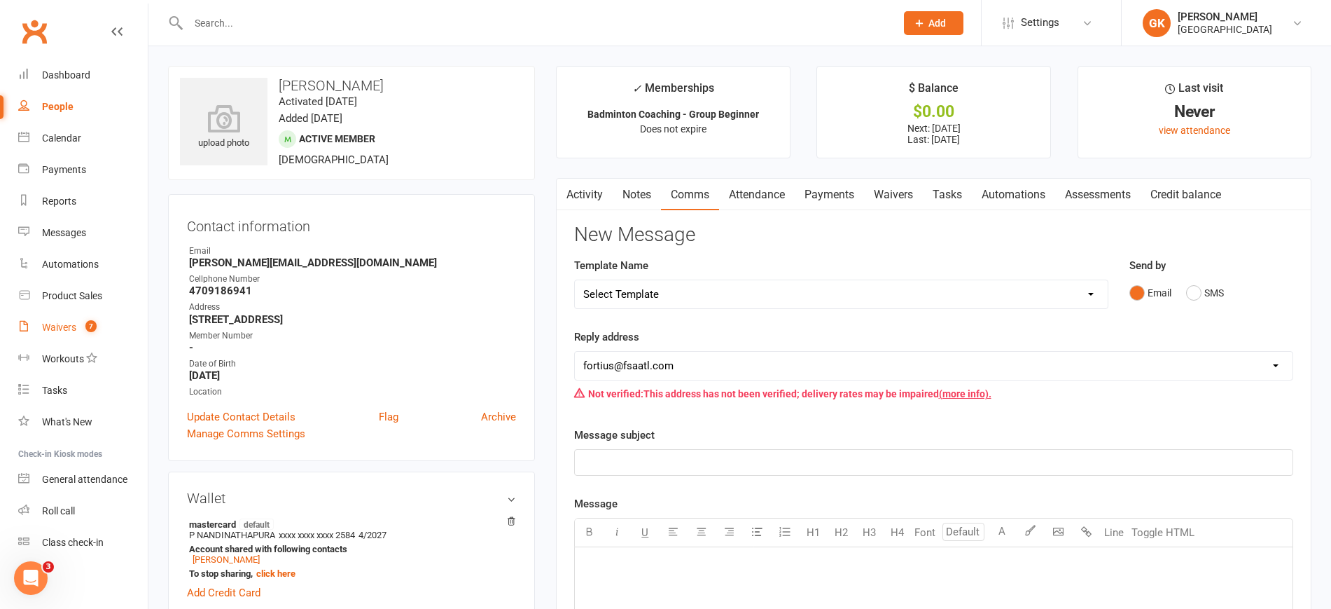
click at [65, 321] on div "Waivers" at bounding box center [59, 326] width 34 height 11
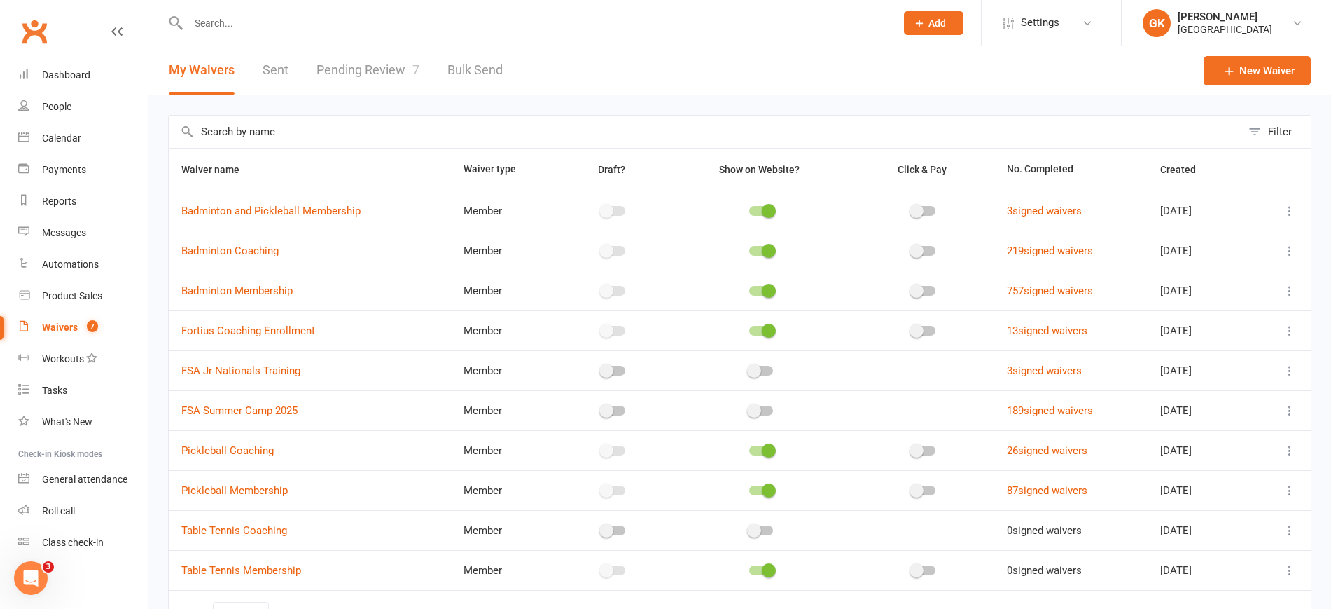
click at [364, 65] on link "Pending Review 7" at bounding box center [368, 70] width 103 height 48
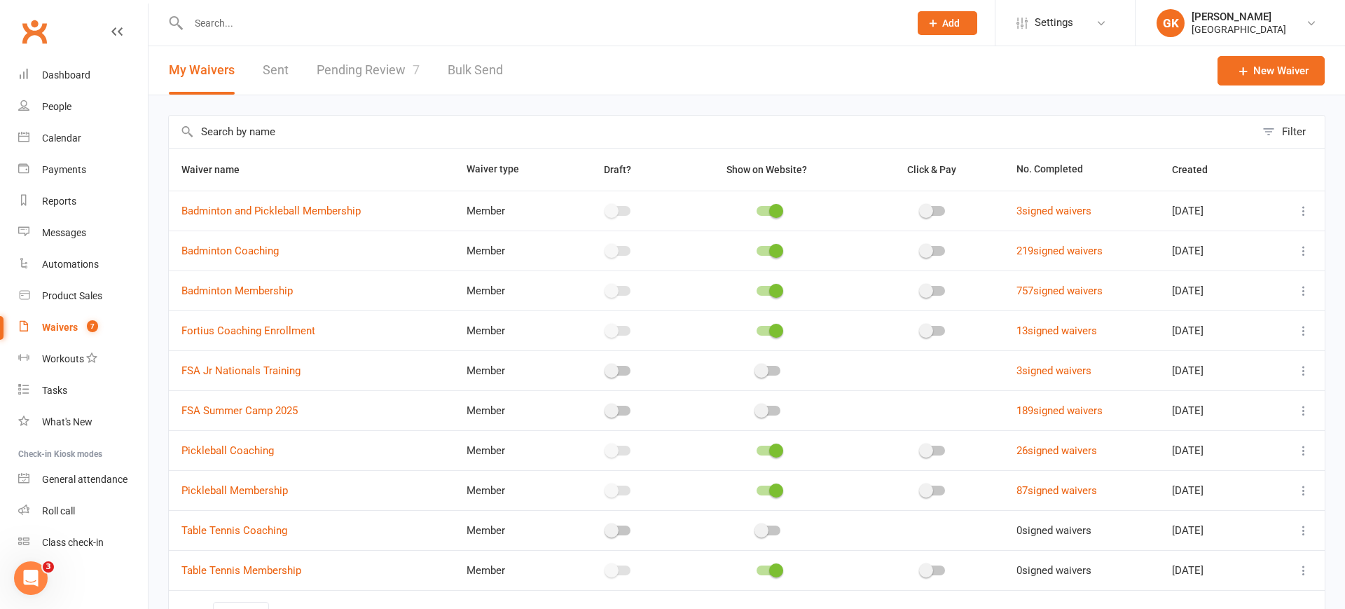
select select "100"
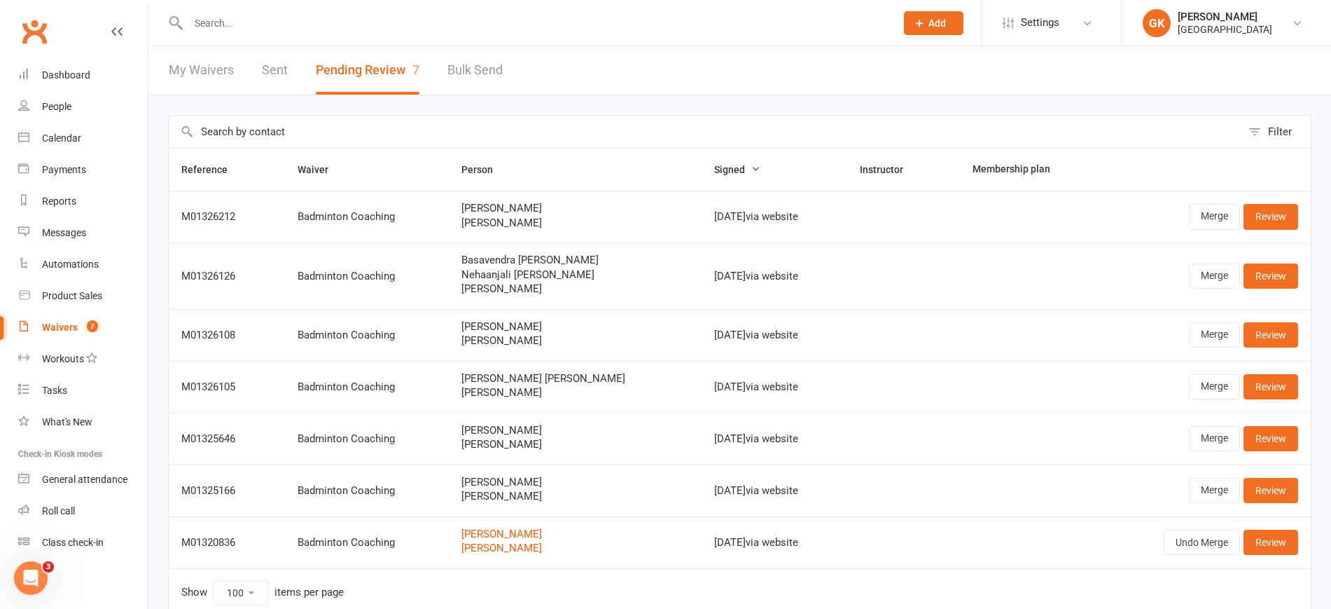
scroll to position [68, 0]
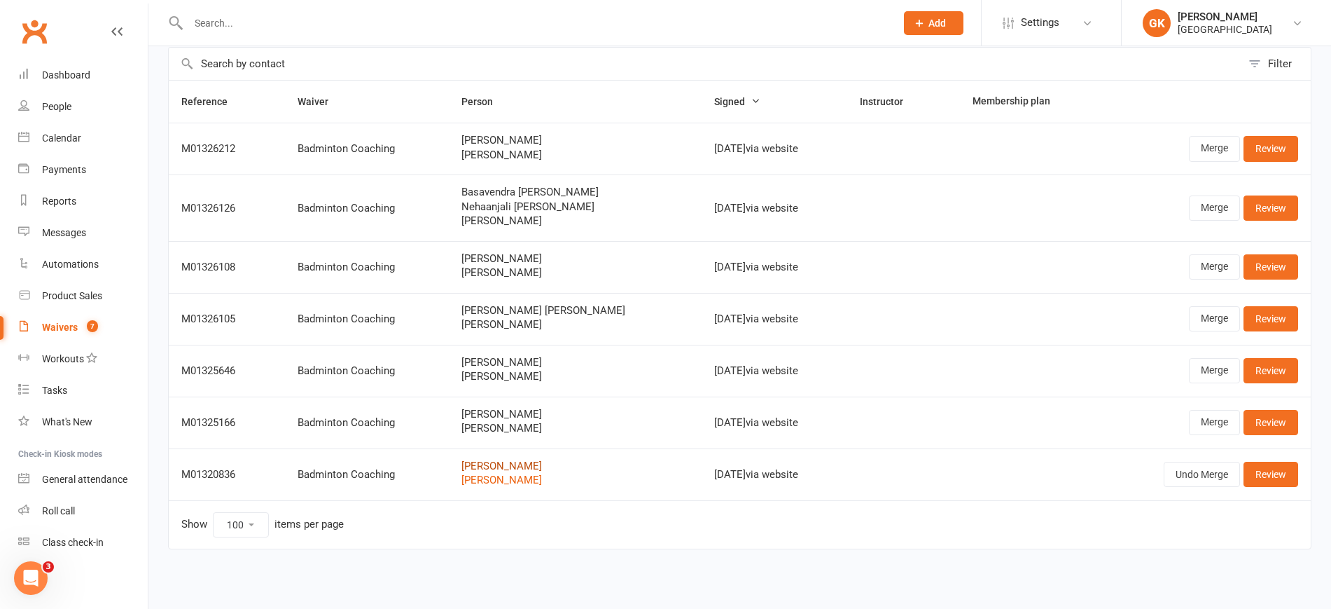
click at [490, 469] on link "Manasa karra" at bounding box center [576, 466] width 228 height 12
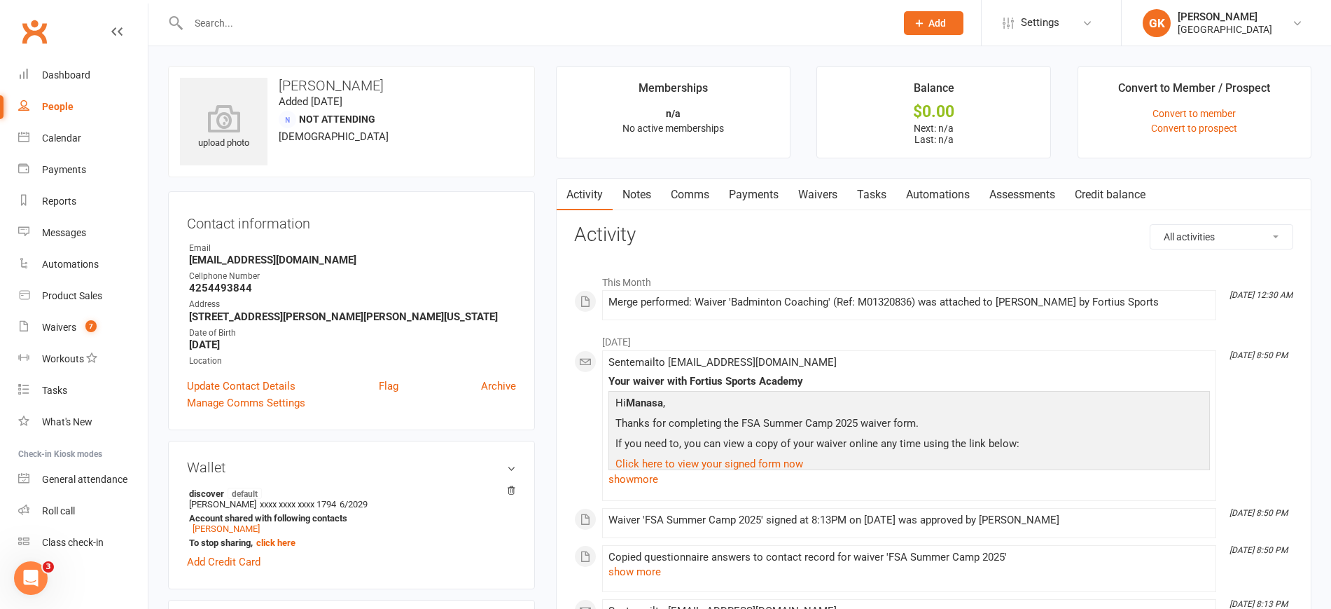
click at [652, 191] on link "Notes" at bounding box center [637, 195] width 48 height 32
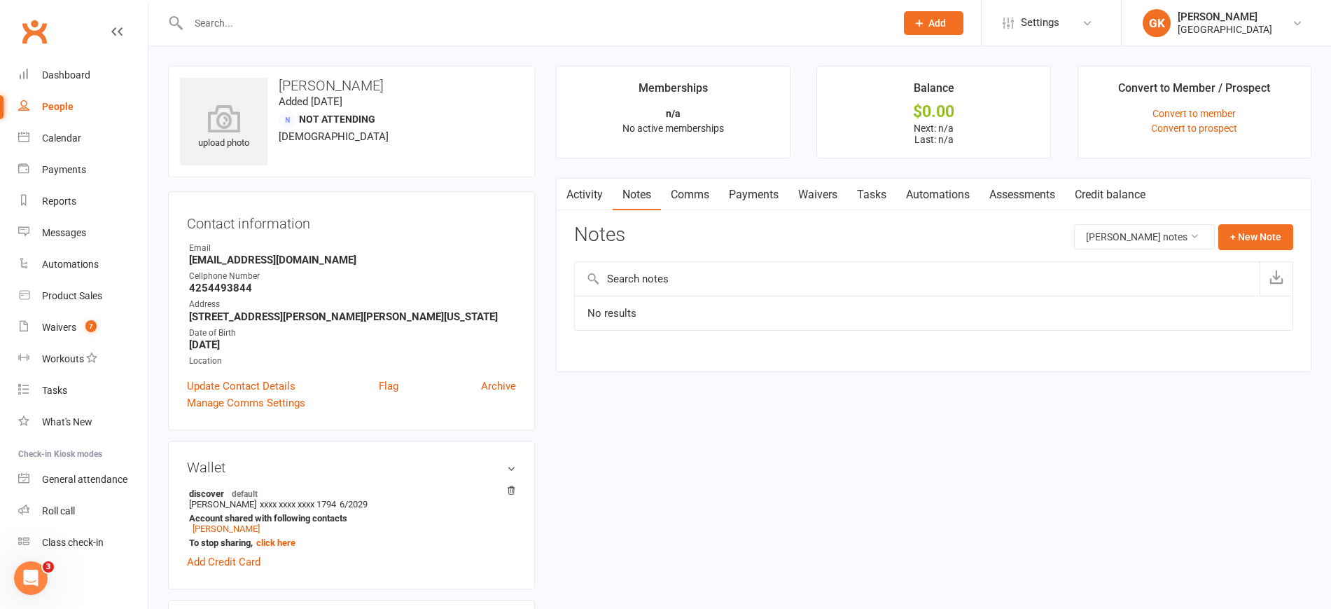
click at [665, 307] on td "No results" at bounding box center [934, 313] width 718 height 35
click at [680, 284] on input "text" at bounding box center [917, 279] width 685 height 34
click at [1271, 234] on button "+ New Note" at bounding box center [1256, 236] width 75 height 25
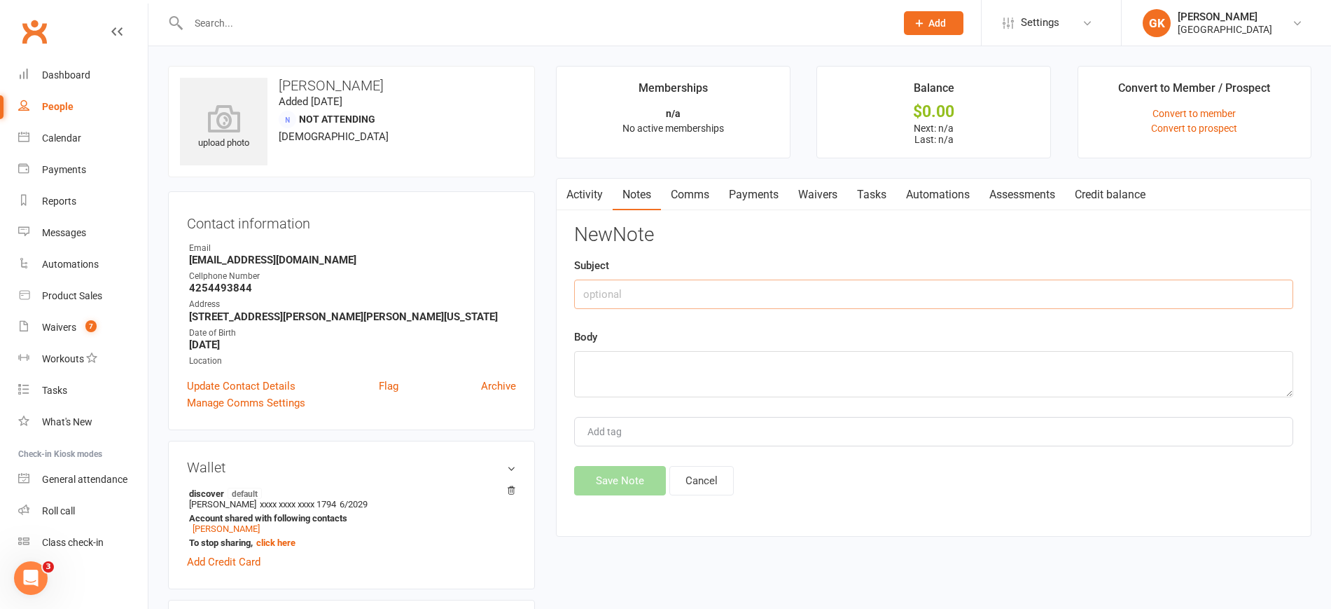
click at [749, 302] on input "text" at bounding box center [933, 293] width 719 height 29
type input "Waiting for a new group to form"
click at [656, 375] on textarea at bounding box center [933, 374] width 719 height 46
paste textarea "Waiting for a new group to form"
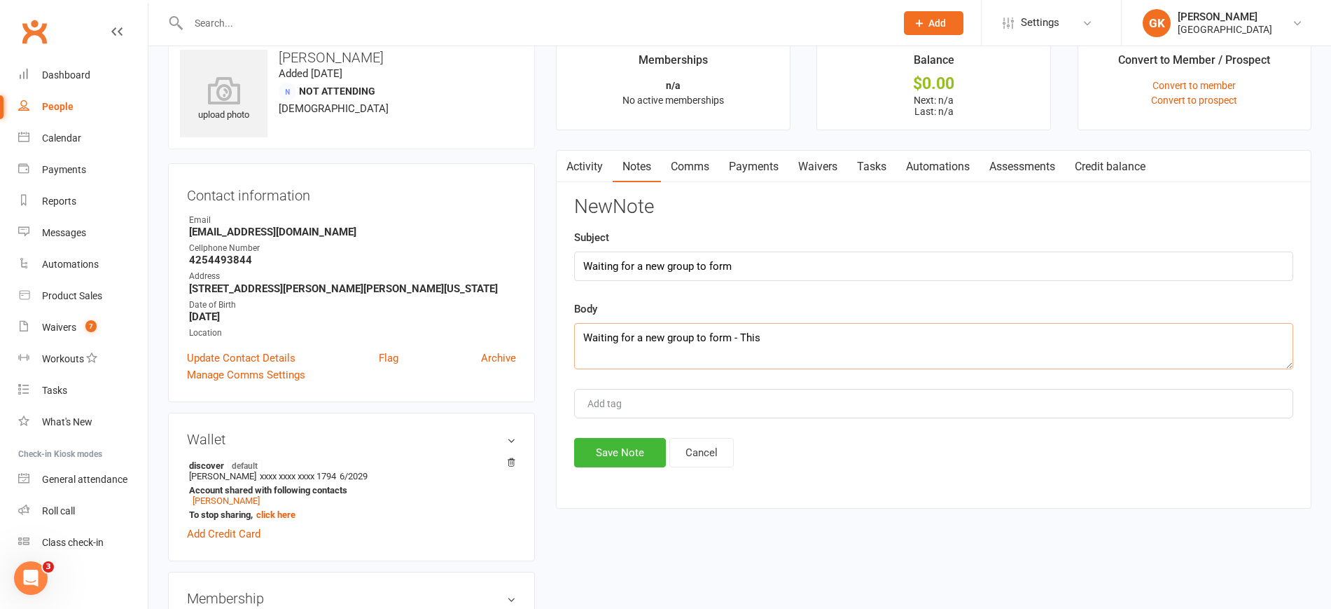
scroll to position [27, 0]
type textarea "Waiting for a new group to form - This"
click at [726, 455] on button "Cancel" at bounding box center [702, 452] width 64 height 29
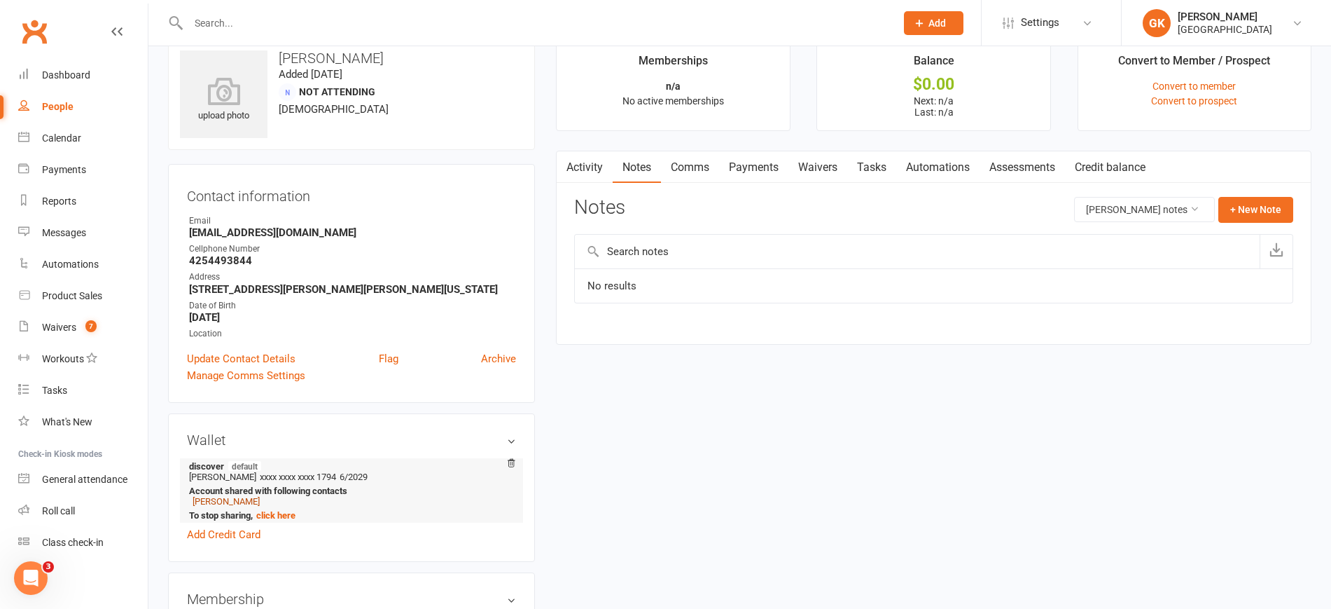
click at [217, 499] on link "Aadya Pendru" at bounding box center [226, 501] width 67 height 11
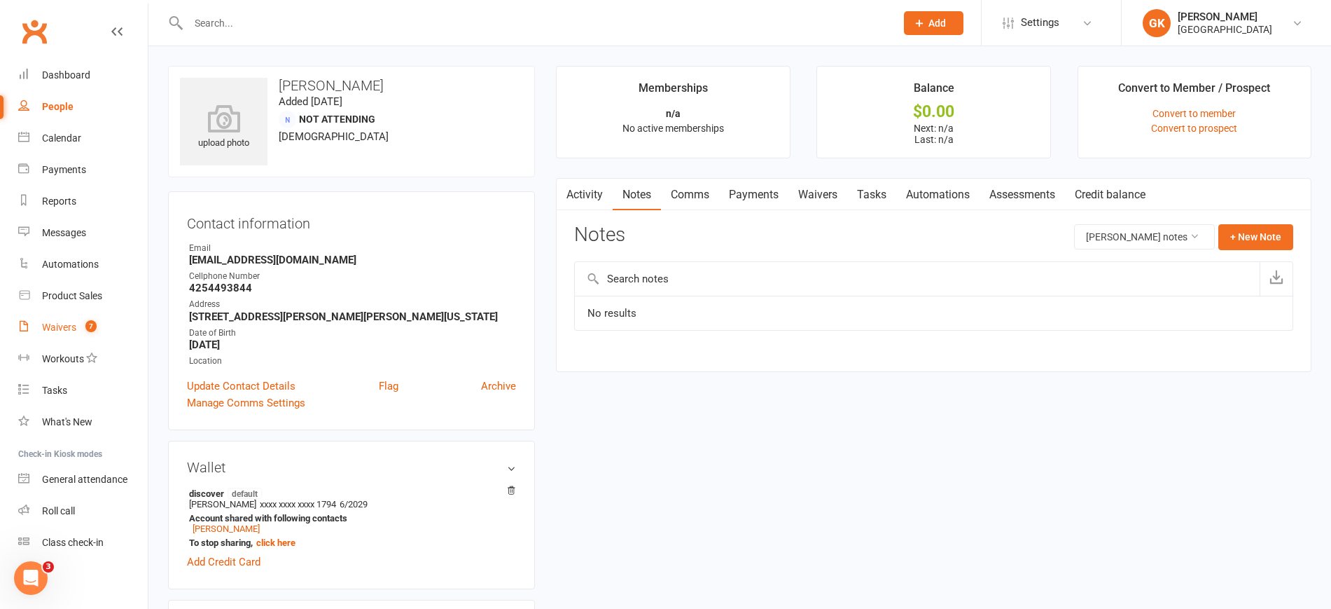
click at [55, 318] on link "Waivers 7" at bounding box center [83, 328] width 130 height 32
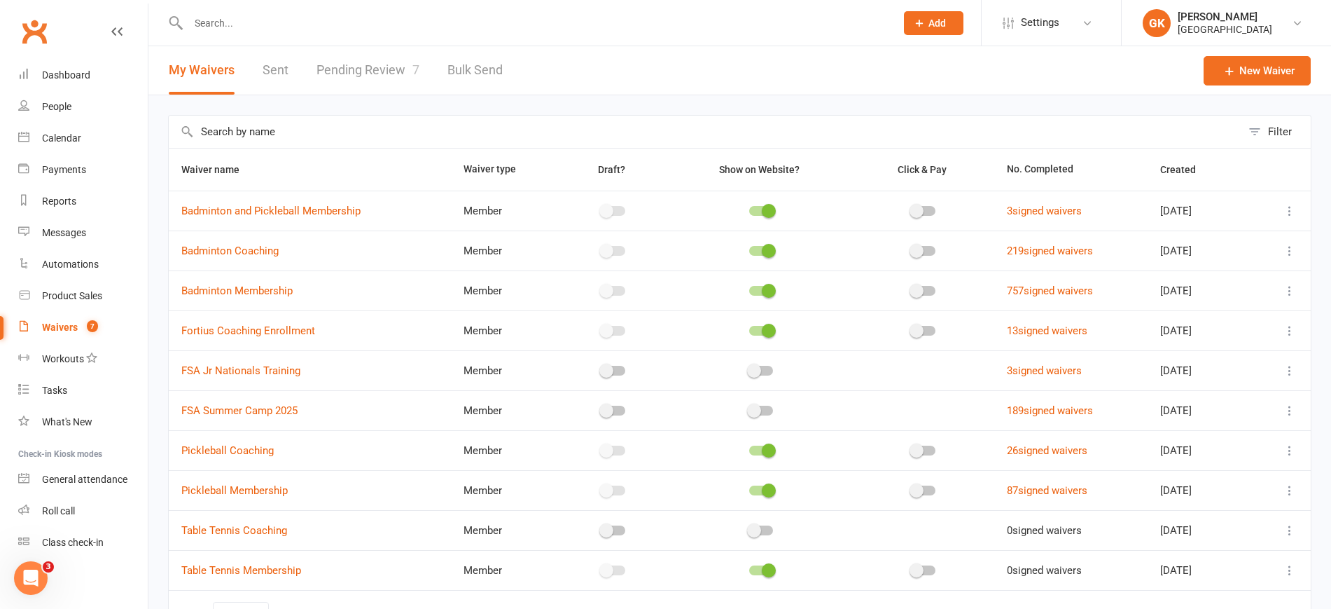
click at [363, 59] on link "Pending Review 7" at bounding box center [368, 70] width 103 height 48
select select "100"
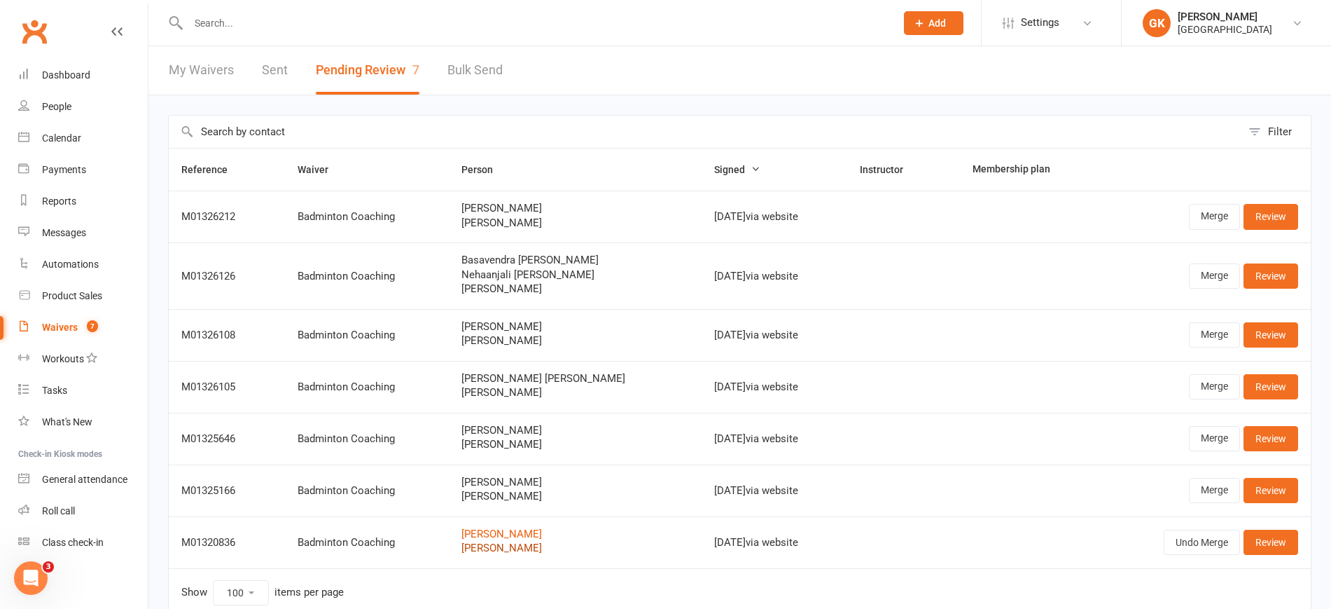
click at [506, 547] on link "Aadya Pendru" at bounding box center [576, 548] width 228 height 12
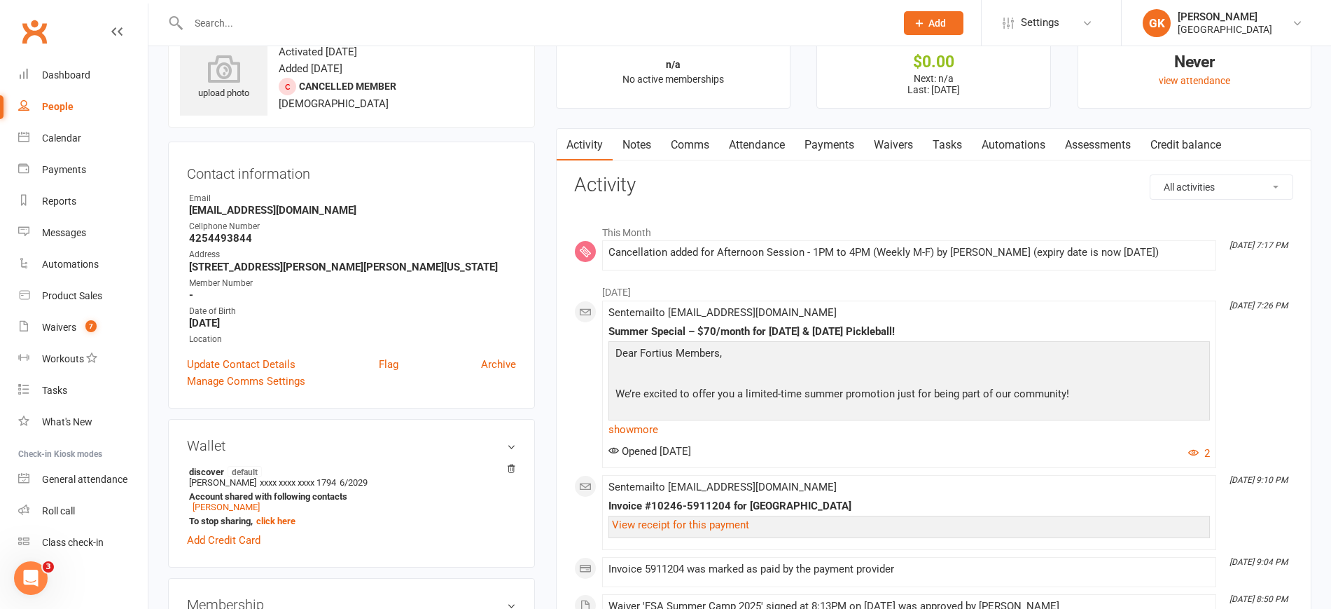
scroll to position [49, 0]
click at [630, 149] on link "Notes" at bounding box center [637, 146] width 48 height 32
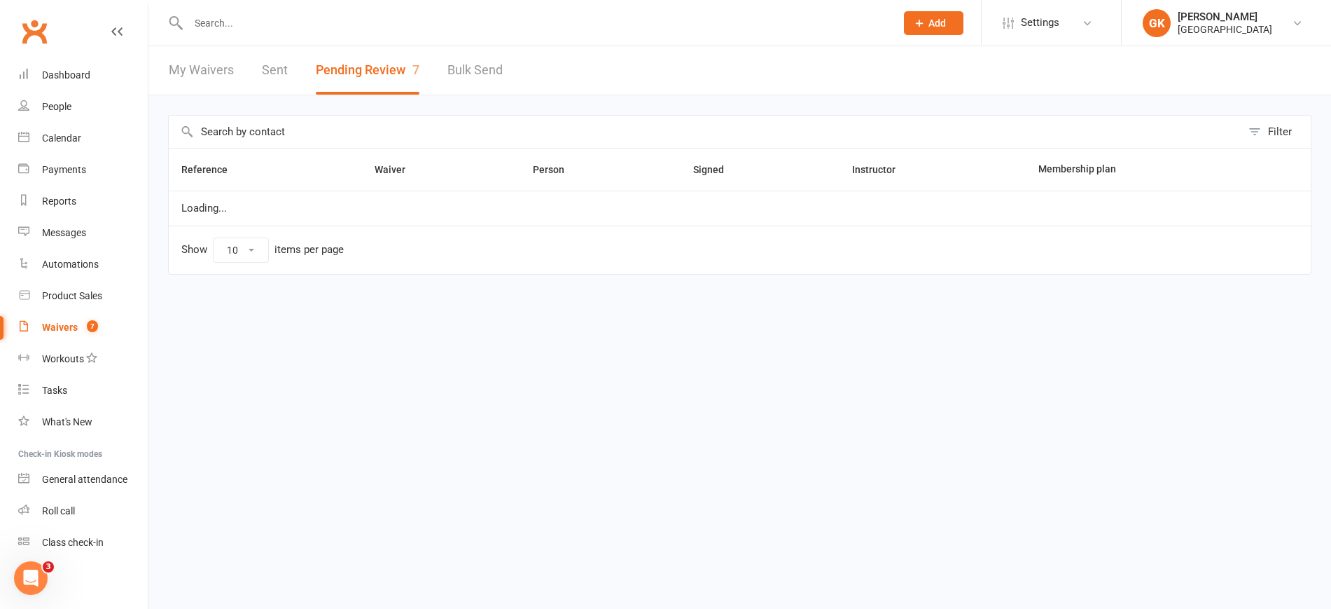
select select "100"
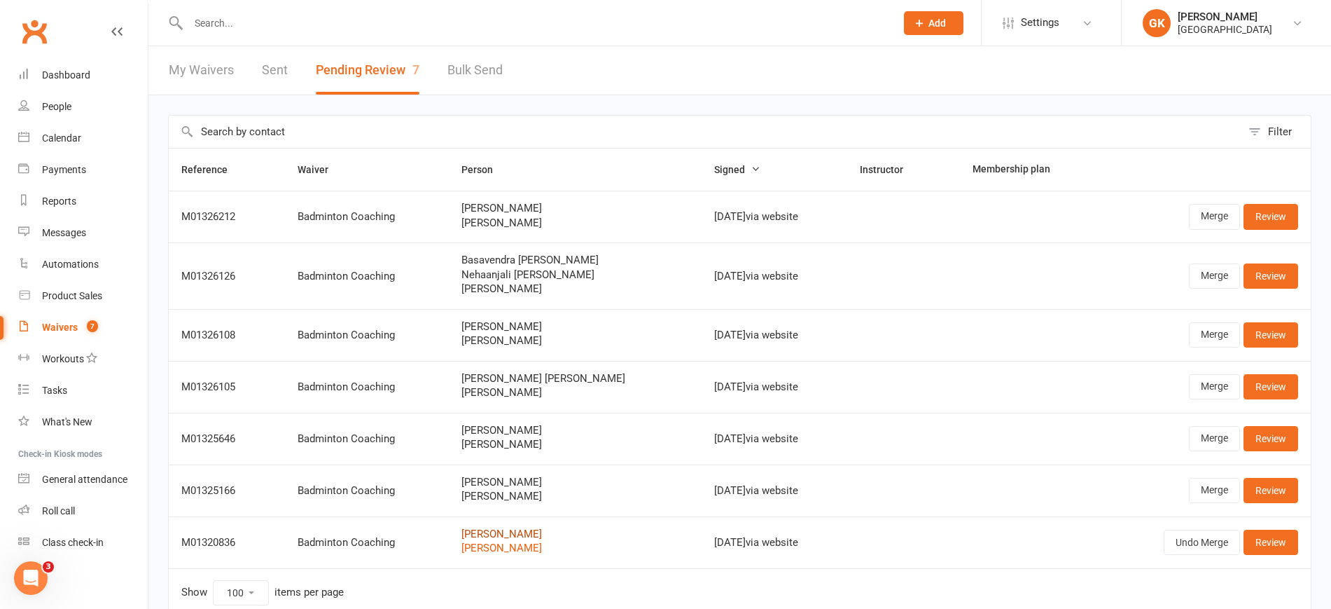
click at [519, 534] on link "Manasa karra" at bounding box center [576, 534] width 228 height 12
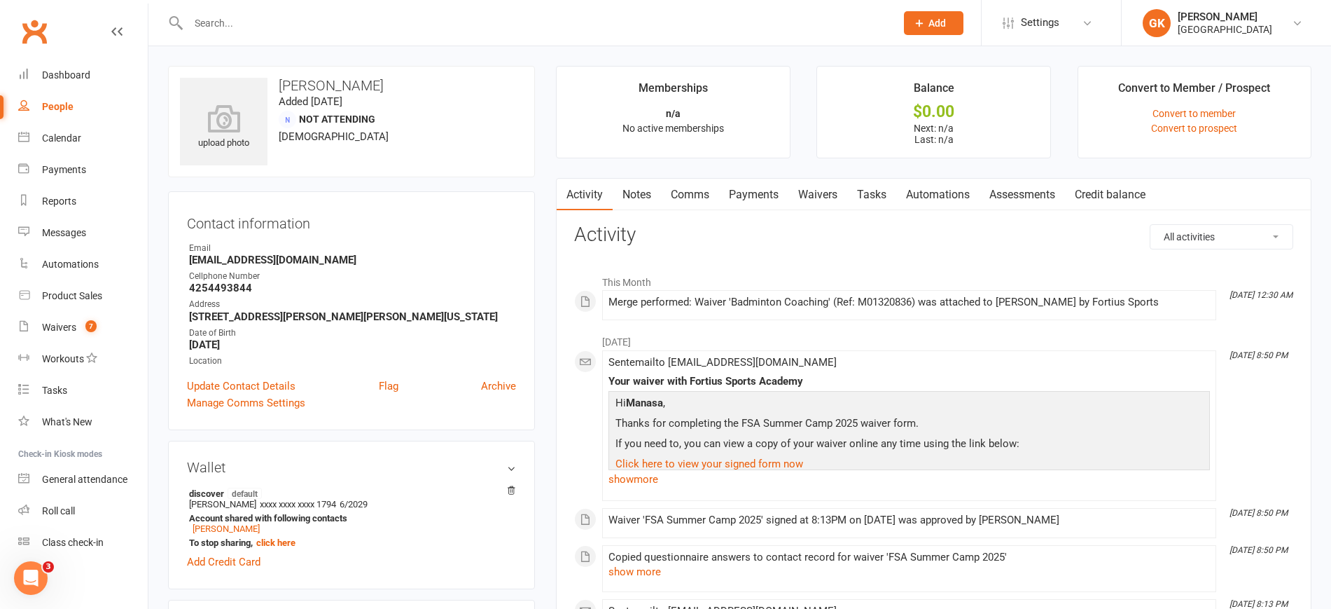
select select "100"
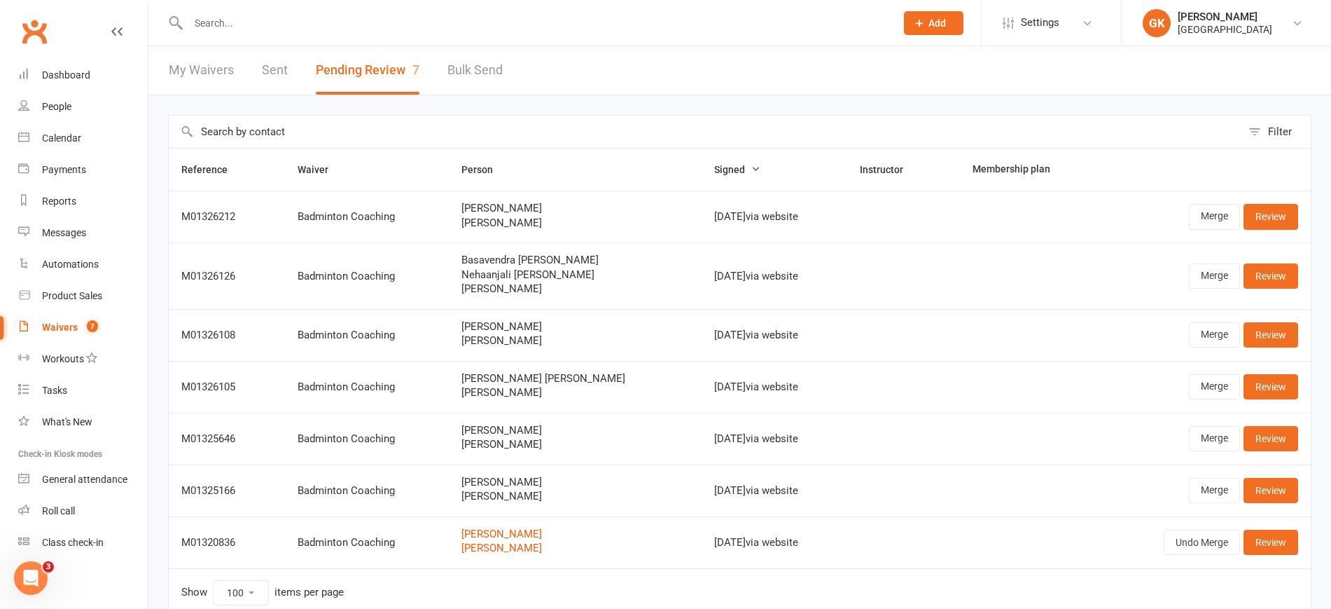
scroll to position [68, 0]
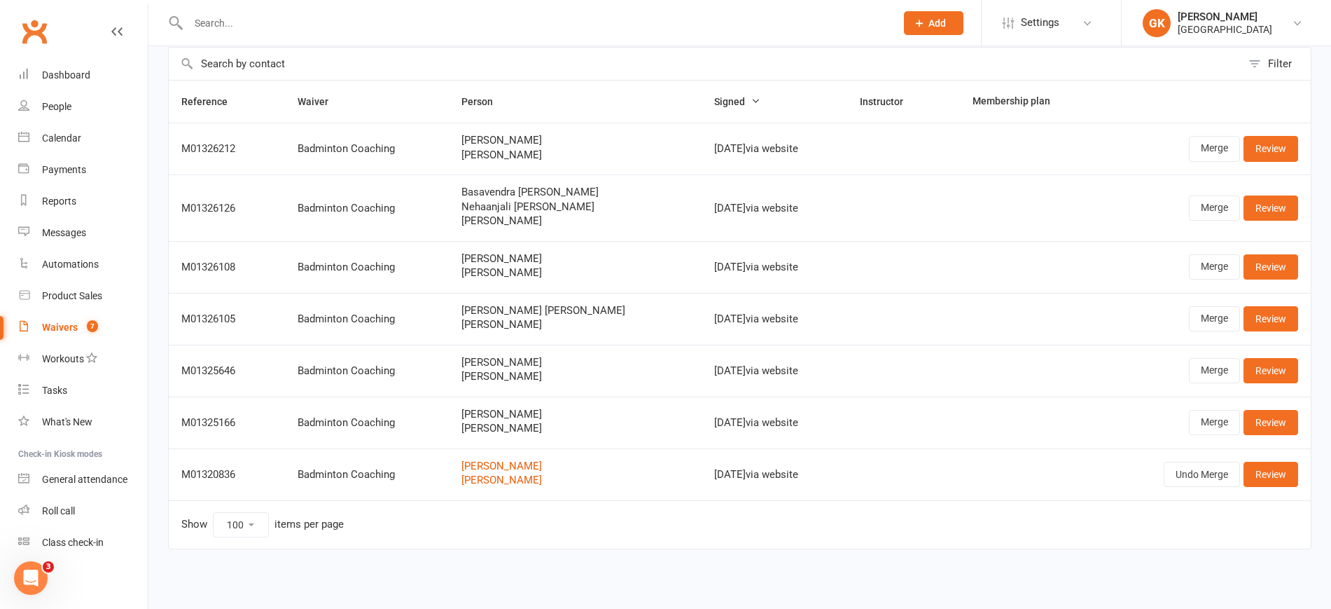
click at [434, 60] on input "text" at bounding box center [705, 64] width 1073 height 32
click at [242, 520] on select "10 25 50 100" at bounding box center [241, 525] width 55 height 24
click at [60, 320] on link "Waivers 7" at bounding box center [83, 328] width 130 height 32
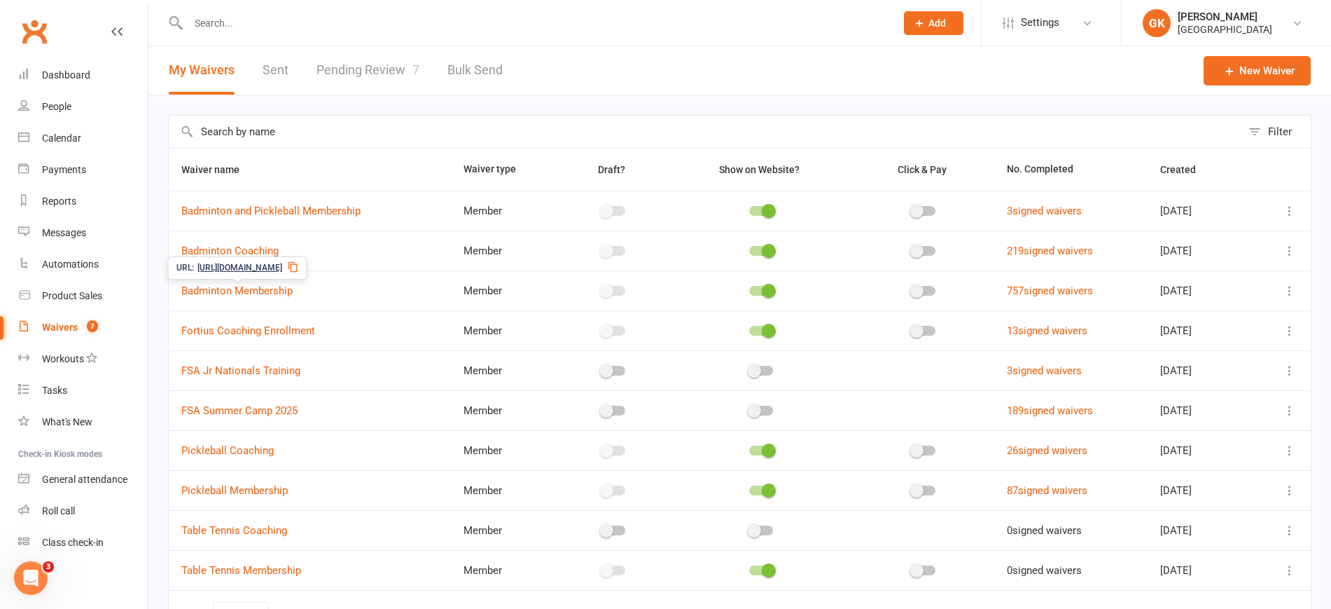
scroll to position [90, 0]
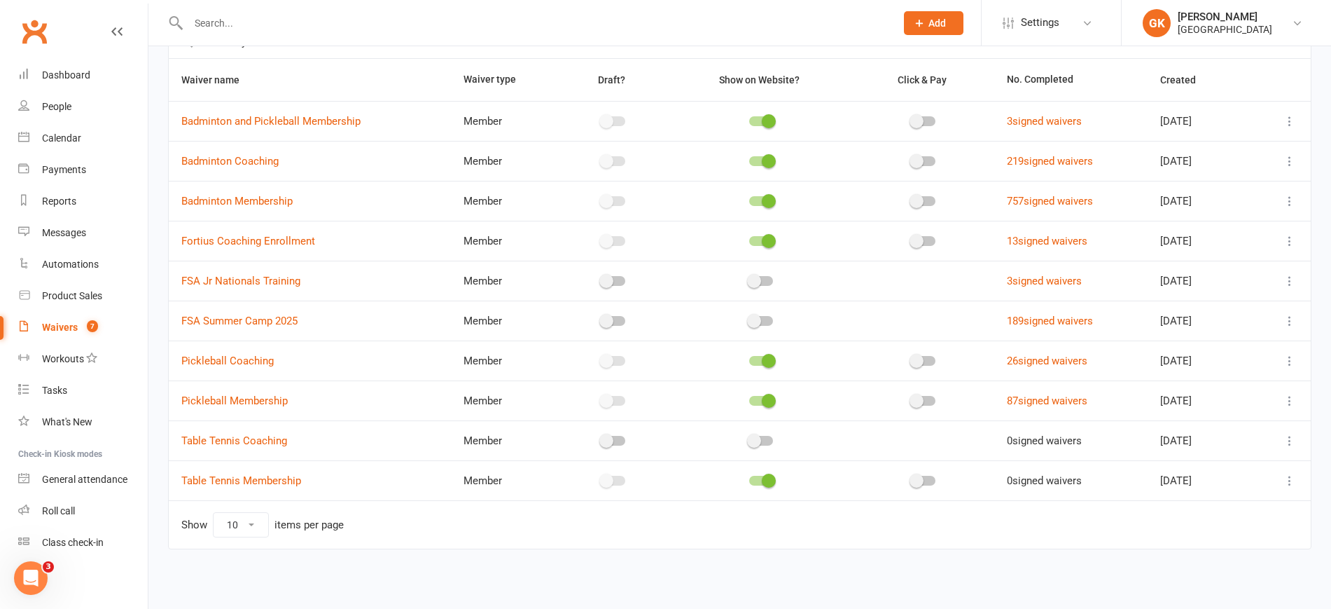
click at [62, 312] on link "Waivers 7" at bounding box center [83, 328] width 130 height 32
click at [63, 322] on div "Waivers" at bounding box center [60, 326] width 36 height 11
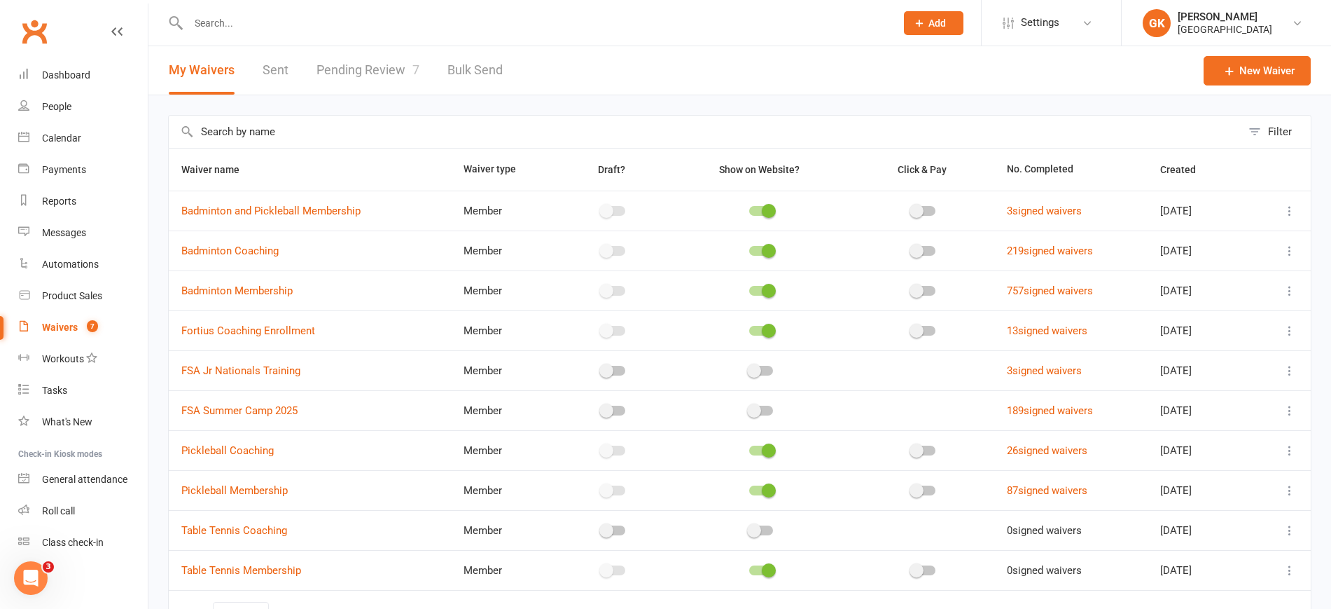
click at [376, 65] on link "Pending Review 7" at bounding box center [368, 70] width 103 height 48
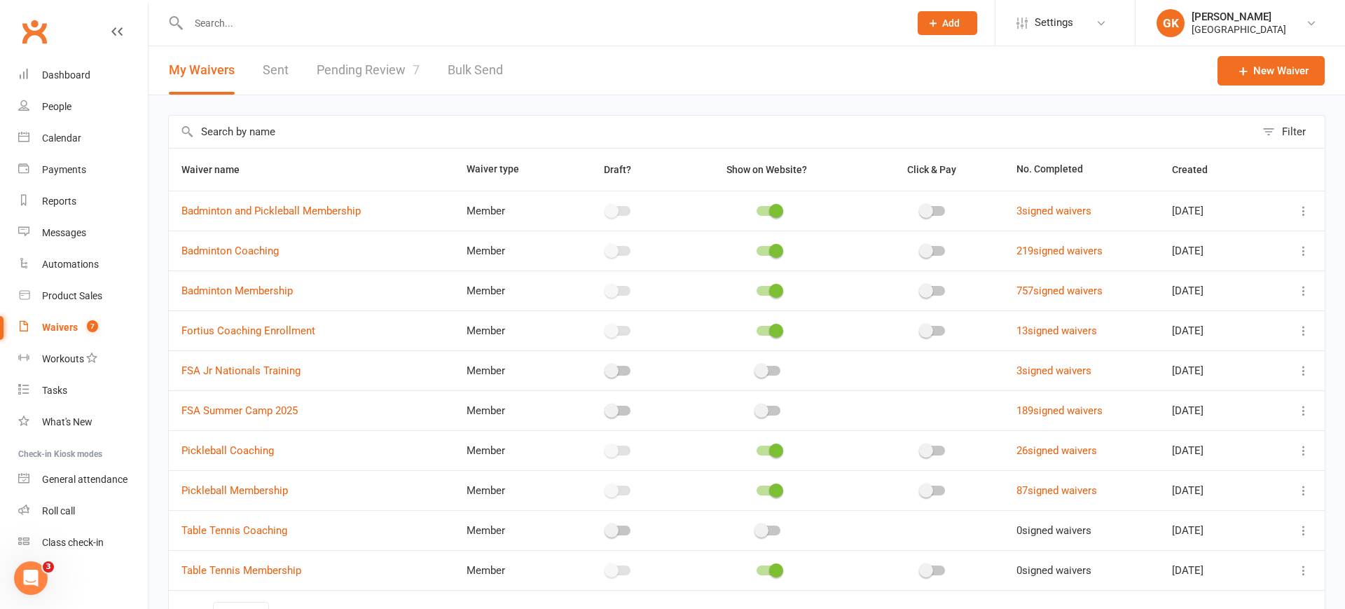
select select "100"
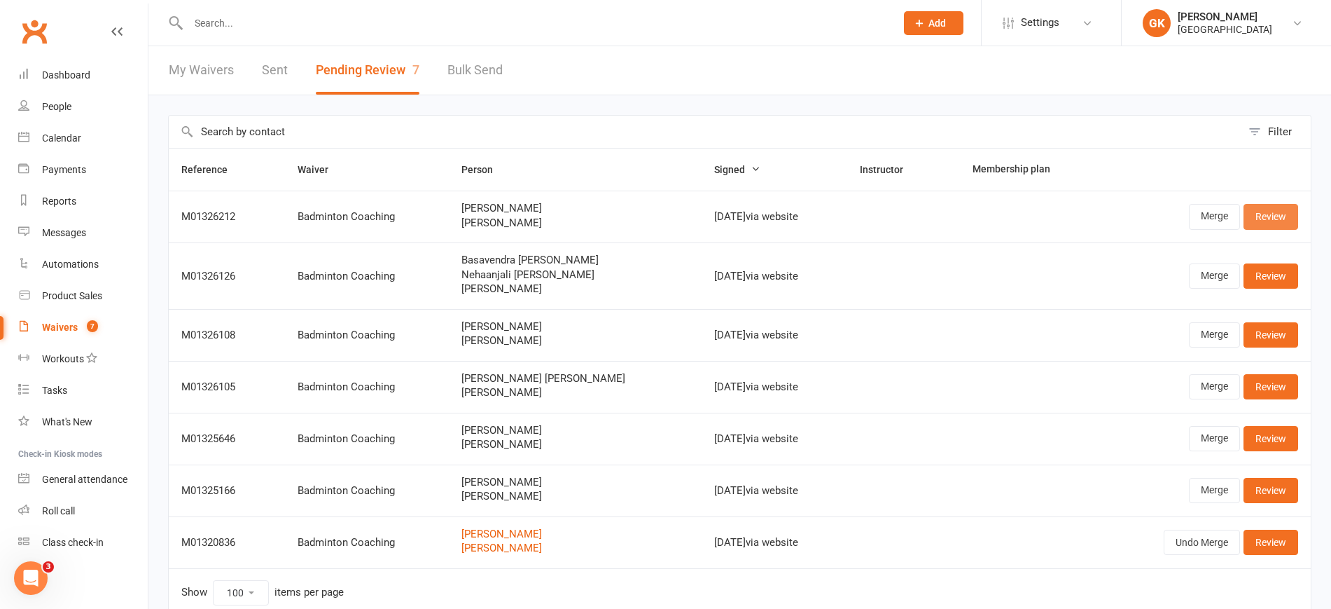
click at [1276, 211] on link "Review" at bounding box center [1271, 216] width 55 height 25
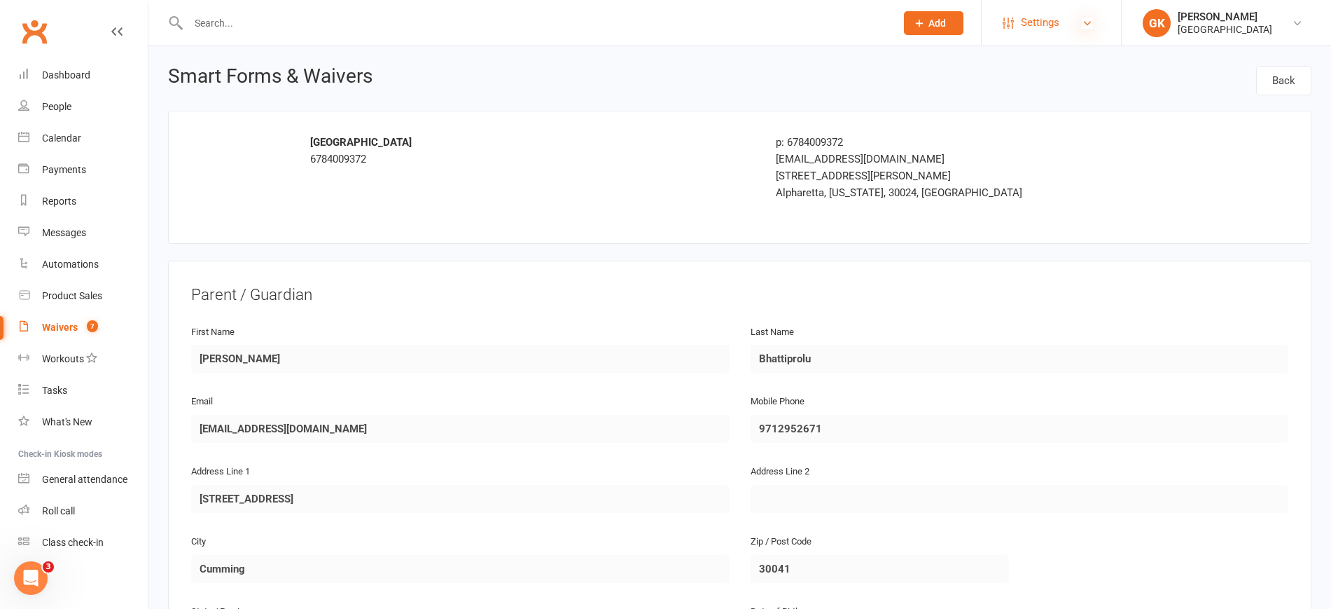
click at [1085, 20] on icon at bounding box center [1087, 23] width 11 height 11
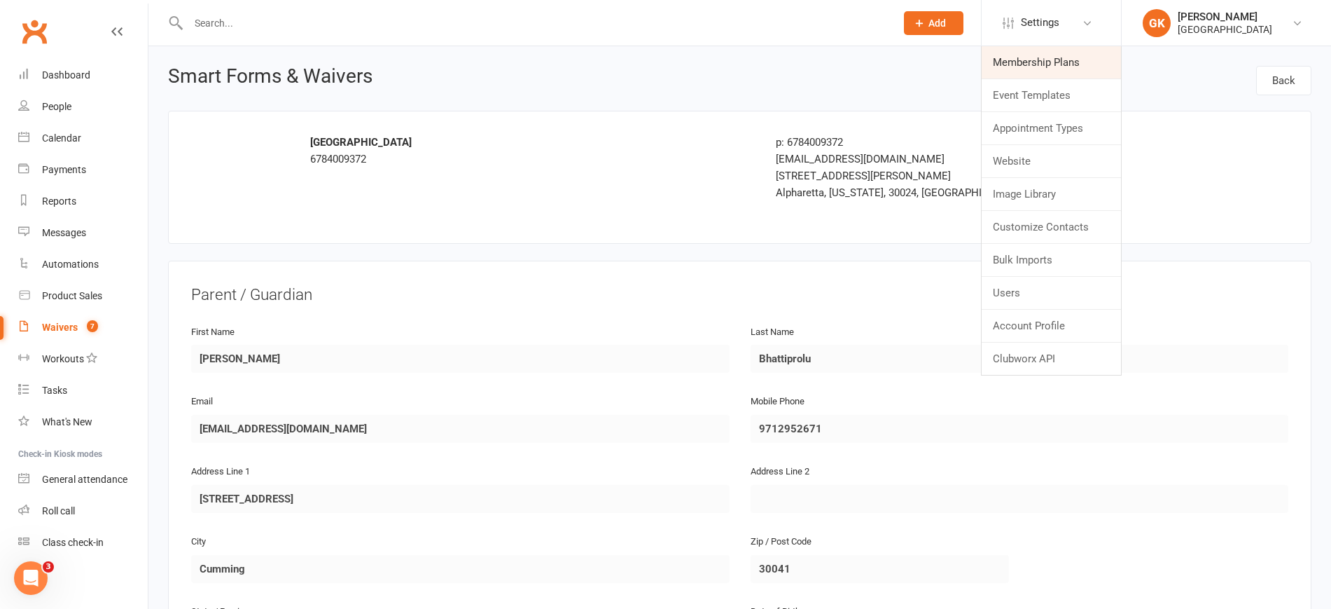
click at [1040, 71] on link "Membership Plans" at bounding box center [1051, 62] width 139 height 32
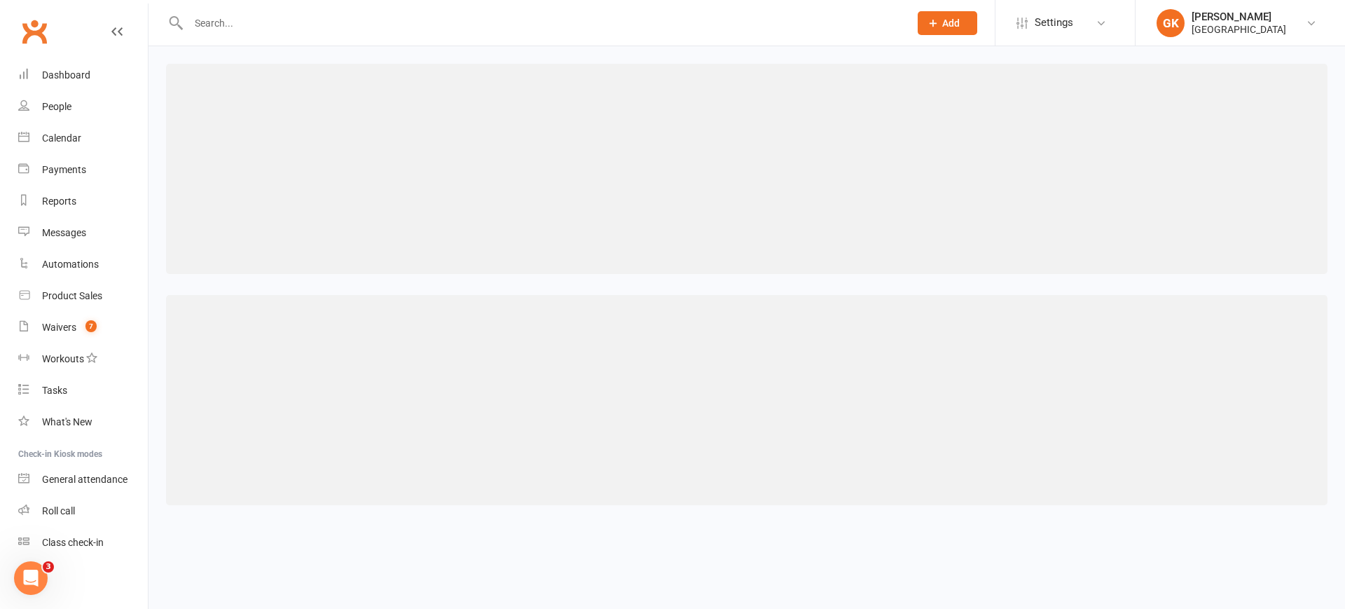
select select "50"
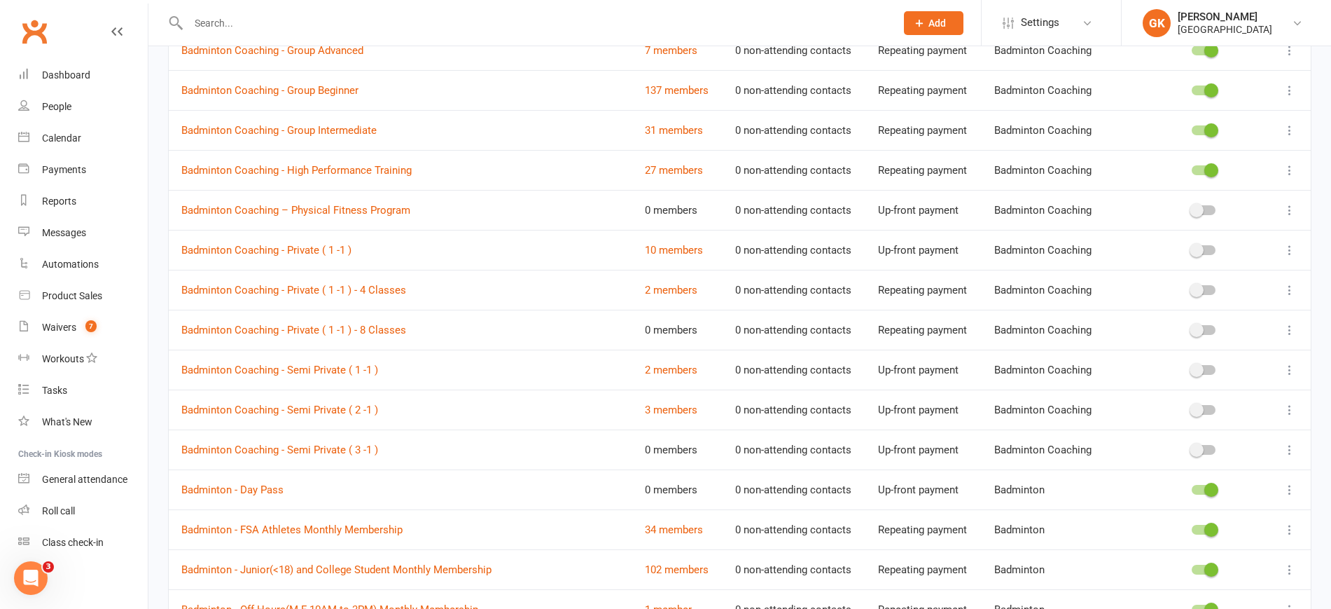
scroll to position [822, 0]
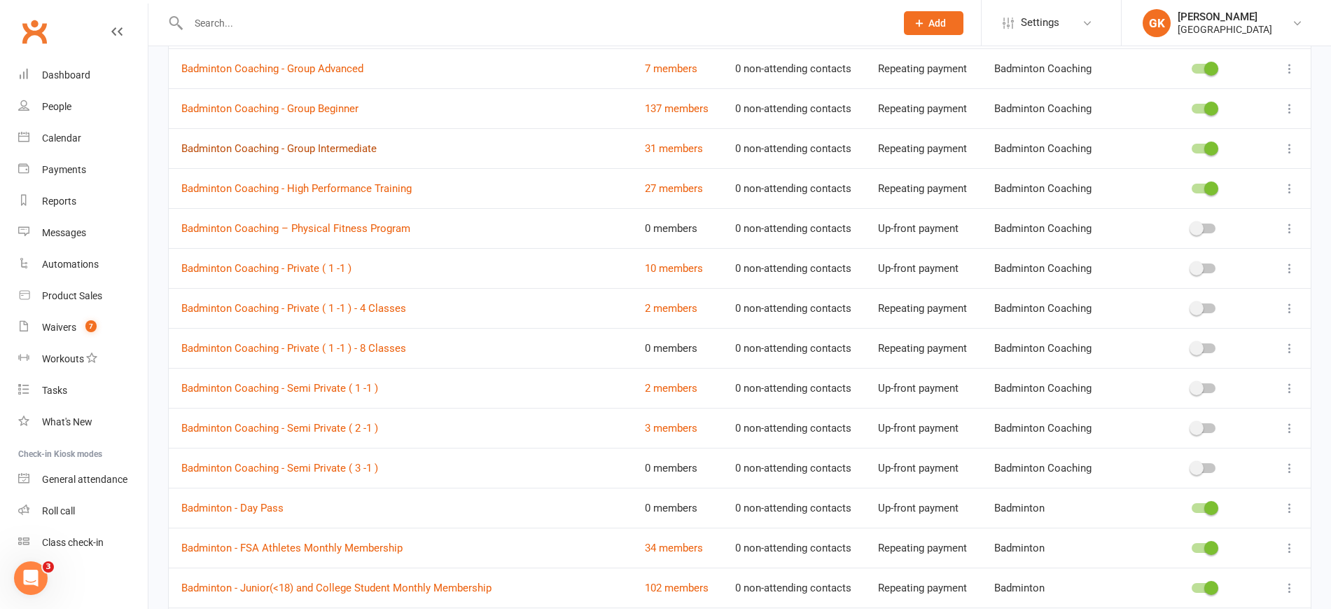
click at [307, 143] on link "Badminton Coaching - Group Intermediate" at bounding box center [278, 148] width 195 height 13
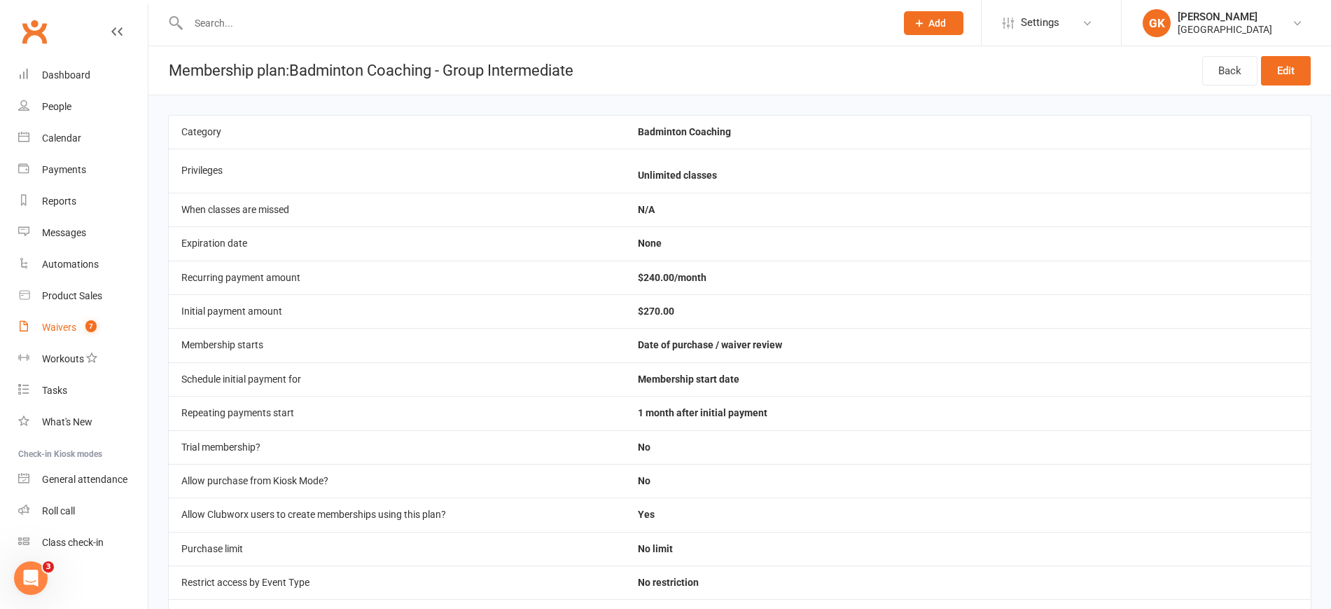
click at [57, 321] on div "Waivers" at bounding box center [59, 326] width 34 height 11
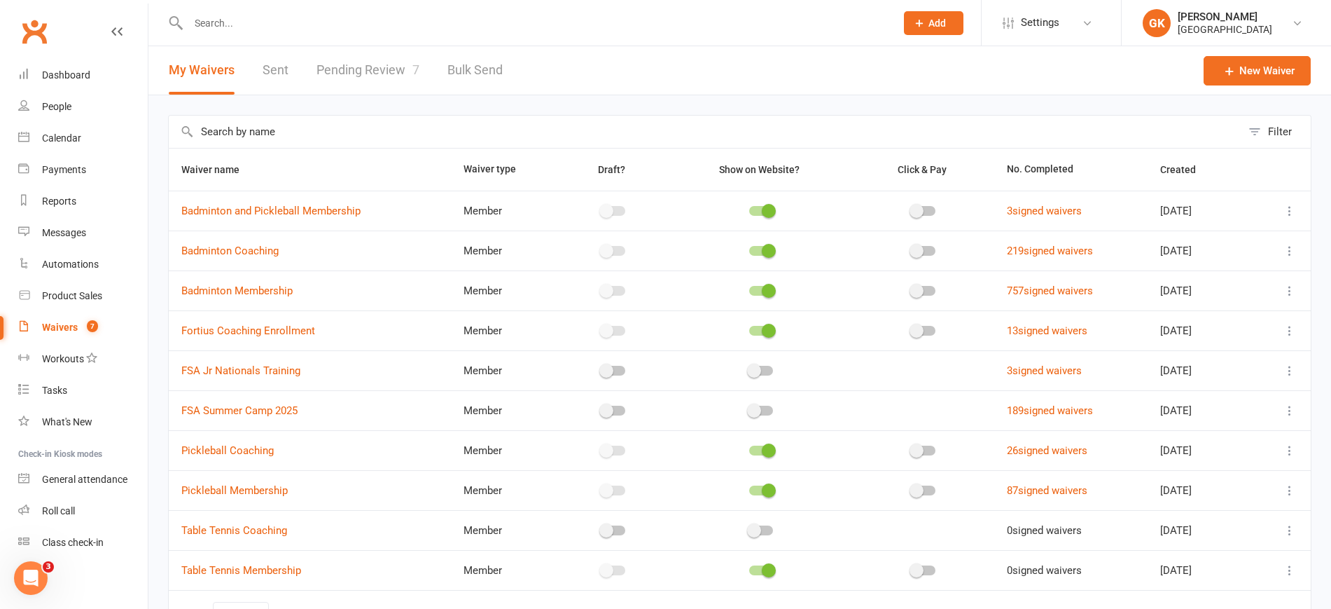
click at [367, 67] on link "Pending Review 7" at bounding box center [368, 70] width 103 height 48
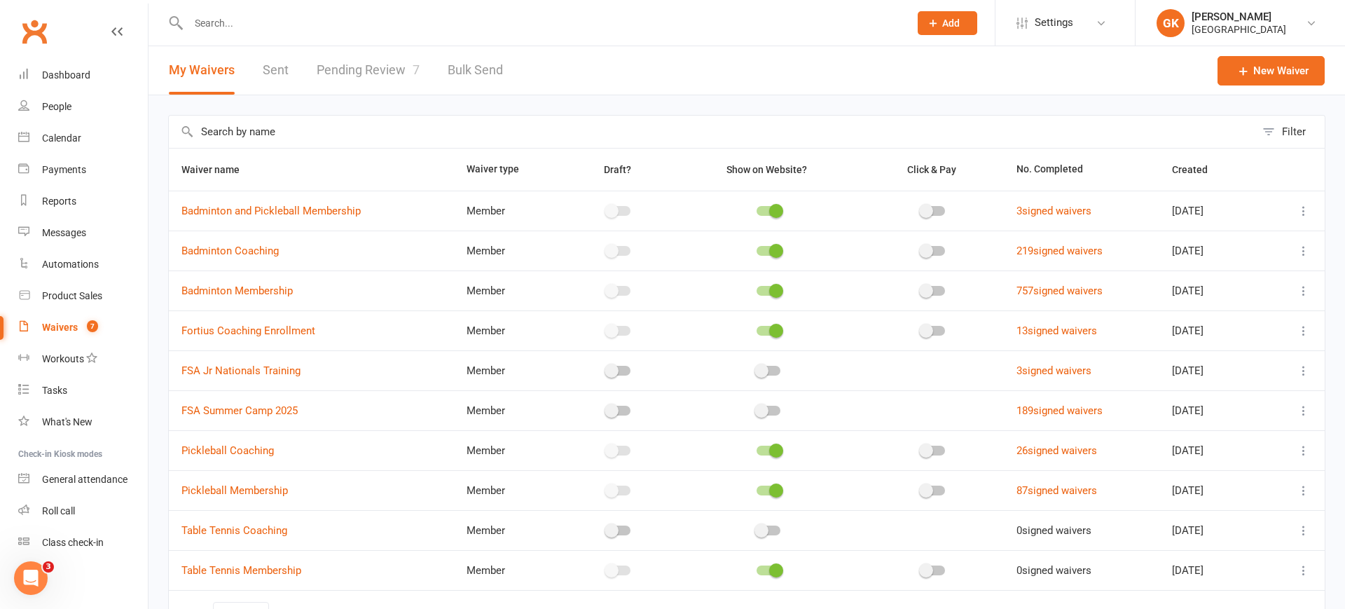
select select "100"
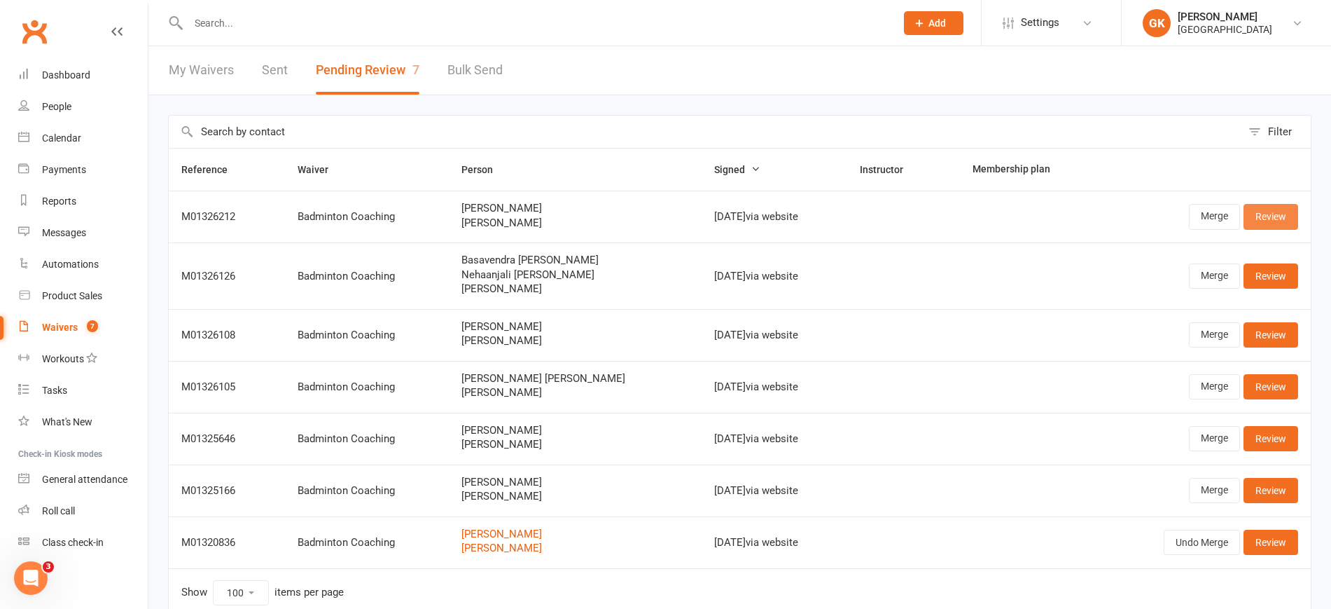
click at [1258, 219] on link "Review" at bounding box center [1271, 216] width 55 height 25
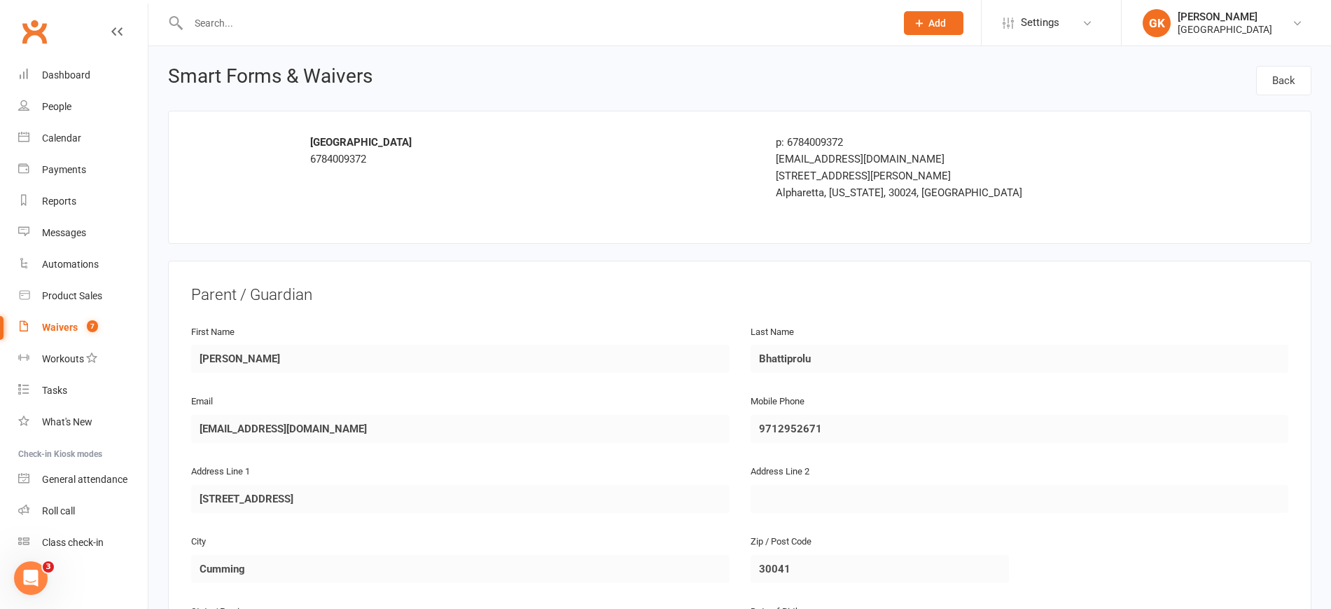
click at [69, 327] on div "Waivers" at bounding box center [60, 326] width 36 height 11
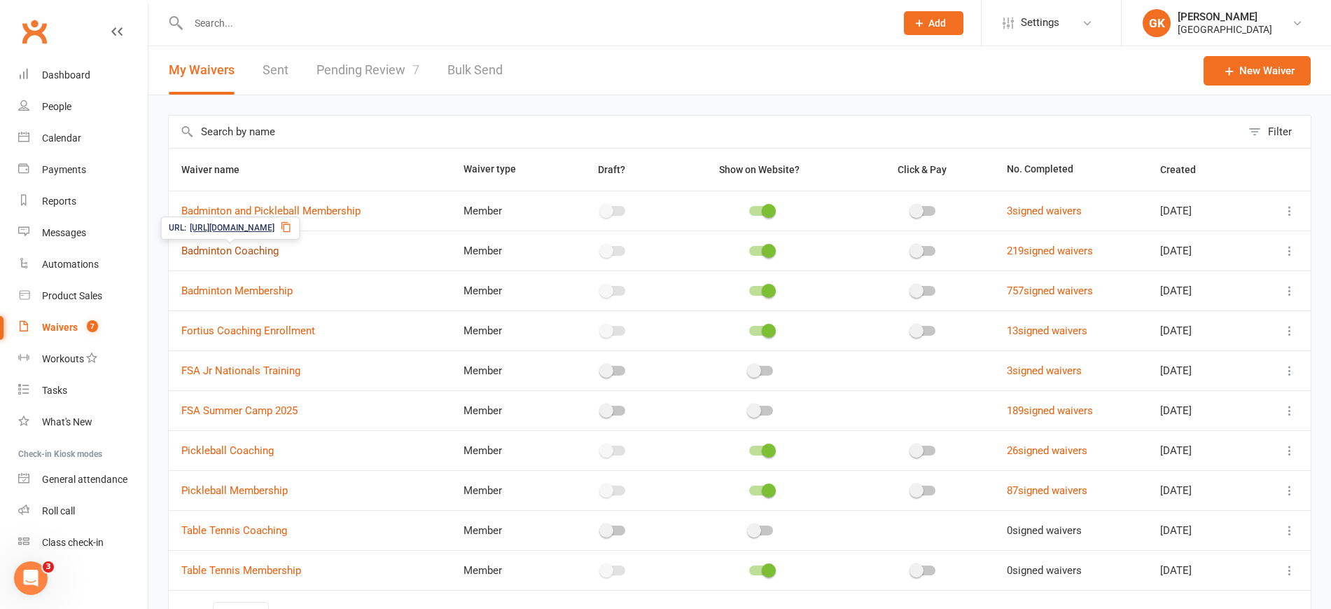
click at [230, 255] on link "Badminton Coaching" at bounding box center [229, 250] width 97 height 13
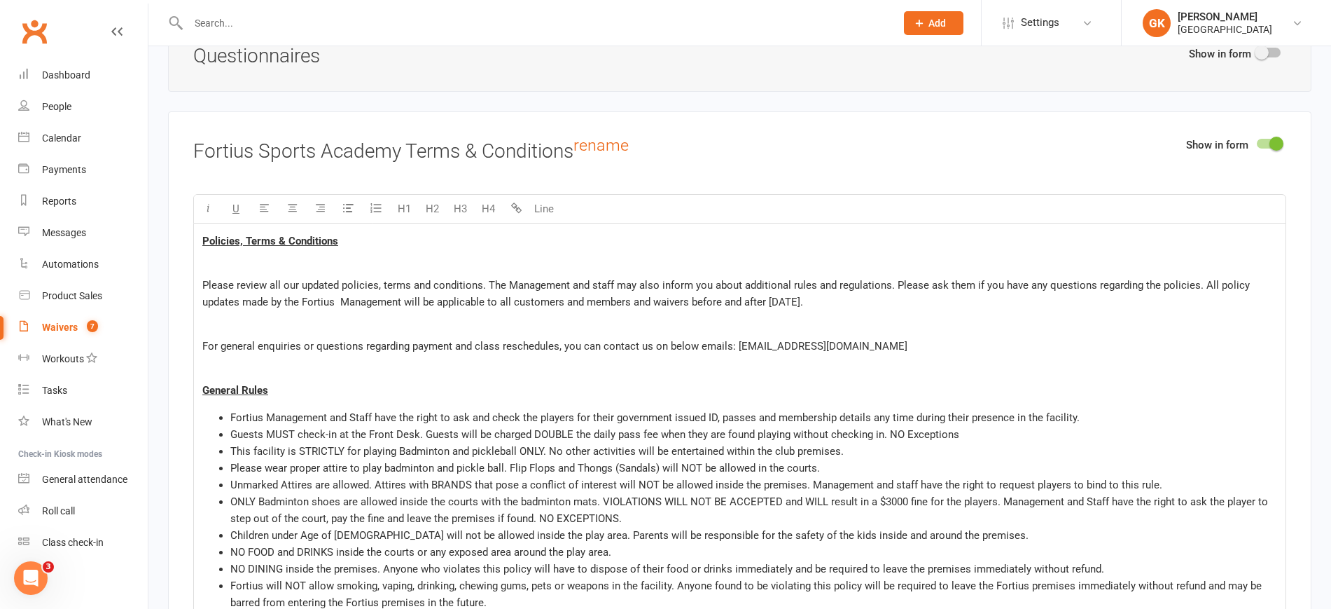
scroll to position [1754, 0]
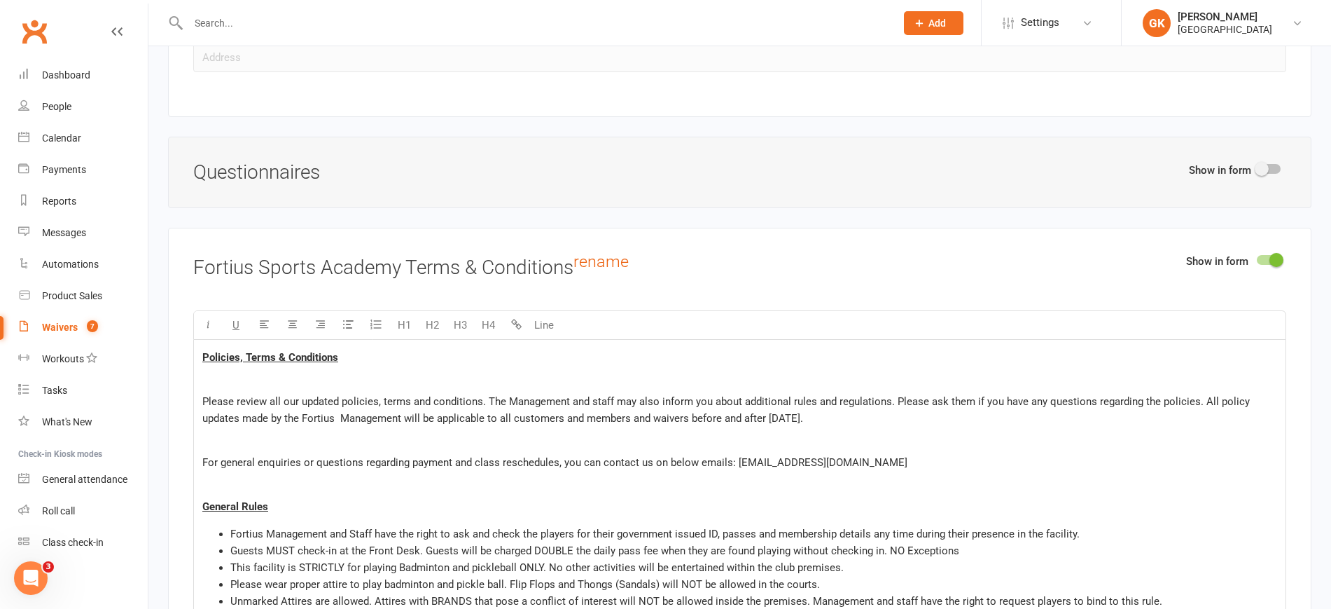
click at [1270, 167] on div at bounding box center [1269, 169] width 24 height 10
click at [1257, 167] on input "checkbox" at bounding box center [1257, 167] width 0 height 0
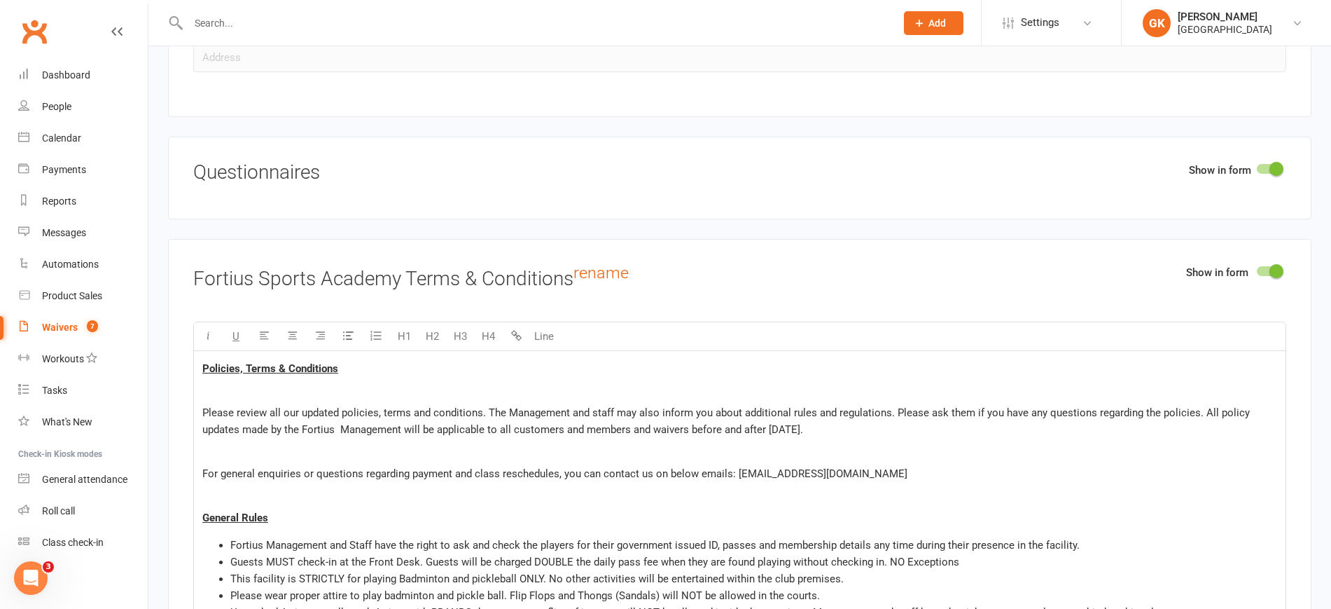
select select "do_not_copy_answers"
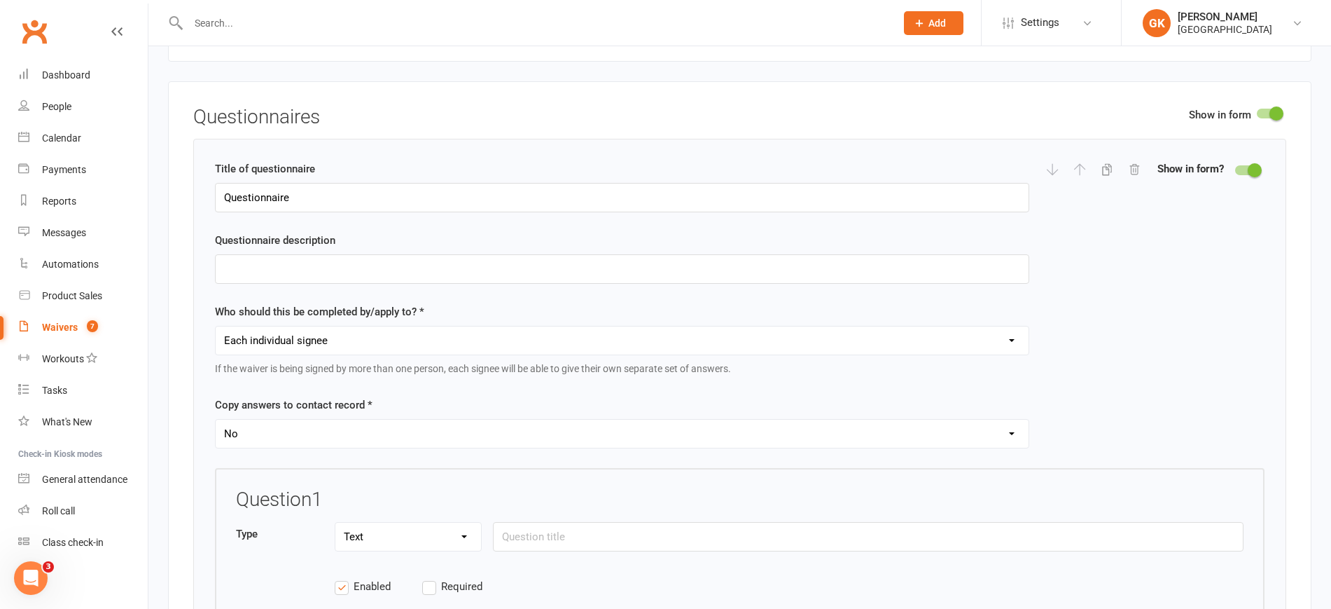
scroll to position [1799, 0]
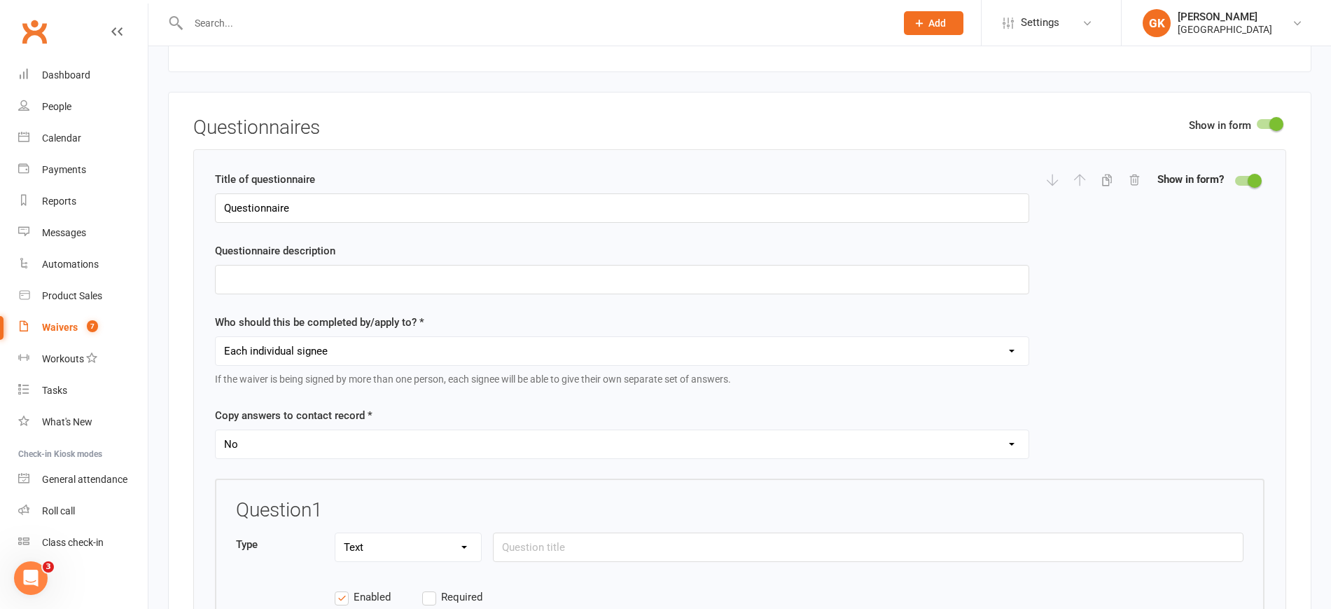
click at [1246, 176] on div at bounding box center [1247, 181] width 24 height 10
click at [1235, 179] on input "checkbox" at bounding box center [1235, 179] width 0 height 0
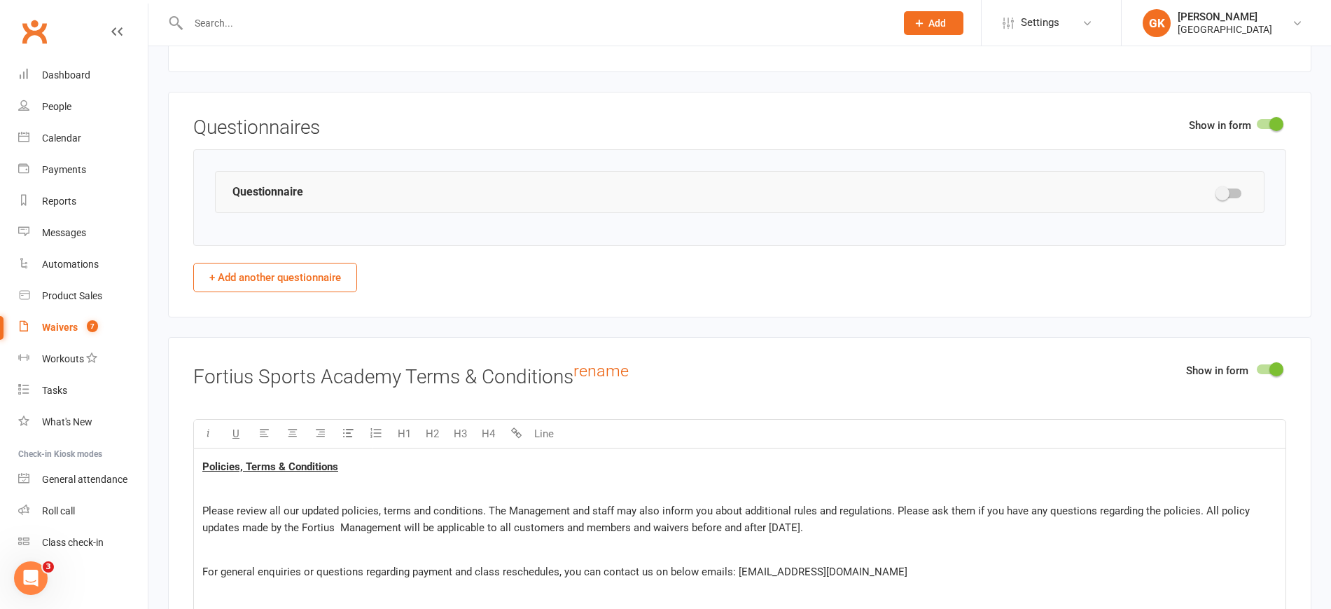
click at [1235, 191] on div at bounding box center [1230, 193] width 24 height 10
click at [1218, 191] on input "checkbox" at bounding box center [1218, 191] width 0 height 0
select select "do_not_copy_answers"
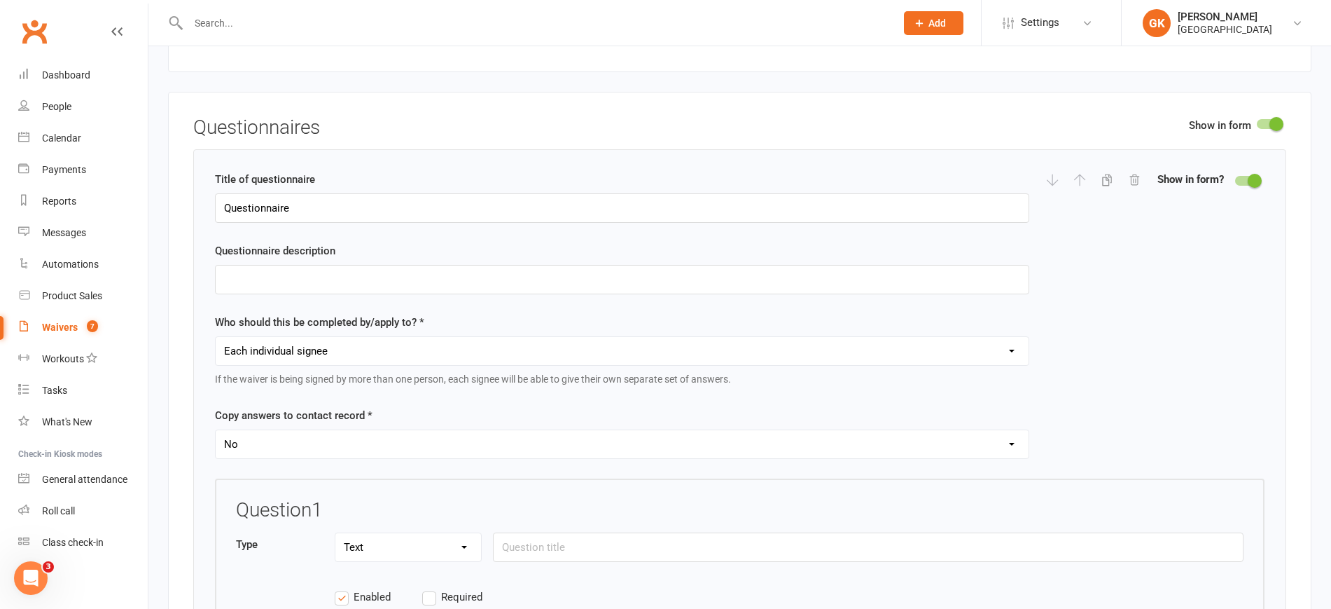
click at [1258, 120] on div at bounding box center [1269, 124] width 24 height 10
click at [1257, 122] on input "checkbox" at bounding box center [1257, 122] width 0 height 0
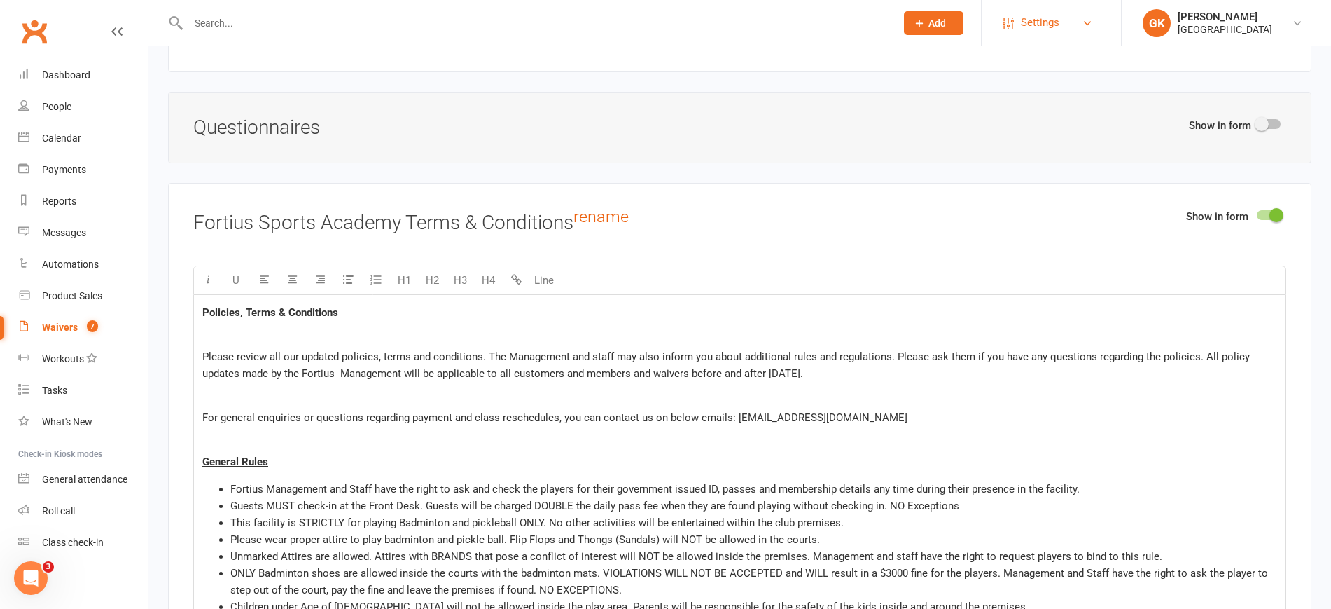
click at [1095, 20] on link "Settings" at bounding box center [1051, 23] width 97 height 32
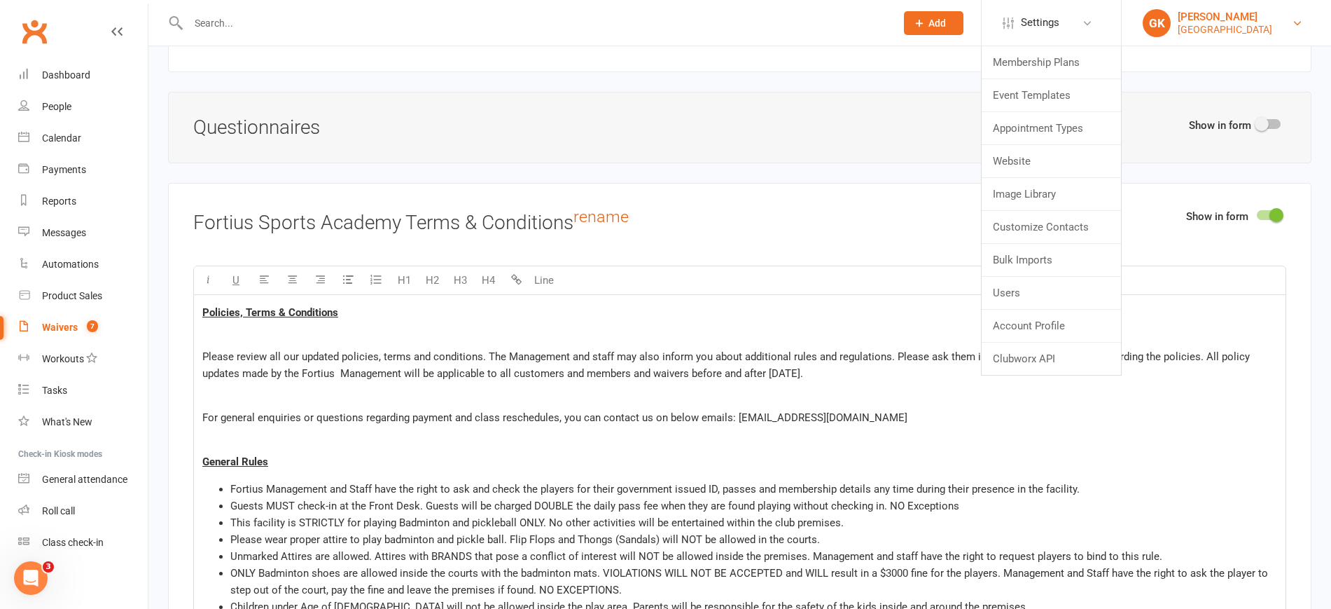
click at [1229, 19] on div "[PERSON_NAME]" at bounding box center [1225, 17] width 95 height 13
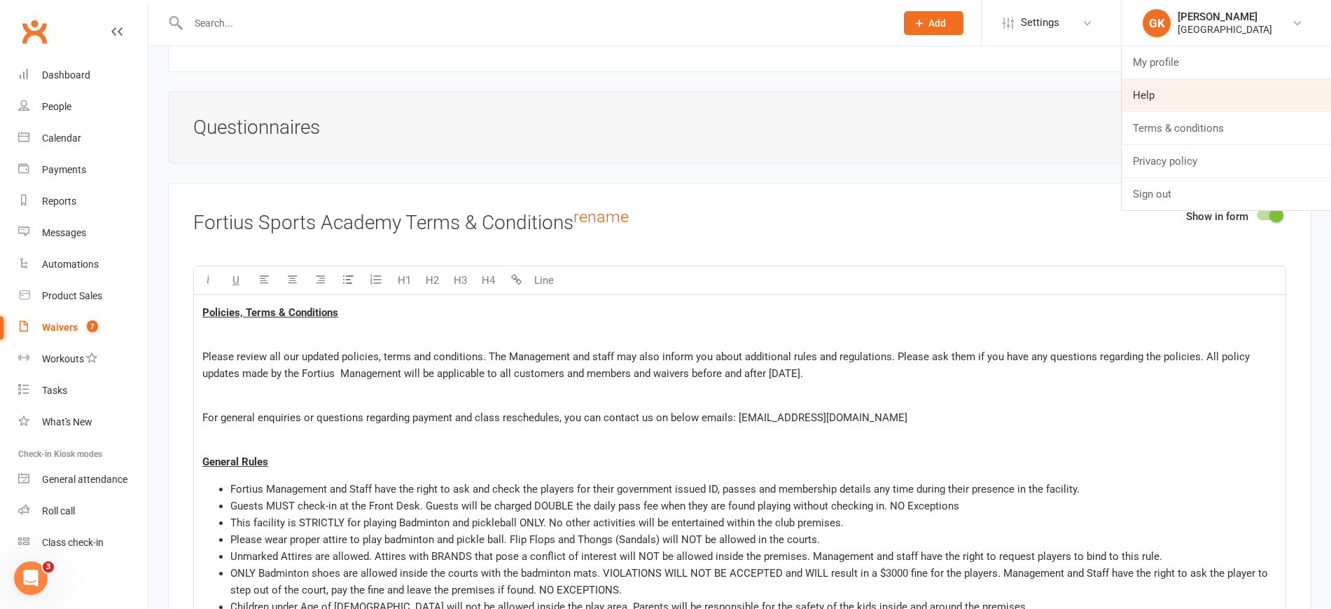
click at [1130, 84] on link "Help" at bounding box center [1226, 95] width 209 height 32
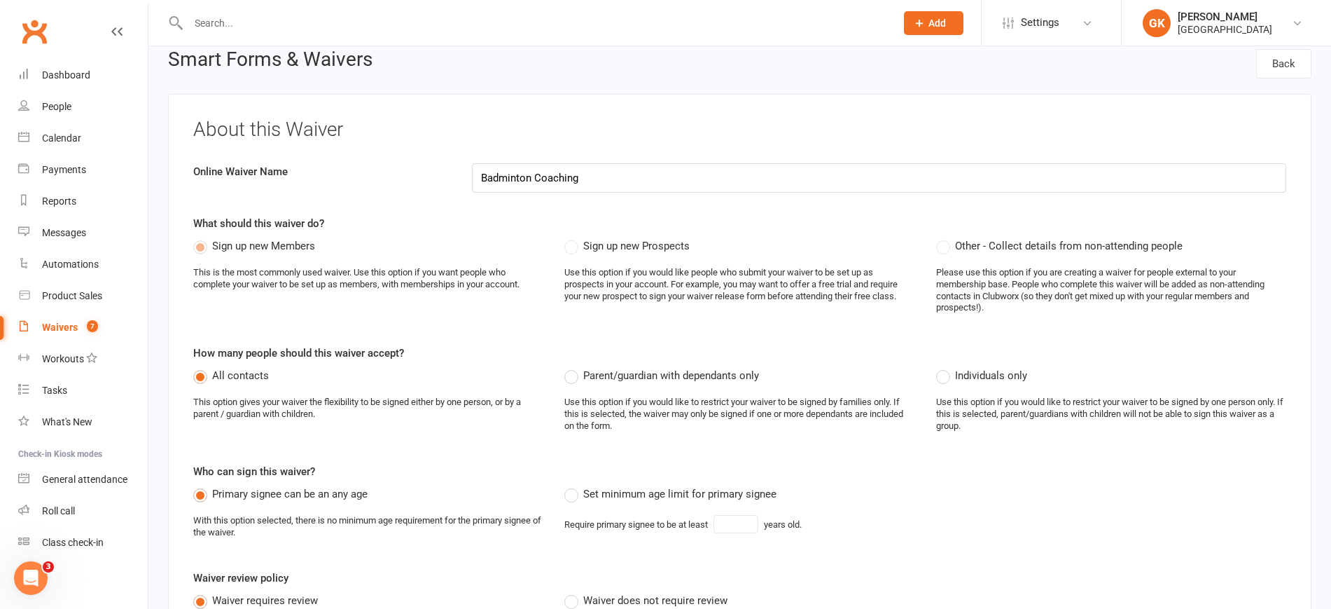
scroll to position [0, 0]
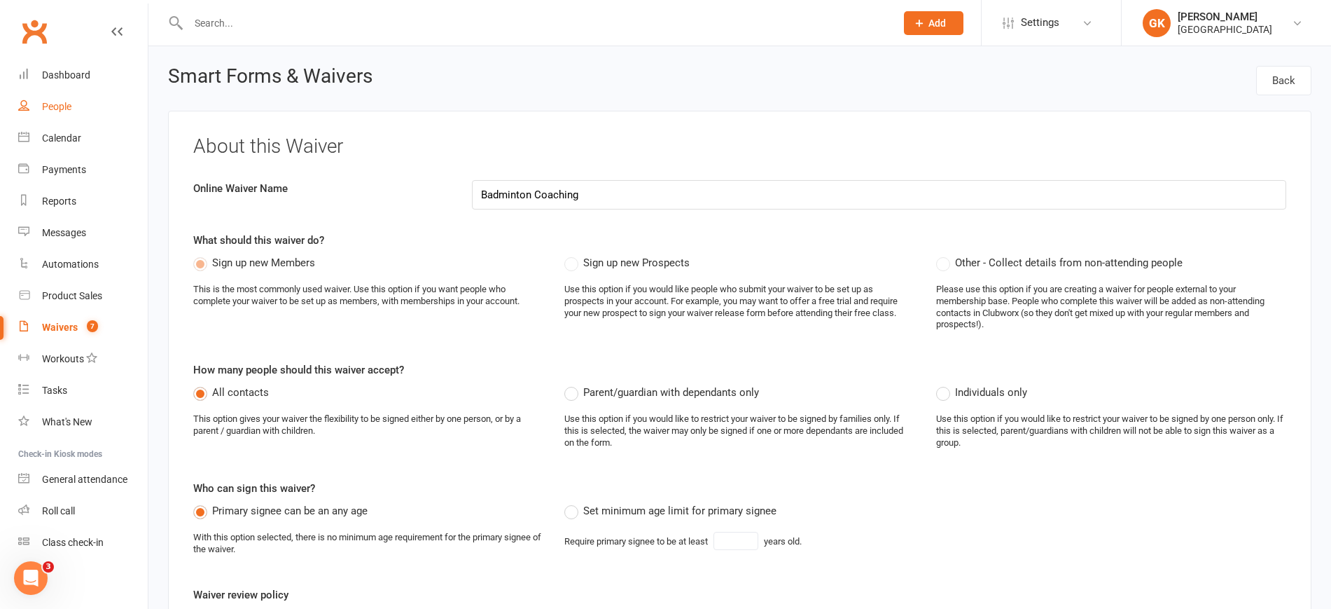
click at [52, 109] on div "People" at bounding box center [56, 106] width 29 height 11
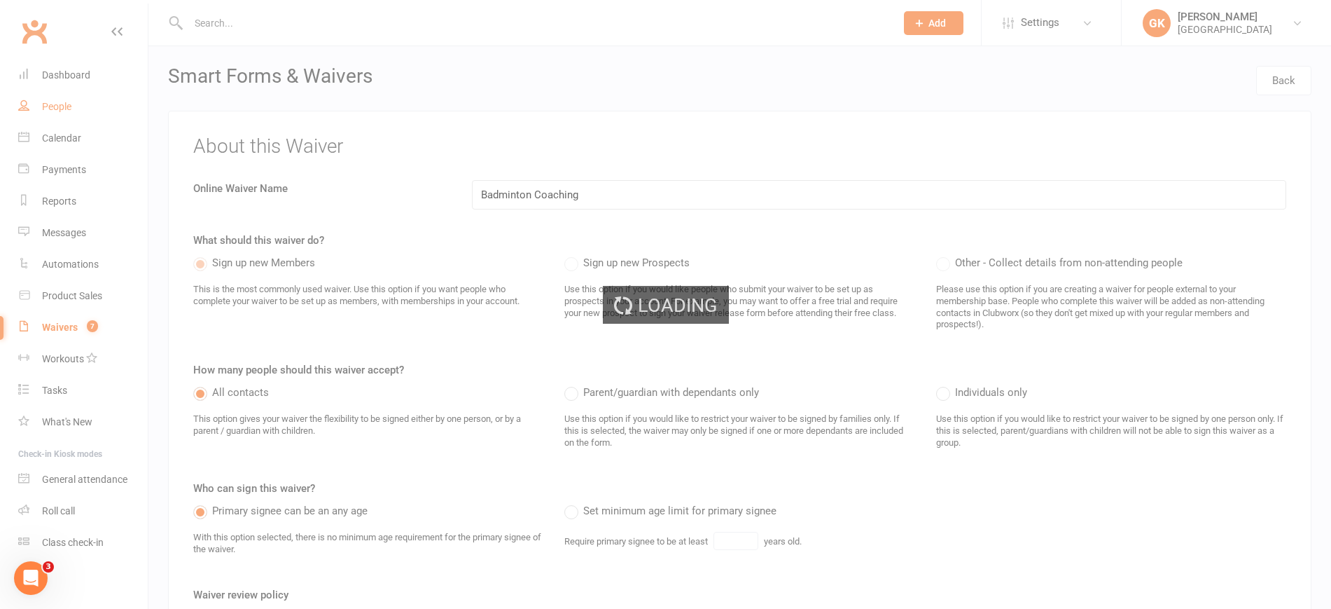
select select "100"
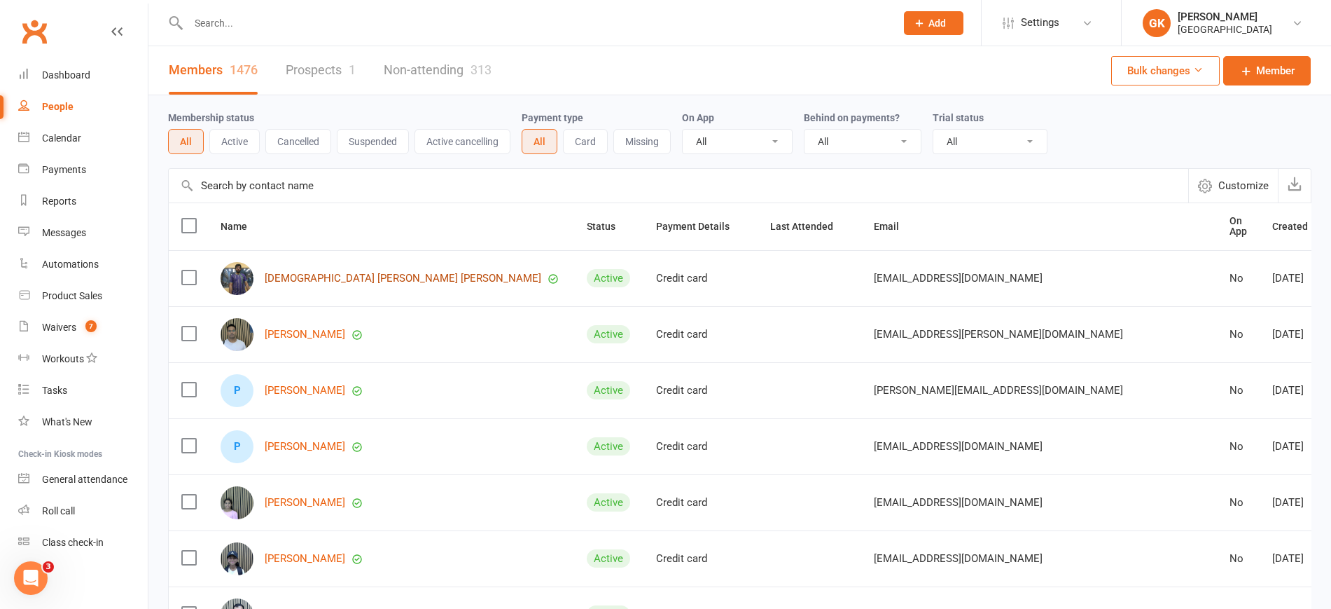
click at [340, 277] on link "[DEMOGRAPHIC_DATA] [PERSON_NAME] [PERSON_NAME]" at bounding box center [403, 278] width 277 height 12
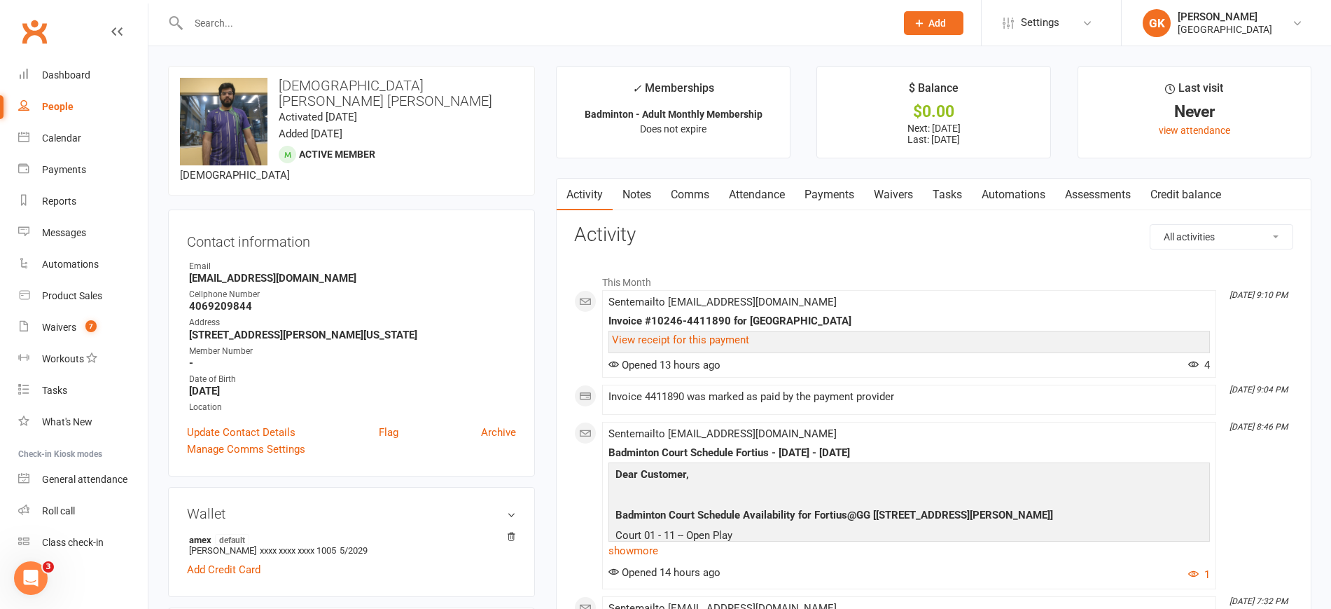
click at [932, 18] on span "Add" at bounding box center [938, 23] width 18 height 11
click at [831, 15] on input "text" at bounding box center [535, 23] width 702 height 20
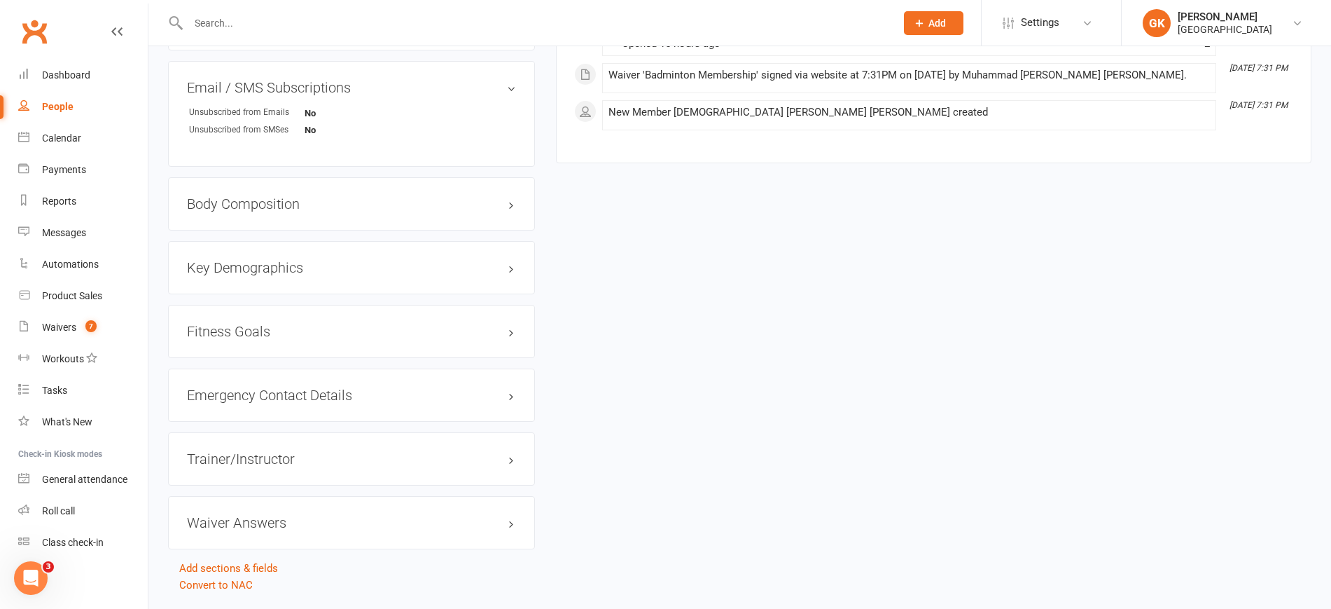
scroll to position [983, 0]
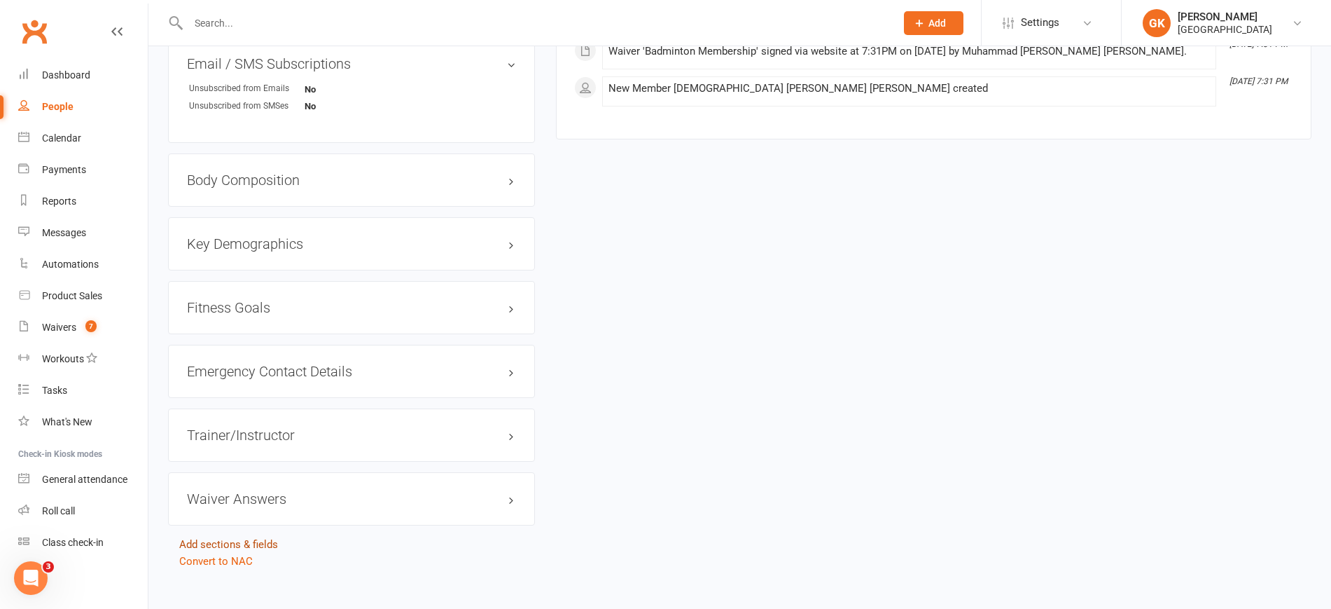
click at [244, 538] on link "Add sections & fields" at bounding box center [228, 544] width 99 height 13
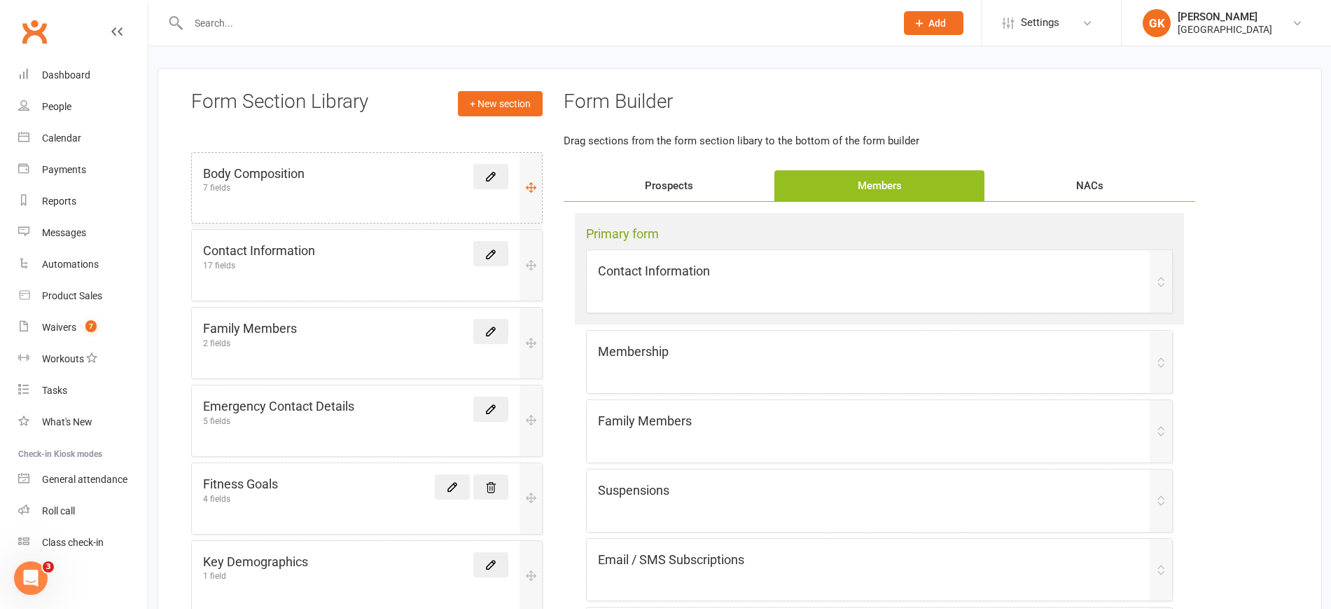
scroll to position [60, 0]
click at [644, 190] on div "Prospects" at bounding box center [669, 187] width 211 height 31
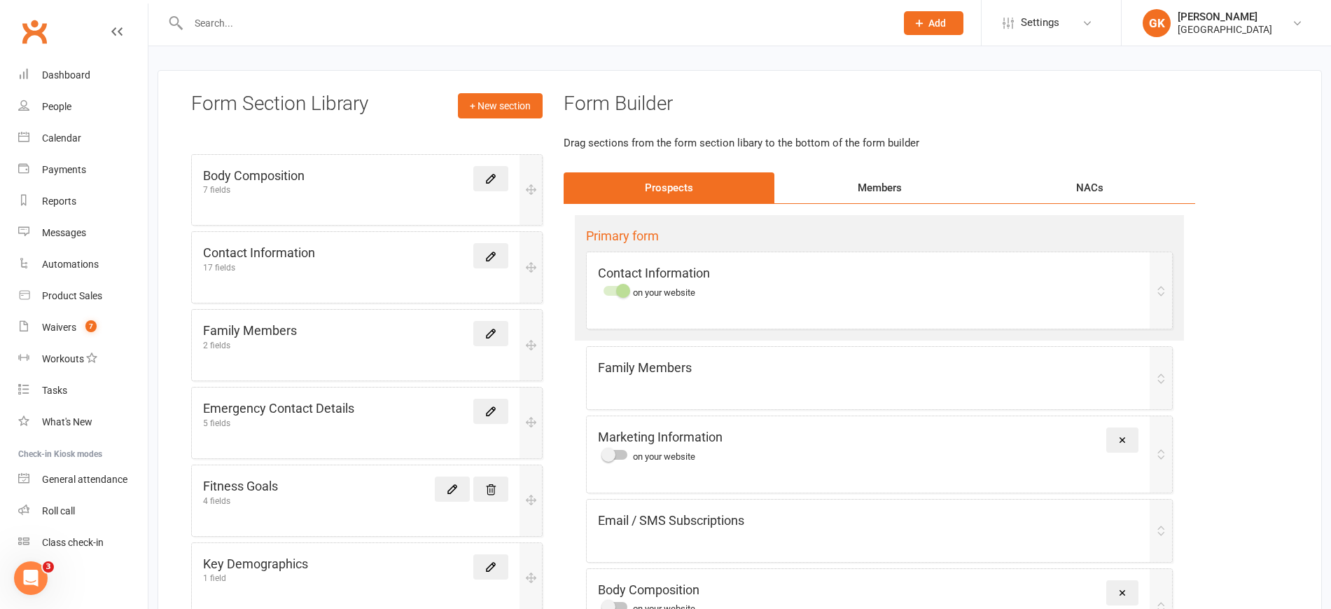
click at [884, 172] on div "Members" at bounding box center [880, 187] width 211 height 31
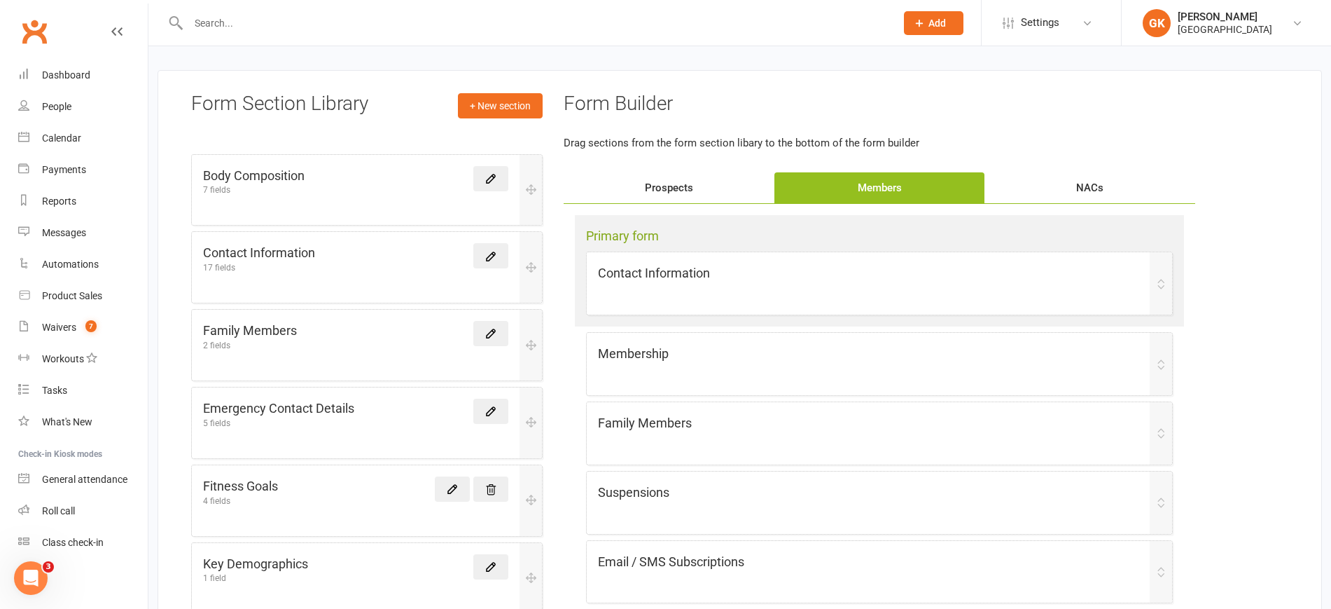
click at [1069, 190] on div "NACs" at bounding box center [1090, 187] width 211 height 31
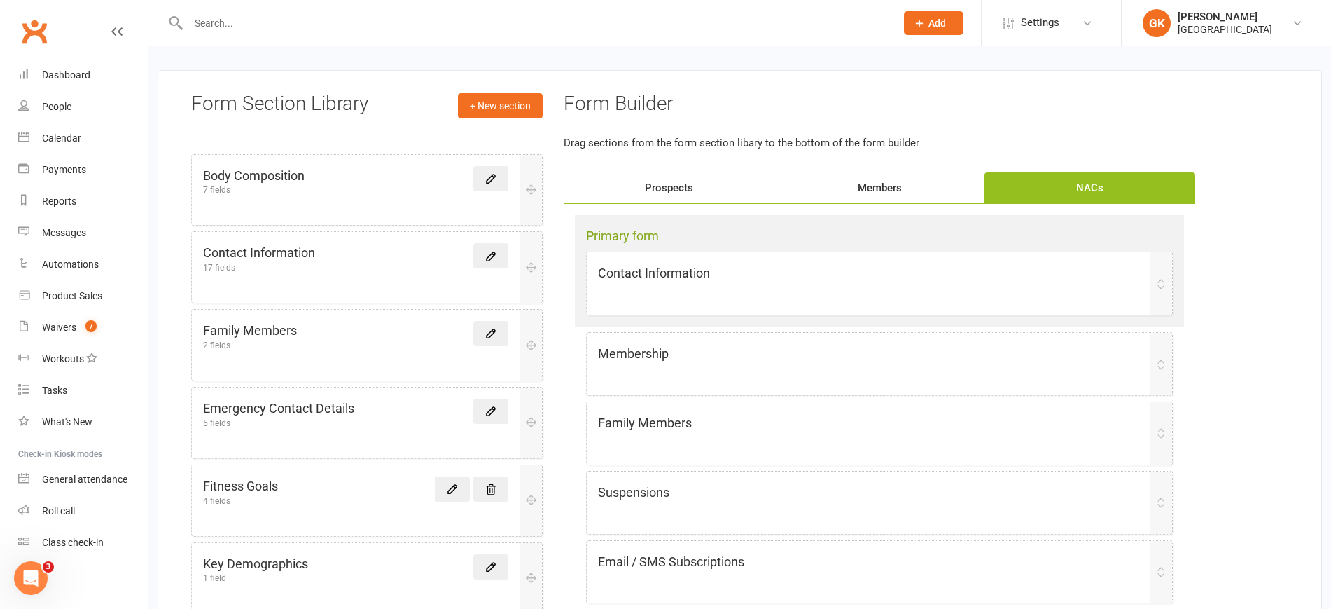
click at [878, 179] on div "Members" at bounding box center [880, 187] width 211 height 31
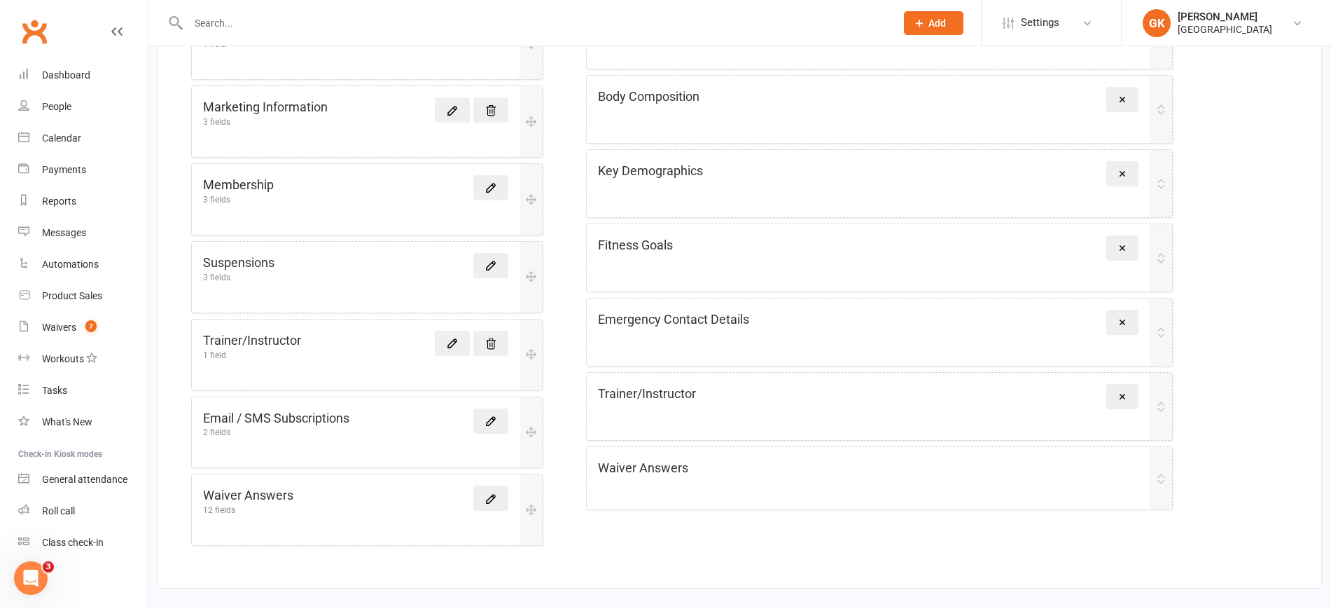
scroll to position [593, 0]
click at [720, 410] on div "Trainer/Instructor Remove" at bounding box center [880, 406] width 586 height 67
click at [1037, 473] on div "Waiver Answers" at bounding box center [868, 469] width 541 height 20
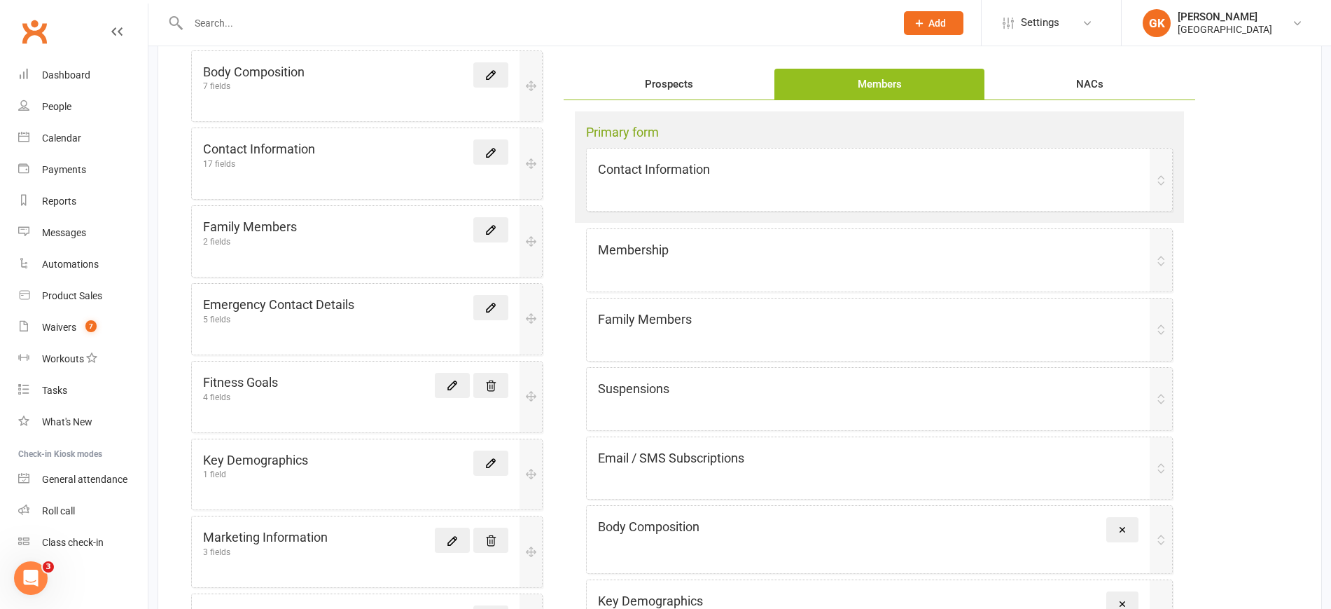
scroll to position [0, 0]
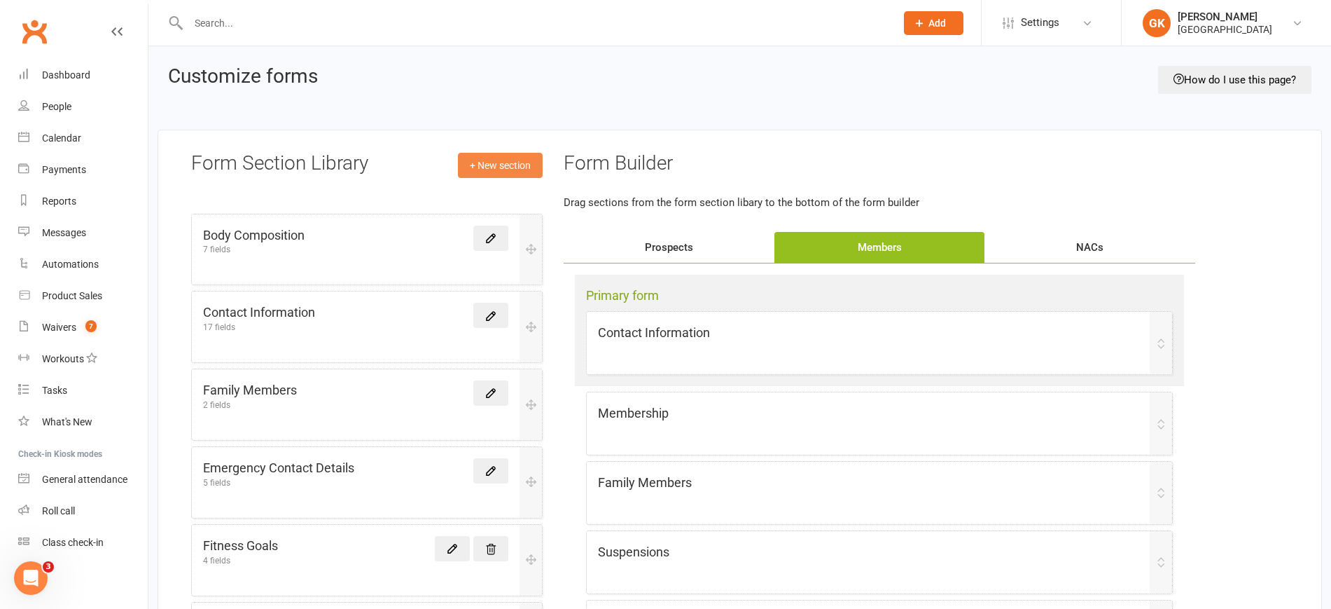
click at [480, 171] on link "+ New section" at bounding box center [500, 165] width 85 height 25
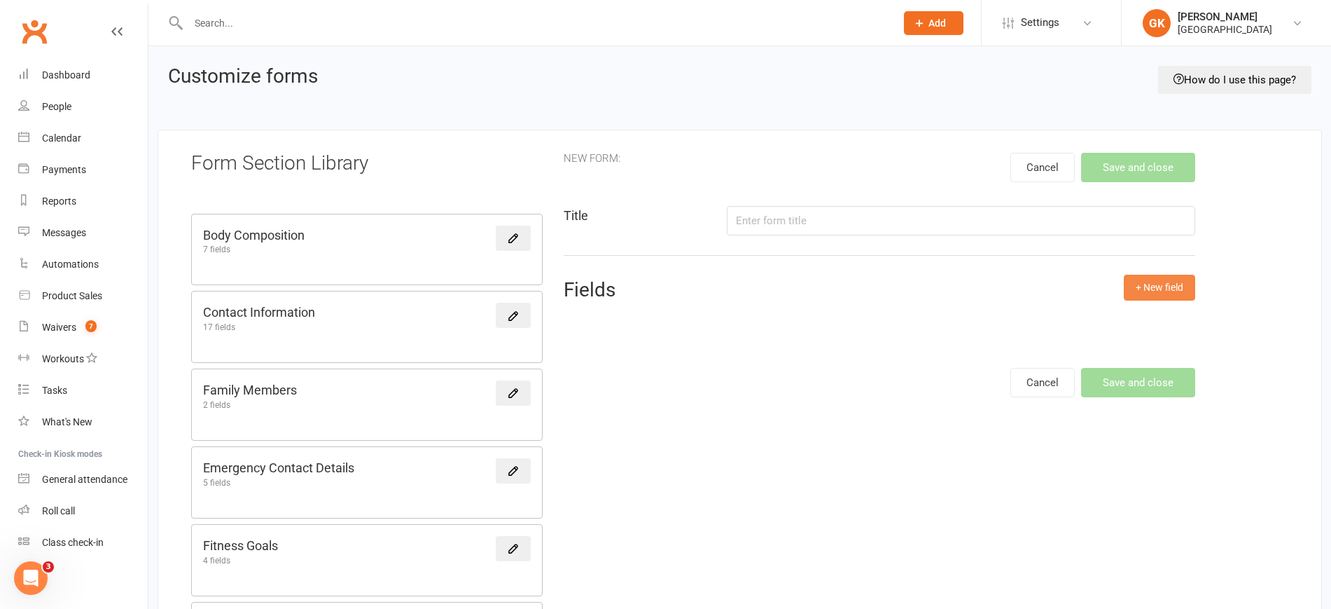
click at [1172, 289] on button "+ New field" at bounding box center [1159, 287] width 71 height 25
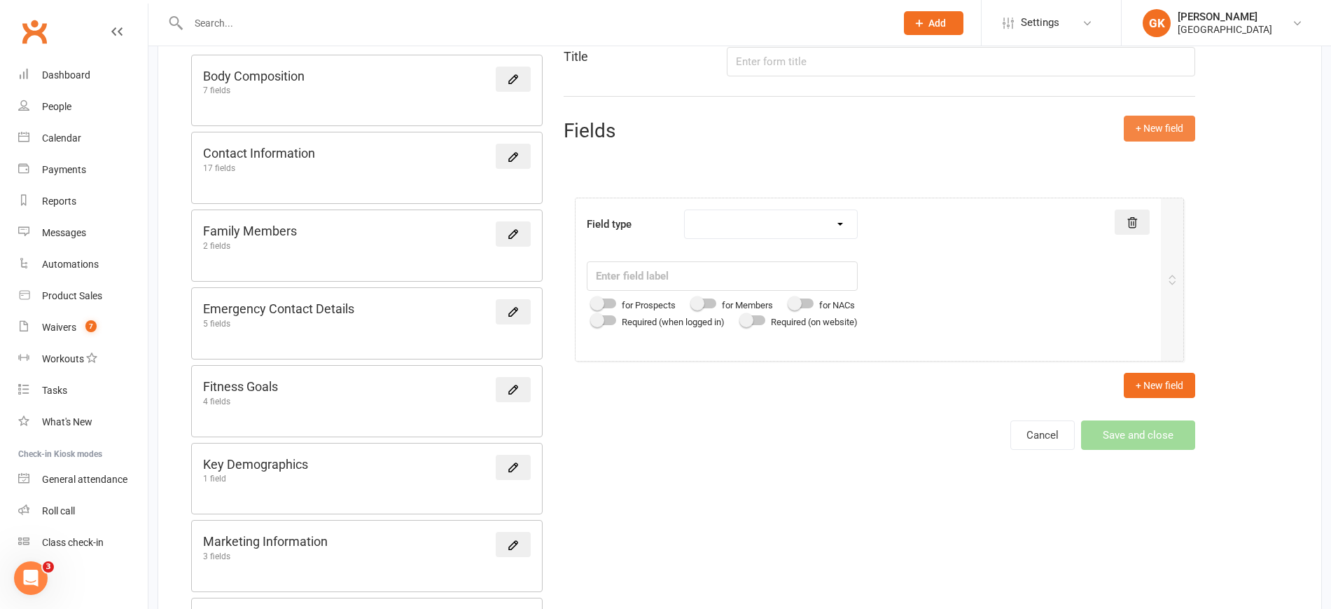
scroll to position [158, 0]
click at [708, 309] on div at bounding box center [705, 305] width 24 height 10
click at [693, 303] on input "checkbox" at bounding box center [693, 303] width 0 height 0
click at [799, 212] on select "Text field Checkbox field Date field Number field Currency field Percent field …" at bounding box center [771, 226] width 172 height 28
click at [688, 212] on select "Text field Checkbox field Date field Number field Currency field Percent field …" at bounding box center [771, 226] width 172 height 28
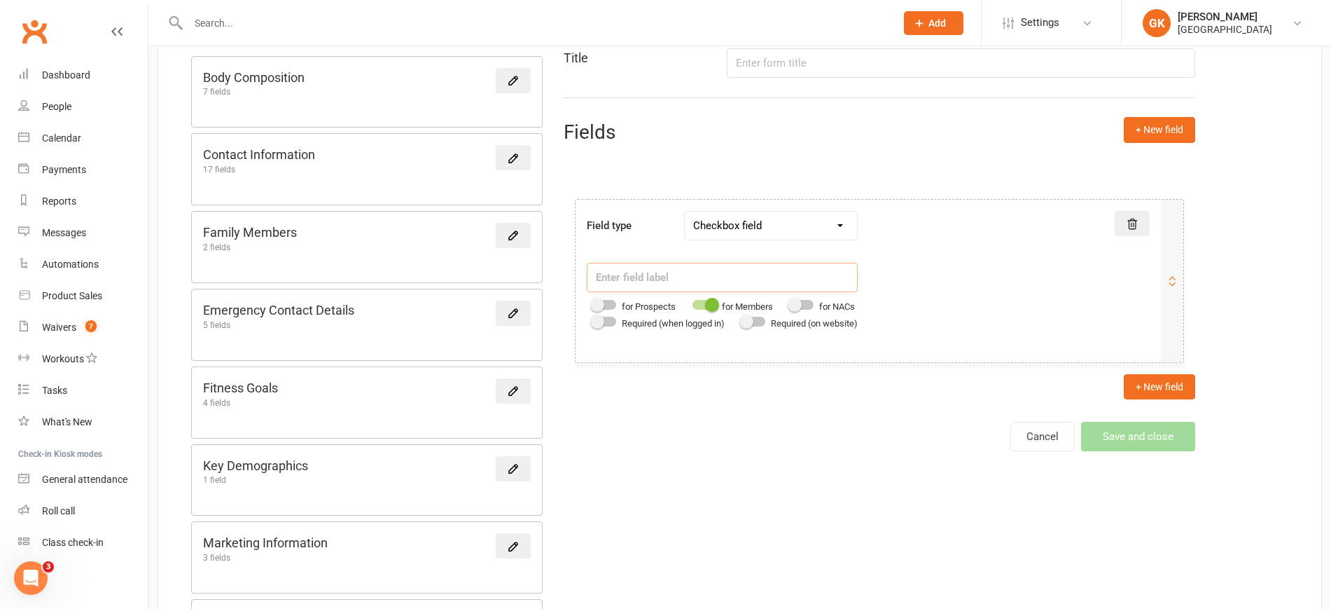
click at [751, 282] on input "text" at bounding box center [722, 277] width 271 height 29
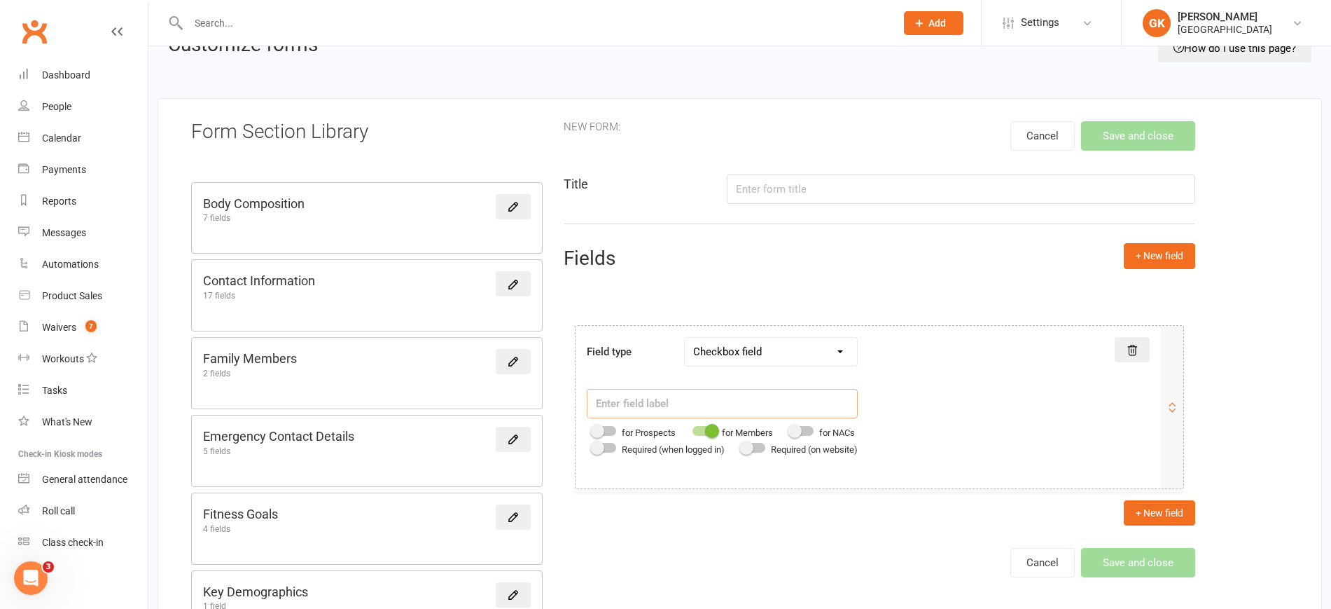
scroll to position [0, 0]
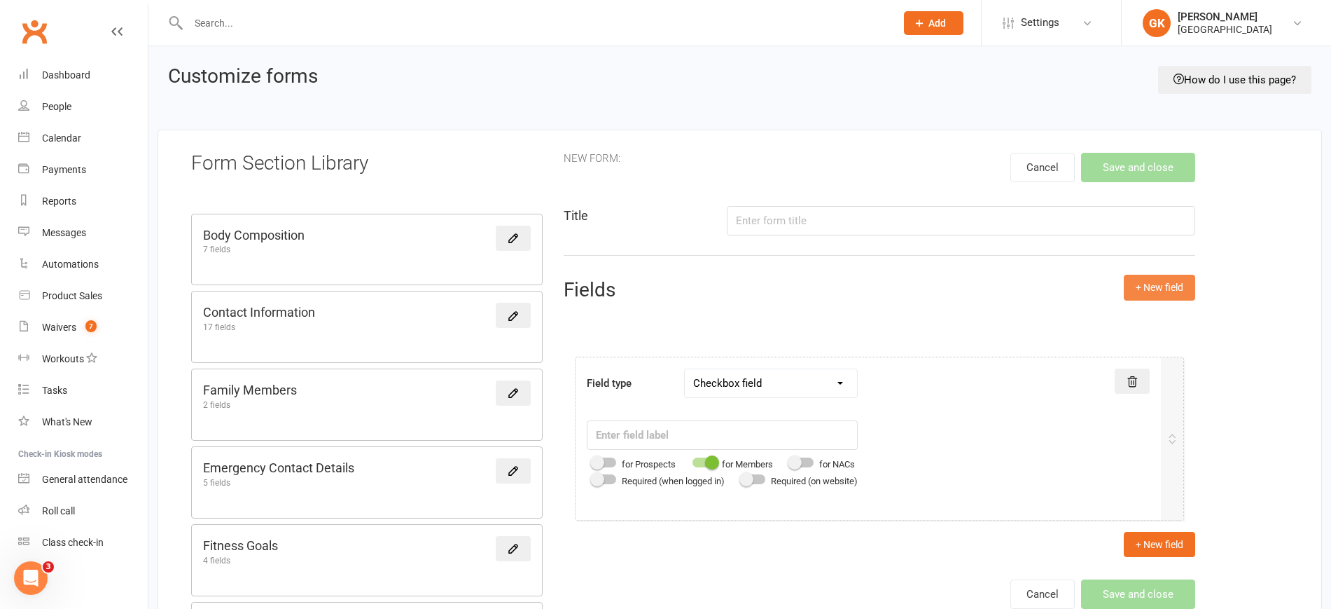
click at [1165, 290] on button "+ New field" at bounding box center [1159, 287] width 71 height 25
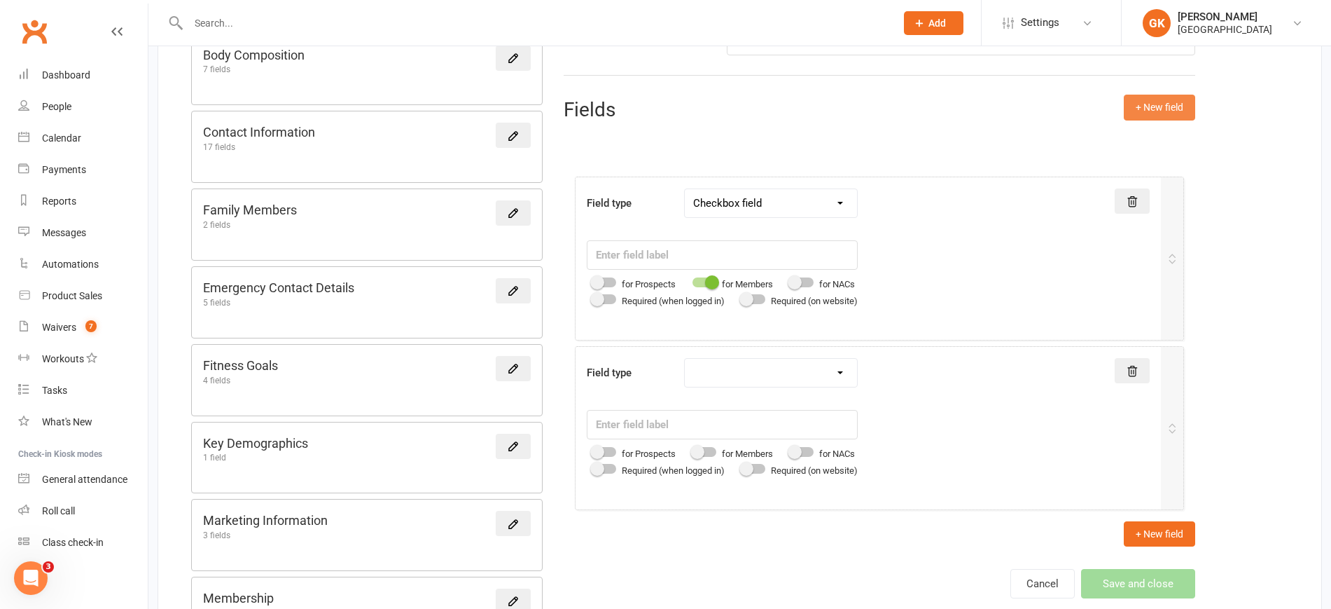
scroll to position [181, 0]
click at [777, 198] on select "Text field Checkbox field Date field Number field Currency field Percent field …" at bounding box center [771, 202] width 172 height 28
click at [688, 188] on select "Text field Checkbox field Date field Number field Currency field Percent field …" at bounding box center [771, 202] width 172 height 28
click at [771, 207] on select "Text field Checkbox field Date field Number field Currency field Percent field …" at bounding box center [771, 202] width 172 height 28
select select "drop_select"
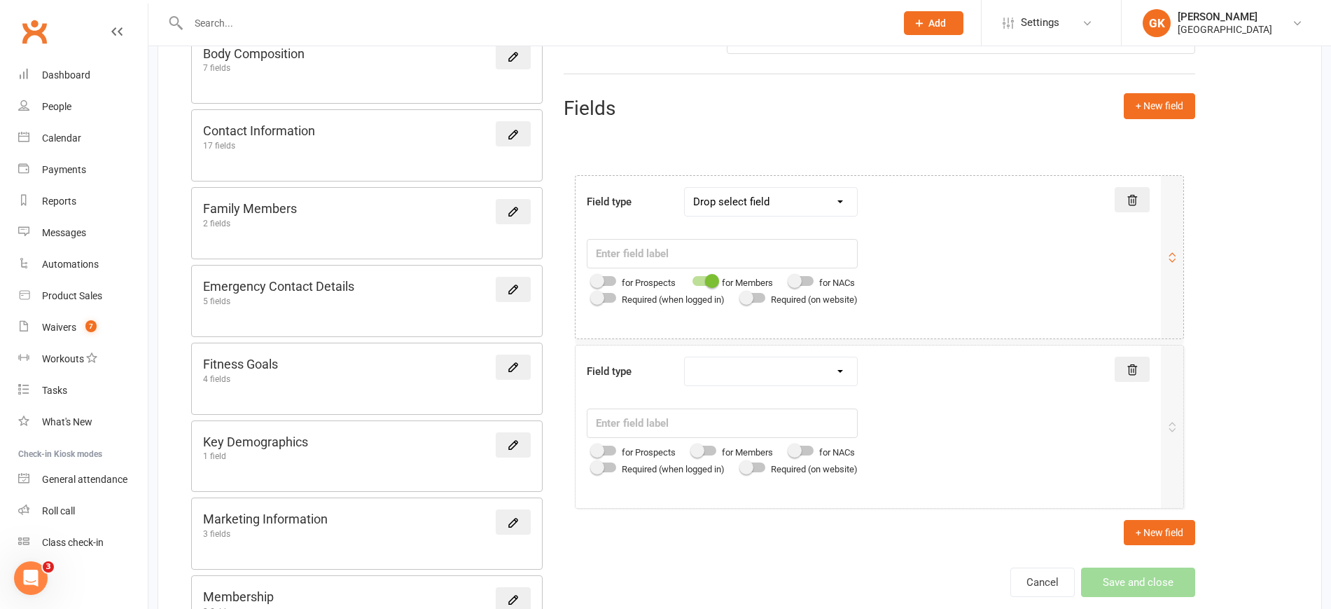
click at [688, 188] on select "Text field Checkbox field Date field Number field Currency field Percent field …" at bounding box center [771, 202] width 172 height 28
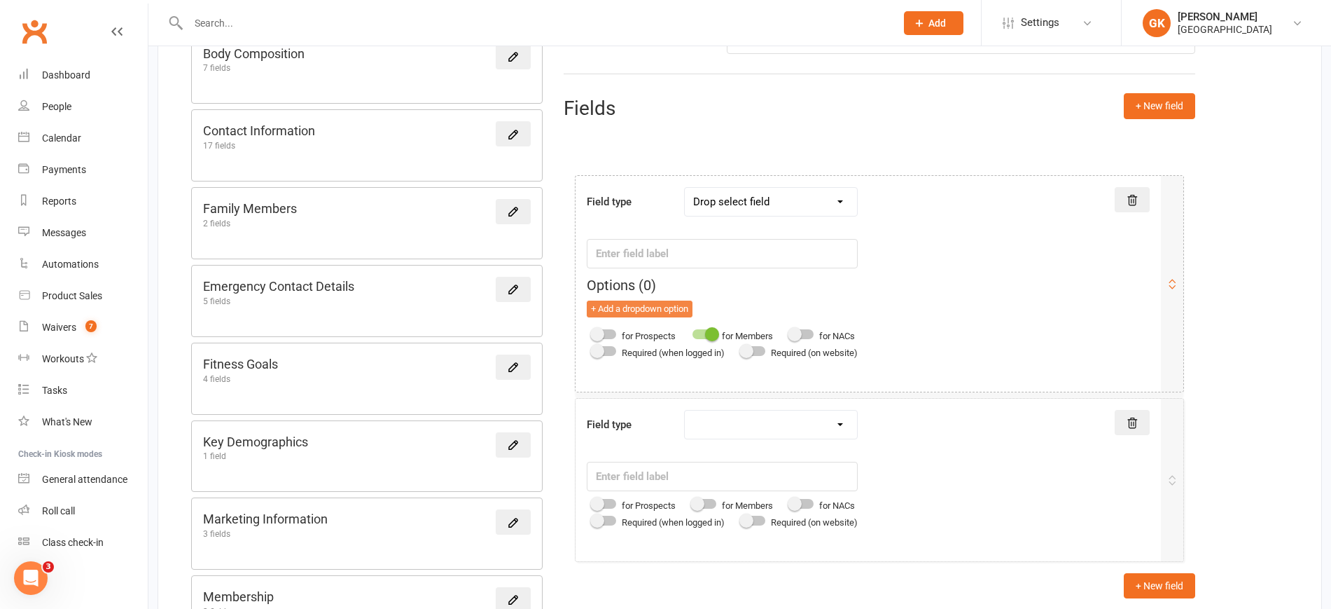
click at [662, 309] on button "+ Add a dropdown option" at bounding box center [640, 308] width 106 height 17
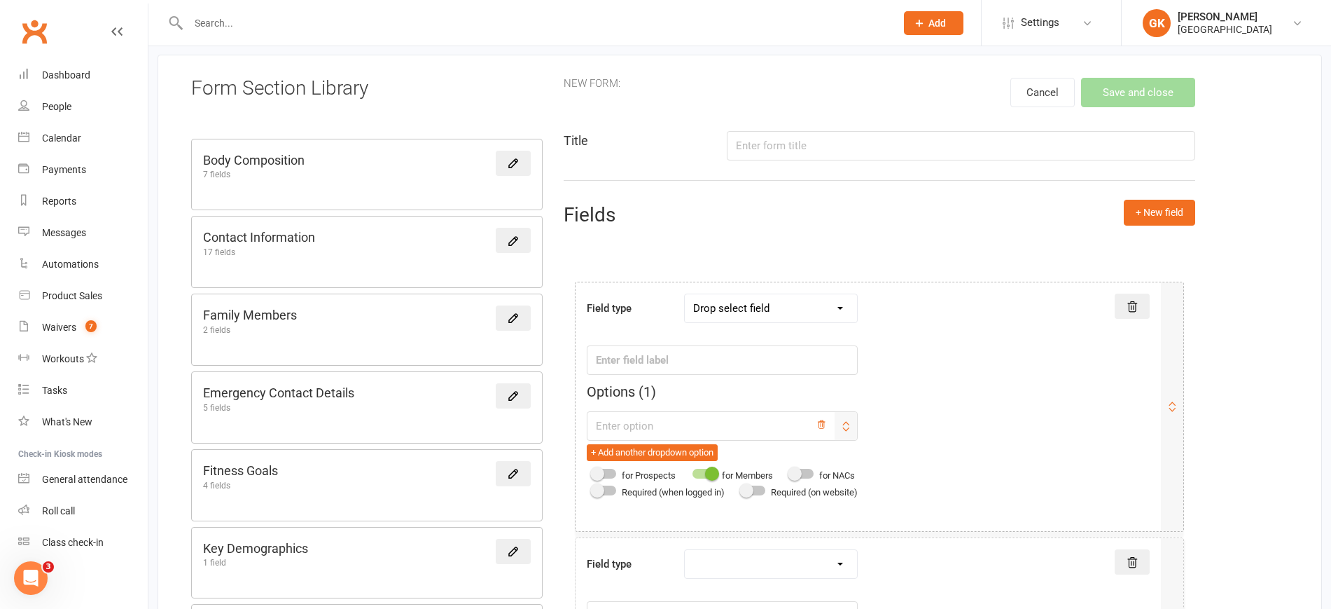
scroll to position [81, 0]
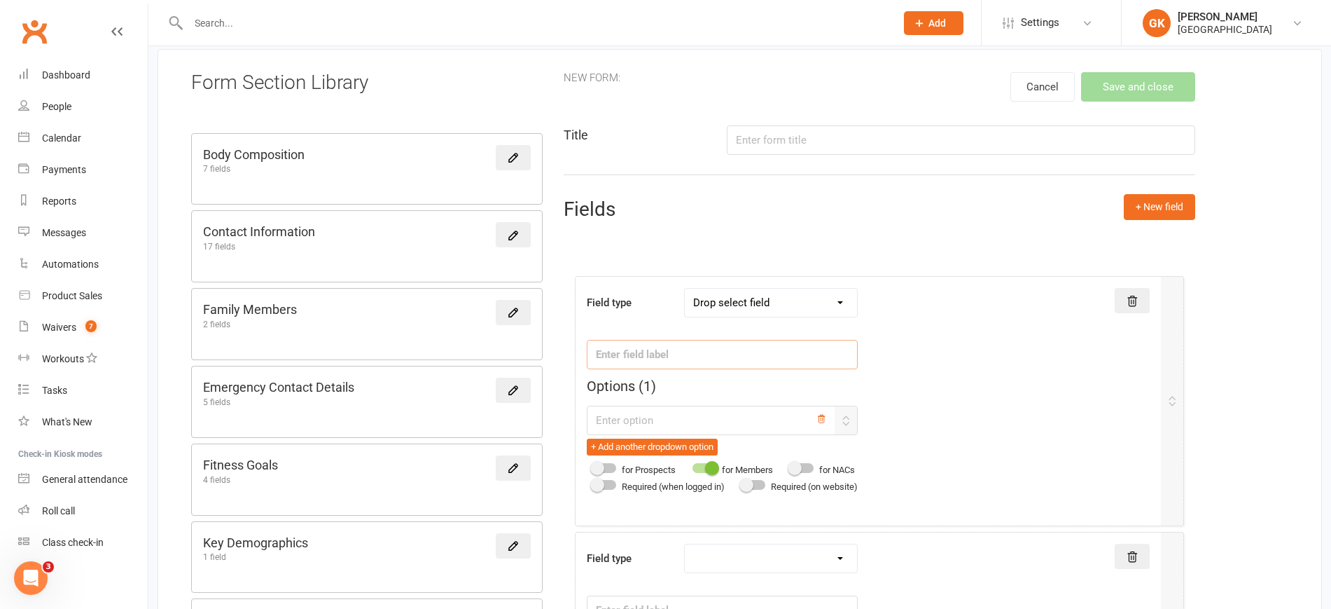
click at [745, 355] on input "text" at bounding box center [722, 354] width 271 height 29
type input "W"
type input "D"
type input "C"
type input "Training Days"
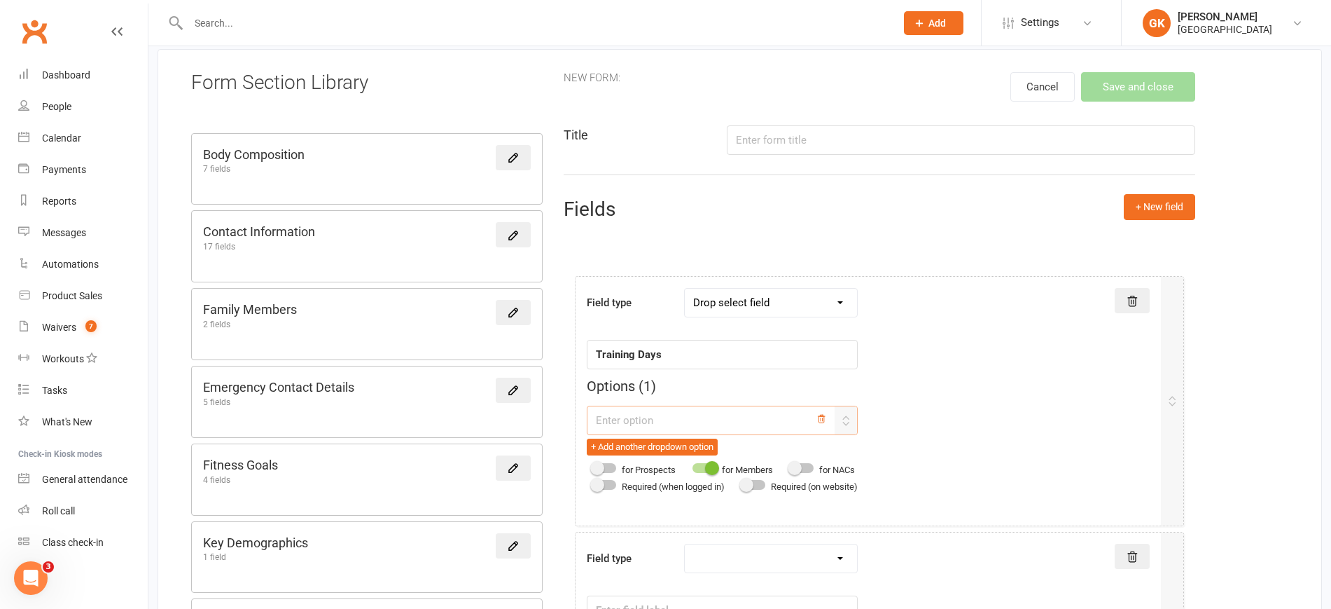
click at [709, 428] on input "text" at bounding box center [722, 420] width 271 height 29
type input "Monday"
click at [686, 447] on button "+ Add another dropdown option" at bounding box center [652, 446] width 131 height 17
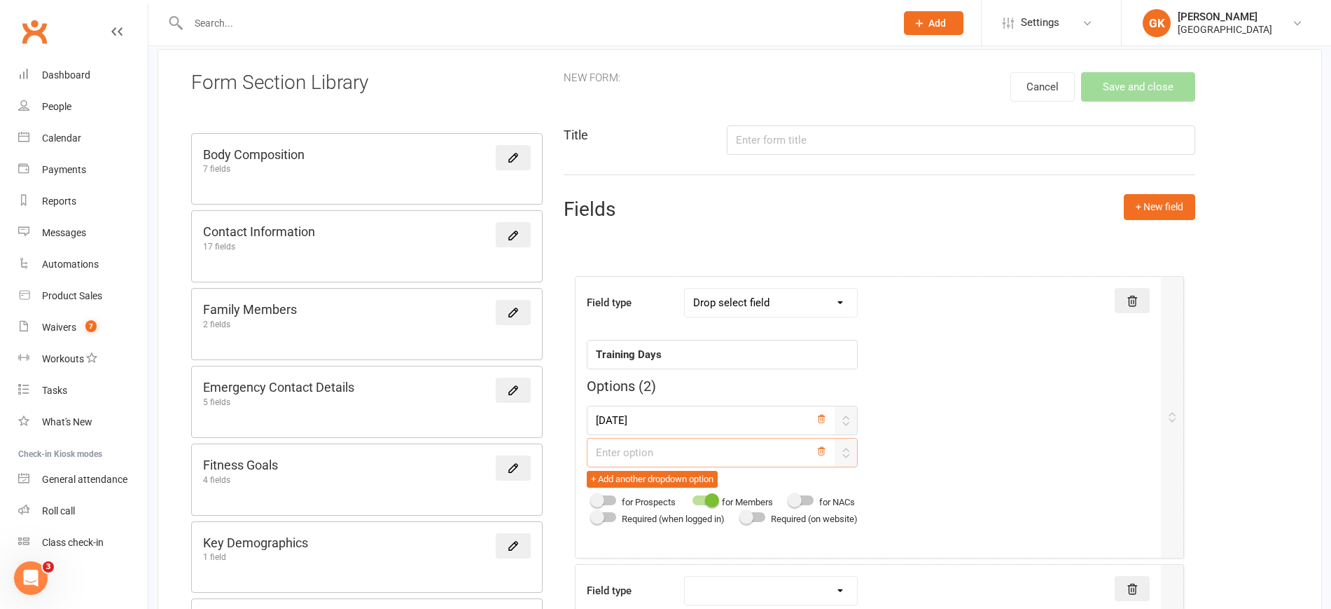
click at [672, 438] on input "text" at bounding box center [722, 452] width 271 height 29
type input "Tuesday"
click at [654, 478] on button "+ Add another dropdown option" at bounding box center [652, 479] width 131 height 17
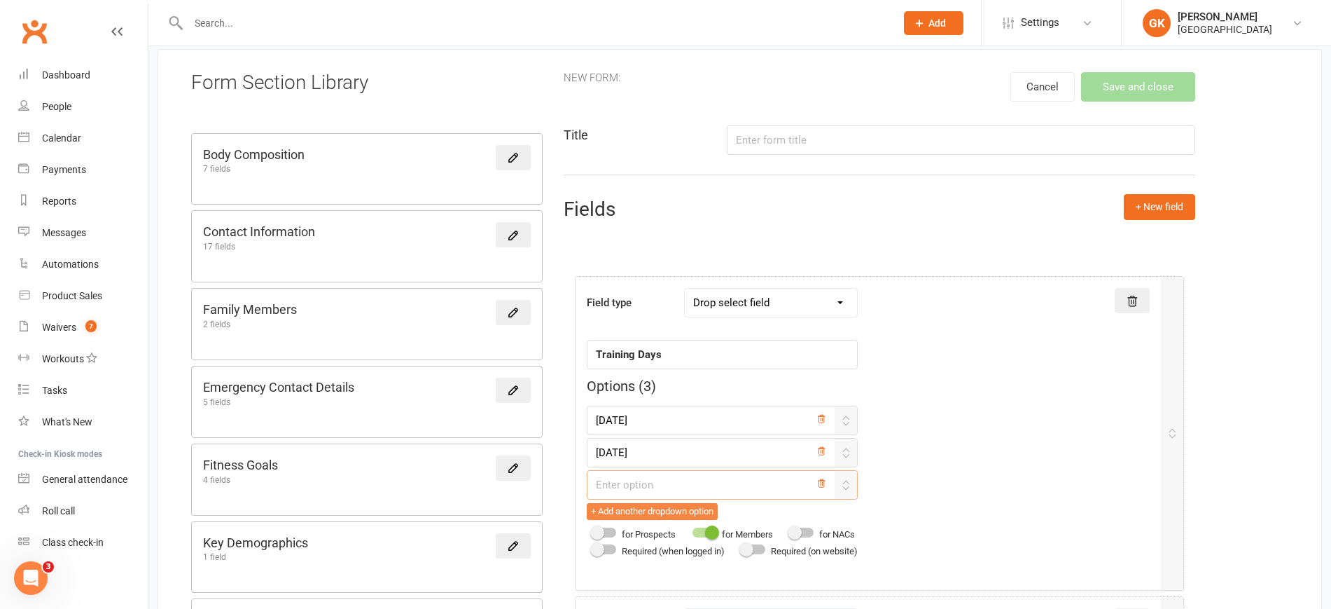
click at [654, 478] on input "text" at bounding box center [722, 484] width 271 height 29
type input "Wednesday"
click at [637, 504] on button "+ Add another dropdown option" at bounding box center [652, 511] width 131 height 17
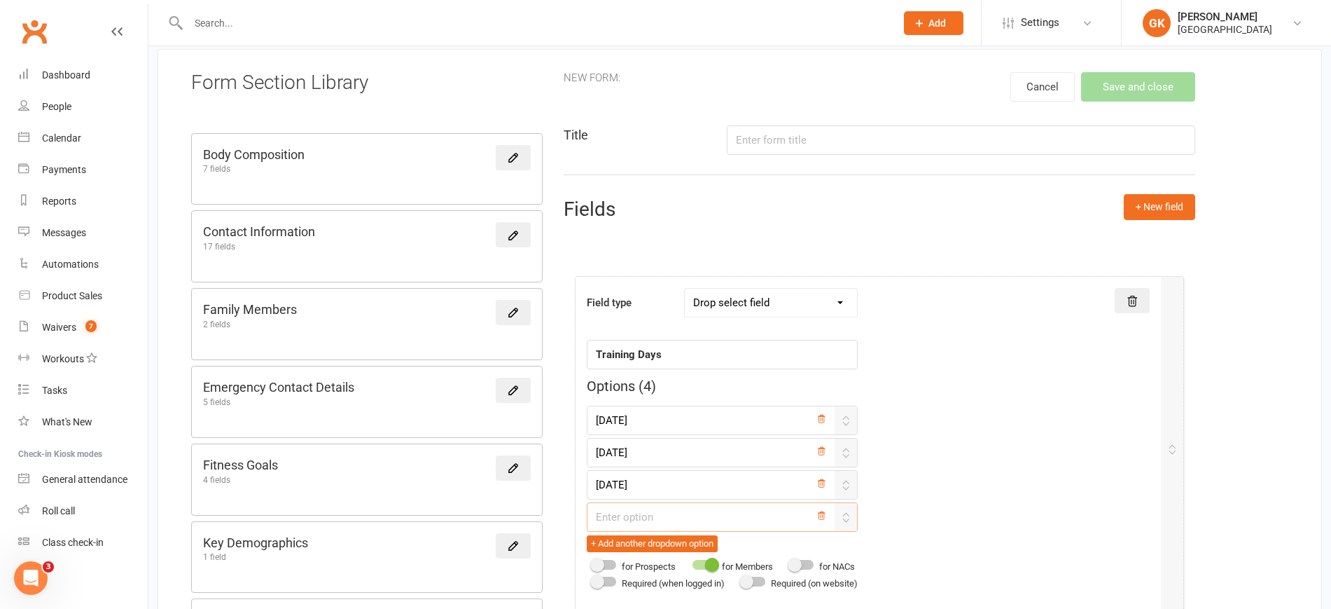
click at [657, 504] on input "text" at bounding box center [722, 516] width 271 height 29
type input "Thursday"
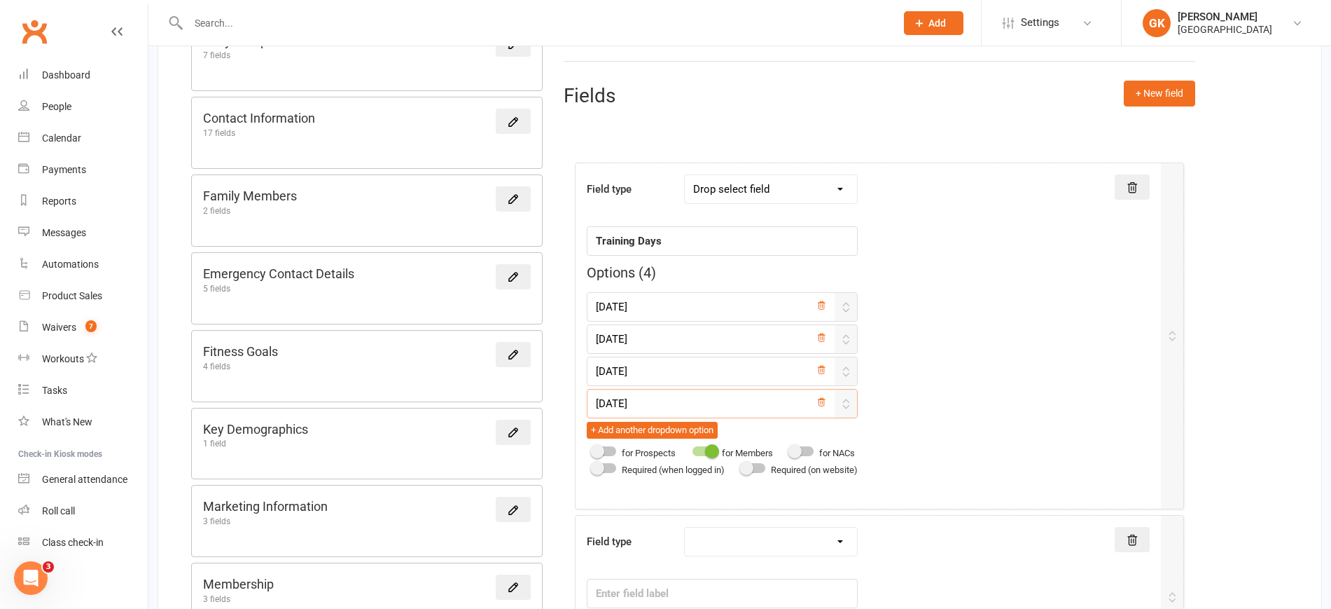
scroll to position [208, 0]
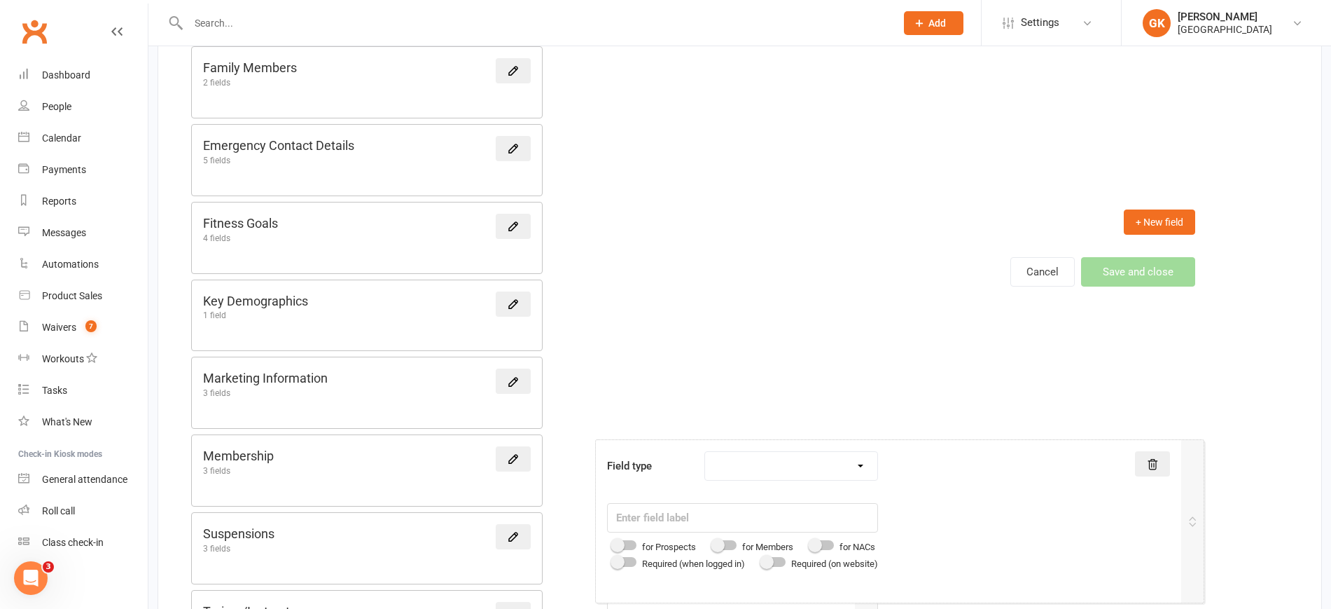
drag, startPoint x: 657, startPoint y: 504, endPoint x: 677, endPoint y: 439, distance: 68.2
click at [677, 439] on div "Form Section Library Body Composition 7 fields Contact Information 17 fields Fa…" at bounding box center [740, 333] width 1165 height 1052
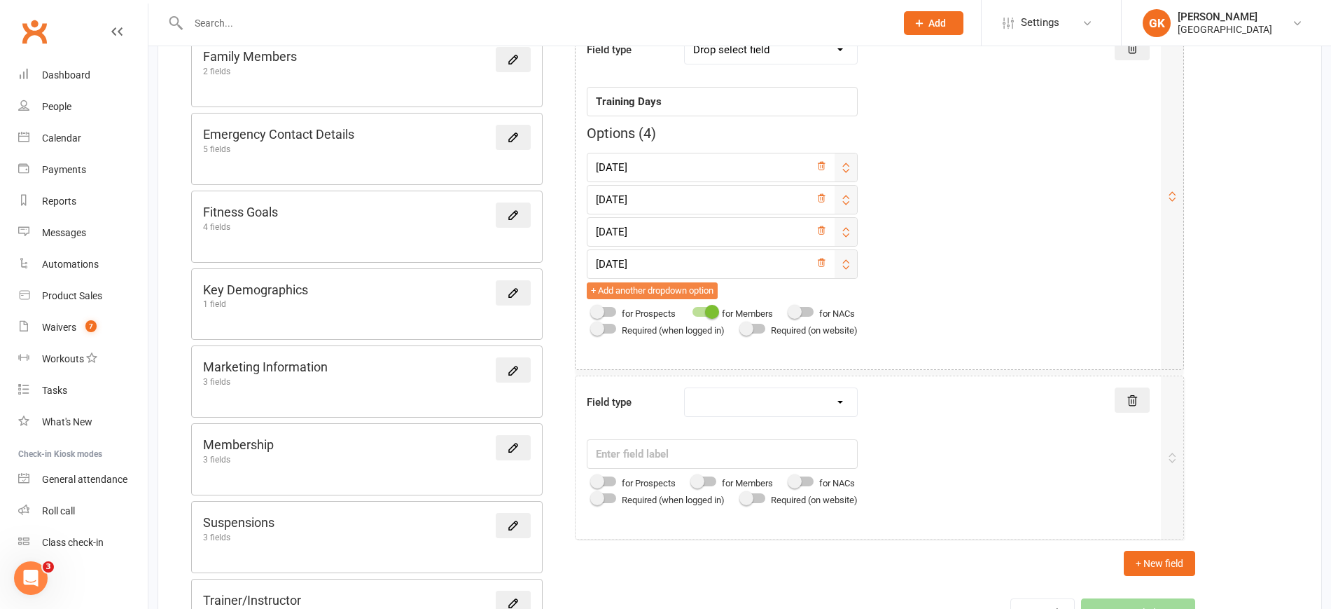
click at [663, 288] on button "+ Add another dropdown option" at bounding box center [652, 290] width 131 height 17
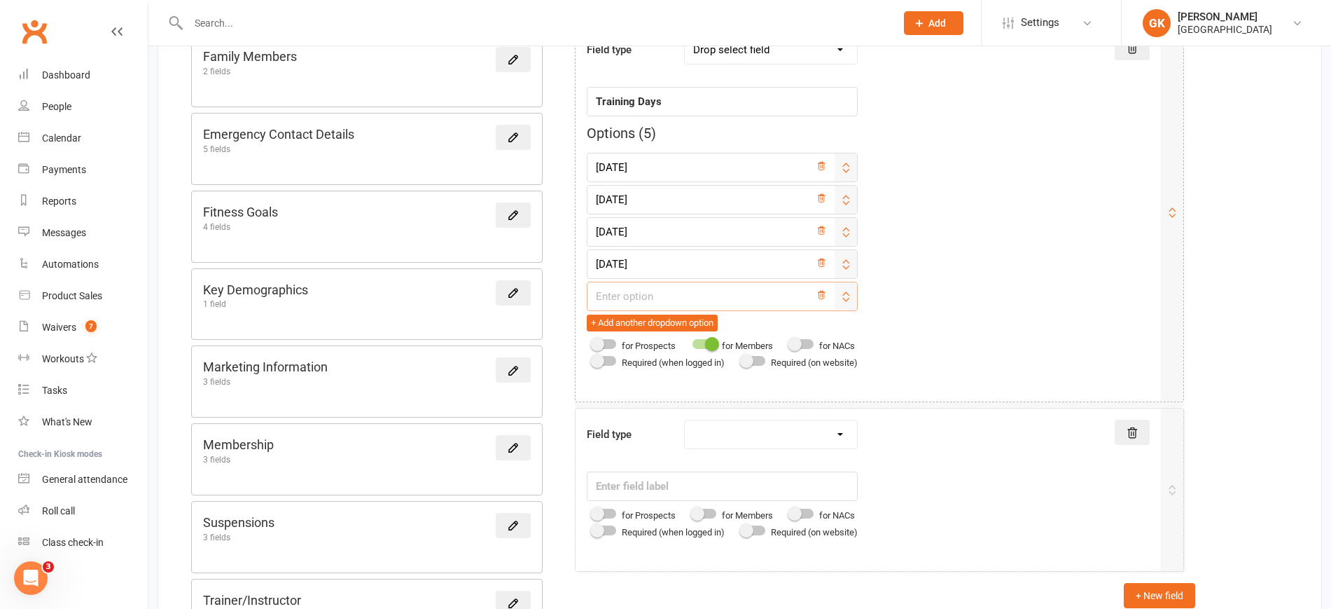
drag, startPoint x: 691, startPoint y: 300, endPoint x: 660, endPoint y: 296, distance: 31.1
click at [660, 296] on input "text" at bounding box center [722, 296] width 271 height 29
type input "Friday"
click at [642, 324] on button "+ Add another dropdown option" at bounding box center [652, 322] width 131 height 17
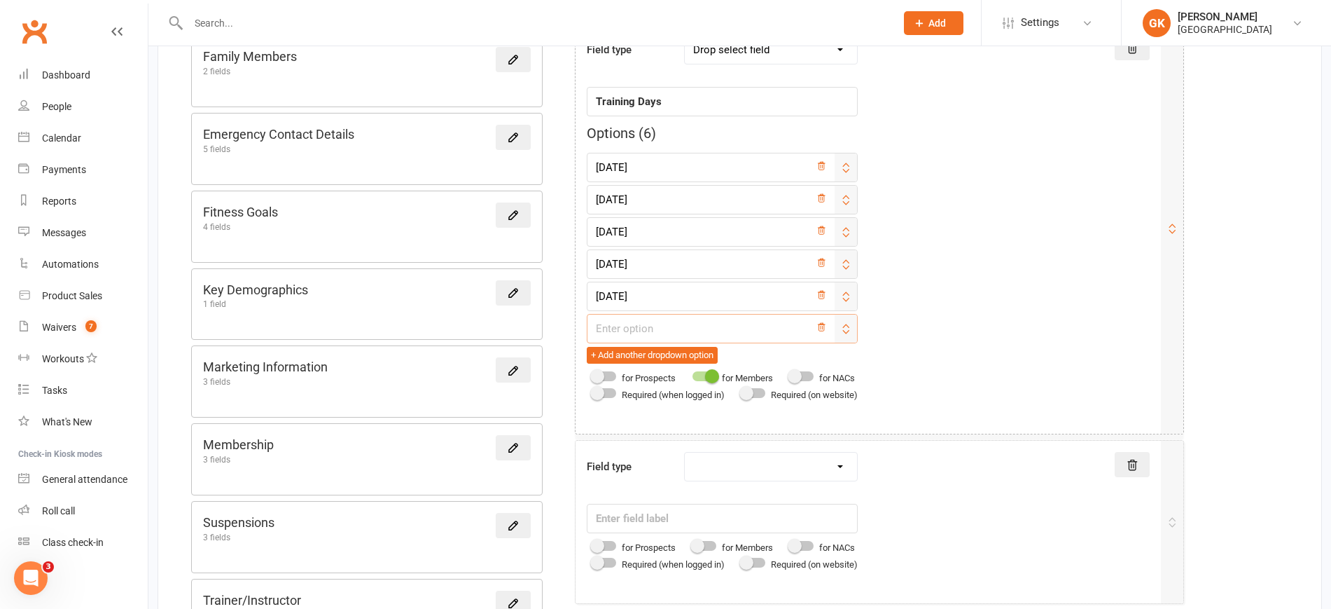
click at [647, 333] on input "text" at bounding box center [722, 328] width 271 height 29
type input "D"
type input "Saturday"
click at [634, 363] on button "+ Add another dropdown option" at bounding box center [652, 355] width 131 height 17
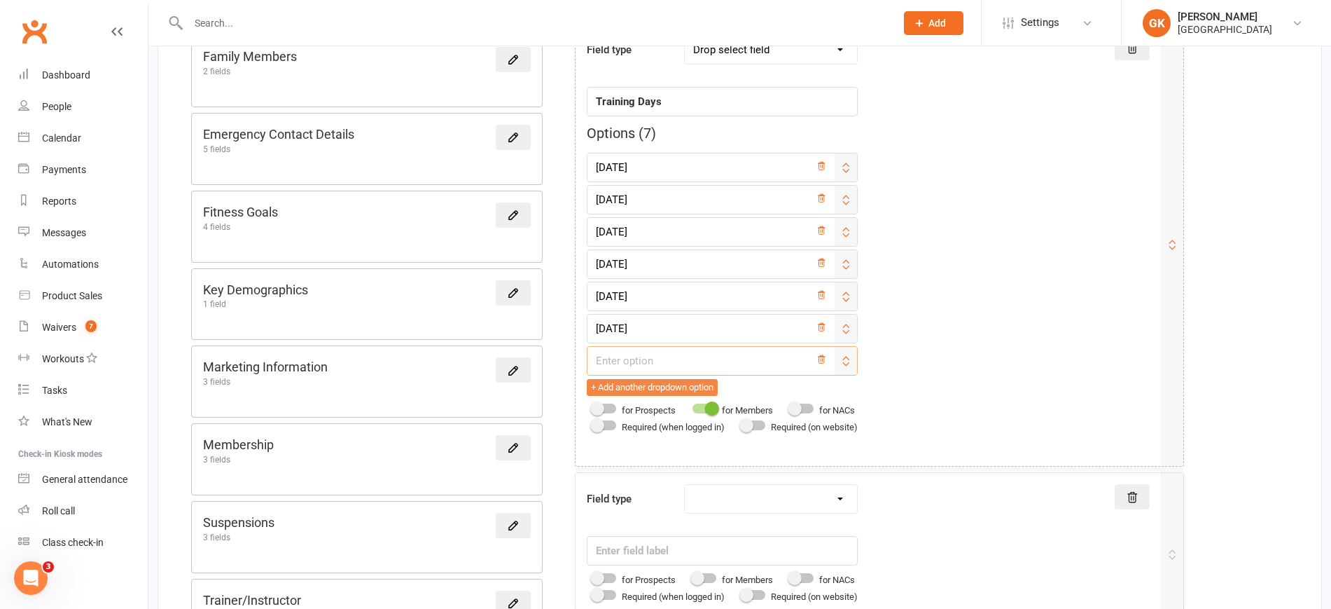
click at [634, 363] on input "text" at bounding box center [722, 360] width 271 height 29
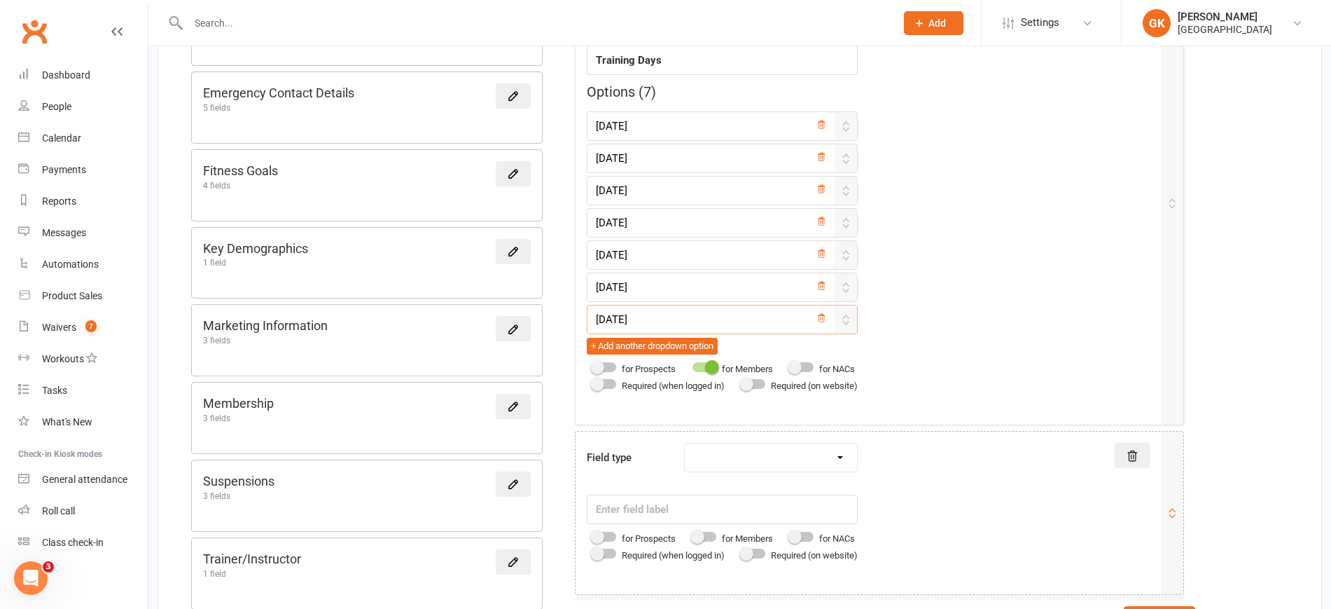
scroll to position [593, 0]
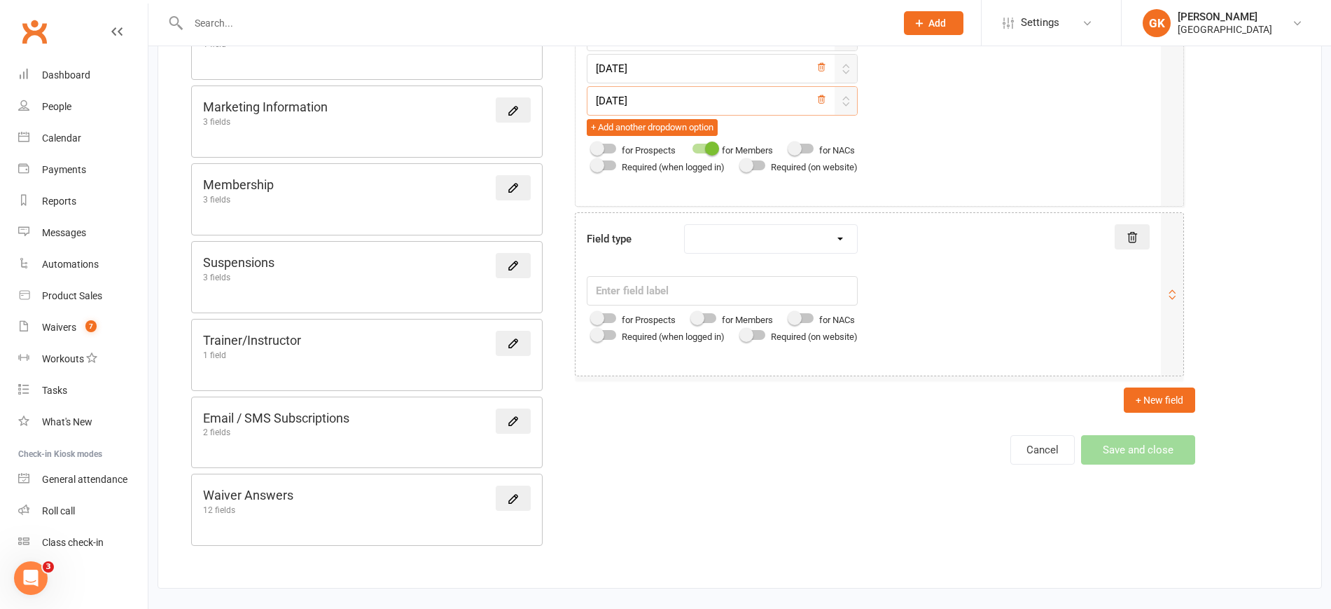
type input "Sunday"
click at [759, 233] on select "Text field Checkbox field Date field Number field Currency field Percent field …" at bounding box center [771, 239] width 172 height 28
click at [688, 225] on select "Text field Checkbox field Date field Number field Currency field Percent field …" at bounding box center [771, 239] width 172 height 28
click at [747, 235] on select "Text field Checkbox field Date field Number field Currency field Percent field …" at bounding box center [771, 239] width 172 height 28
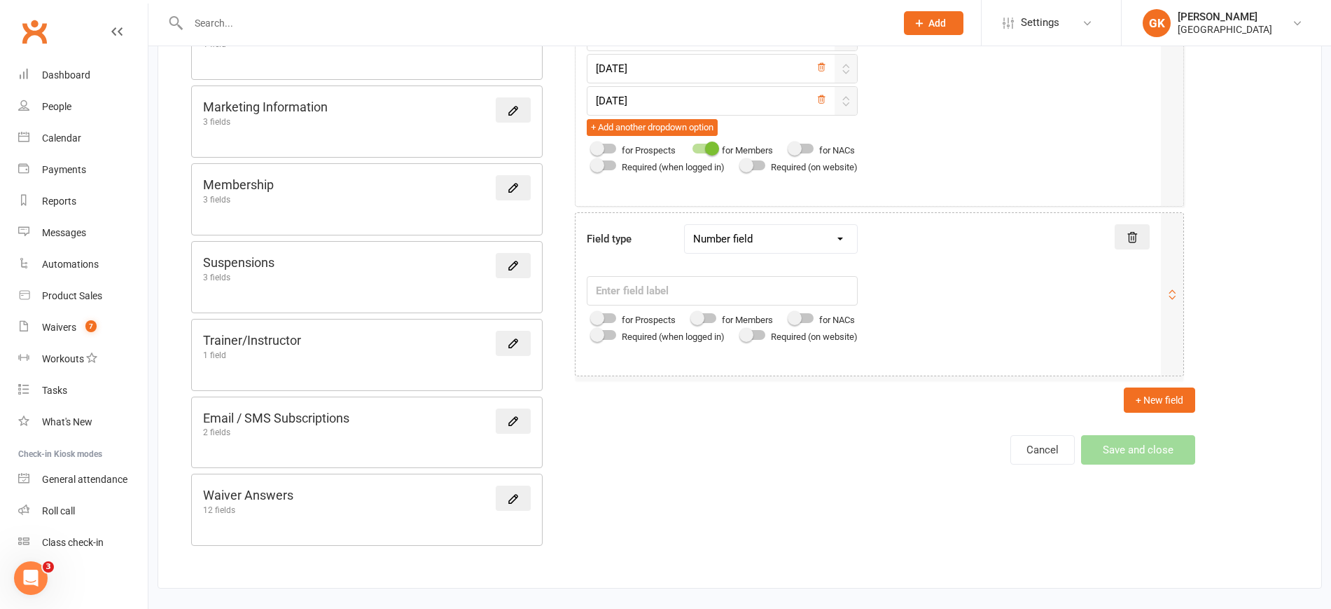
click at [747, 235] on select "Text field Checkbox field Date field Number field Currency field Percent field …" at bounding box center [771, 239] width 172 height 28
select select "text"
click at [688, 225] on select "Text field Checkbox field Date field Number field Currency field Percent field …" at bounding box center [771, 239] width 172 height 28
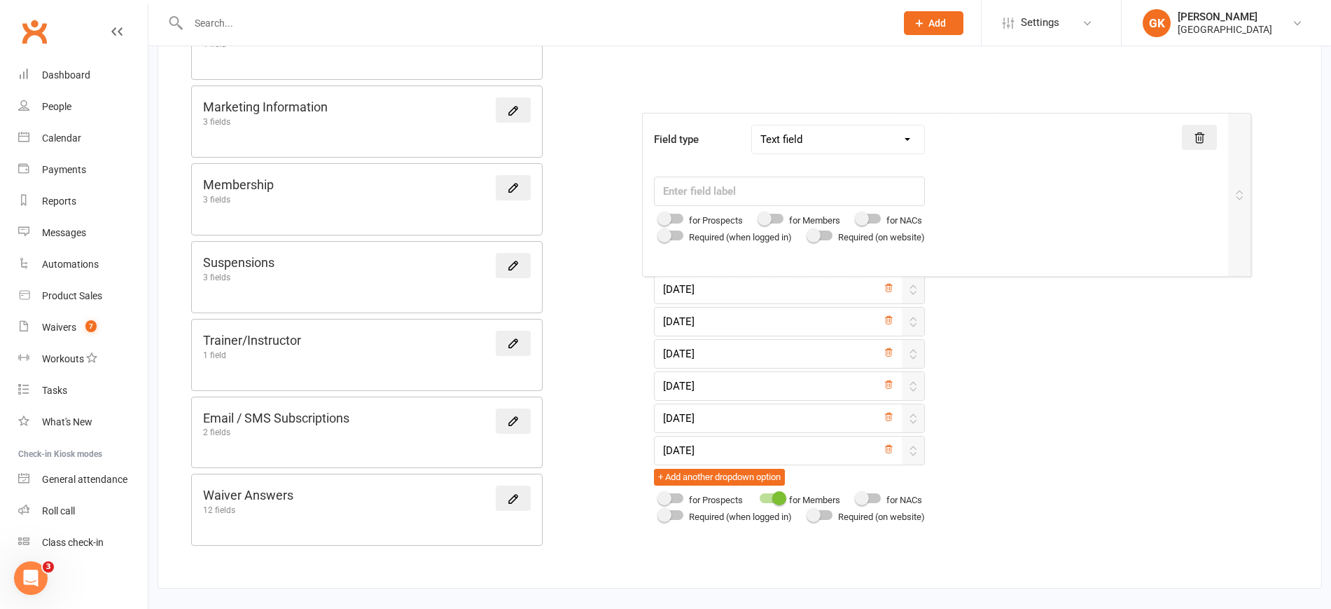
drag, startPoint x: 893, startPoint y: 215, endPoint x: 949, endPoint y: 120, distance: 109.9
click at [963, 116] on div "Form Section Library Body Composition 7 fields Contact Information 17 fields Fa…" at bounding box center [740, 62] width 1165 height 1052
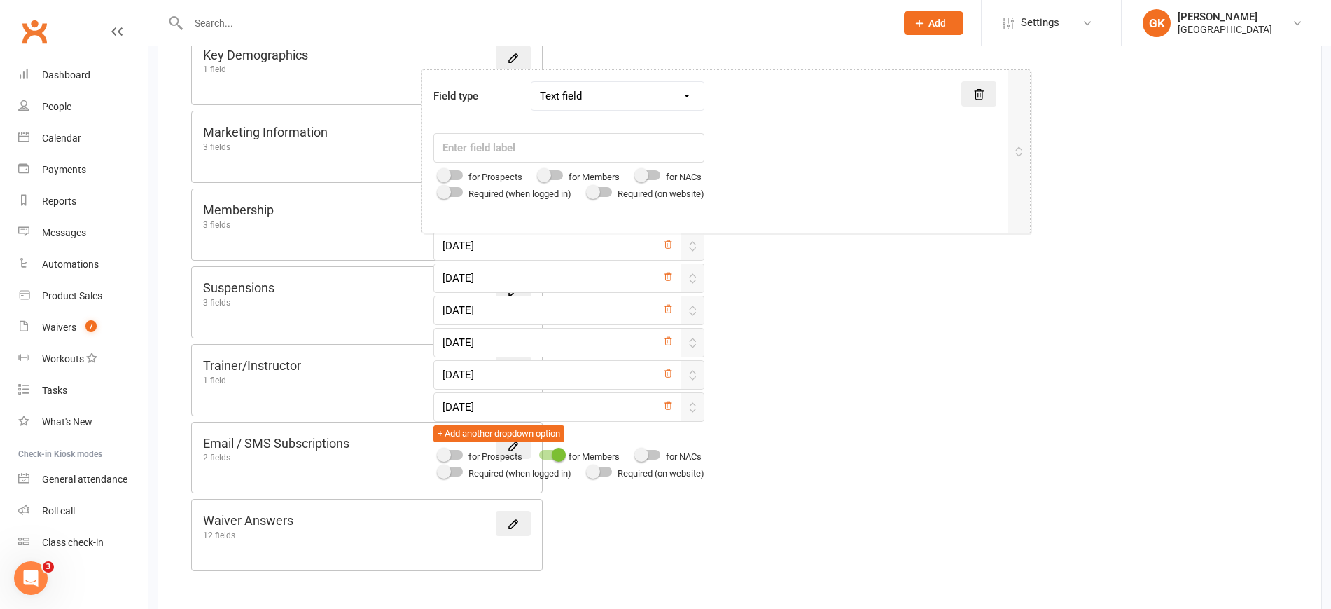
scroll to position [567, 0]
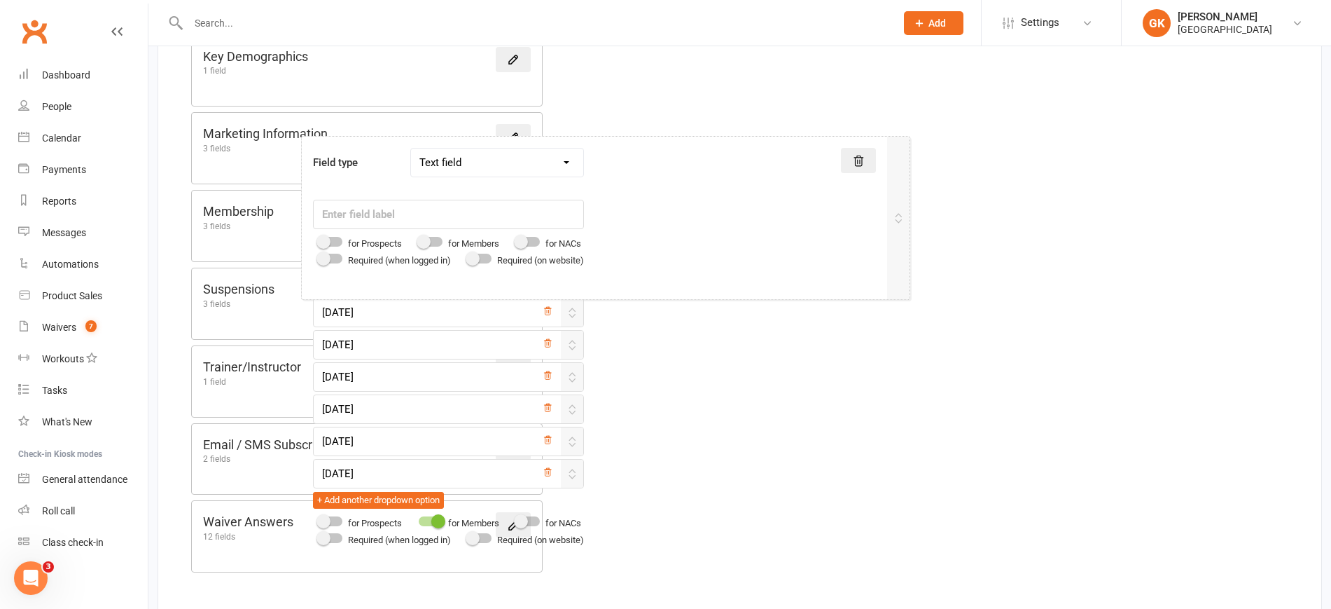
drag, startPoint x: 1060, startPoint y: 242, endPoint x: 1051, endPoint y: 143, distance: 99.2
click at [1018, 140] on div "Form Section Library Body Composition 7 fields Contact Information 17 fields Fa…" at bounding box center [740, 89] width 1165 height 1052
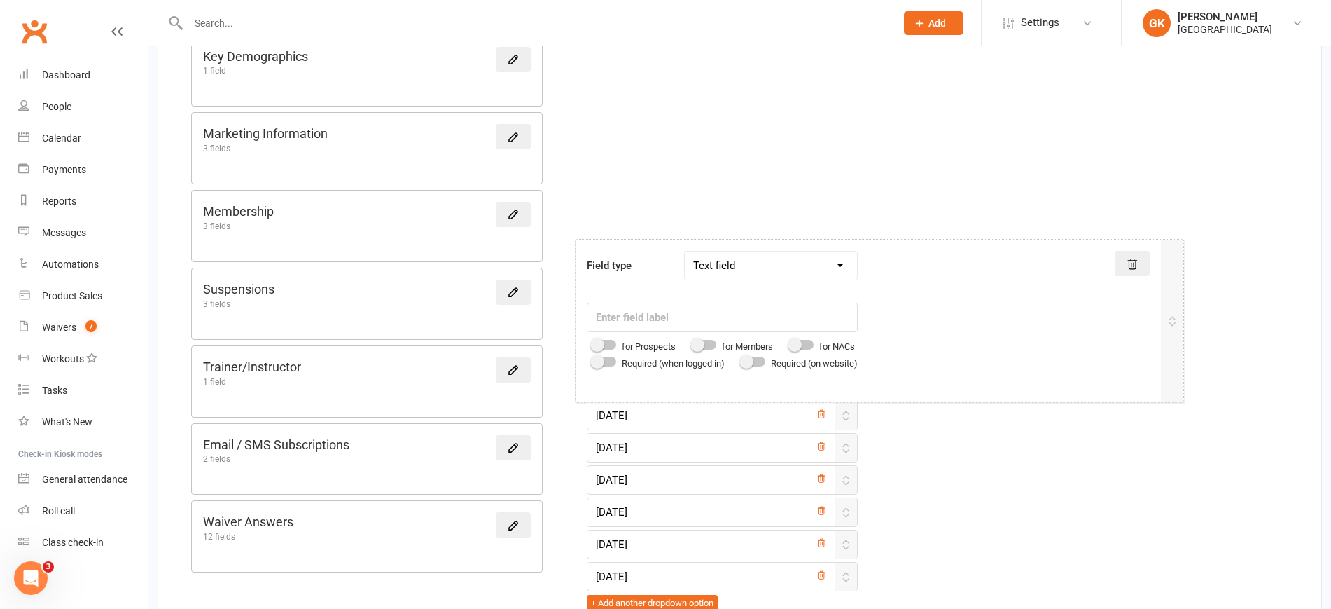
click at [1051, 143] on div "Form Section Library Body Composition 7 fields Contact Information 17 fields Fa…" at bounding box center [740, 89] width 1165 height 1052
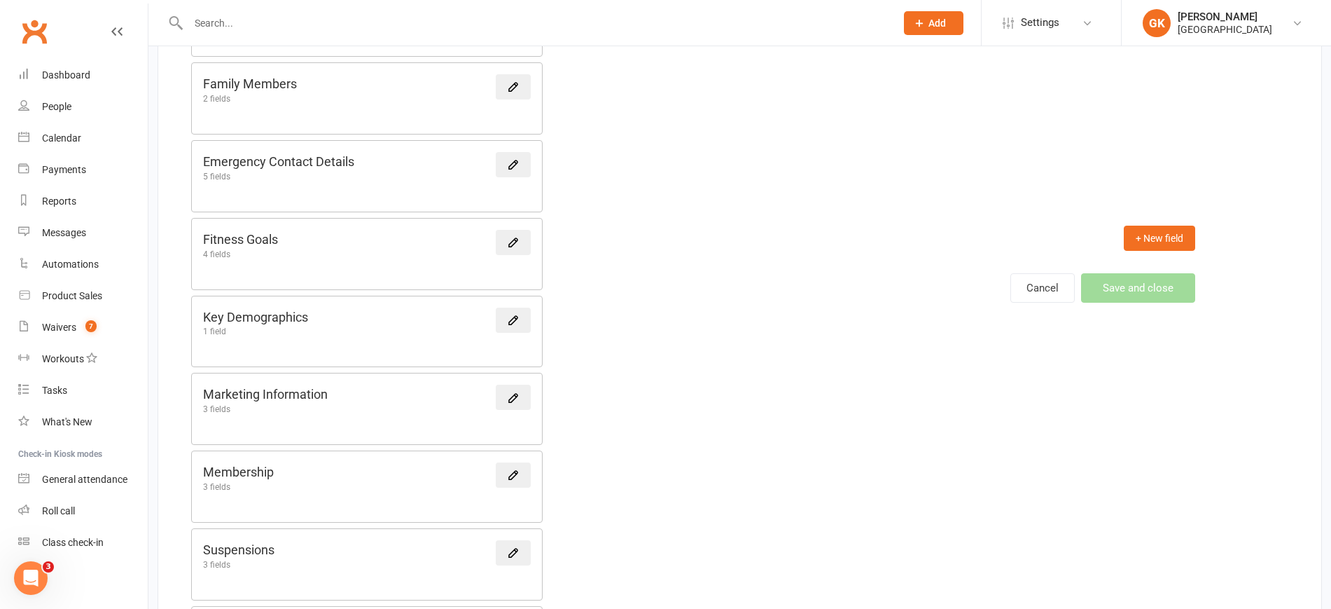
drag, startPoint x: 1018, startPoint y: 111, endPoint x: 924, endPoint y: 216, distance: 141.3
click at [924, 216] on div "New form: Cancel Save and close Title Fields + New field Field type Text field …" at bounding box center [880, 75] width 632 height 457
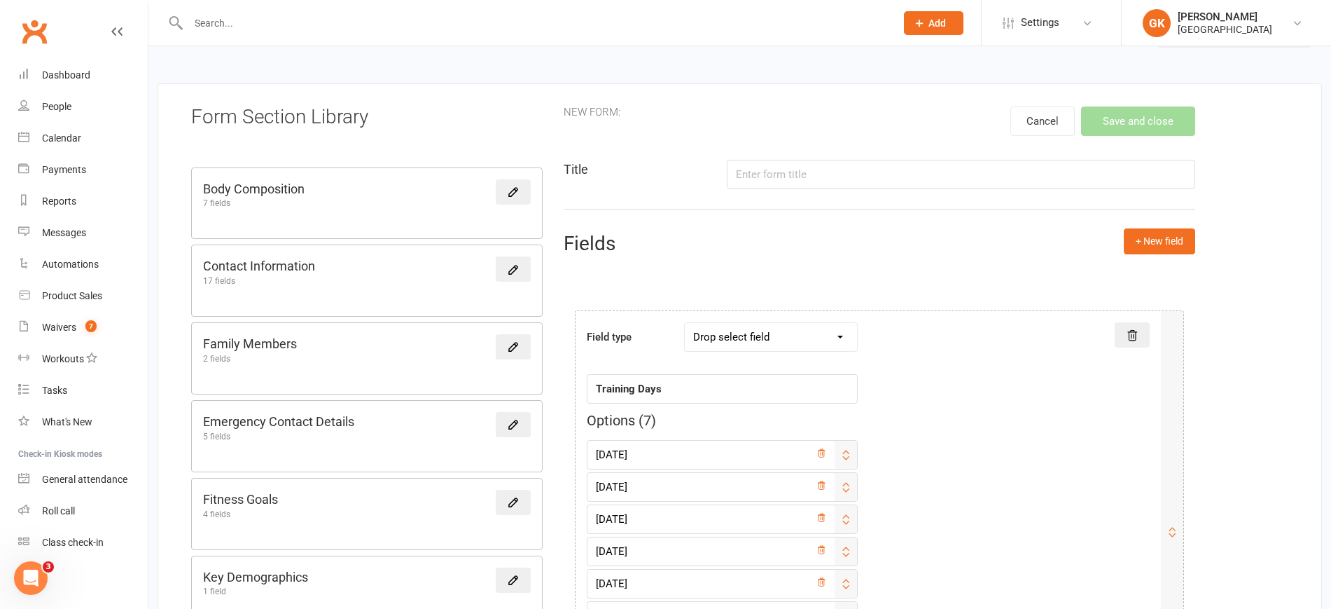
scroll to position [45, 0]
click at [865, 169] on input "text" at bounding box center [961, 175] width 469 height 29
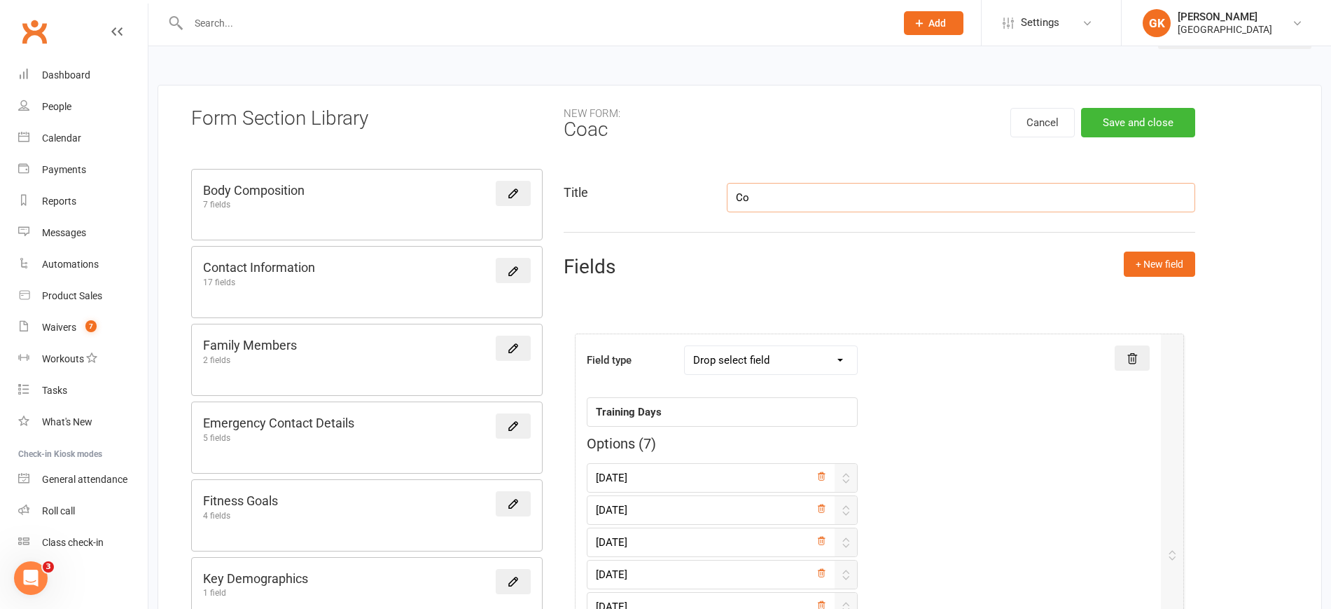
type input "C"
type input "Training Slots"
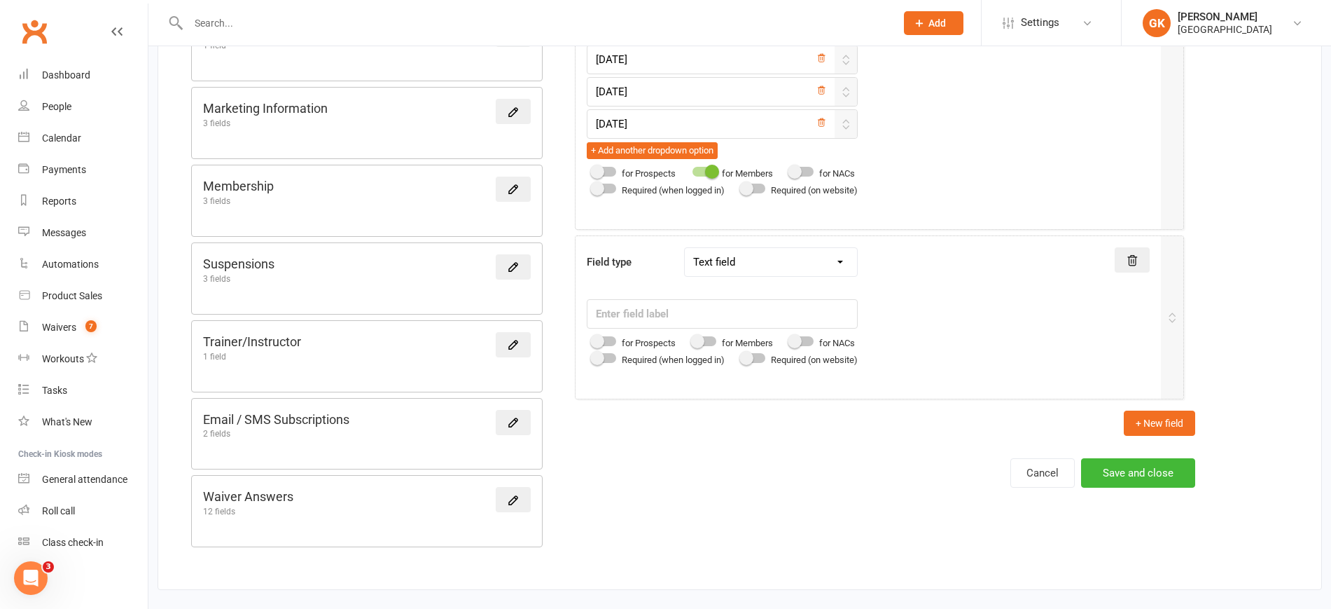
scroll to position [593, 0]
click at [697, 314] on input "text" at bounding box center [722, 312] width 271 height 29
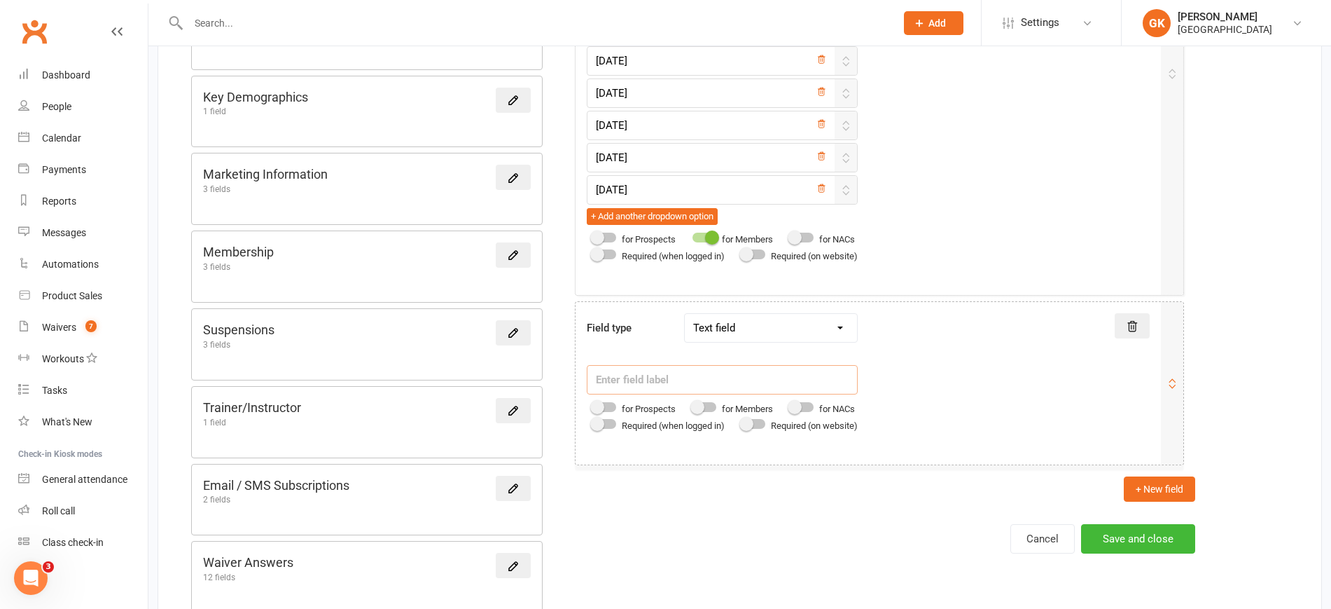
scroll to position [565, 0]
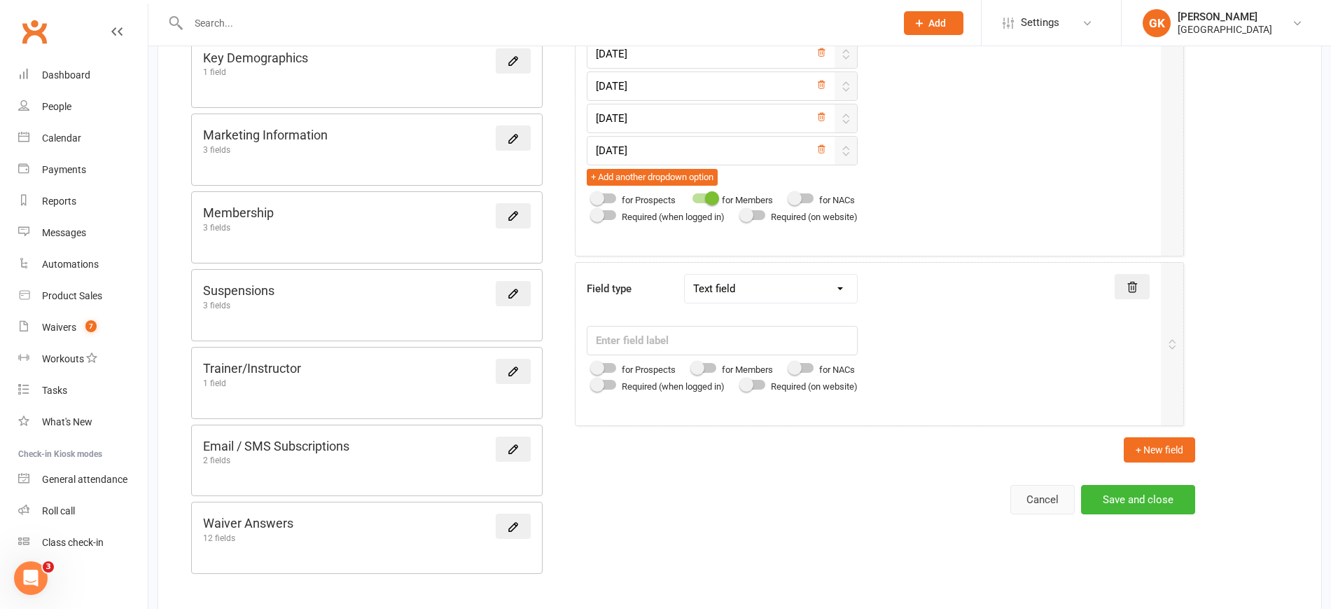
click at [1032, 504] on button "Cancel" at bounding box center [1043, 499] width 64 height 29
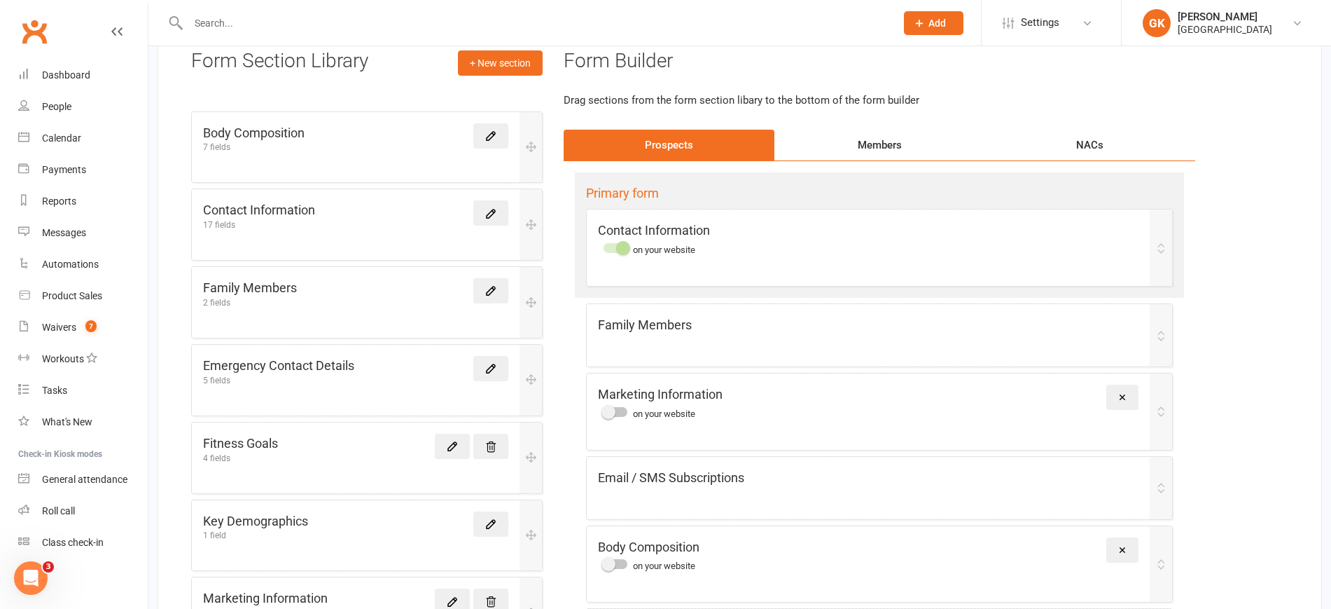
scroll to position [104, 0]
click at [494, 137] on icon at bounding box center [491, 133] width 13 height 13
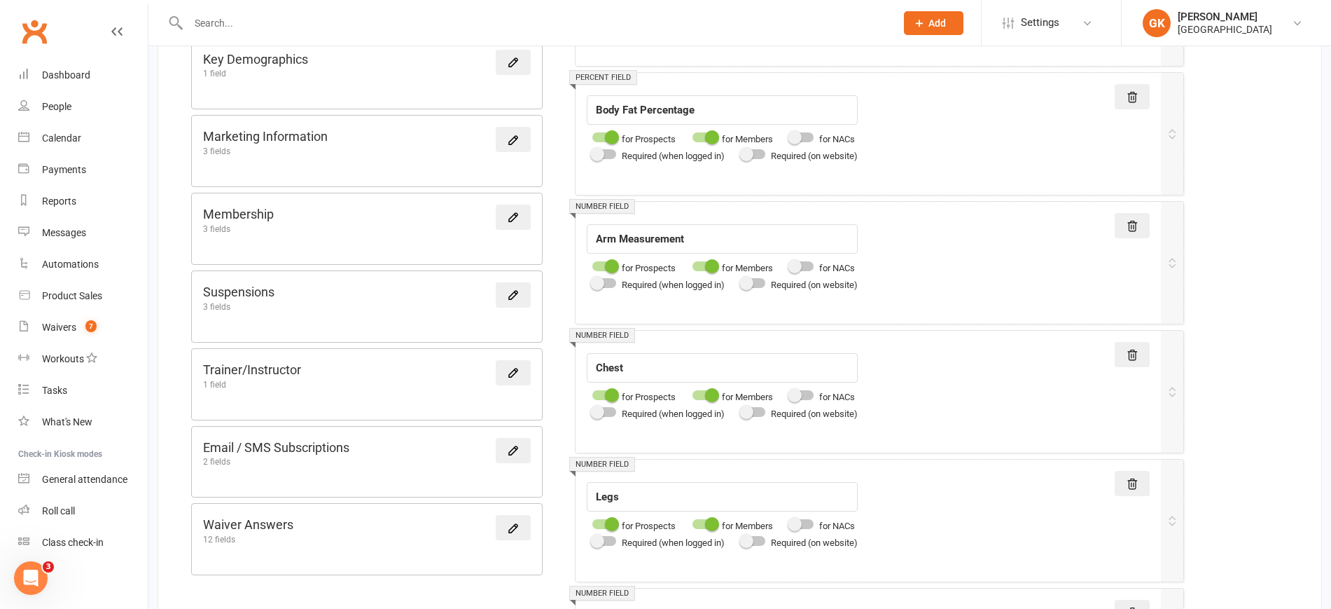
scroll to position [567, 0]
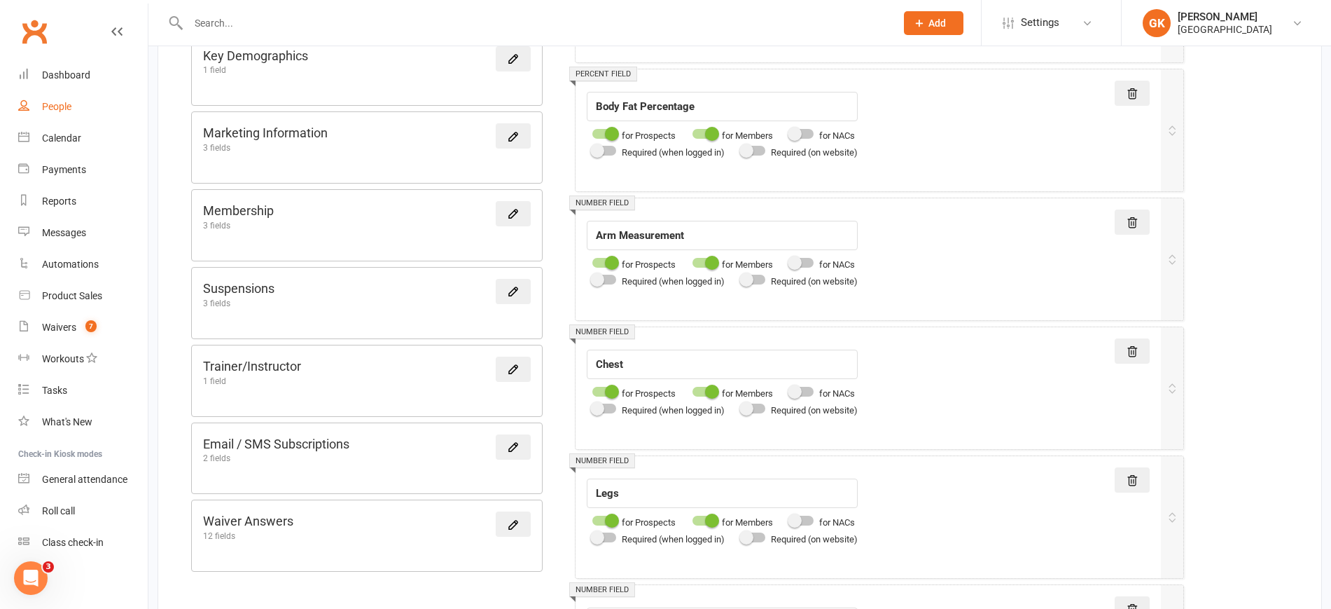
click at [67, 101] on div "People" at bounding box center [56, 106] width 29 height 11
select select "100"
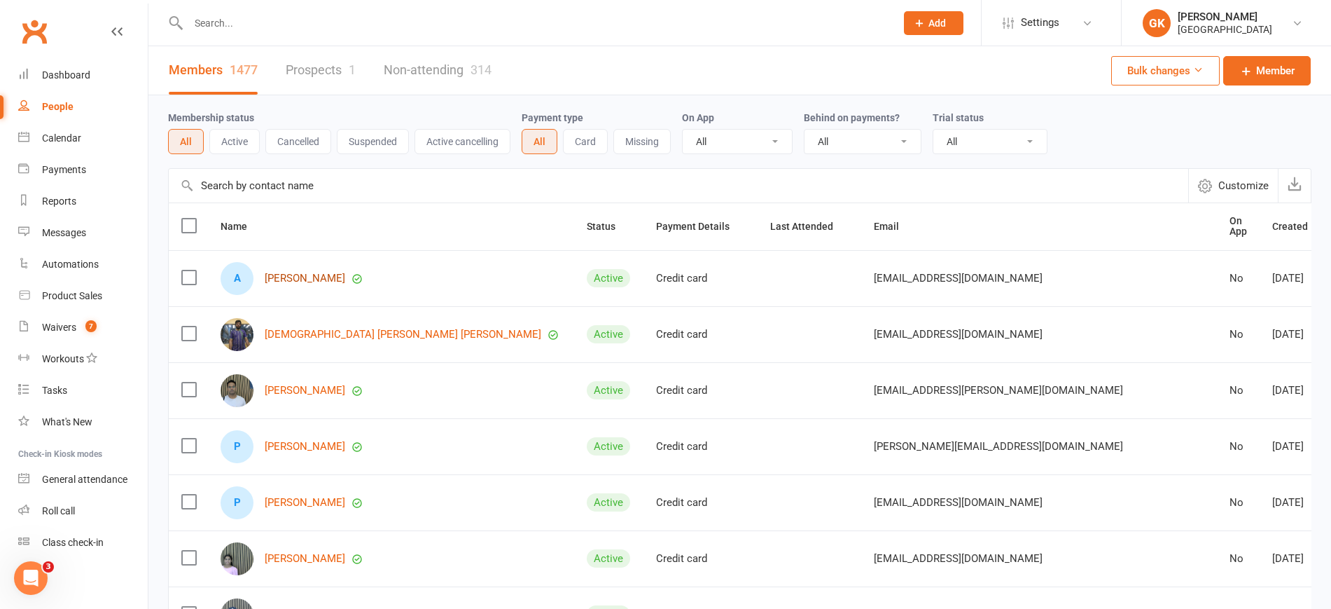
click at [327, 272] on link "[PERSON_NAME]" at bounding box center [305, 278] width 81 height 12
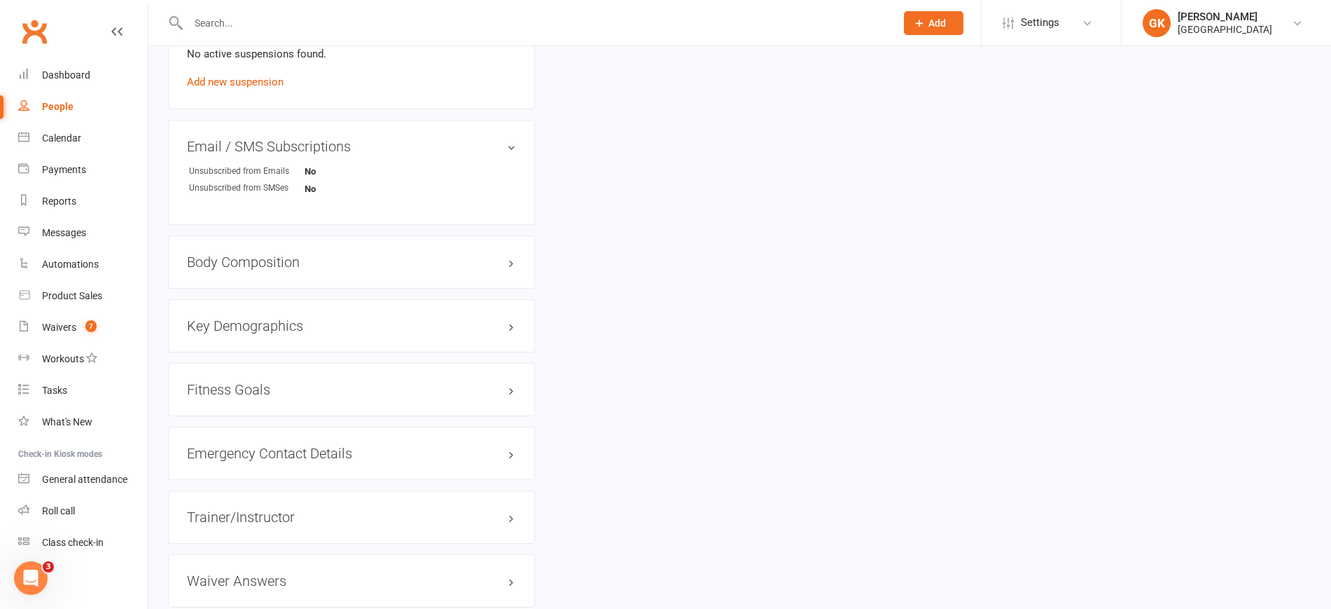
scroll to position [1019, 0]
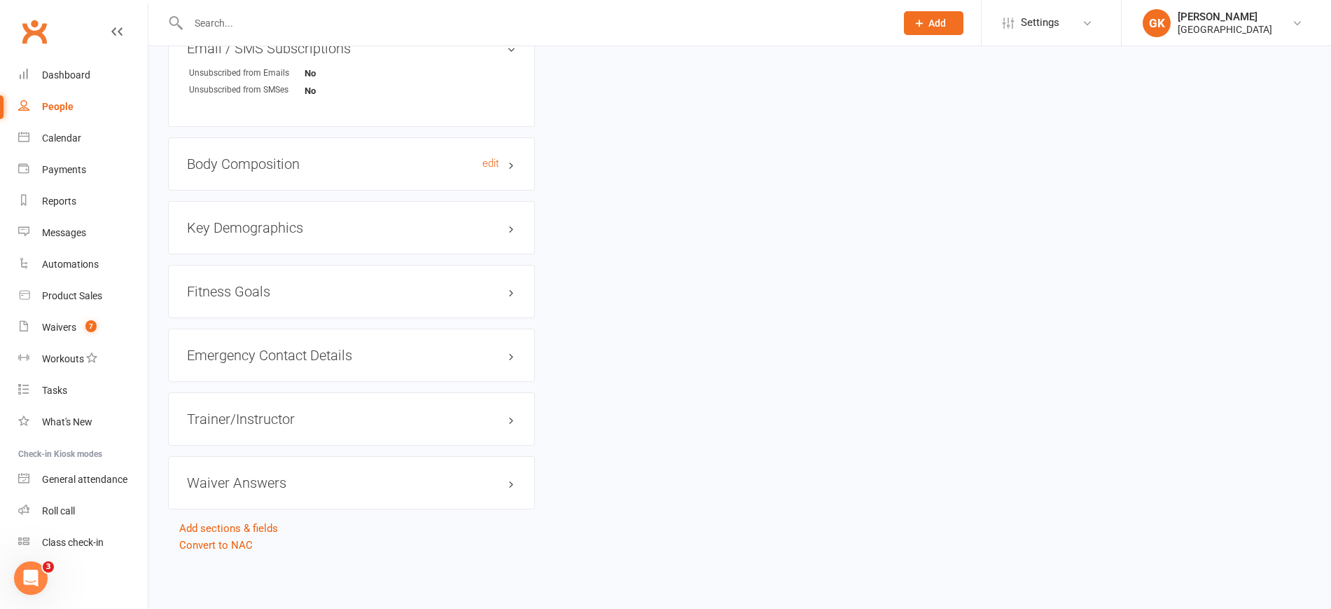
click at [394, 167] on h3 "Body Composition edit" at bounding box center [351, 163] width 329 height 15
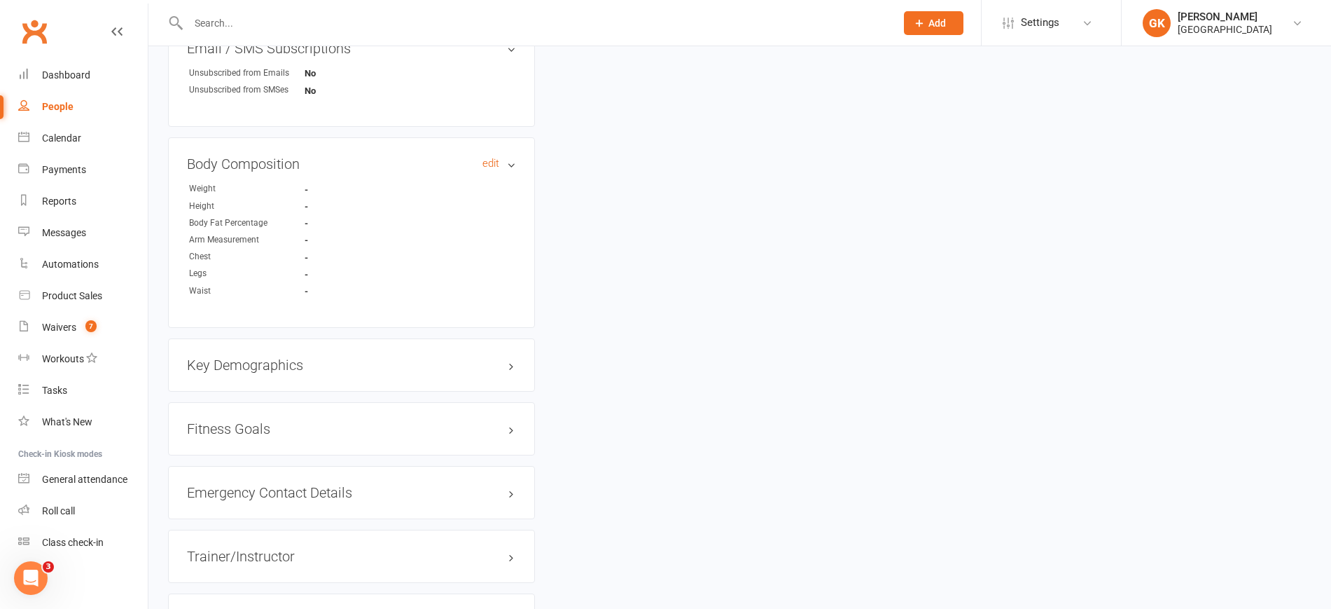
click at [500, 159] on h3 "Body Composition edit" at bounding box center [351, 163] width 329 height 15
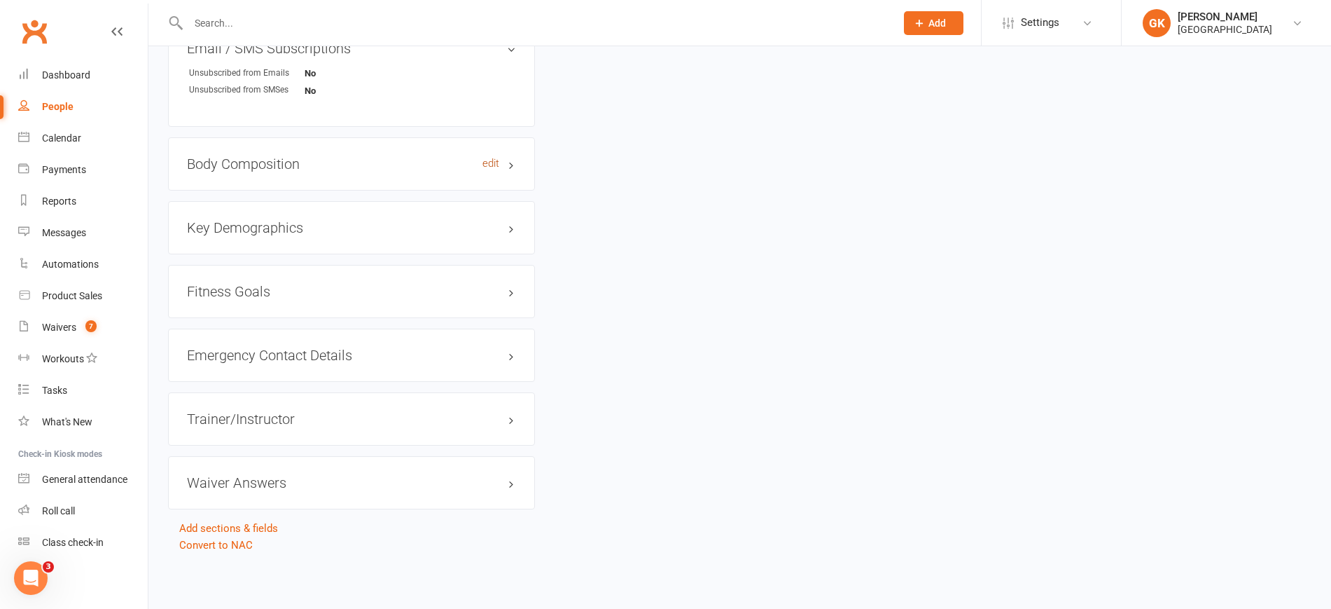
click at [494, 162] on link "edit" at bounding box center [491, 164] width 17 height 12
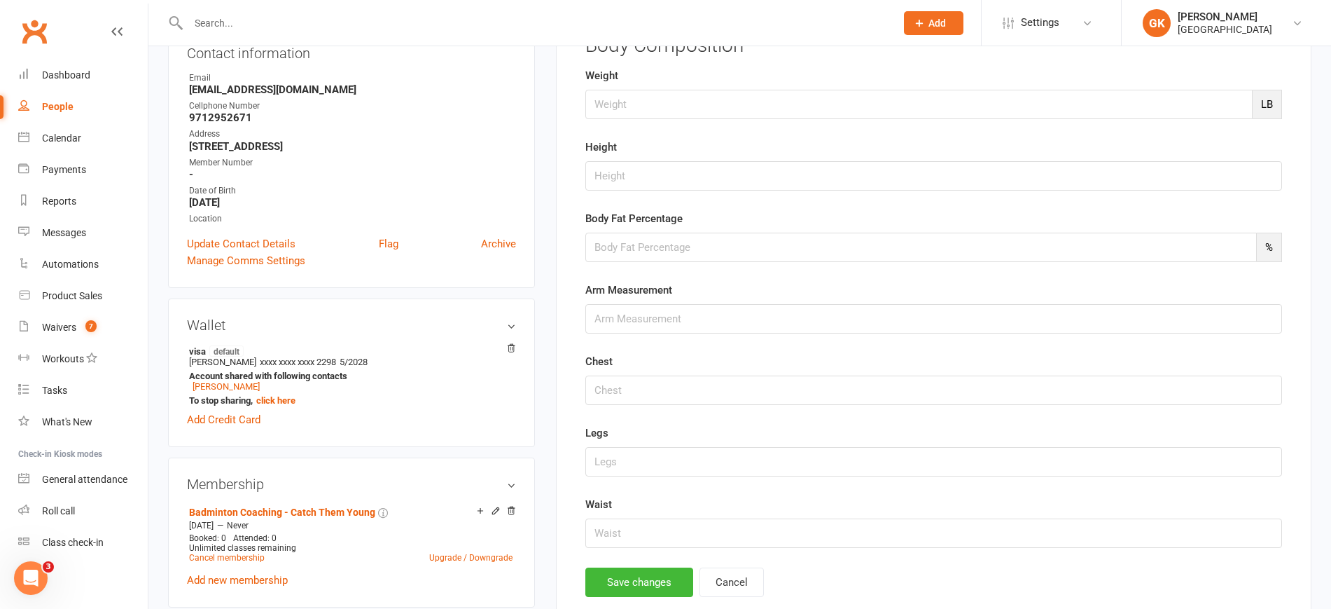
scroll to position [148, 0]
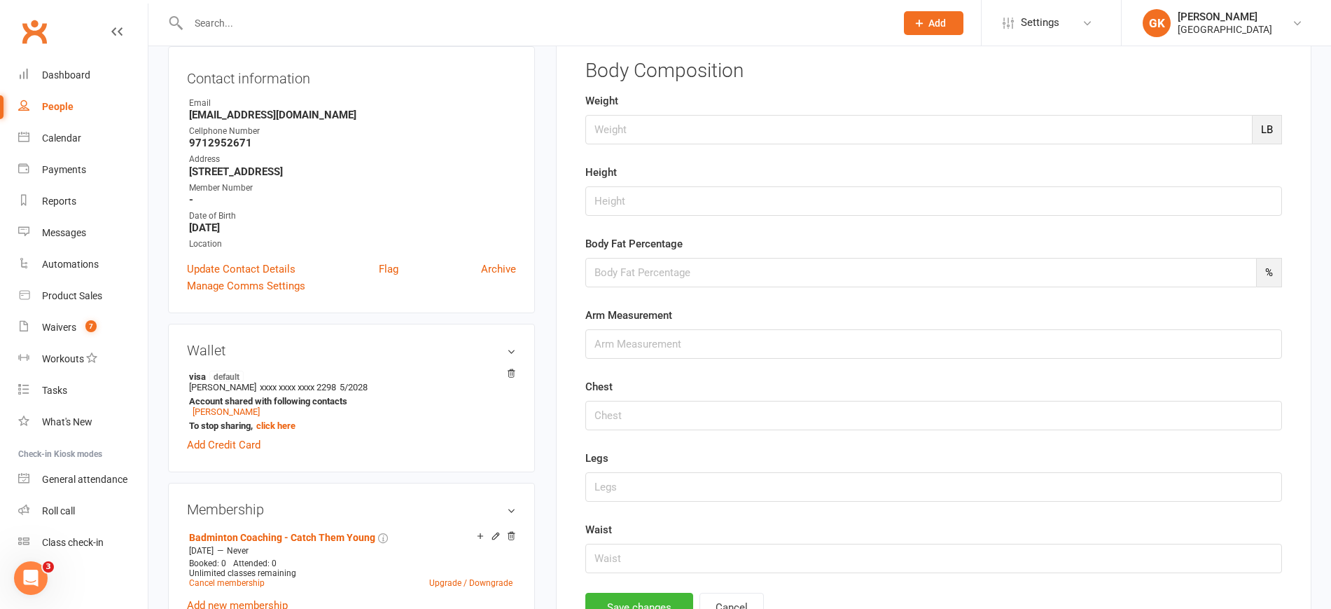
click at [56, 106] on div "People" at bounding box center [58, 106] width 32 height 11
select select "100"
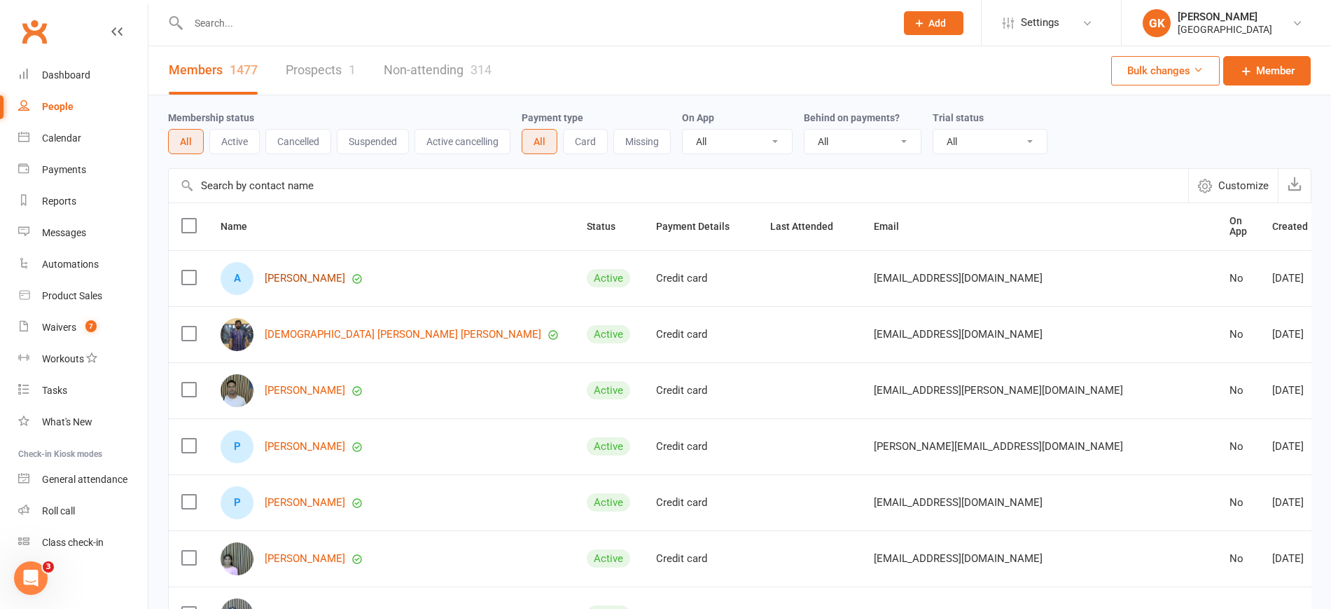
click at [321, 272] on link "[PERSON_NAME]" at bounding box center [305, 278] width 81 height 12
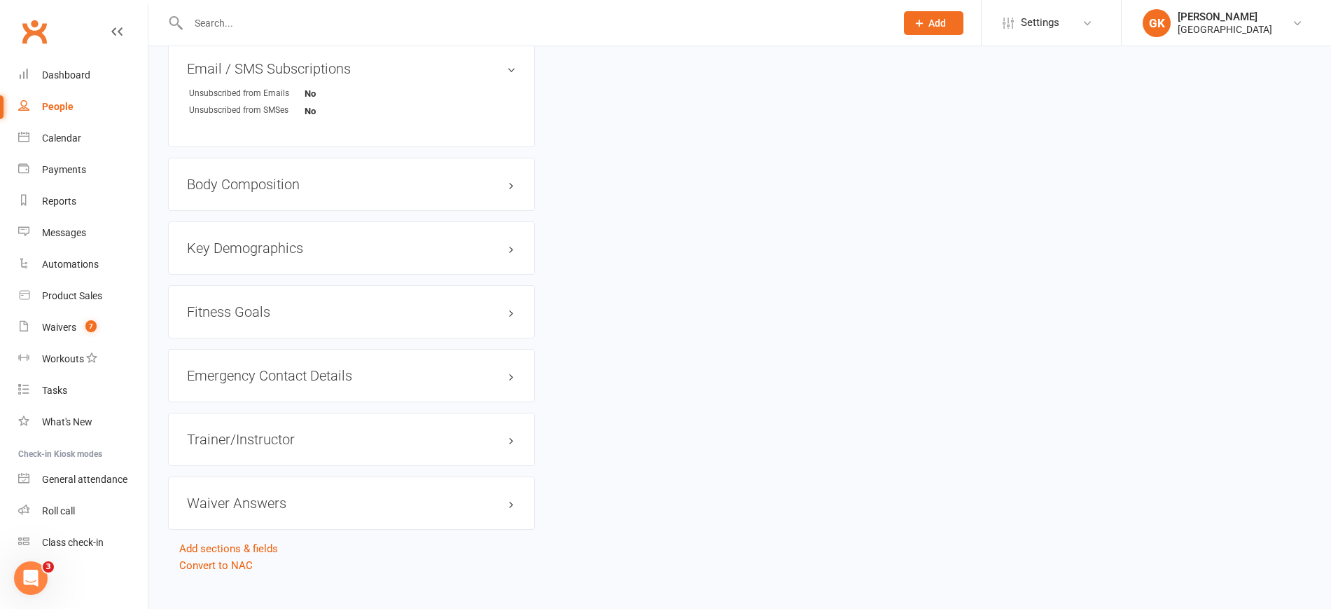
scroll to position [1019, 0]
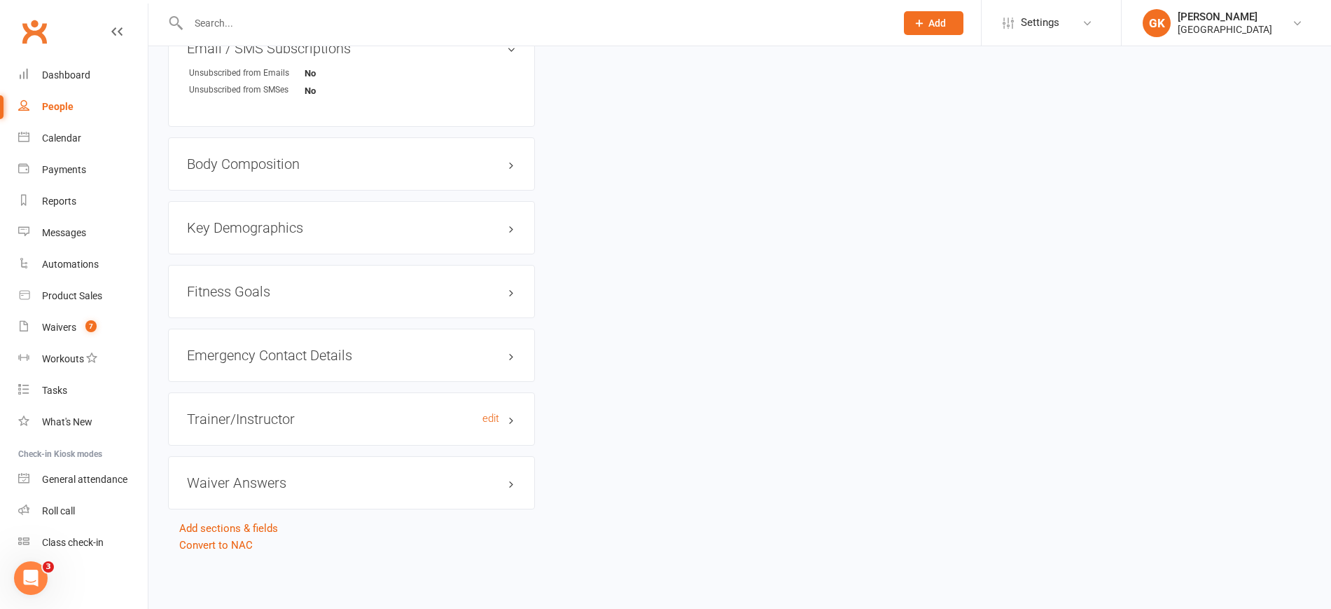
click at [342, 413] on h3 "Trainer/Instructor edit" at bounding box center [351, 418] width 329 height 15
click at [265, 418] on h3 "Trainer/Instructor edit" at bounding box center [351, 418] width 329 height 15
click at [263, 480] on h3 "Waiver Answers edit" at bounding box center [351, 482] width 329 height 15
click at [277, 156] on h3 "Body Composition edit" at bounding box center [351, 163] width 329 height 15
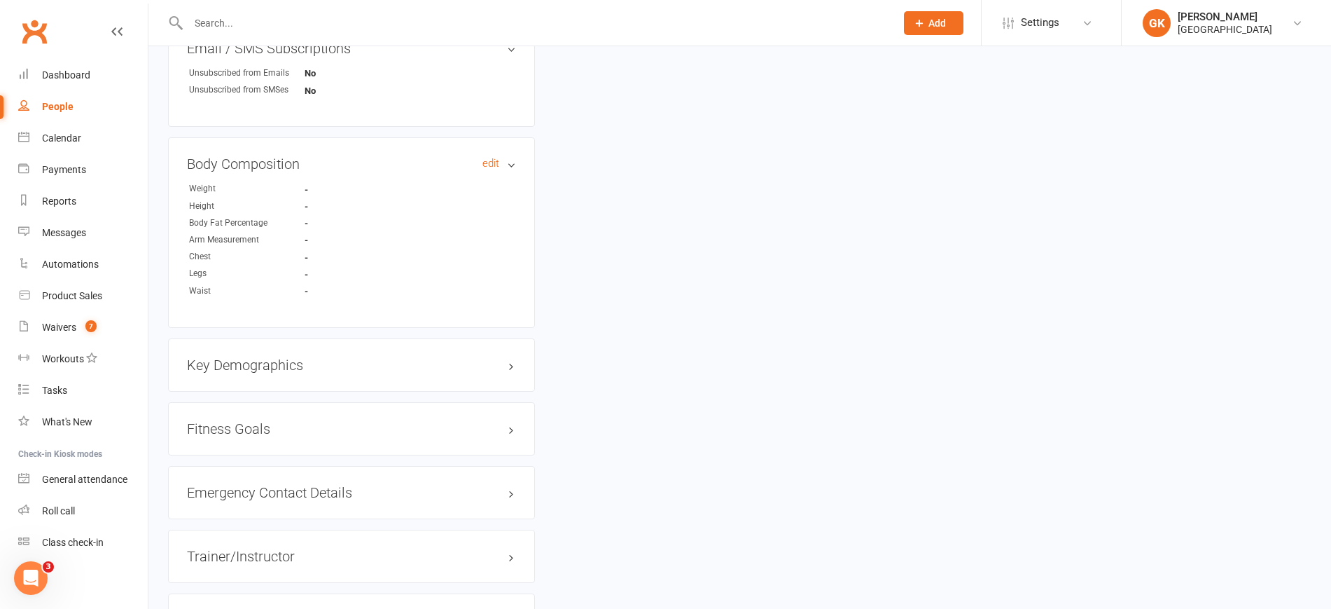
click at [277, 156] on h3 "Body Composition edit" at bounding box center [351, 163] width 329 height 15
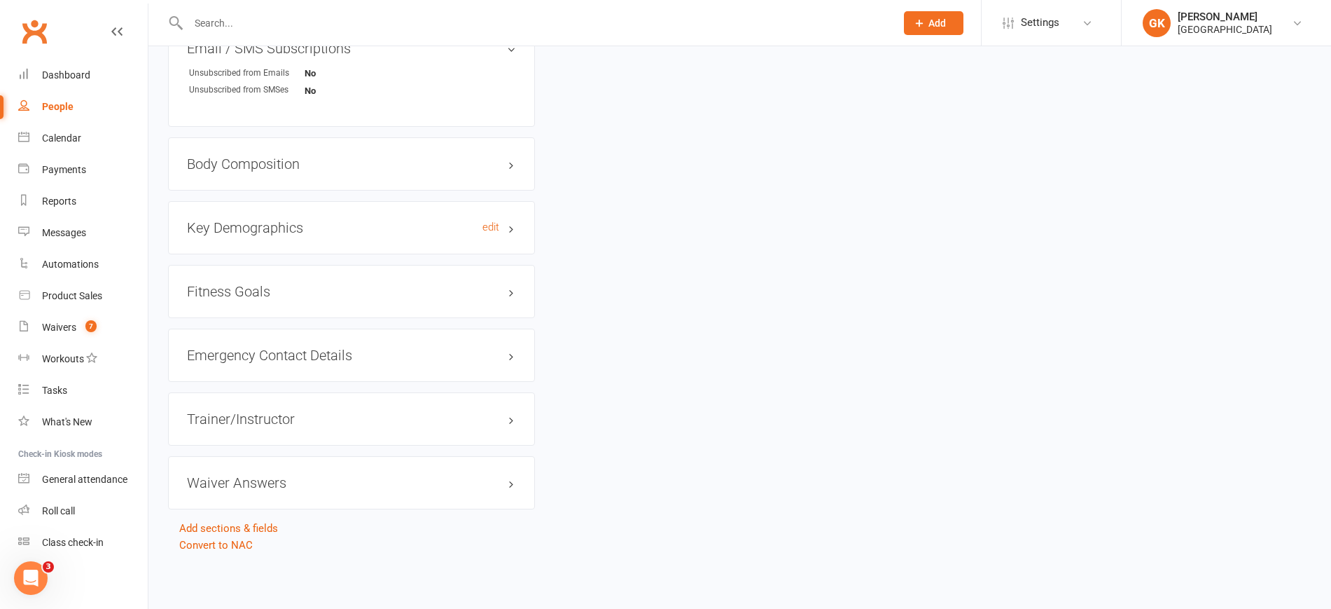
click at [240, 222] on h3 "Key Demographics edit" at bounding box center [351, 227] width 329 height 15
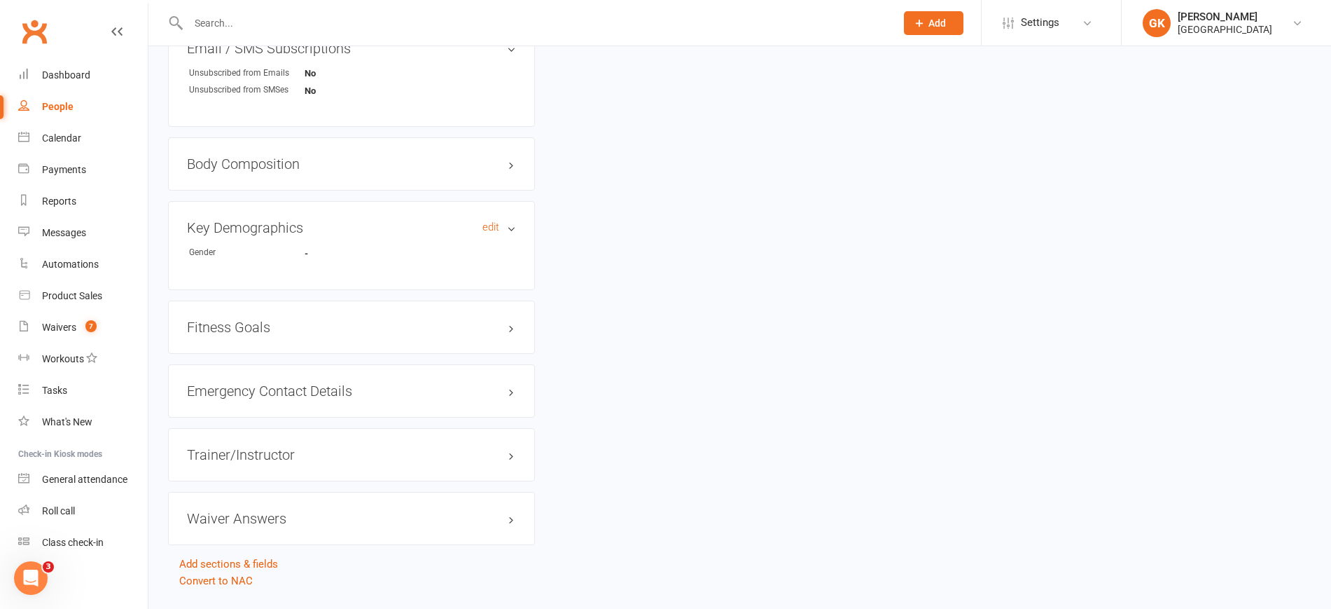
click at [240, 222] on h3 "Key Demographics edit" at bounding box center [351, 227] width 329 height 15
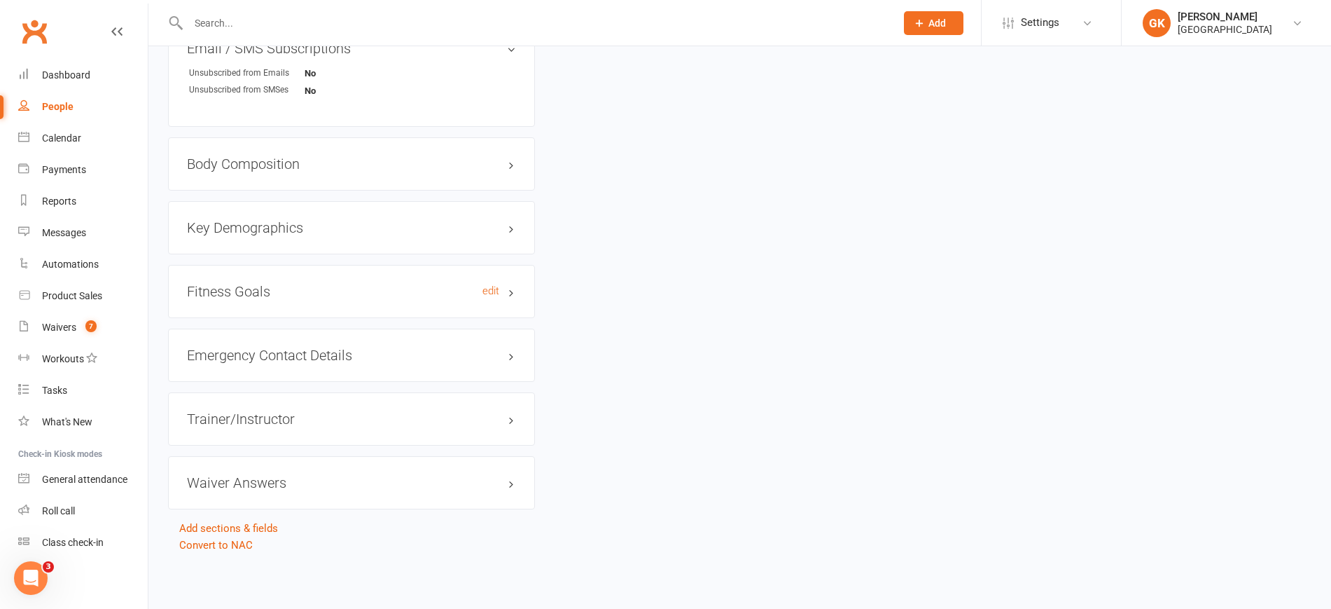
click at [223, 291] on h3 "Fitness Goals edit" at bounding box center [351, 291] width 329 height 15
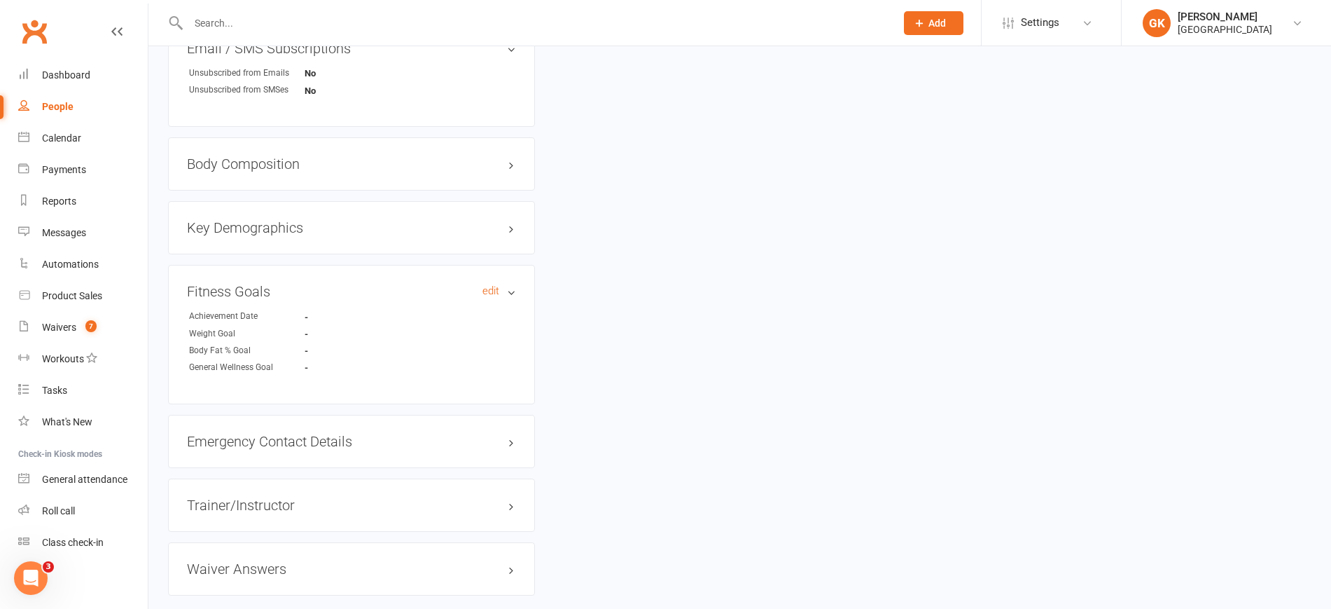
click at [223, 291] on h3 "Fitness Goals edit" at bounding box center [351, 291] width 329 height 15
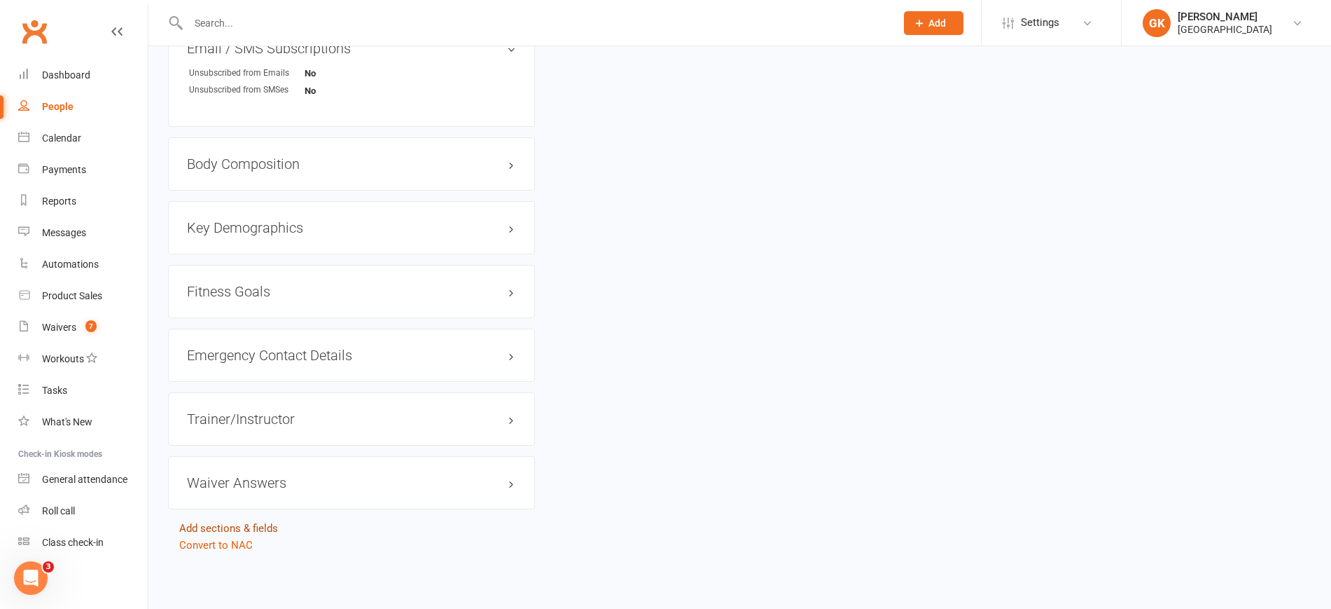
click at [234, 525] on link "Add sections & fields" at bounding box center [228, 528] width 99 height 13
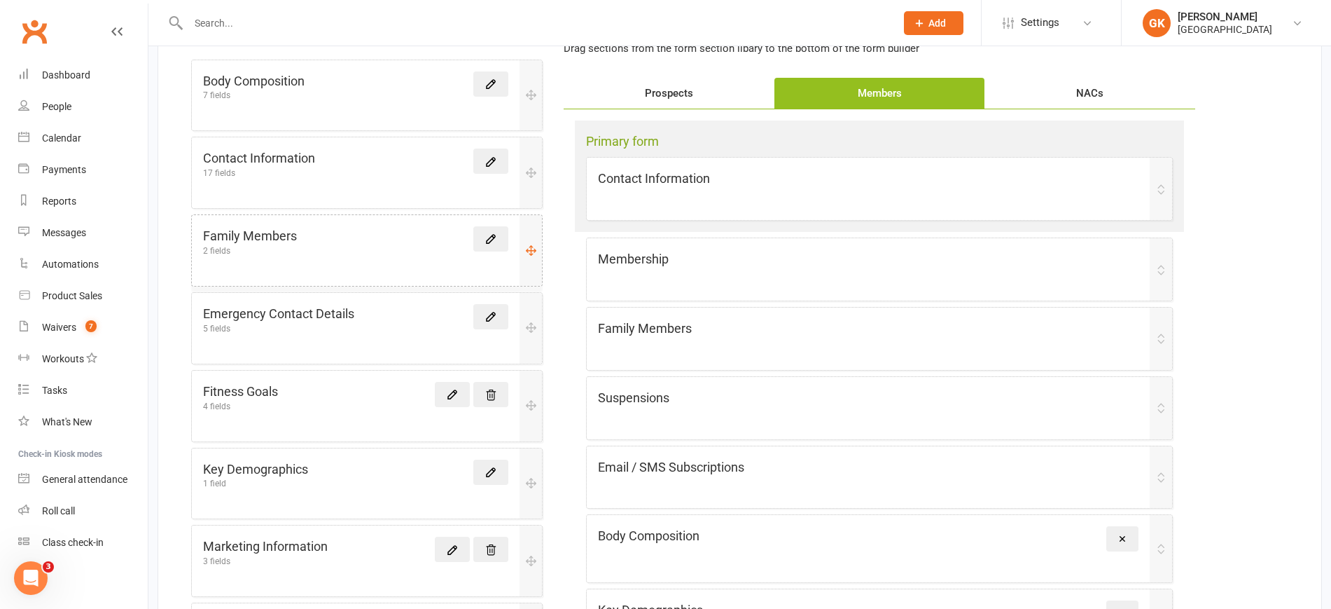
scroll to position [156, 0]
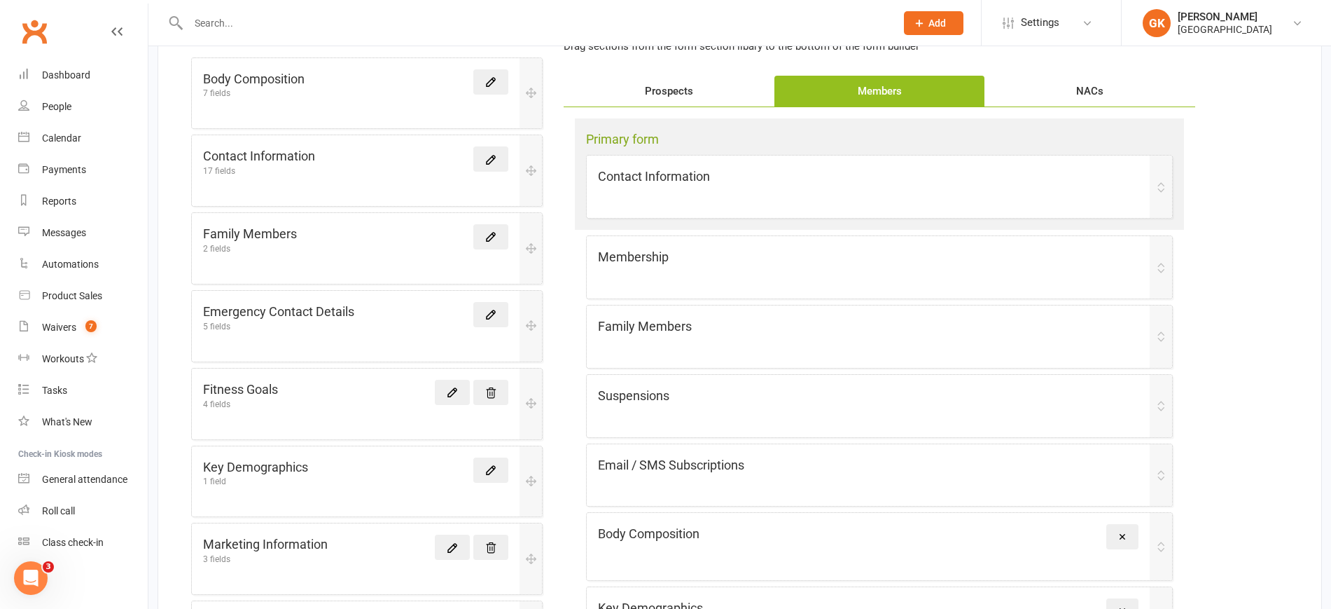
drag, startPoint x: 487, startPoint y: 388, endPoint x: 835, endPoint y: 60, distance: 478.1
click at [487, 387] on icon at bounding box center [491, 393] width 13 height 13
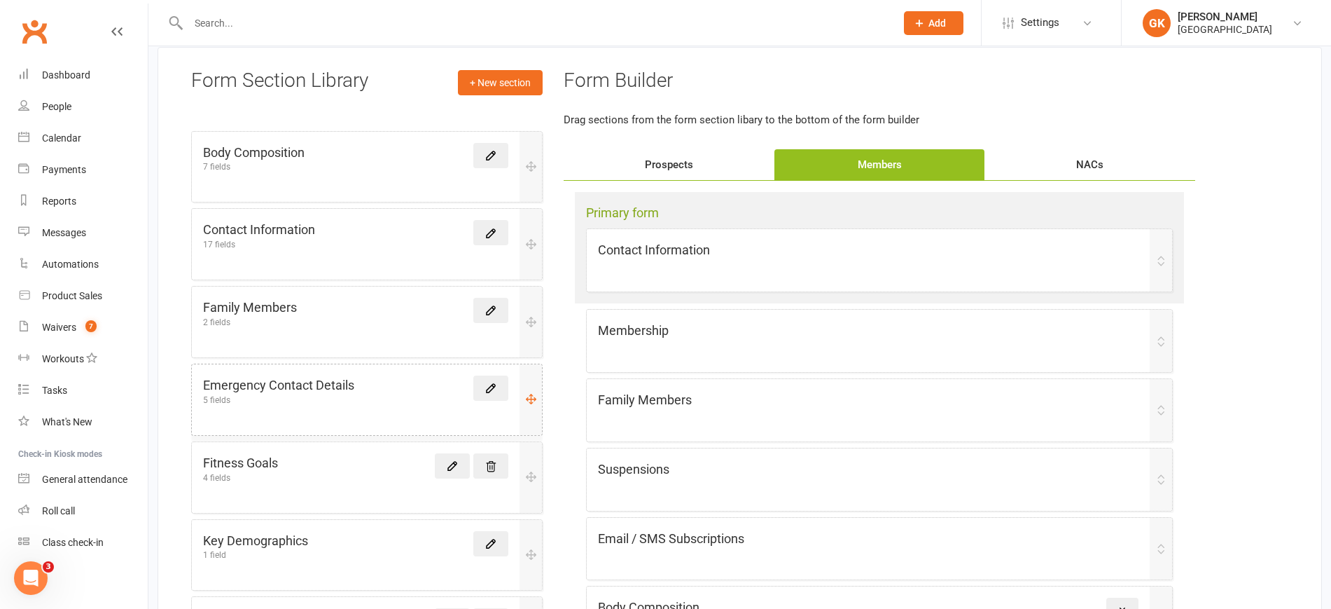
scroll to position [74, 0]
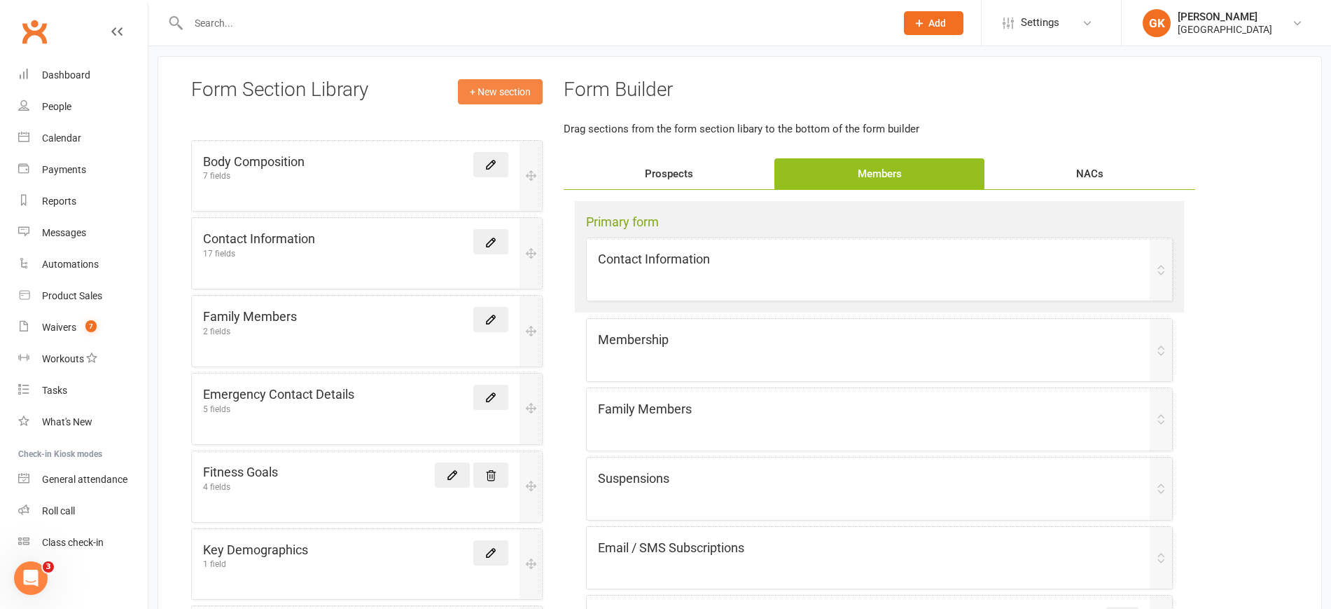
click at [488, 88] on link "+ New section" at bounding box center [500, 91] width 85 height 25
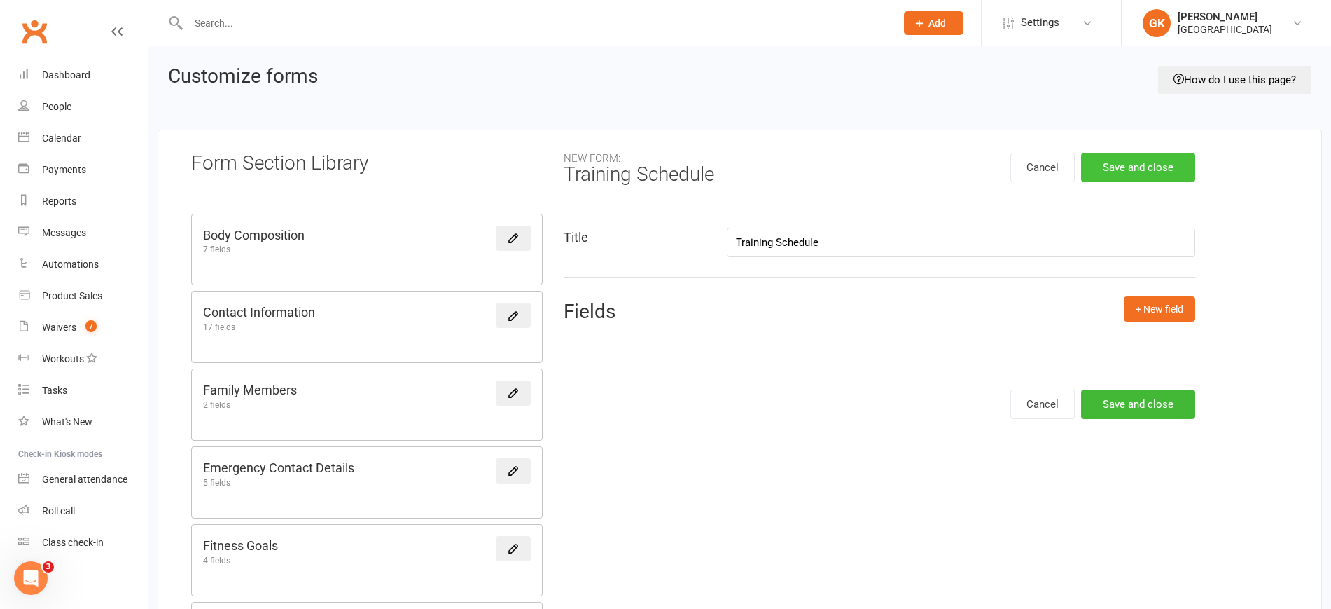
type input "Training Schedule"
click at [1167, 163] on button "Save and close" at bounding box center [1138, 167] width 114 height 29
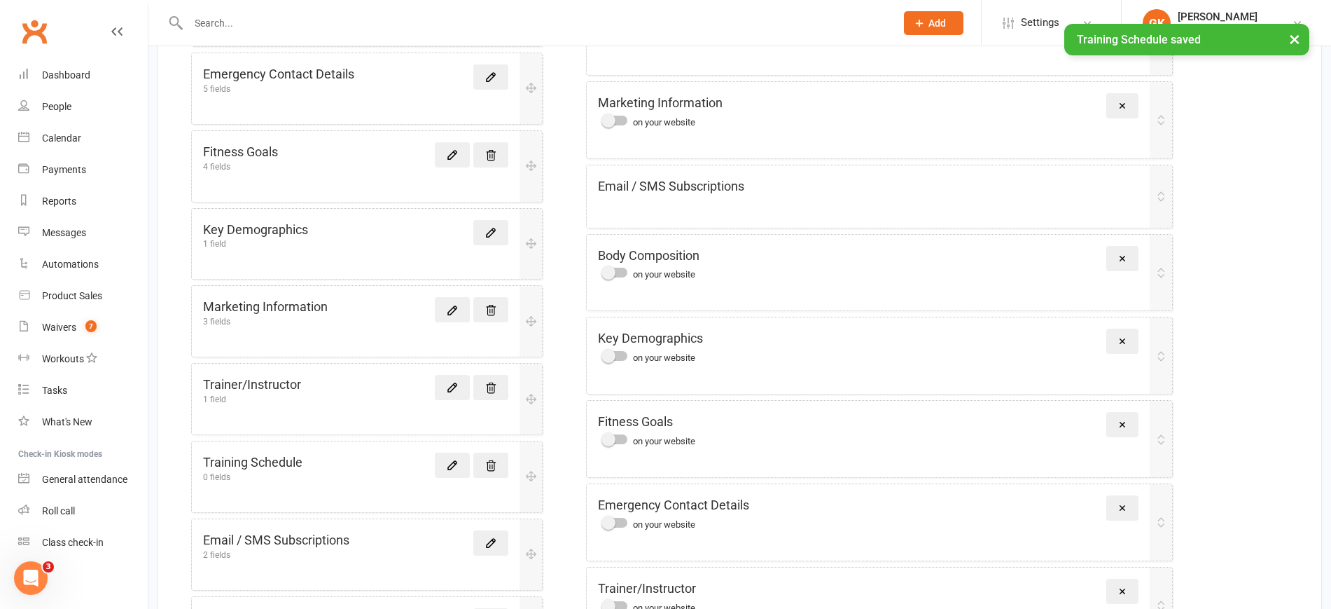
scroll to position [394, 0]
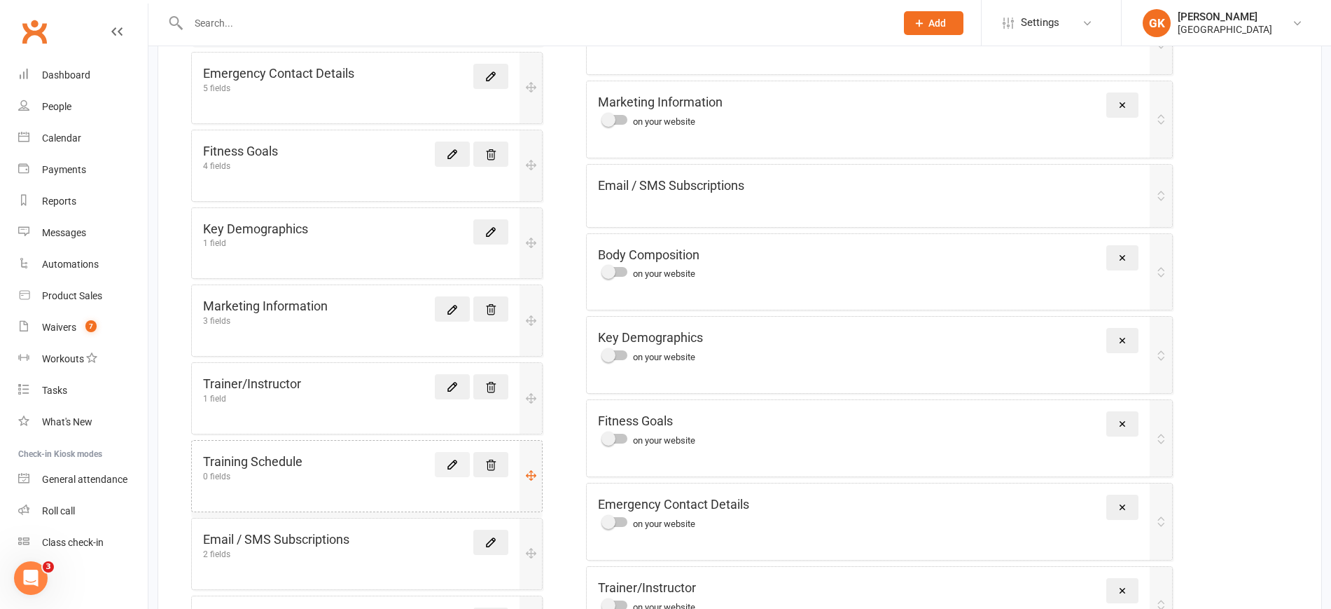
click at [445, 459] on link at bounding box center [452, 464] width 35 height 25
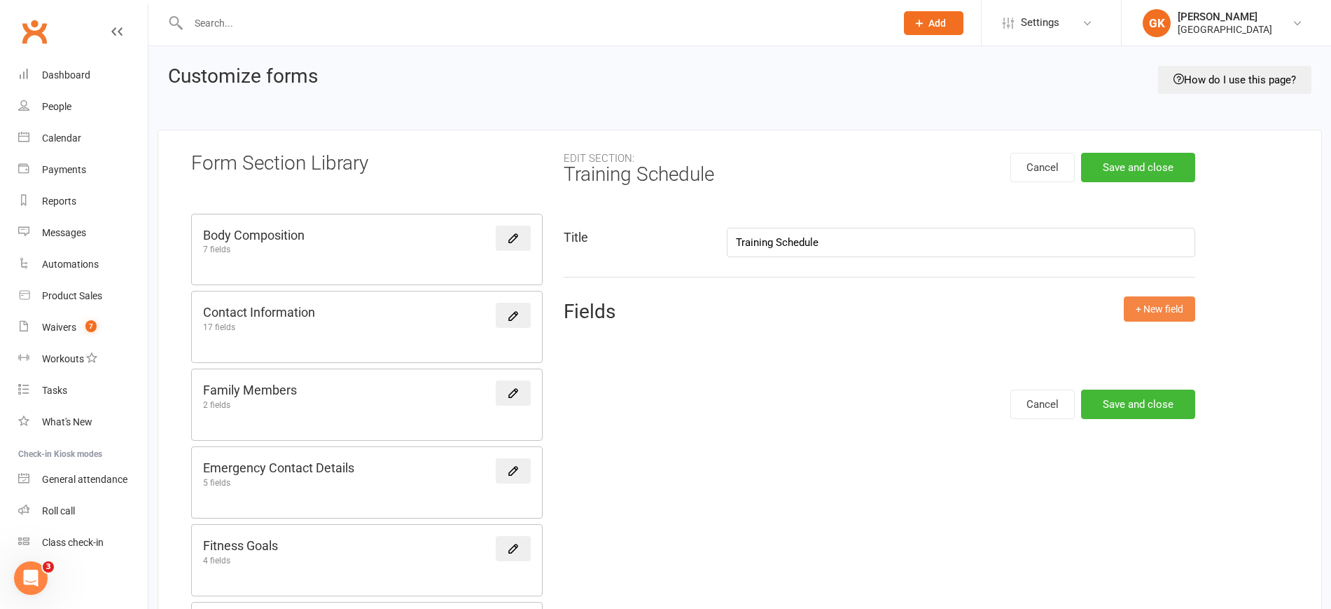
click at [1154, 296] on button "+ New field" at bounding box center [1159, 308] width 71 height 25
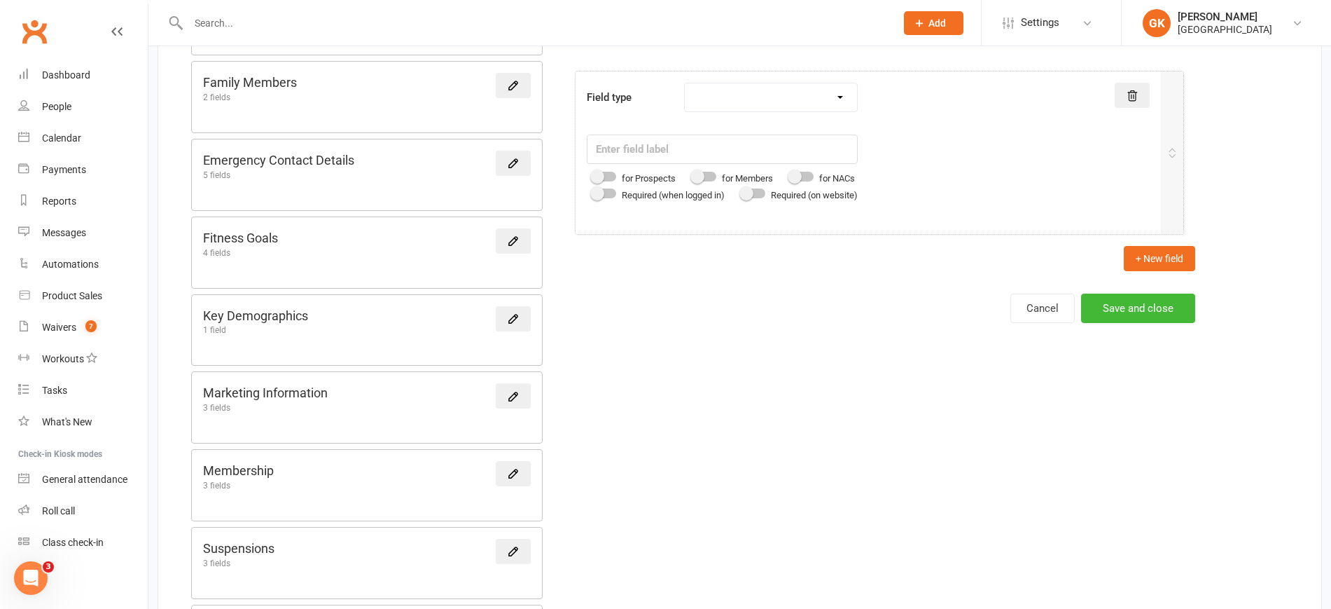
scroll to position [308, 0]
click at [832, 95] on select "Text field Checkbox field Date field Number field Currency field Percent field …" at bounding box center [771, 97] width 172 height 28
click at [688, 83] on select "Text field Checkbox field Date field Number field Currency field Percent field …" at bounding box center [771, 97] width 172 height 28
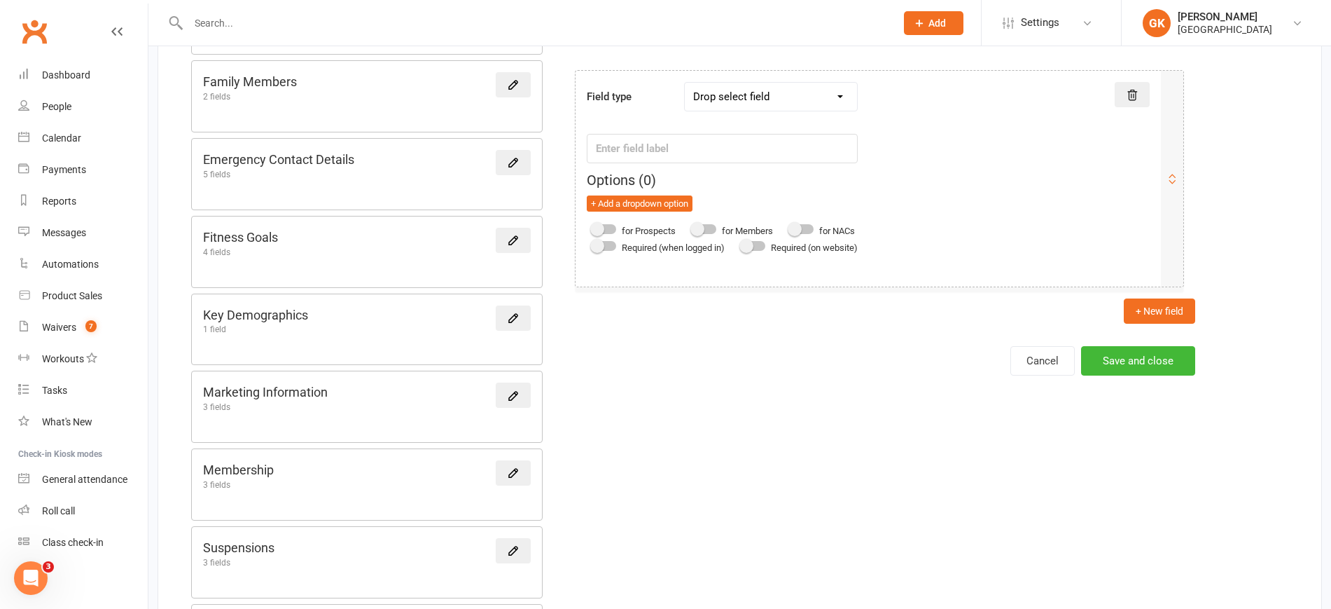
click at [754, 102] on select "Text field Checkbox field Date field Number field Currency field Percent field …" at bounding box center [771, 97] width 172 height 28
click at [688, 83] on select "Text field Checkbox field Date field Number field Currency field Percent field …" at bounding box center [771, 97] width 172 height 28
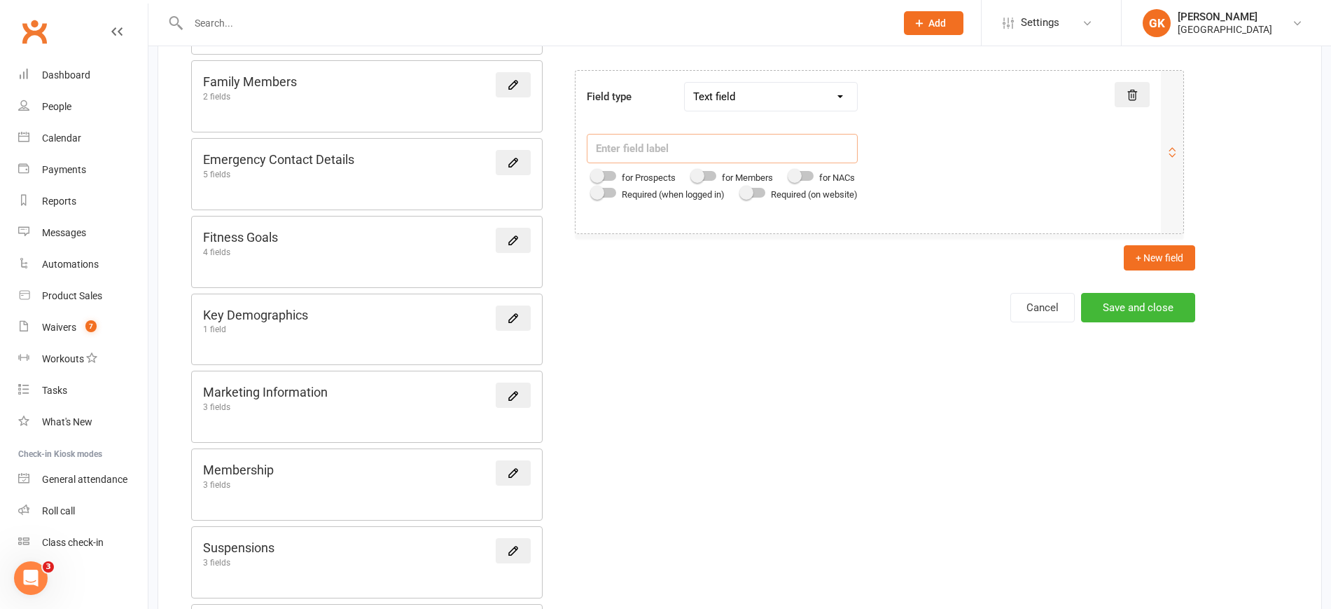
click at [687, 149] on input "text" at bounding box center [722, 148] width 271 height 29
click at [766, 92] on select "Text field Checkbox field Date field Number field Currency field Percent field …" at bounding box center [771, 97] width 172 height 28
select select "drop_select"
click at [688, 83] on select "Text field Checkbox field Date field Number field Currency field Percent field …" at bounding box center [771, 97] width 172 height 28
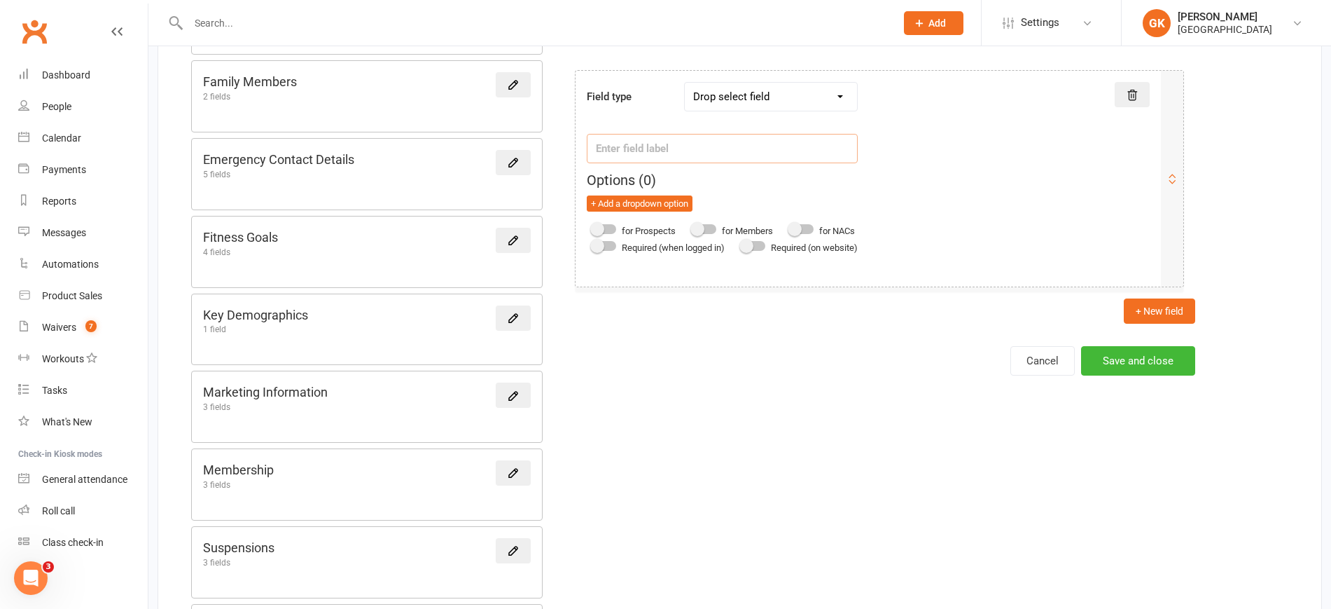
click at [688, 149] on input "text" at bounding box center [722, 148] width 271 height 29
type input "Training Days"
click at [734, 99] on select "Text field Checkbox field Date field Number field Currency field Percent field …" at bounding box center [771, 97] width 172 height 28
select select "text"
click at [688, 83] on select "Text field Checkbox field Date field Number field Currency field Percent field …" at bounding box center [771, 97] width 172 height 28
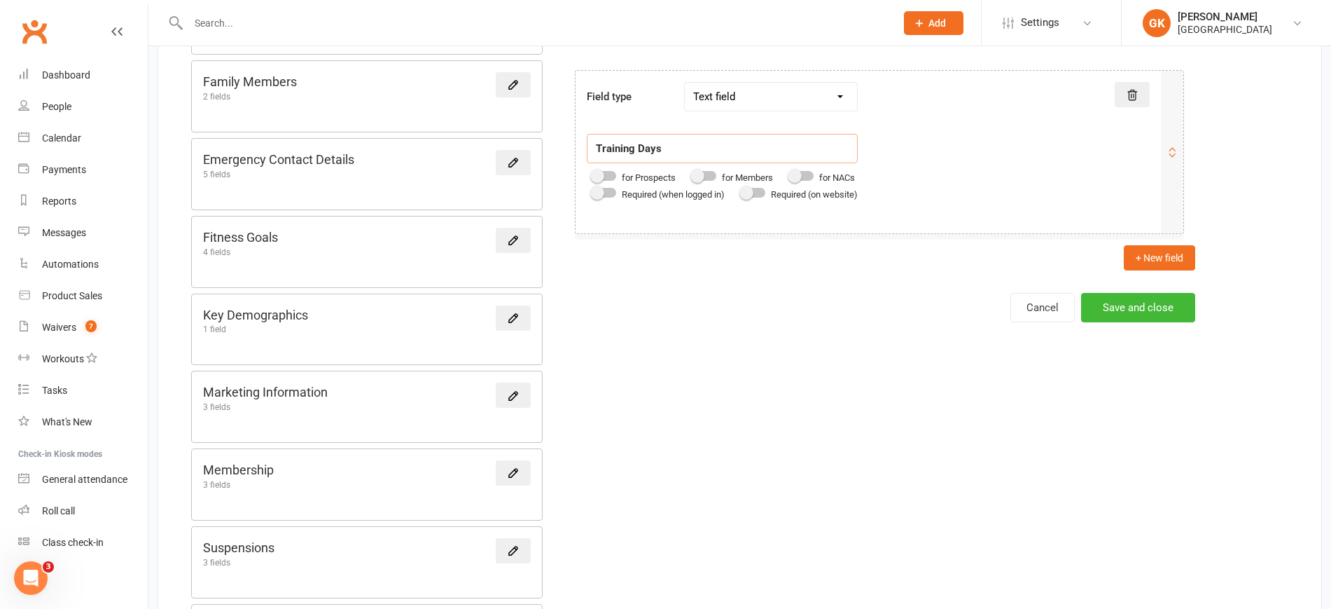
click at [696, 144] on input "Training Days" at bounding box center [722, 148] width 271 height 29
type input "Training Day/Time"
click at [1119, 300] on button "Save and close" at bounding box center [1138, 307] width 114 height 29
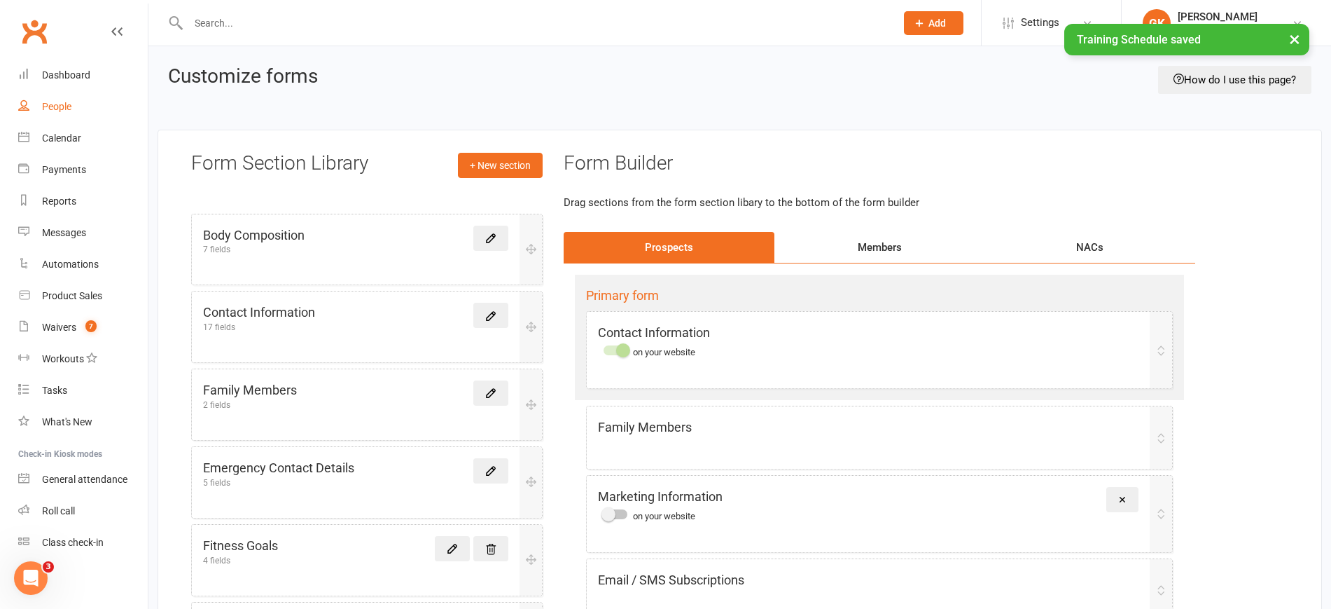
click at [64, 98] on link "People" at bounding box center [83, 107] width 130 height 32
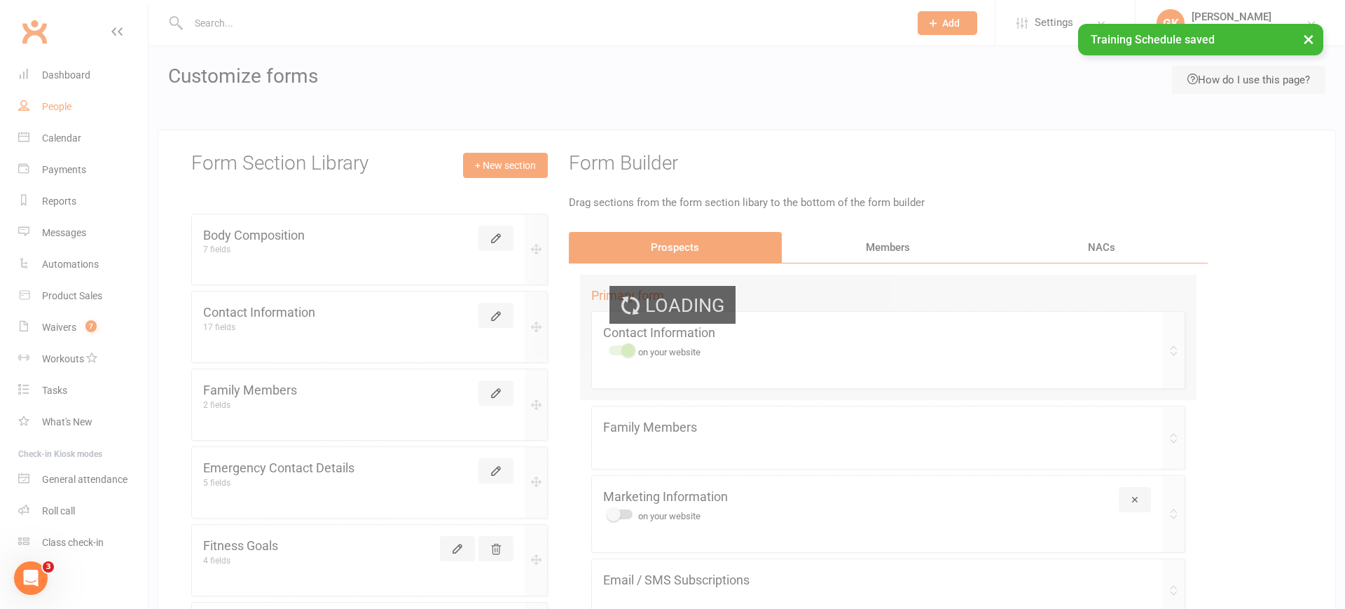
select select "100"
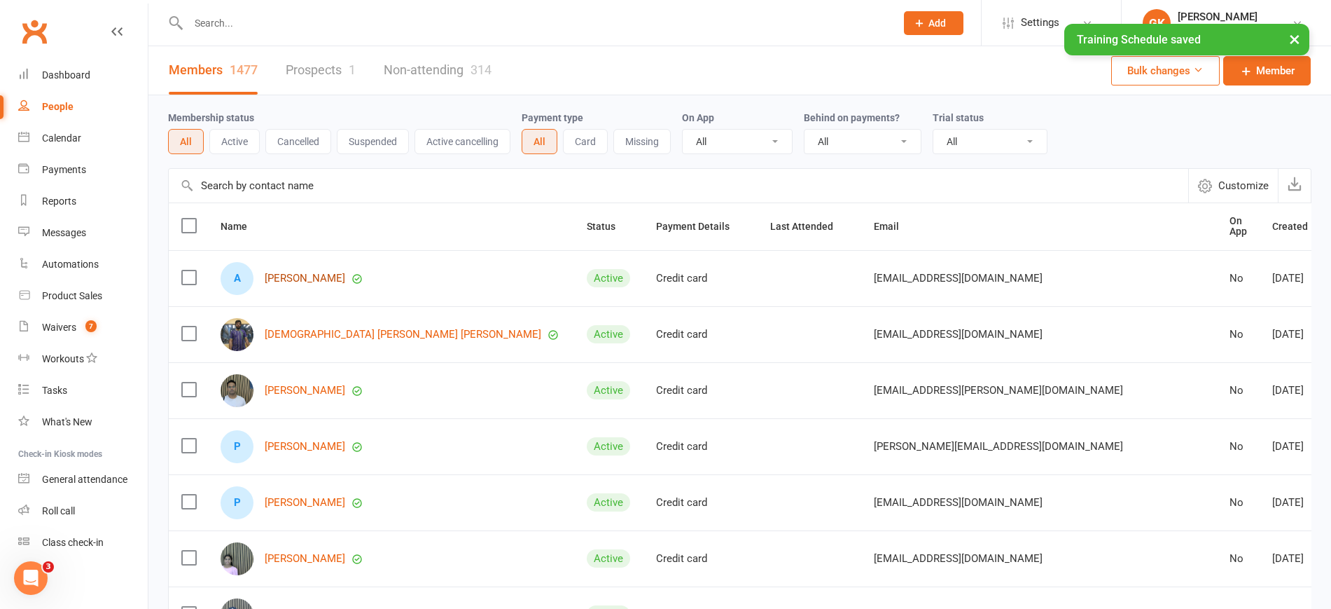
click at [307, 272] on link "[PERSON_NAME]" at bounding box center [305, 278] width 81 height 12
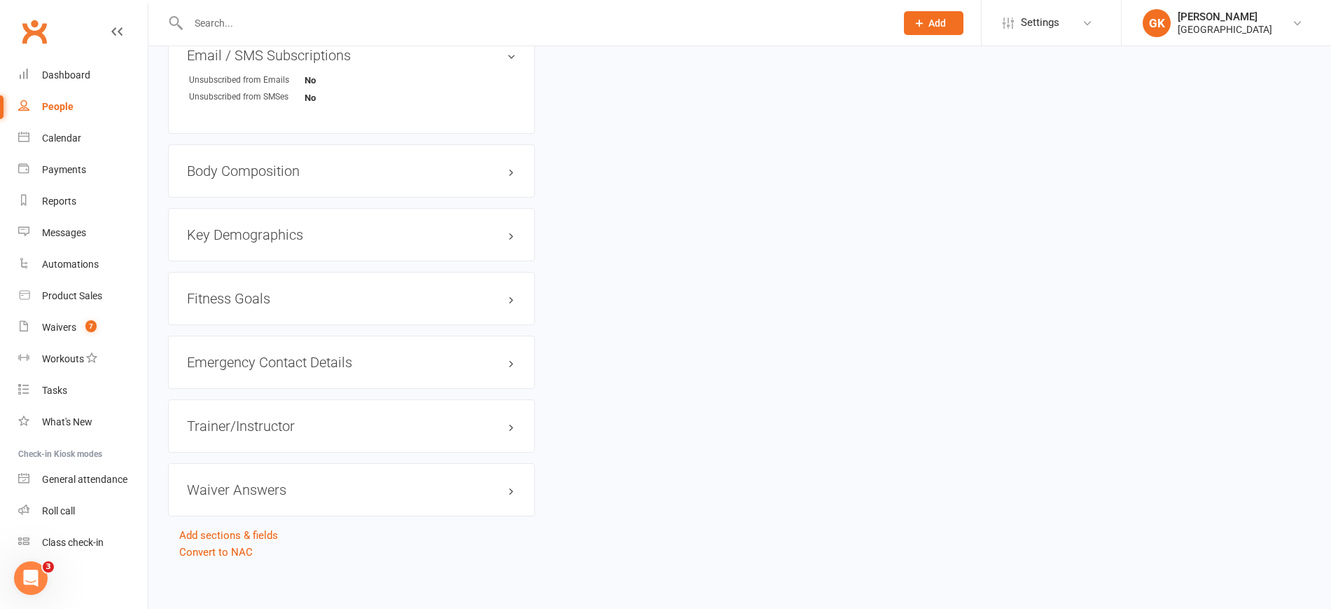
scroll to position [1019, 0]
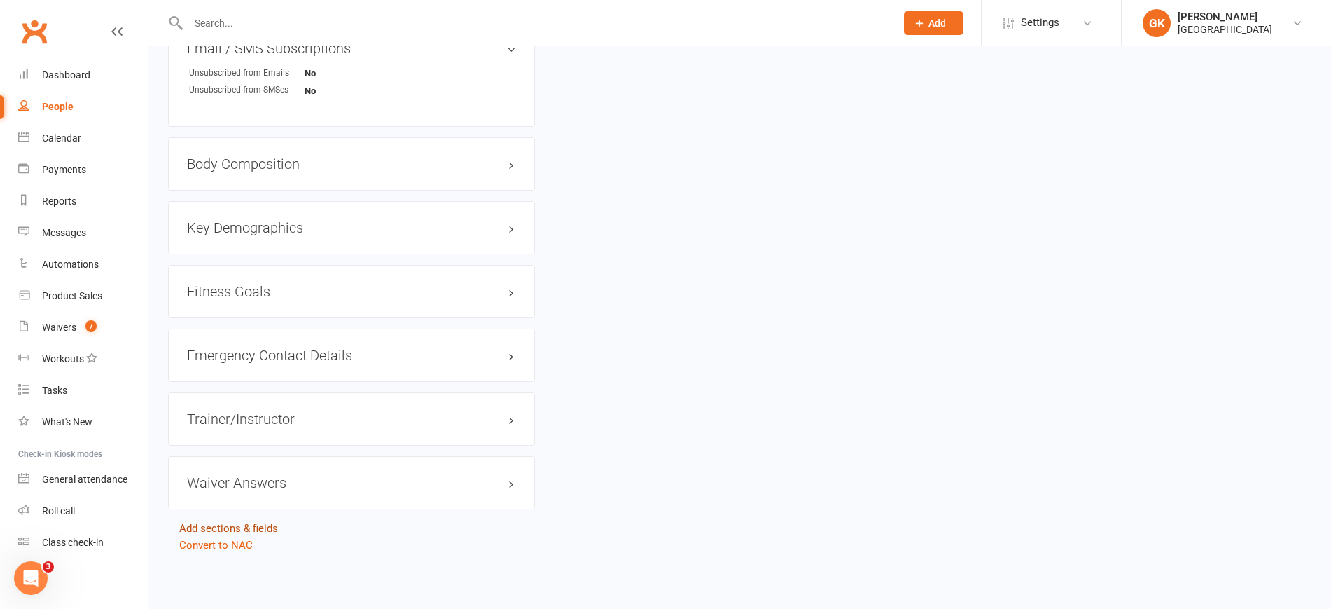
click at [233, 527] on link "Add sections & fields" at bounding box center [228, 528] width 99 height 13
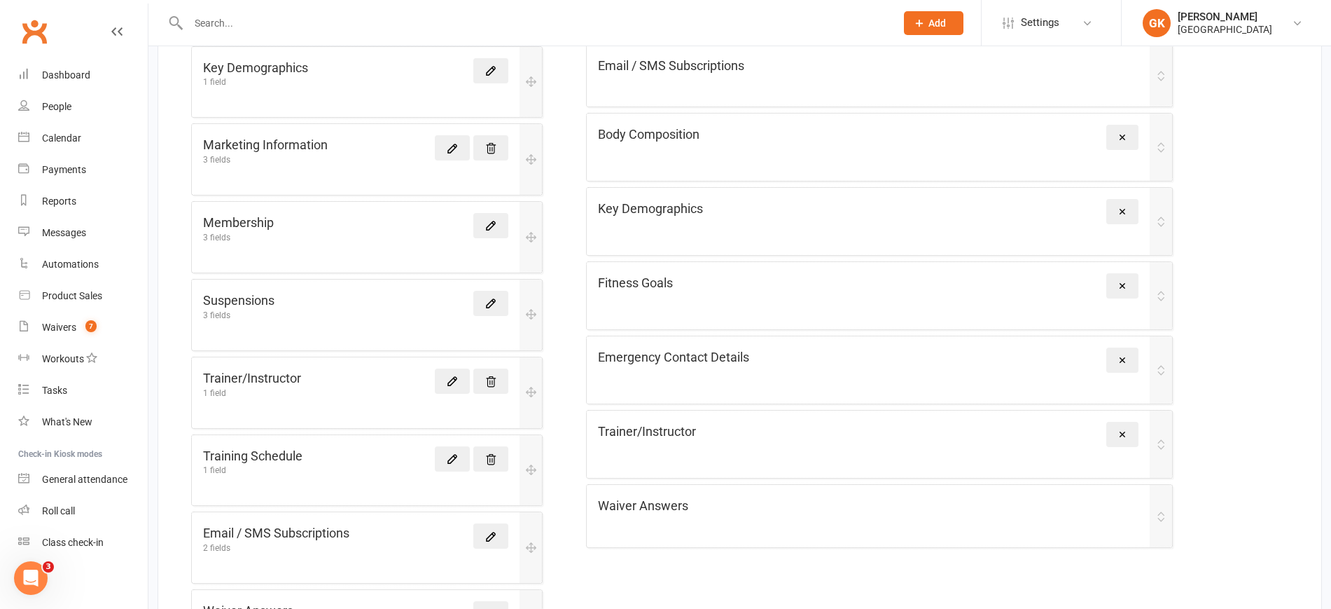
scroll to position [671, 0]
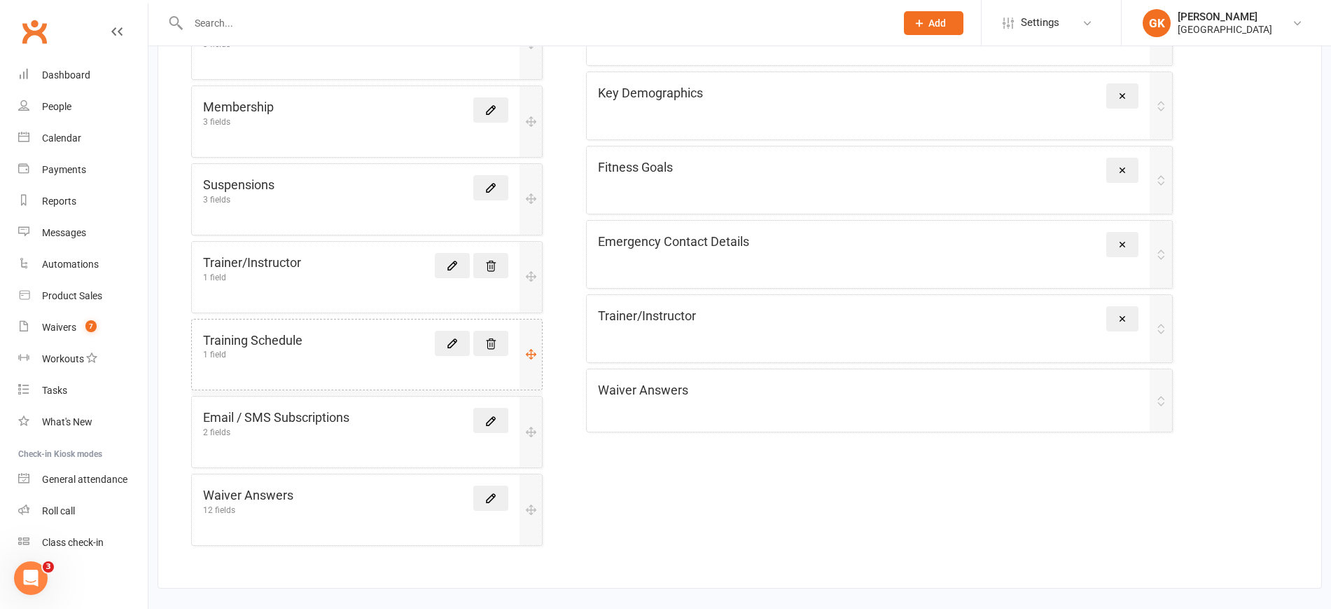
click at [317, 349] on div "Training Schedule 1 field" at bounding box center [355, 345] width 305 height 29
click at [451, 341] on icon at bounding box center [452, 343] width 8 height 8
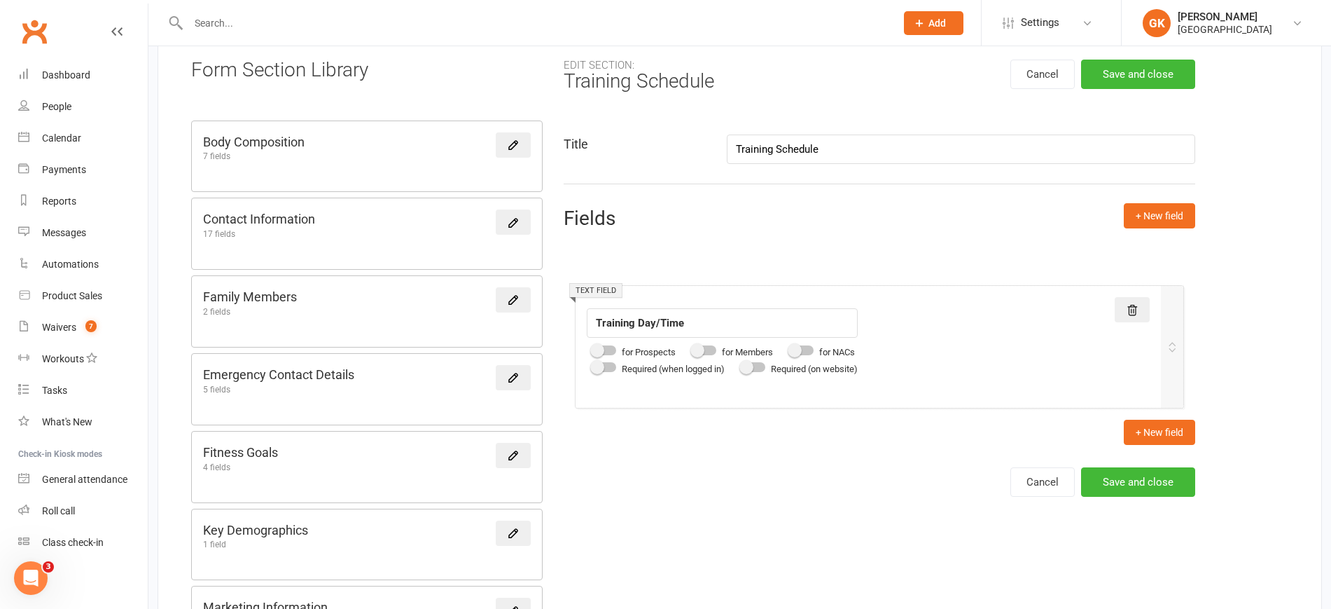
scroll to position [94, 0]
click at [716, 354] on label at bounding box center [705, 350] width 24 height 10
click at [693, 347] on input "checkbox" at bounding box center [693, 347] width 0 height 0
click at [1156, 480] on button "Save and close" at bounding box center [1138, 480] width 114 height 29
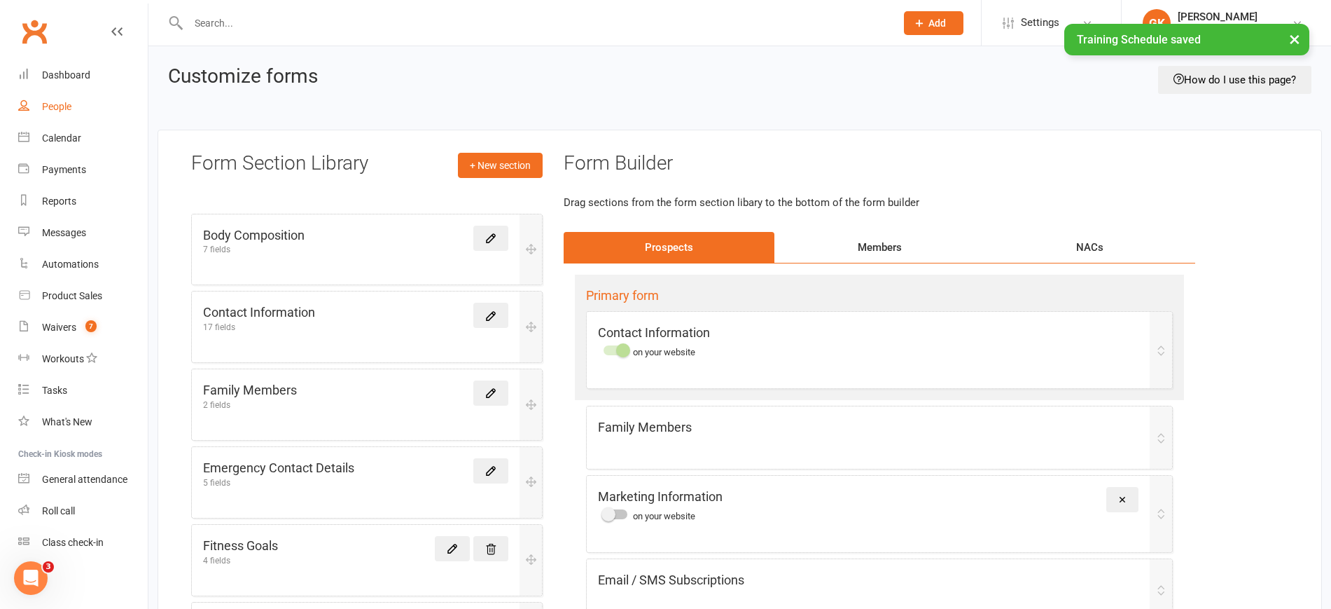
click at [61, 96] on link "People" at bounding box center [83, 107] width 130 height 32
select select "100"
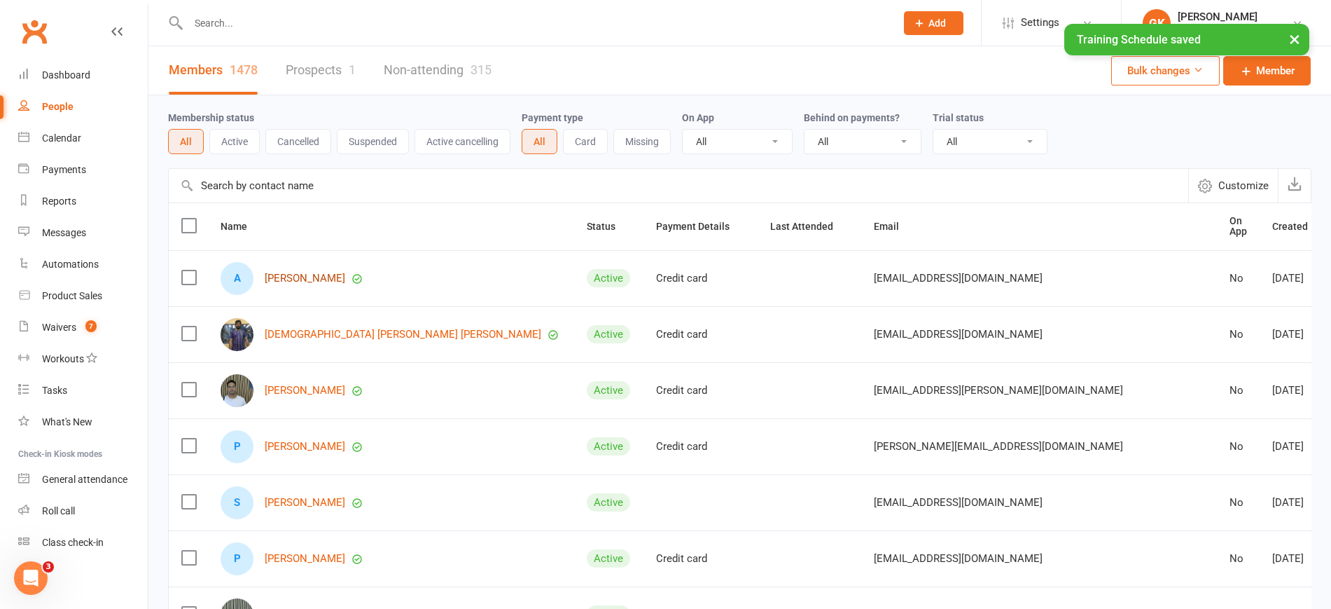
click at [310, 277] on link "[PERSON_NAME]" at bounding box center [305, 278] width 81 height 12
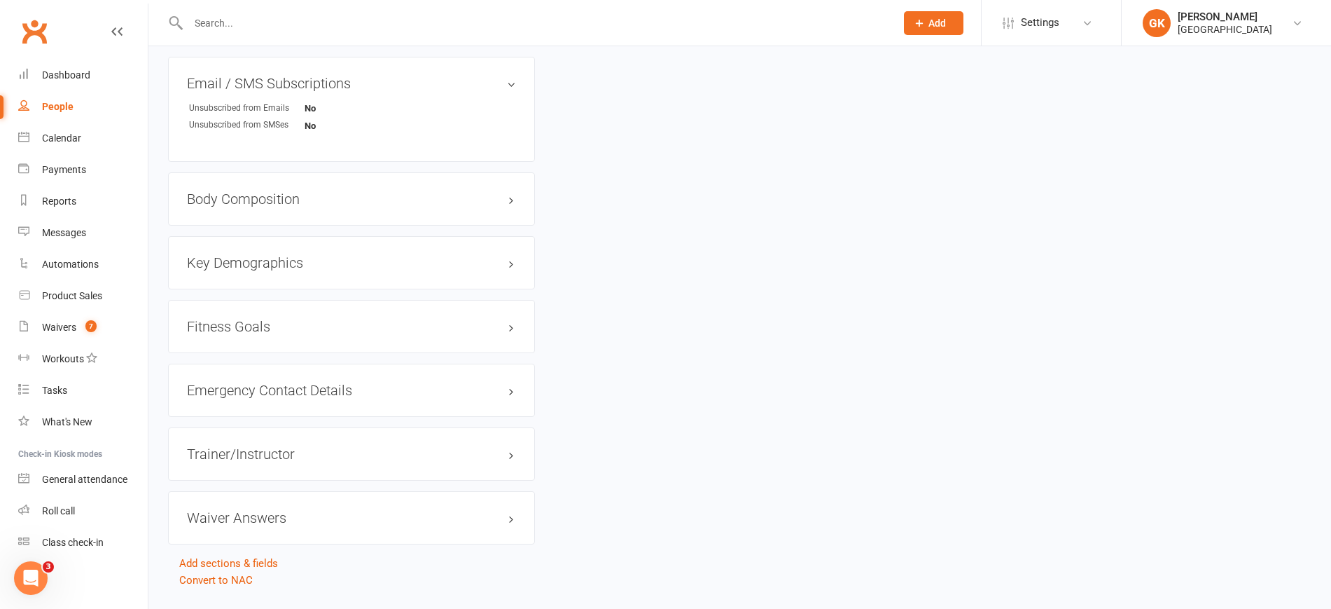
scroll to position [1019, 0]
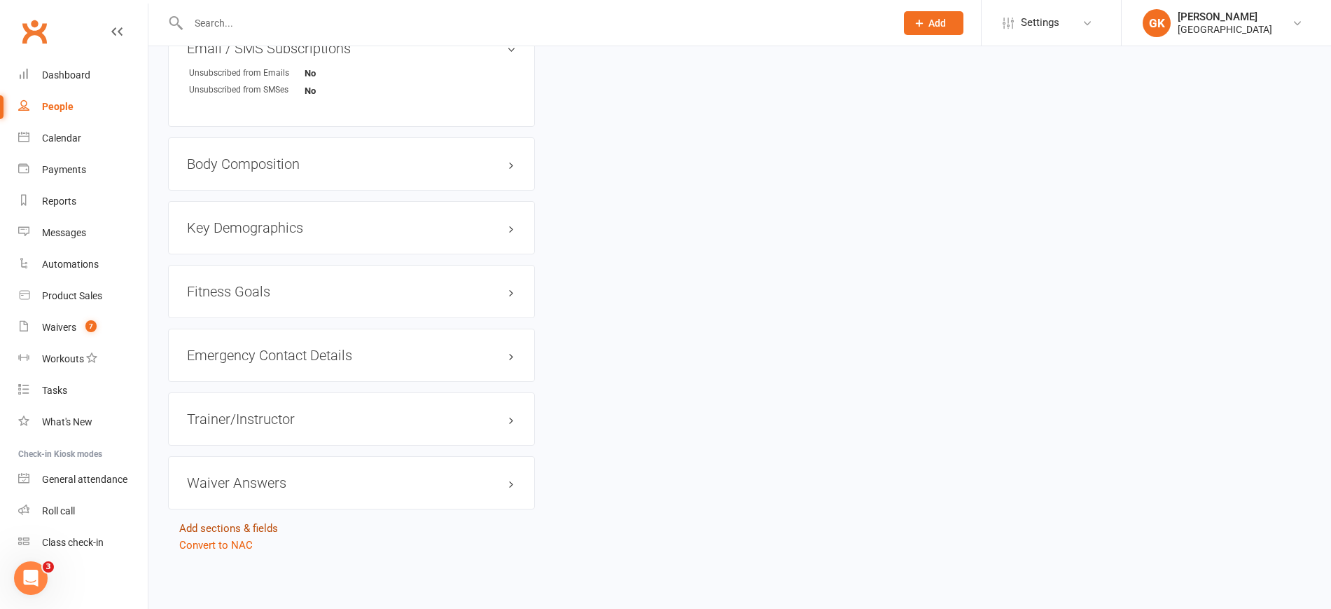
click at [254, 526] on link "Add sections & fields" at bounding box center [228, 528] width 99 height 13
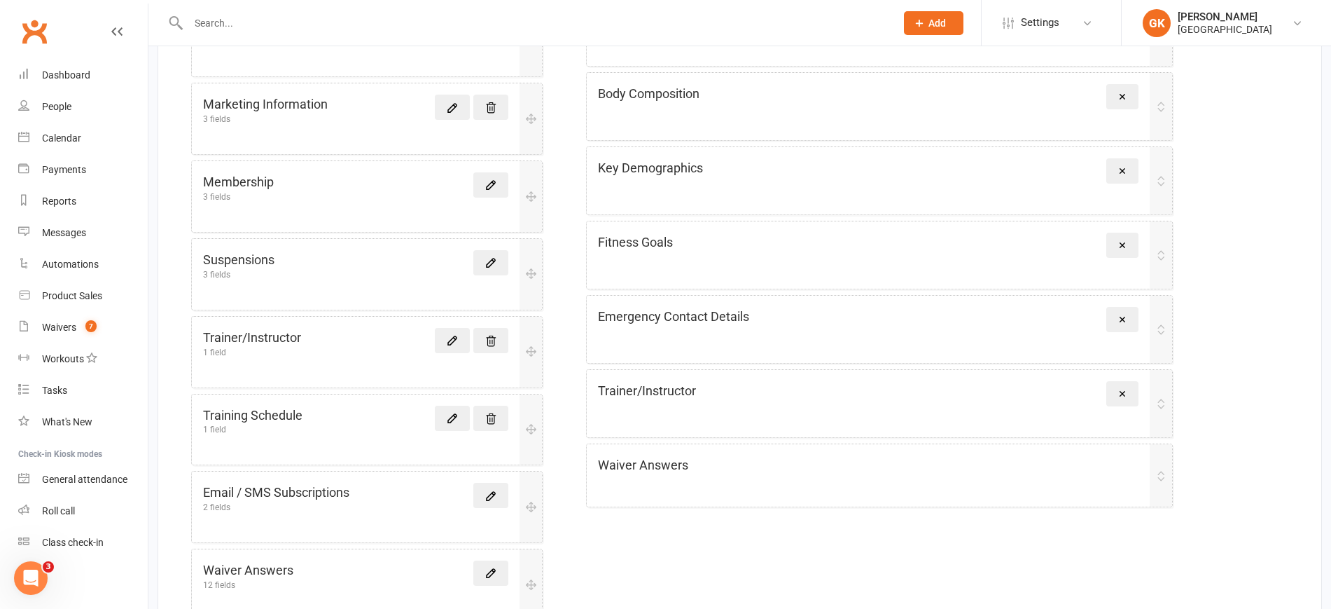
scroll to position [671, 0]
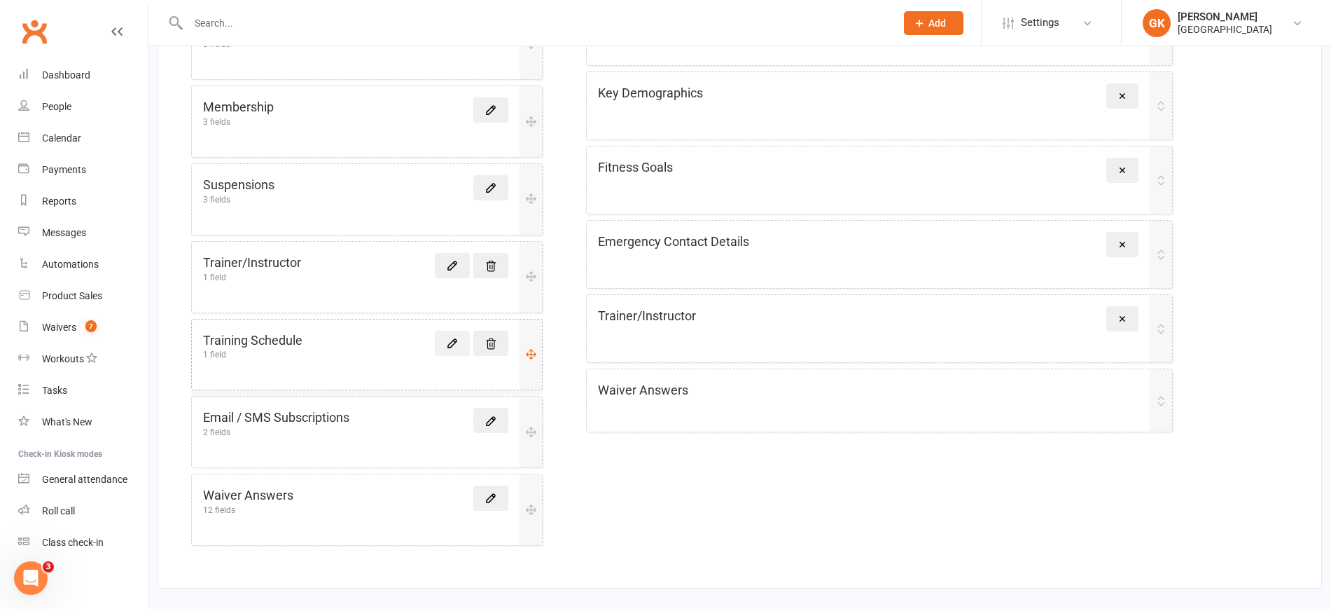
click at [450, 344] on icon at bounding box center [452, 343] width 13 height 13
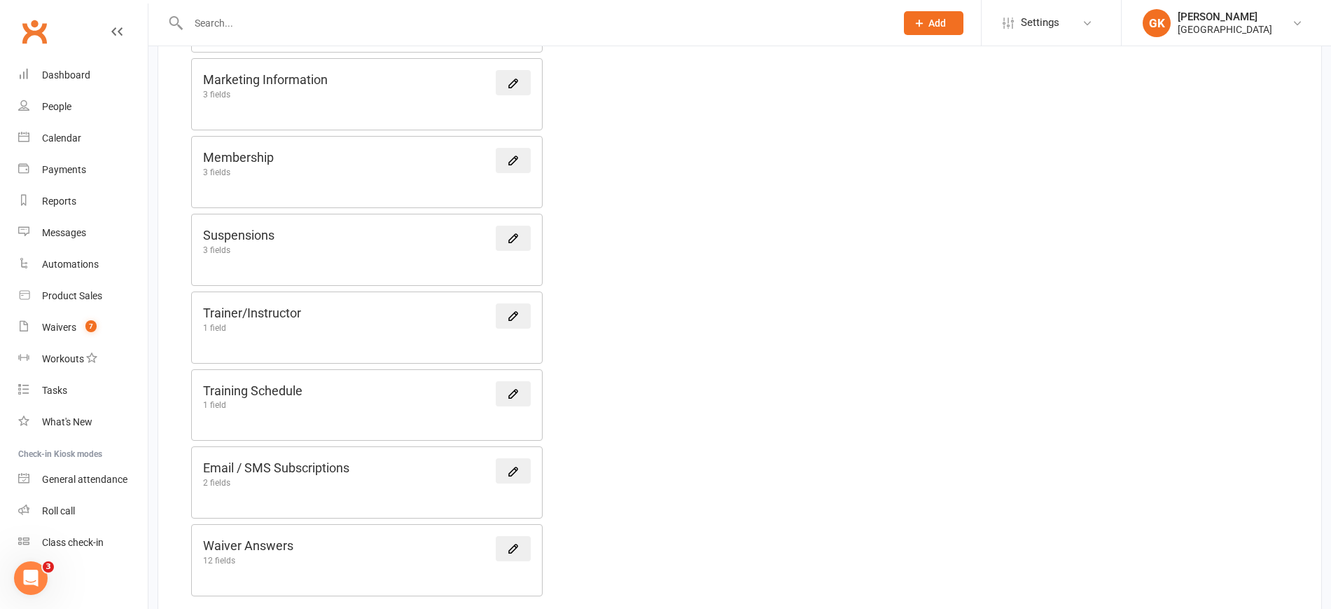
scroll to position [622, 0]
click at [442, 380] on div "Training Schedule 1 field" at bounding box center [367, 394] width 328 height 29
click at [518, 394] on icon at bounding box center [513, 392] width 13 height 13
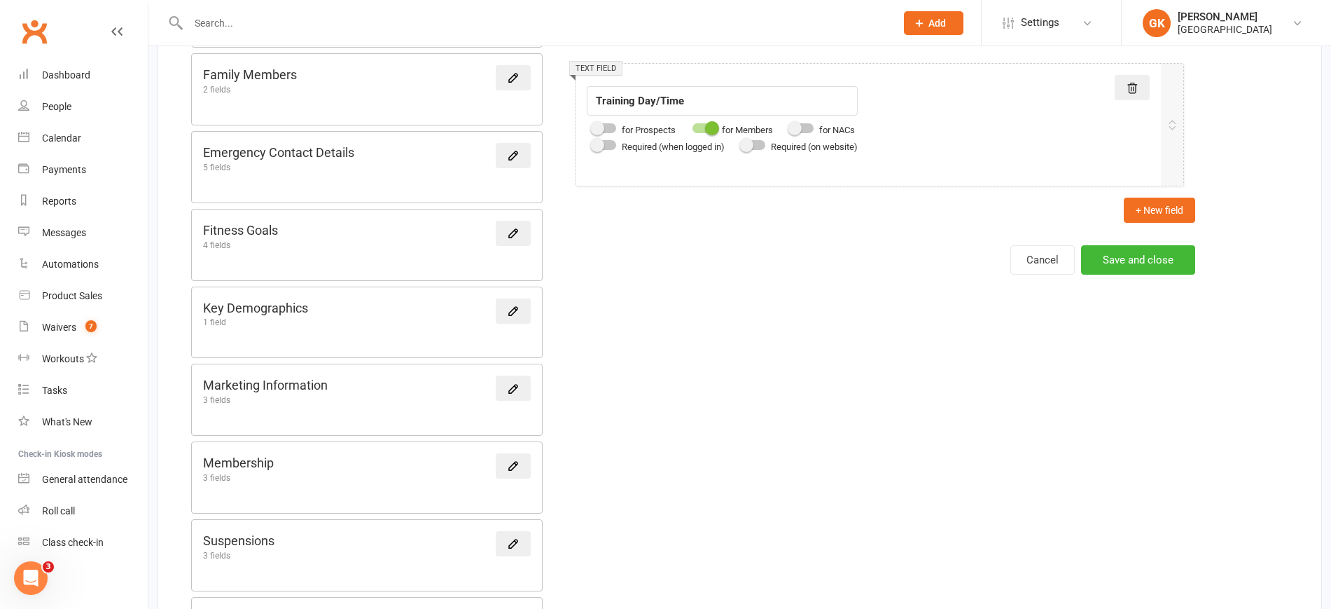
scroll to position [312, 0]
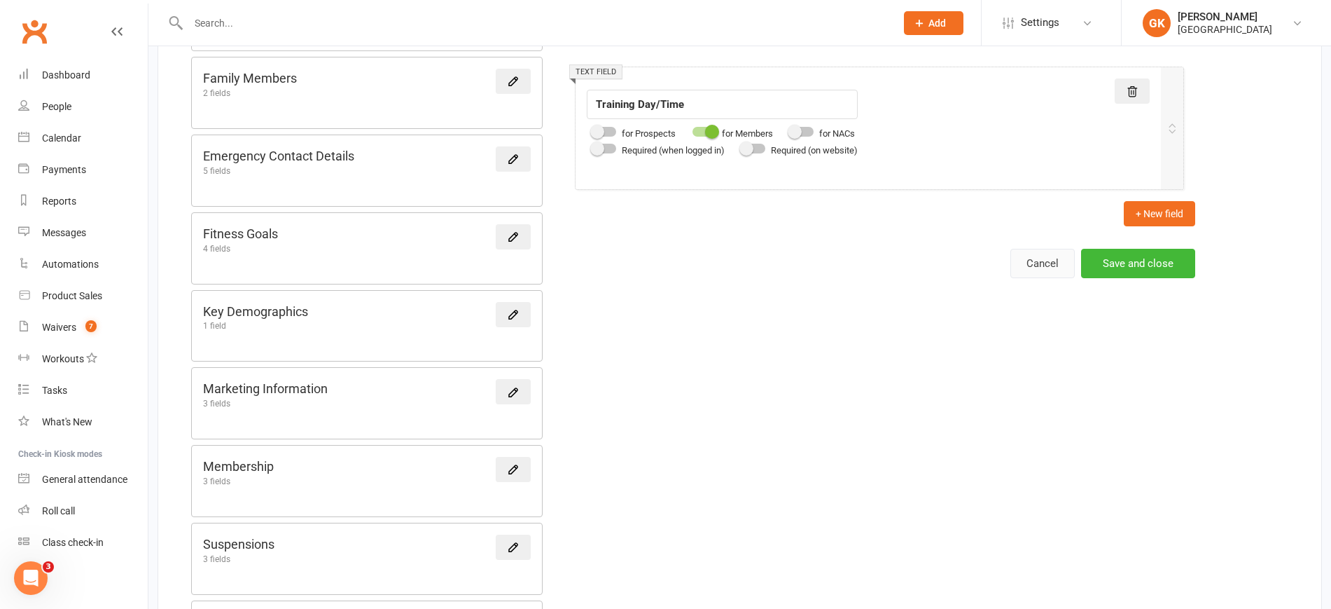
click at [1044, 277] on button "Cancel" at bounding box center [1043, 263] width 64 height 29
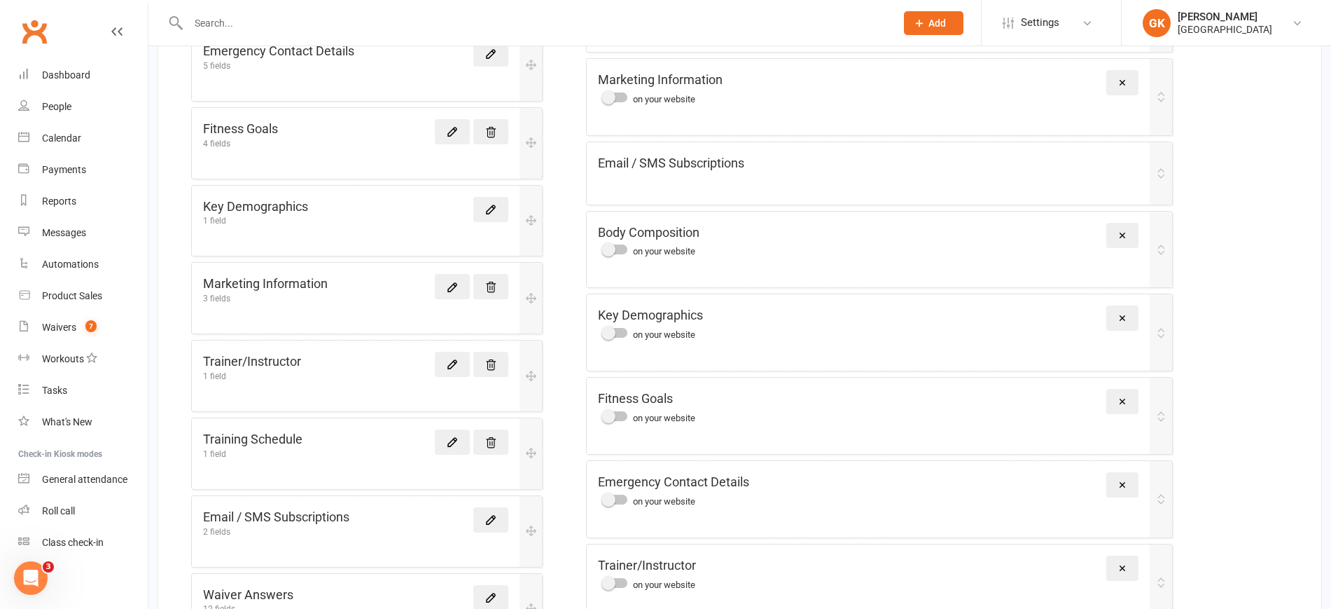
scroll to position [555, 0]
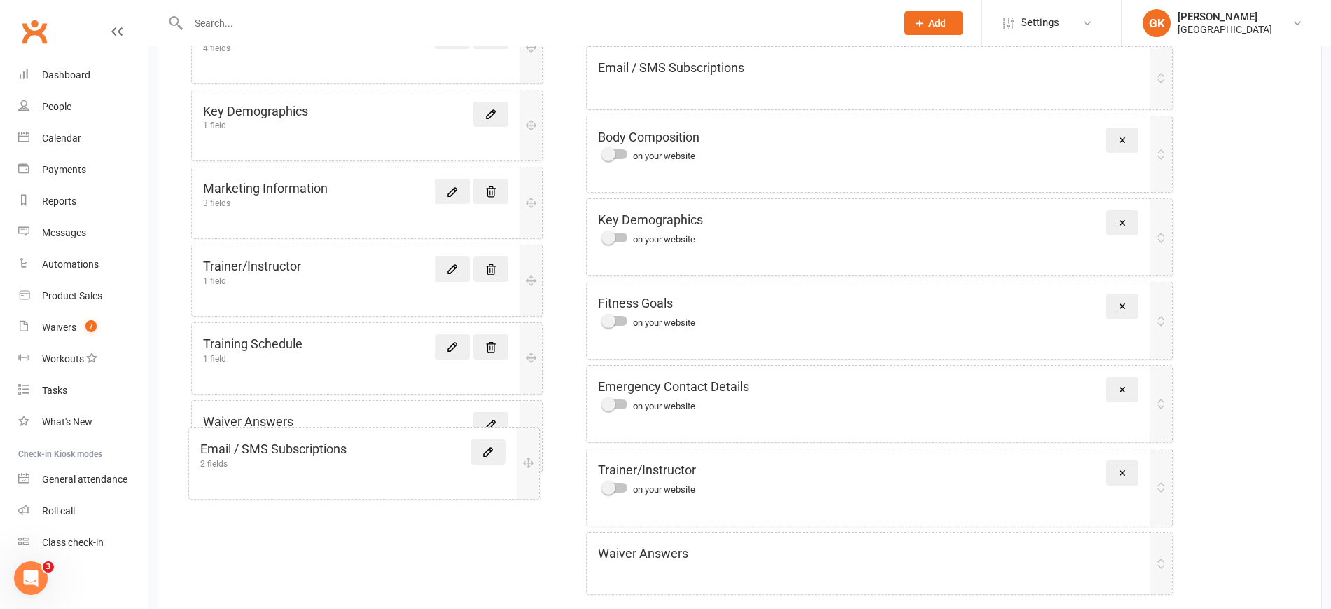
drag, startPoint x: 525, startPoint y: 394, endPoint x: 523, endPoint y: 458, distance: 63.8
click at [523, 458] on div "Body Composition 7 fields Contact Information 17 fields Family Members 2 fields…" at bounding box center [367, 126] width 352 height 848
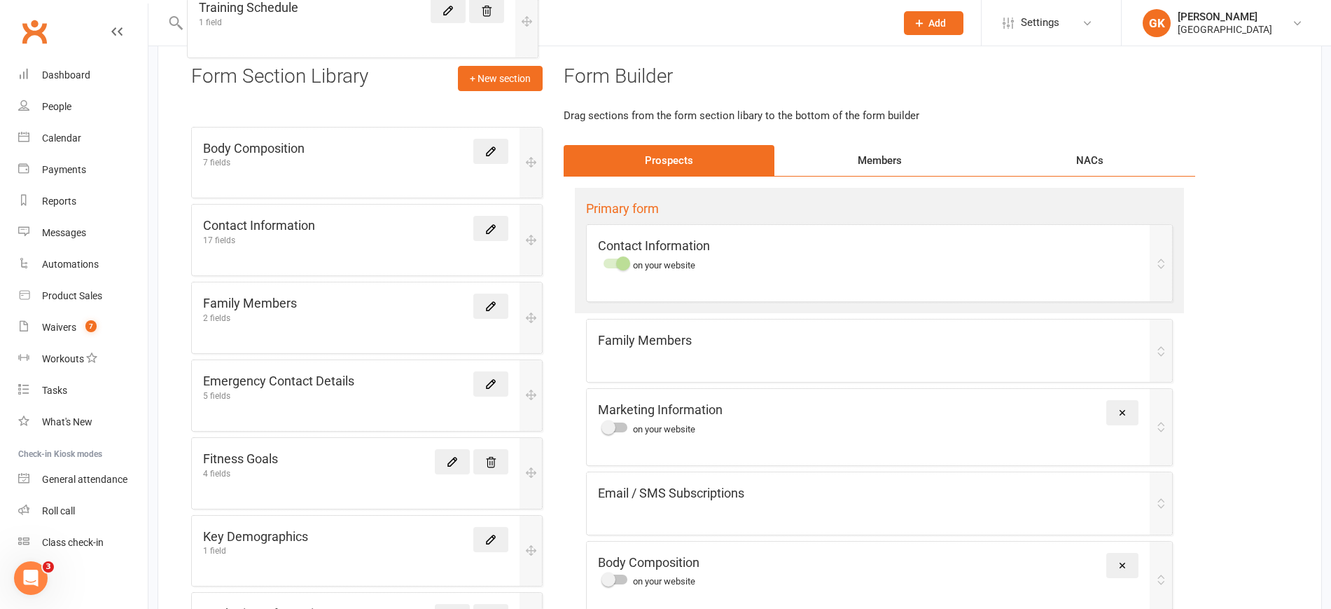
scroll to position [0, 0]
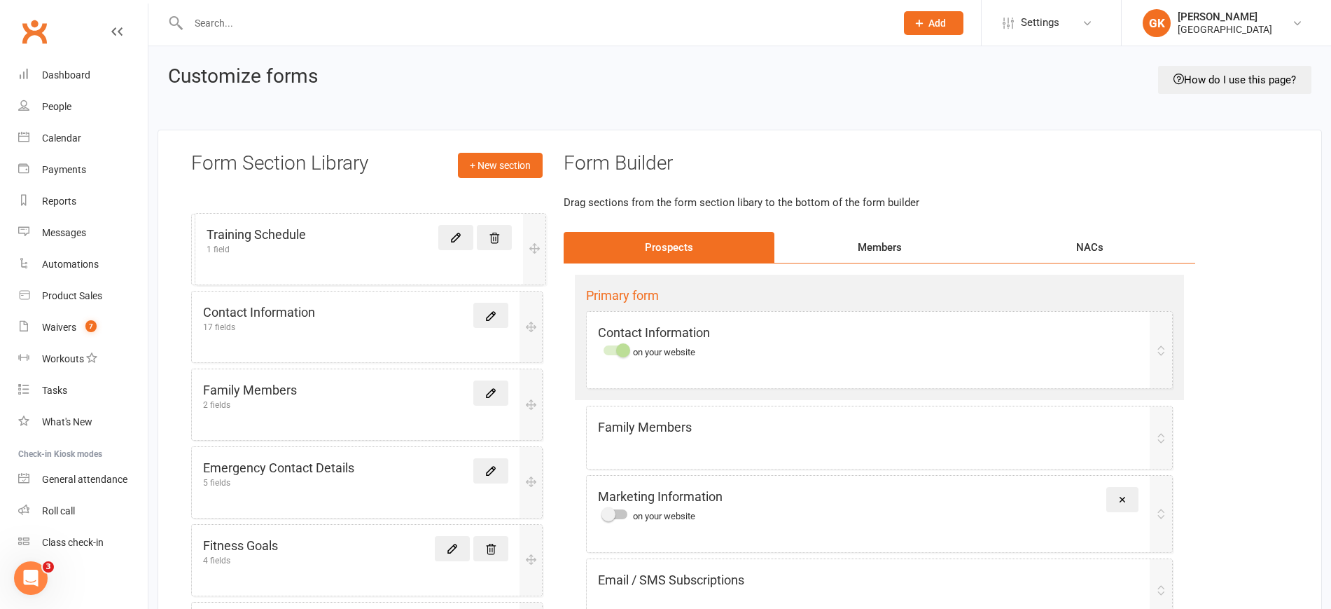
drag, startPoint x: 540, startPoint y: 362, endPoint x: 542, endPoint y: 245, distance: 117.0
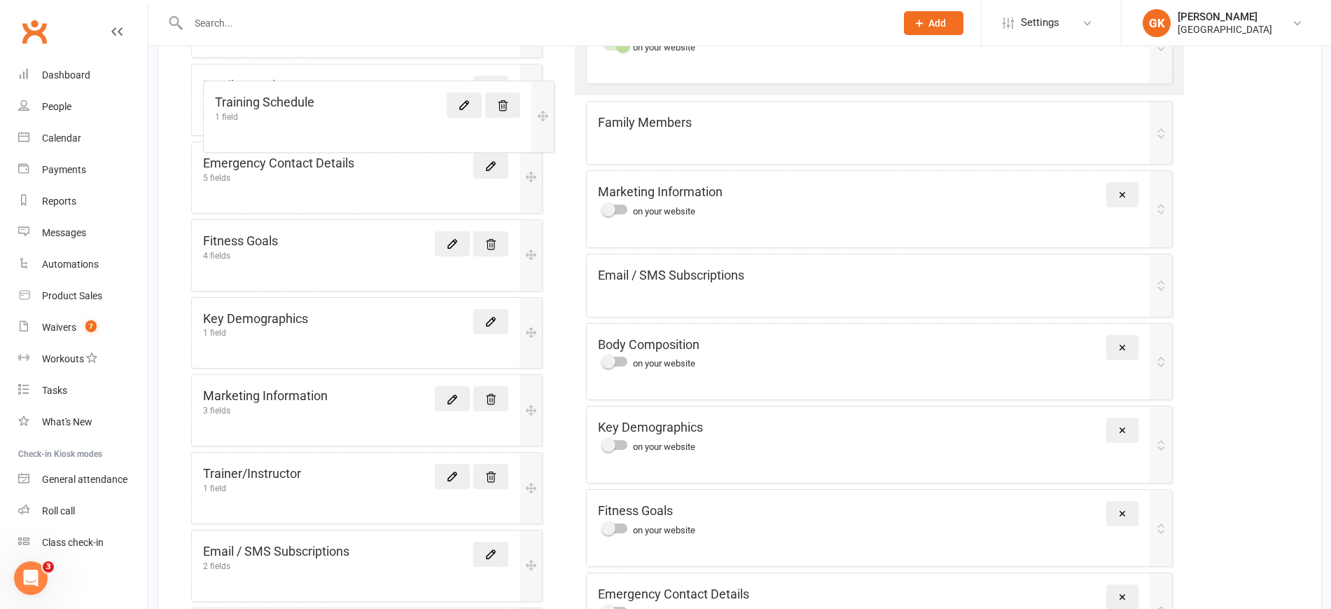
scroll to position [296, 0]
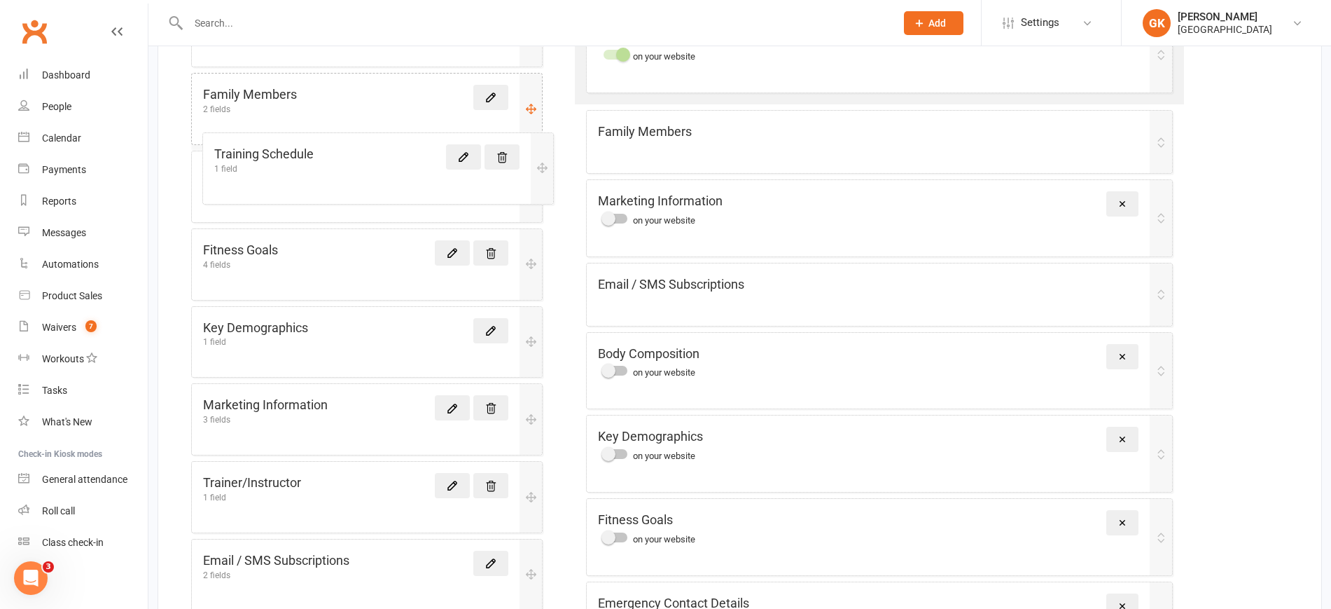
drag, startPoint x: 531, startPoint y: 545, endPoint x: 535, endPoint y: 112, distance: 432.9
click at [535, 112] on div "Body Composition 7 fields Contact Information 17 fields Family Members 2 fields…" at bounding box center [367, 342] width 352 height 848
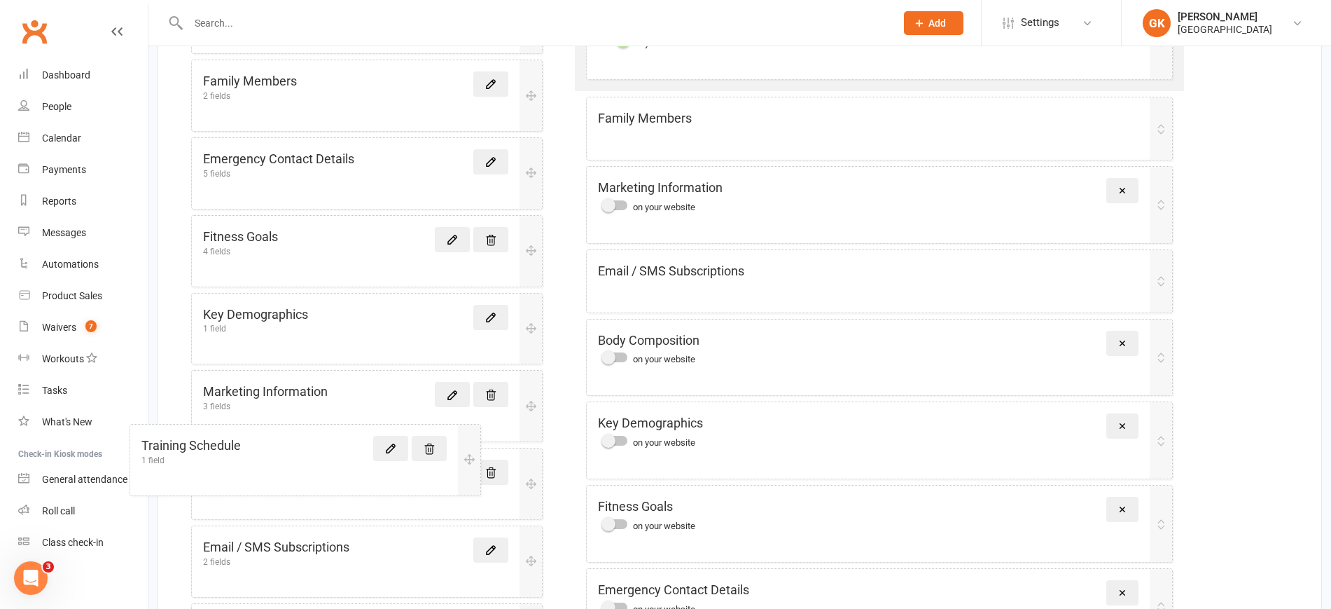
scroll to position [313, 0]
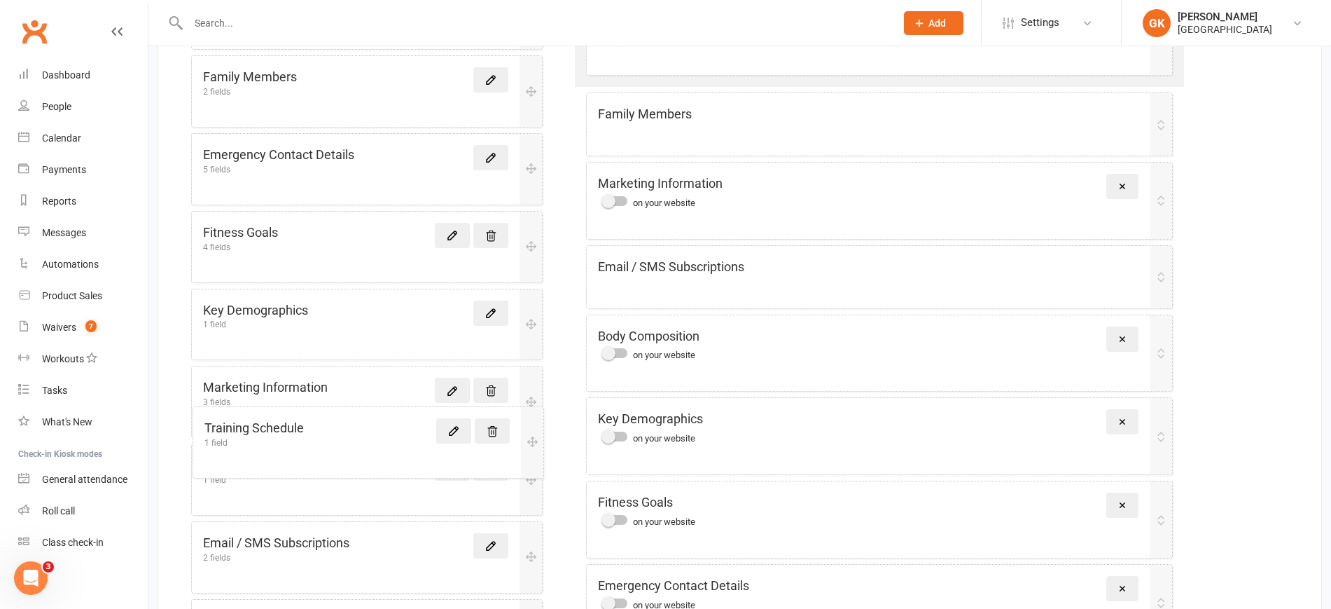
drag, startPoint x: 521, startPoint y: 546, endPoint x: 518, endPoint y: 412, distance: 134.5
click at [518, 412] on div "Body Composition 7 fields Contact Information 17 fields Family Members 2 fields…" at bounding box center [367, 325] width 352 height 848
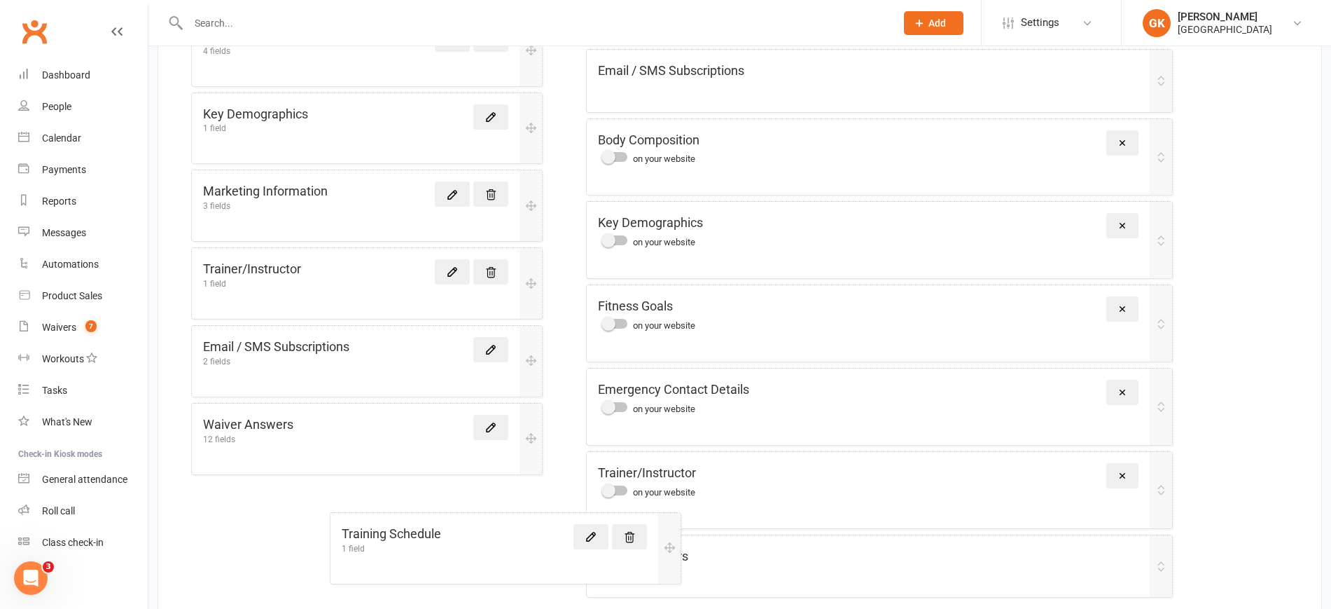
scroll to position [555, 0]
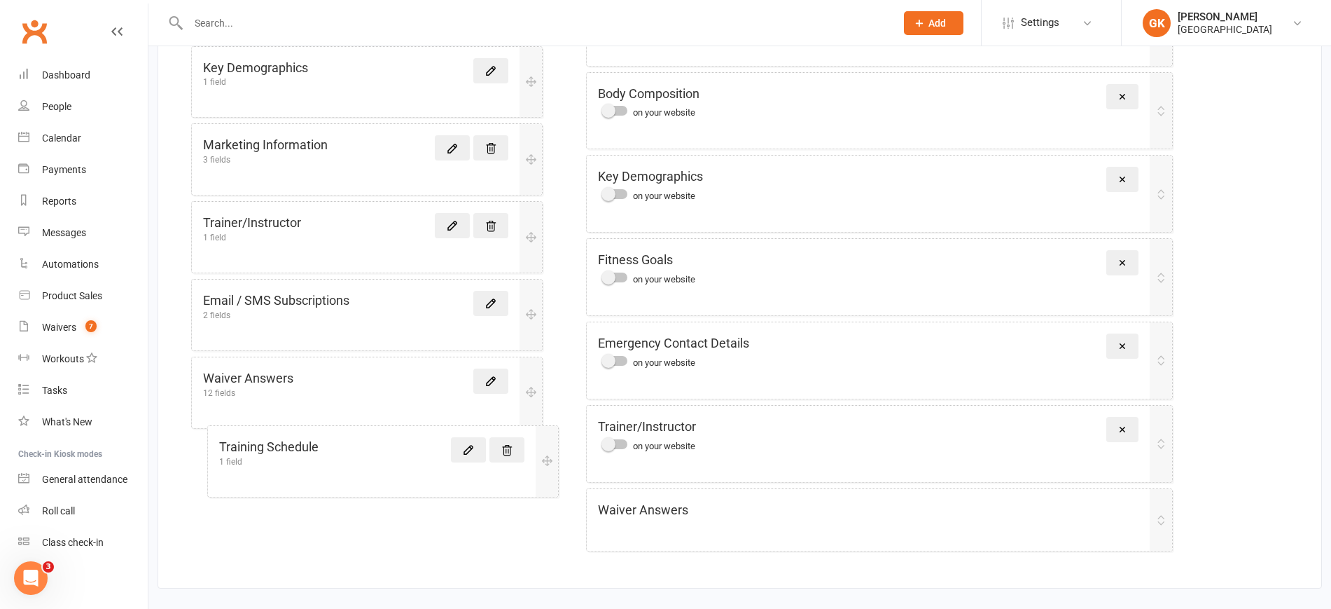
drag, startPoint x: 531, startPoint y: 429, endPoint x: 552, endPoint y: 458, distance: 36.1
click at [552, 458] on div "Form Section Library + New section Body Composition 7 fields Contact Informatio…" at bounding box center [367, 61] width 373 height 929
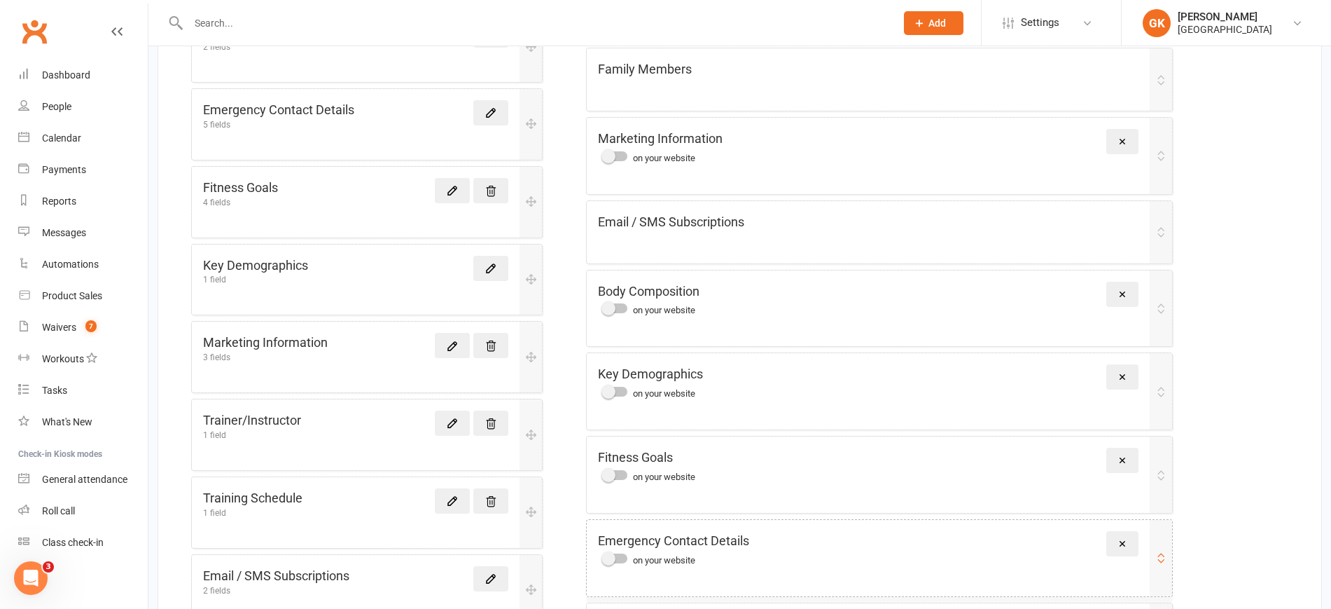
scroll to position [357, 0]
click at [1121, 293] on icon at bounding box center [1123, 295] width 10 height 10
click at [1131, 141] on button "Remove" at bounding box center [1123, 142] width 32 height 25
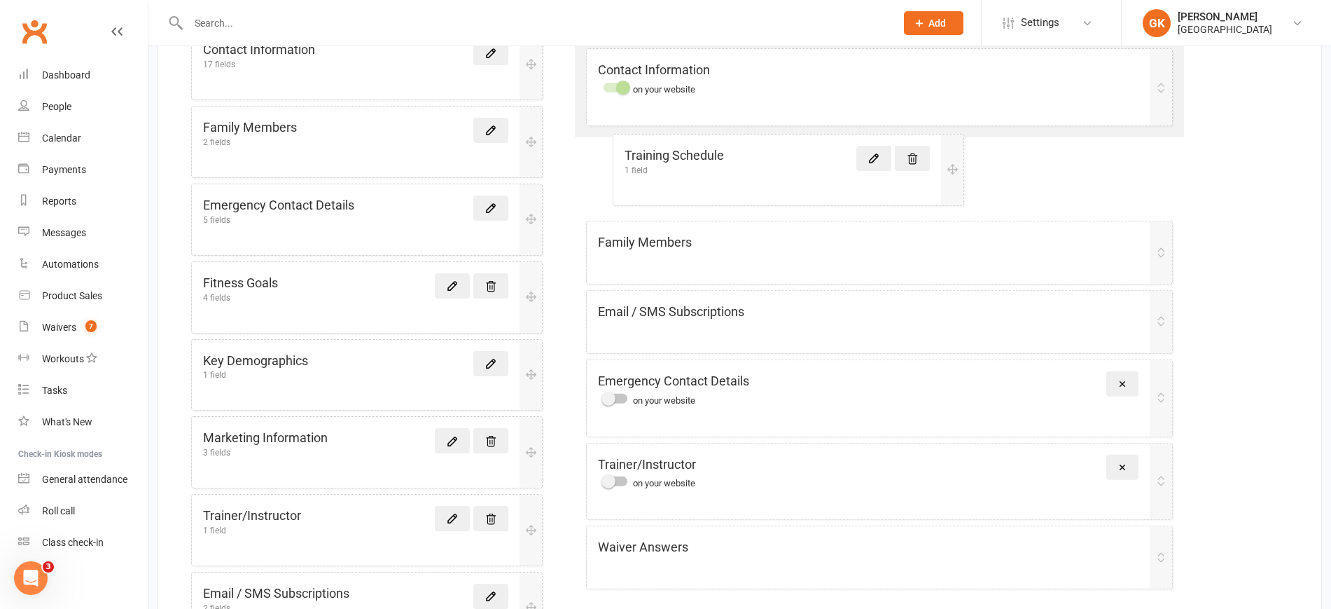
scroll to position [257, 0]
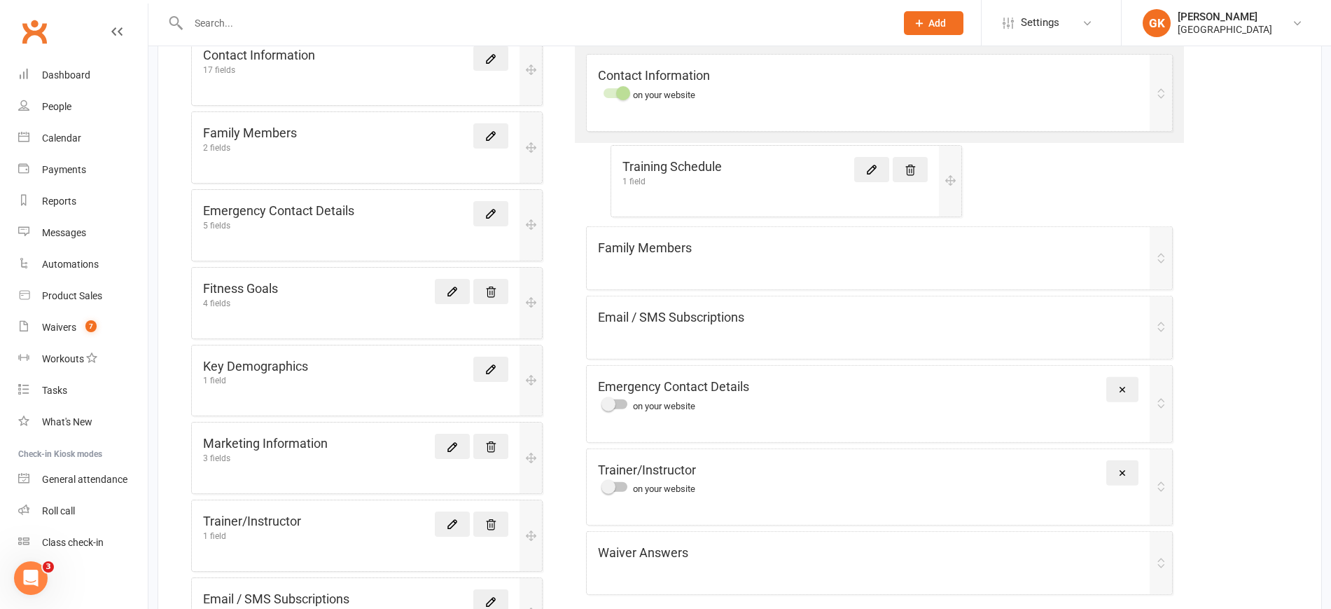
drag, startPoint x: 336, startPoint y: 553, endPoint x: 768, endPoint y: 152, distance: 588.8
click at [768, 152] on div "Form Section Library + New section Body Composition 7 fields Contact Informatio…" at bounding box center [740, 360] width 1165 height 975
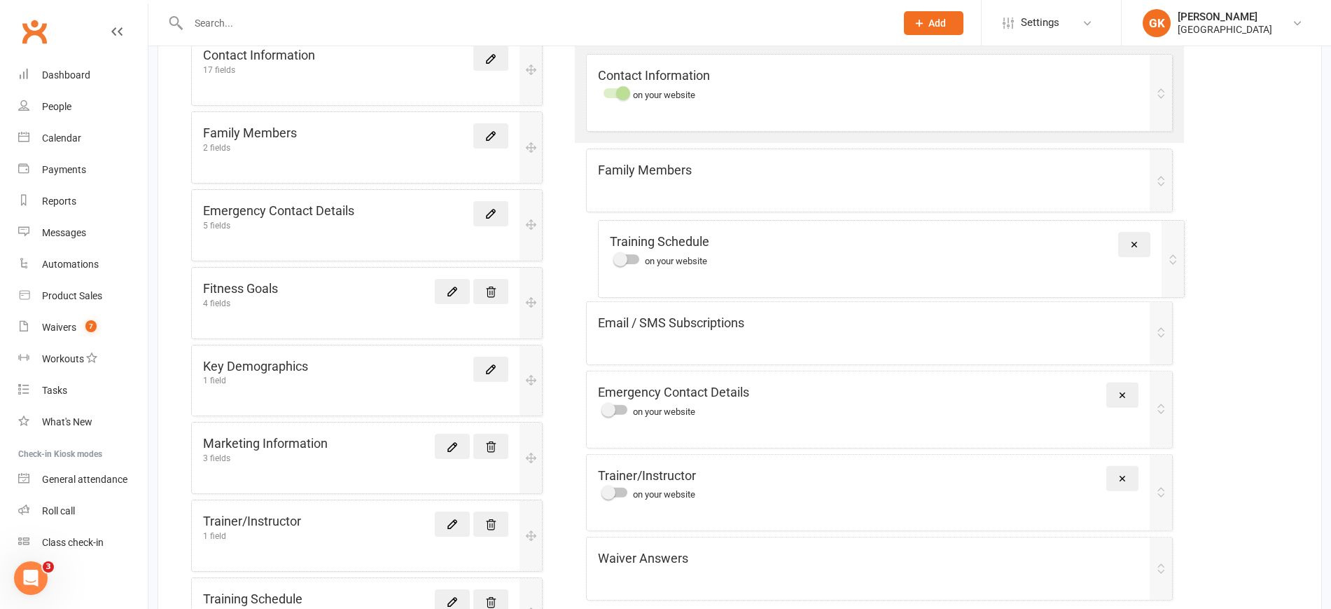
drag, startPoint x: 767, startPoint y: 163, endPoint x: 779, endPoint y: 240, distance: 77.3
click at [779, 240] on div "Primary form Contact Information on your website Training Schedule on your webs…" at bounding box center [880, 310] width 632 height 608
click at [626, 260] on div at bounding box center [616, 257] width 24 height 10
click at [604, 255] on input "checkbox" at bounding box center [604, 255] width 0 height 0
click at [614, 255] on div at bounding box center [616, 257] width 24 height 10
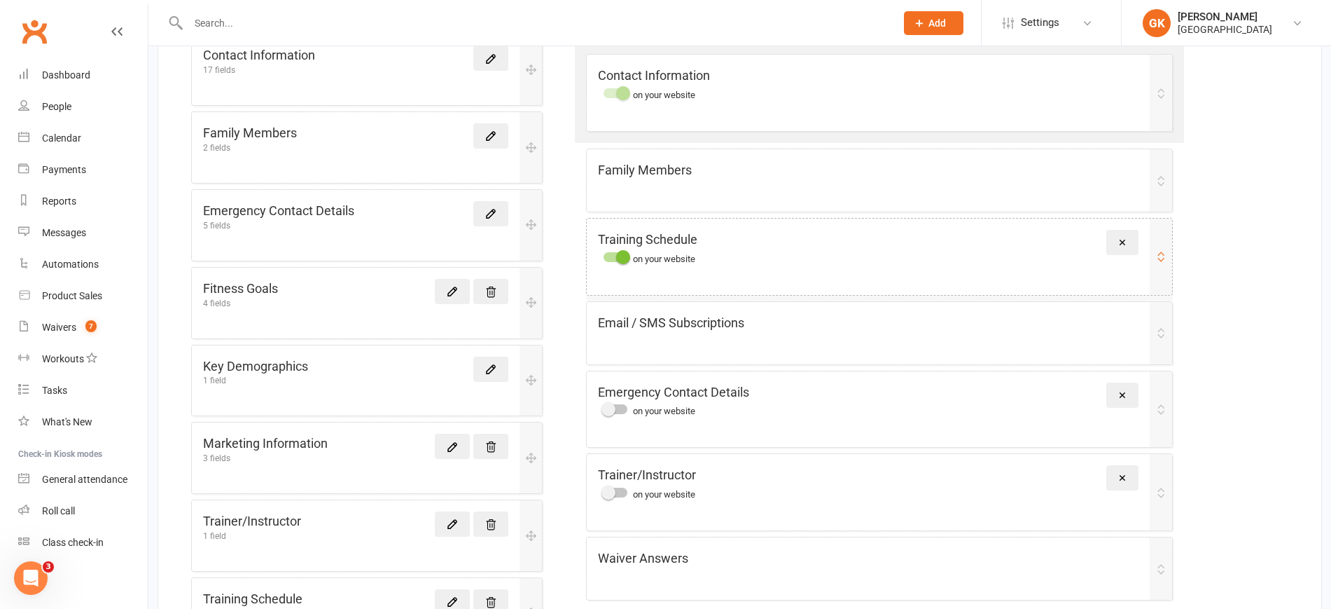
click at [604, 255] on input "checkbox" at bounding box center [604, 255] width 0 height 0
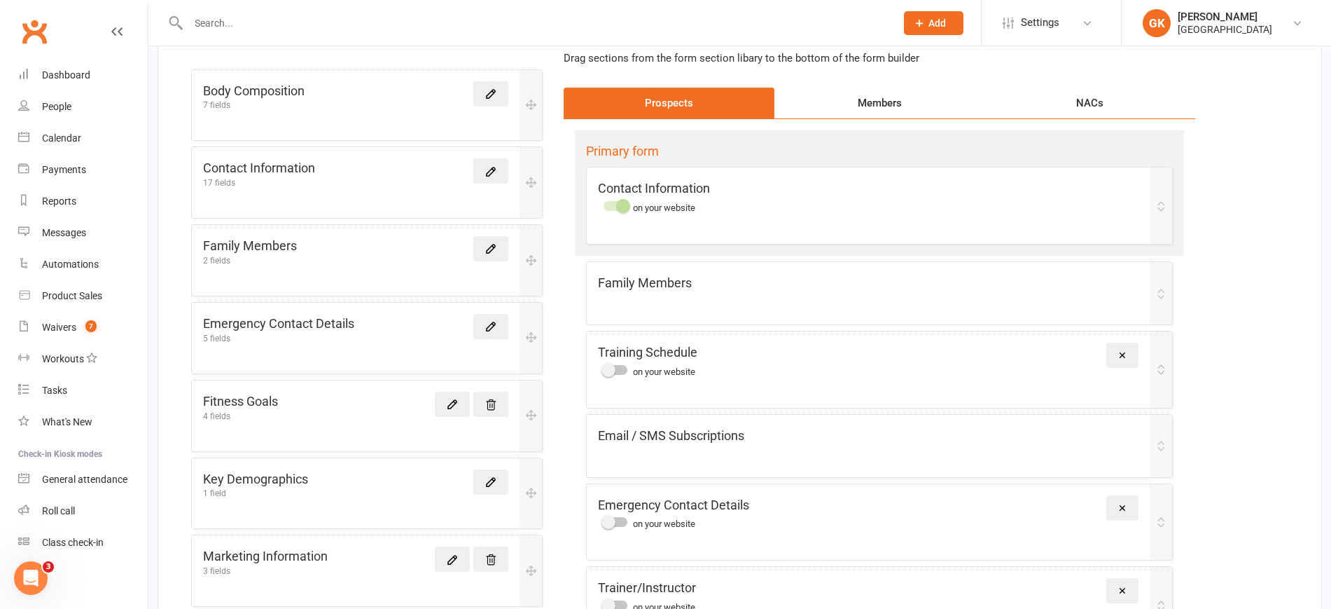
scroll to position [140, 0]
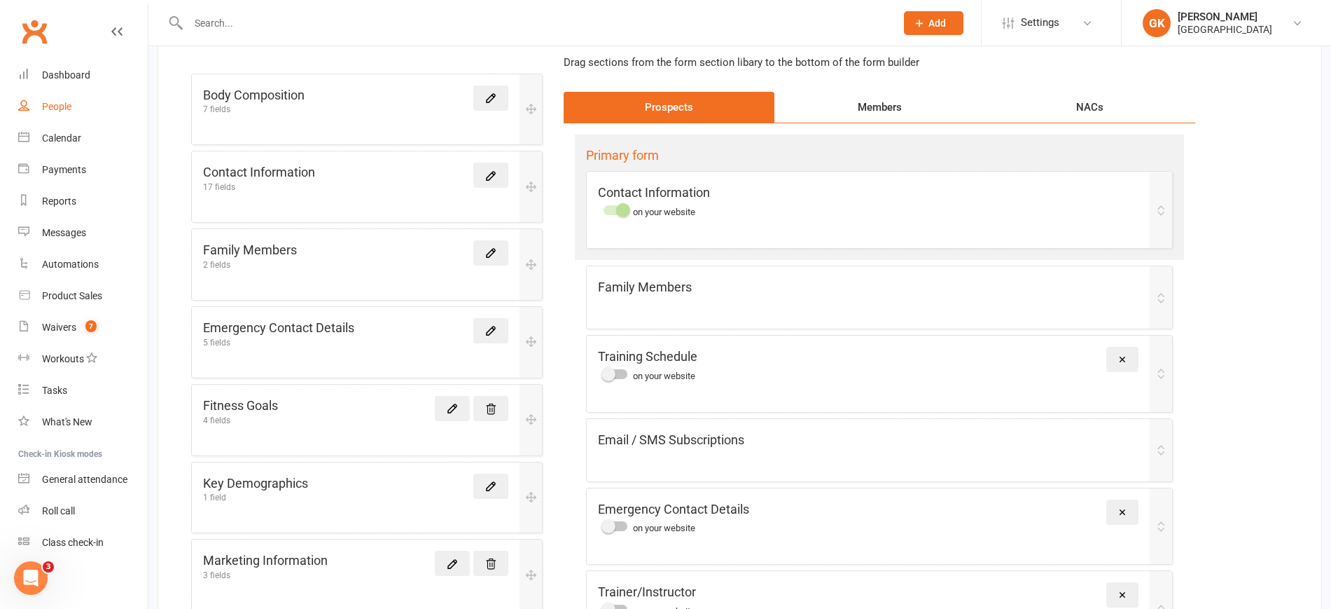
click at [71, 103] on div "People" at bounding box center [56, 106] width 29 height 11
select select "100"
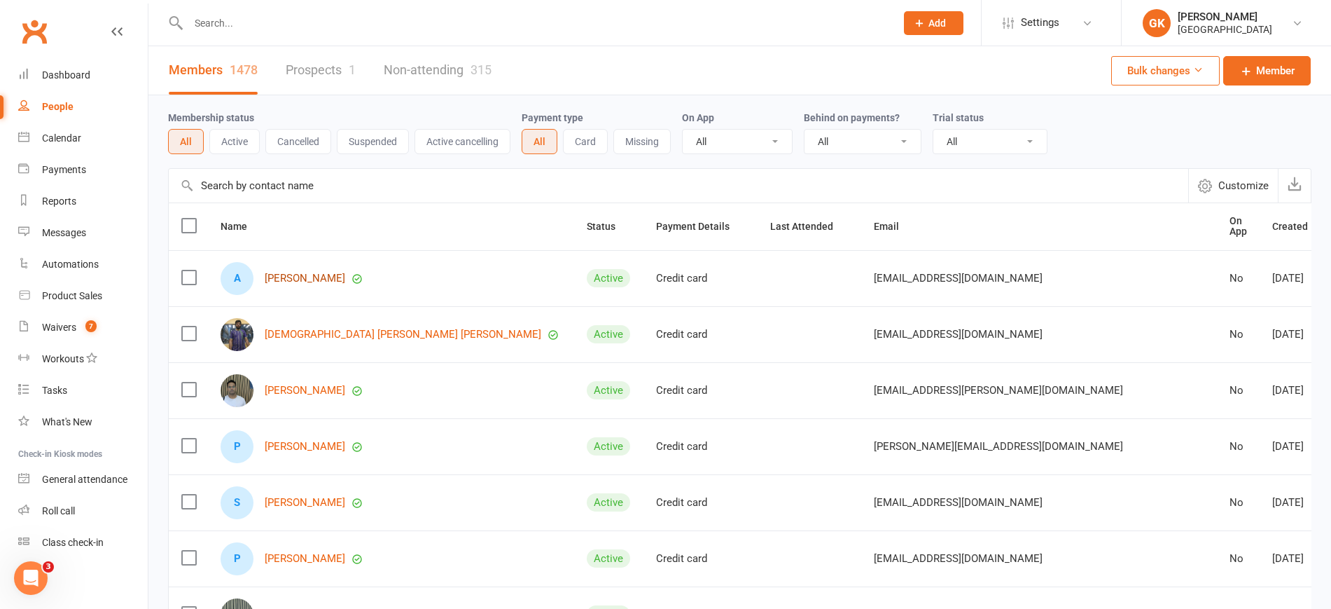
click at [305, 272] on link "[PERSON_NAME]" at bounding box center [305, 278] width 81 height 12
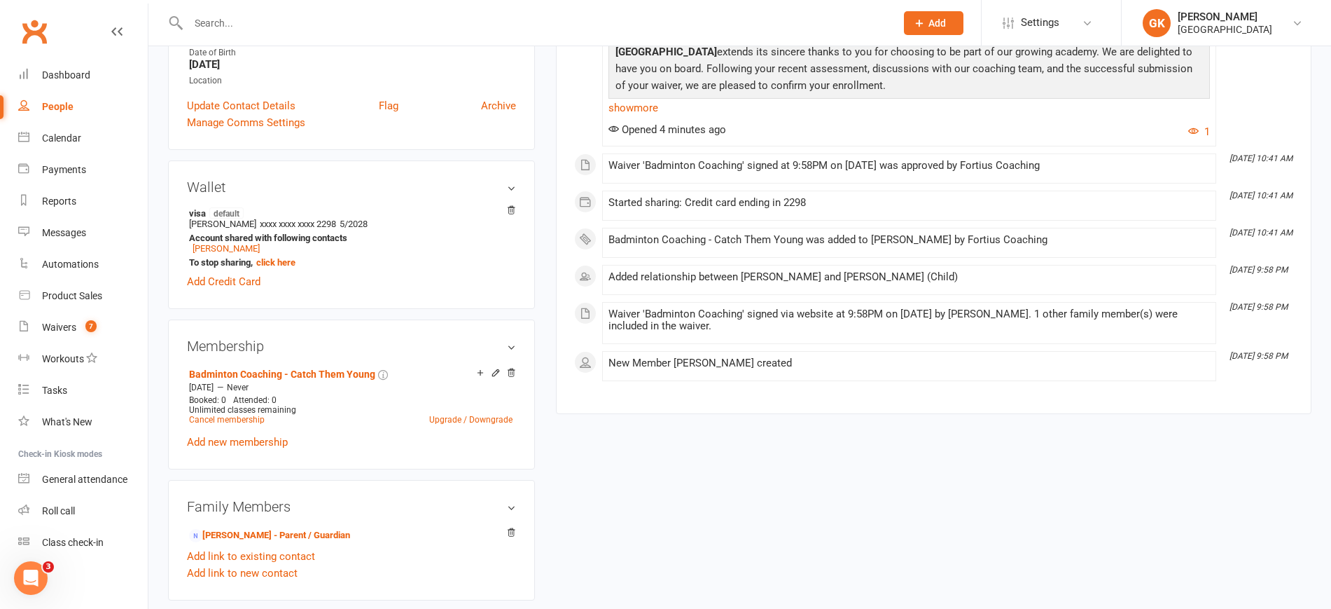
scroll to position [310, 0]
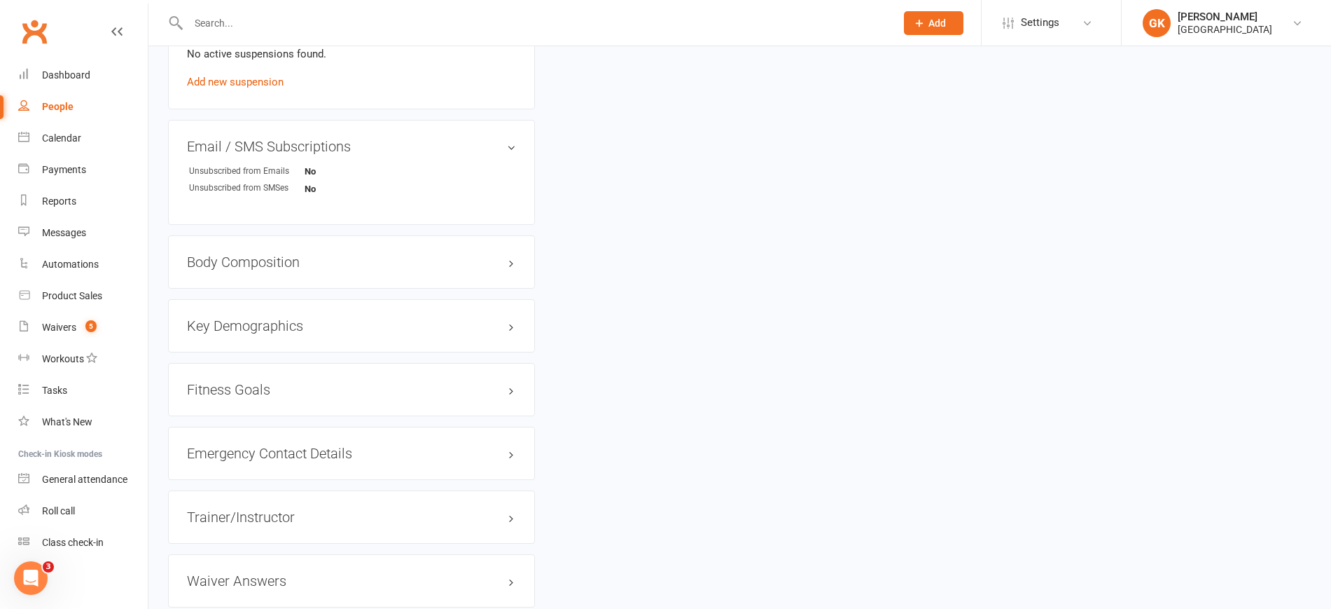
scroll to position [1019, 0]
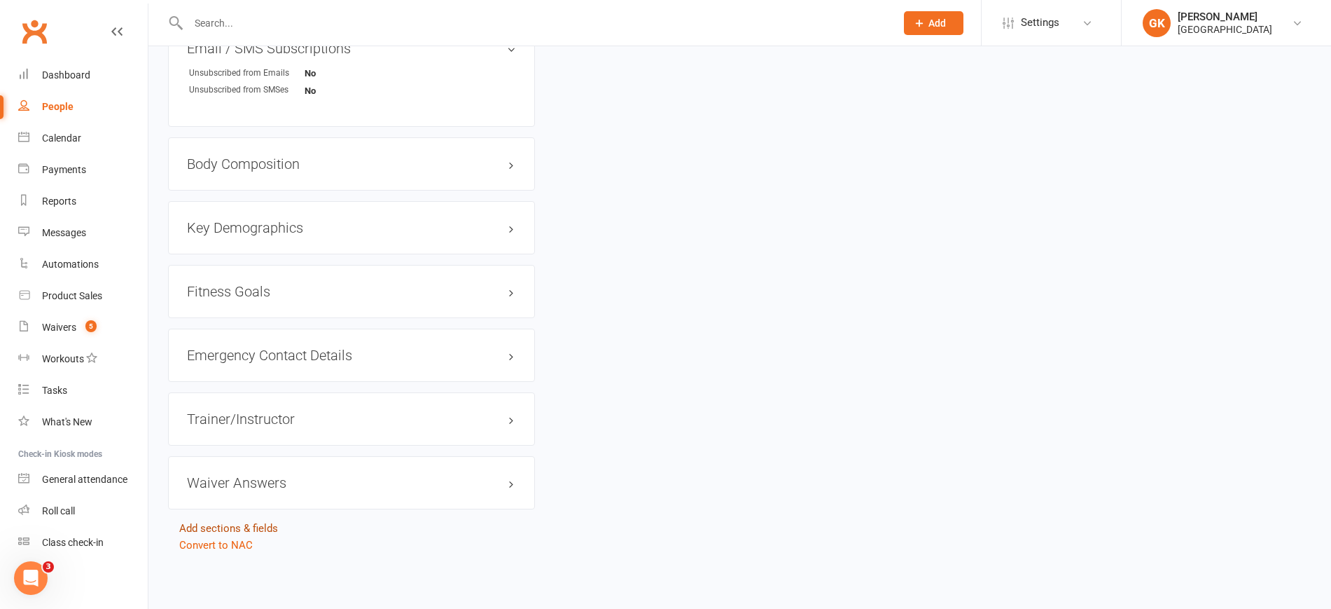
click at [237, 532] on link "Add sections & fields" at bounding box center [228, 528] width 99 height 13
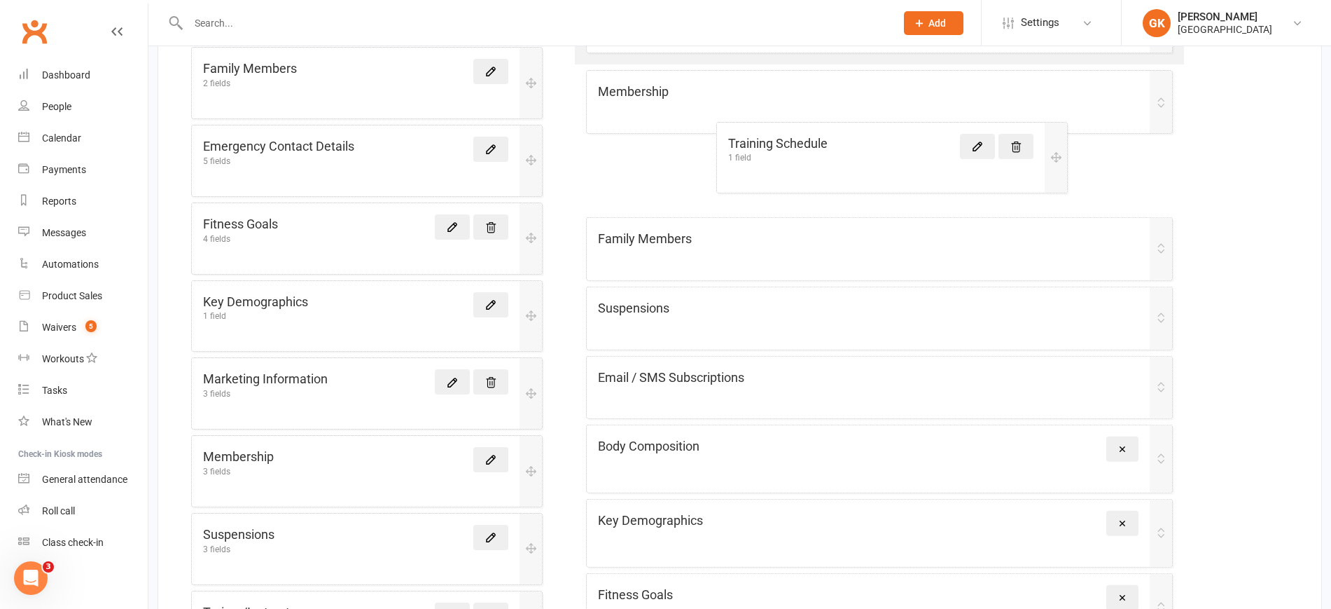
scroll to position [317, 0]
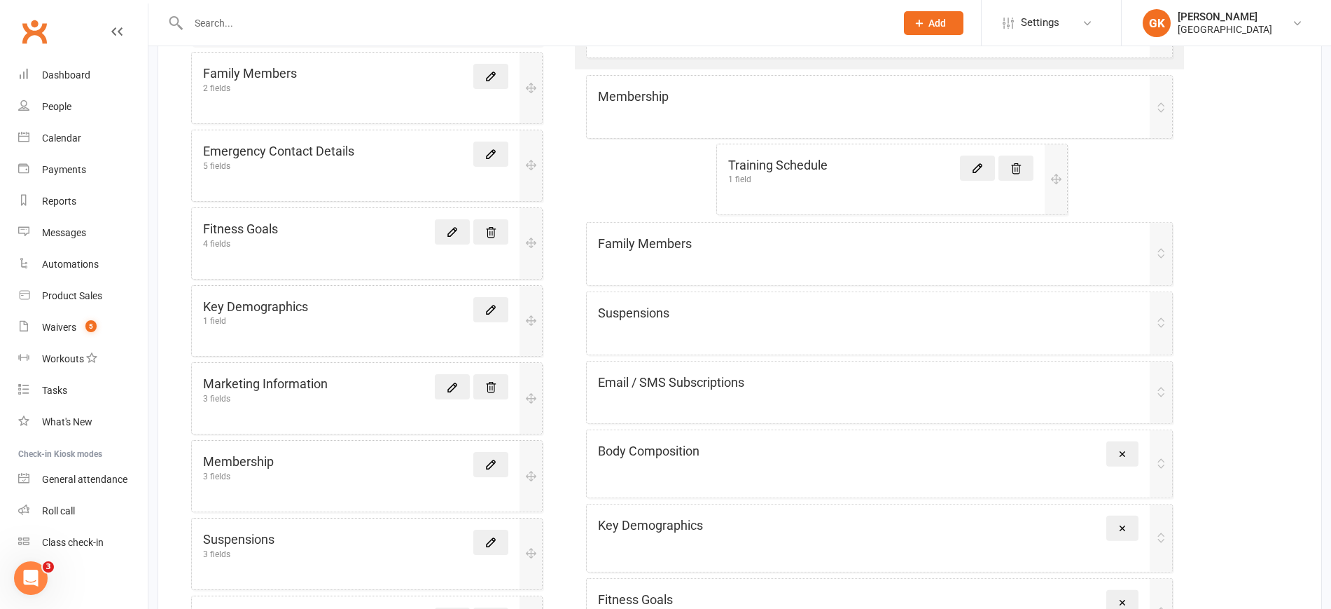
drag, startPoint x: 530, startPoint y: 443, endPoint x: 1070, endPoint y: 165, distance: 607.4
click at [1070, 165] on div "Form Section Library + New section Body Composition 7 fields Contact Informatio…" at bounding box center [740, 378] width 1165 height 1130
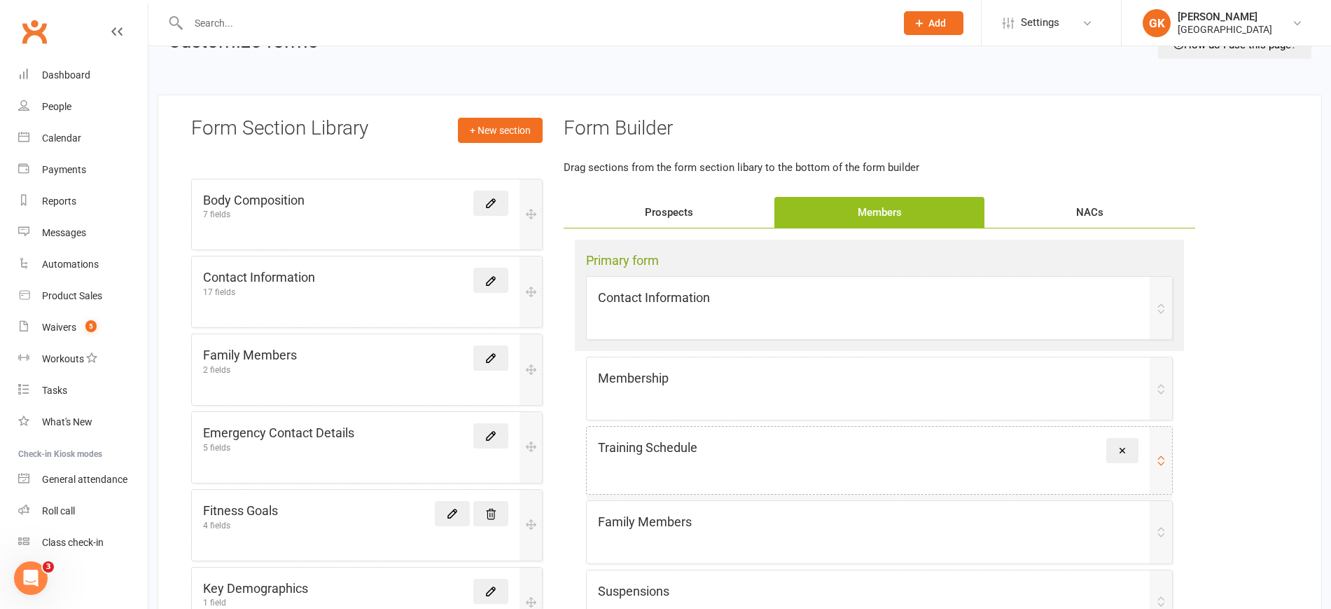
scroll to position [5, 0]
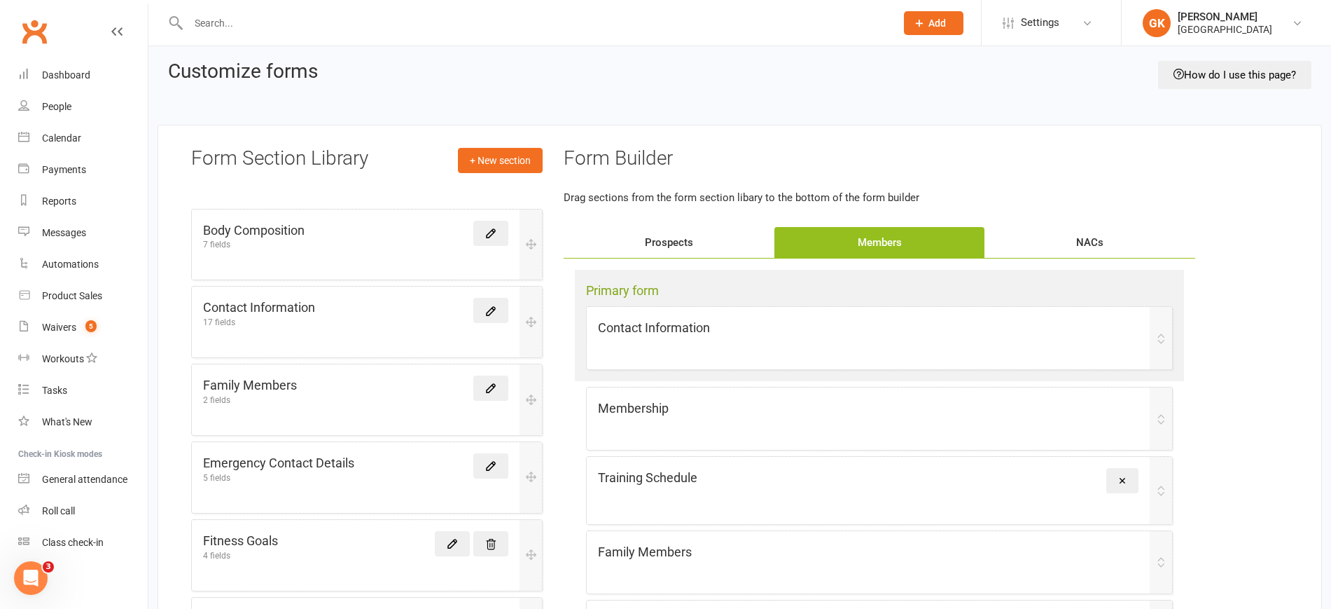
click at [691, 233] on div "Prospects" at bounding box center [669, 242] width 211 height 31
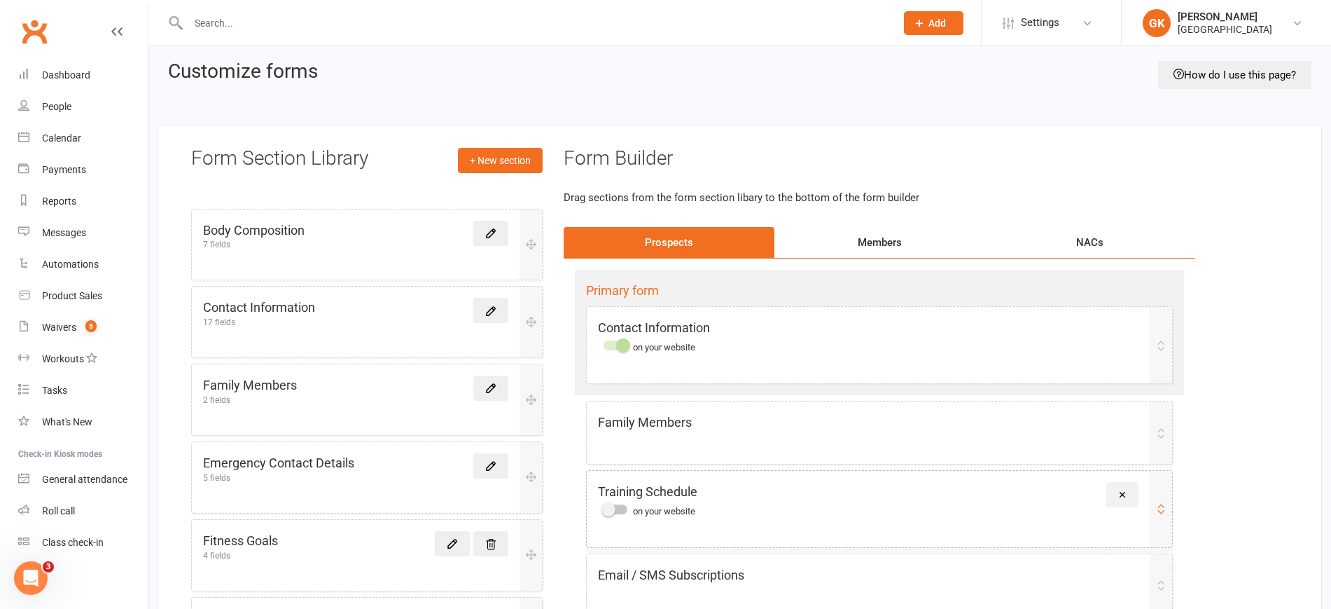
click at [1123, 490] on icon at bounding box center [1123, 495] width 10 height 10
click at [889, 242] on div "Members" at bounding box center [880, 242] width 211 height 31
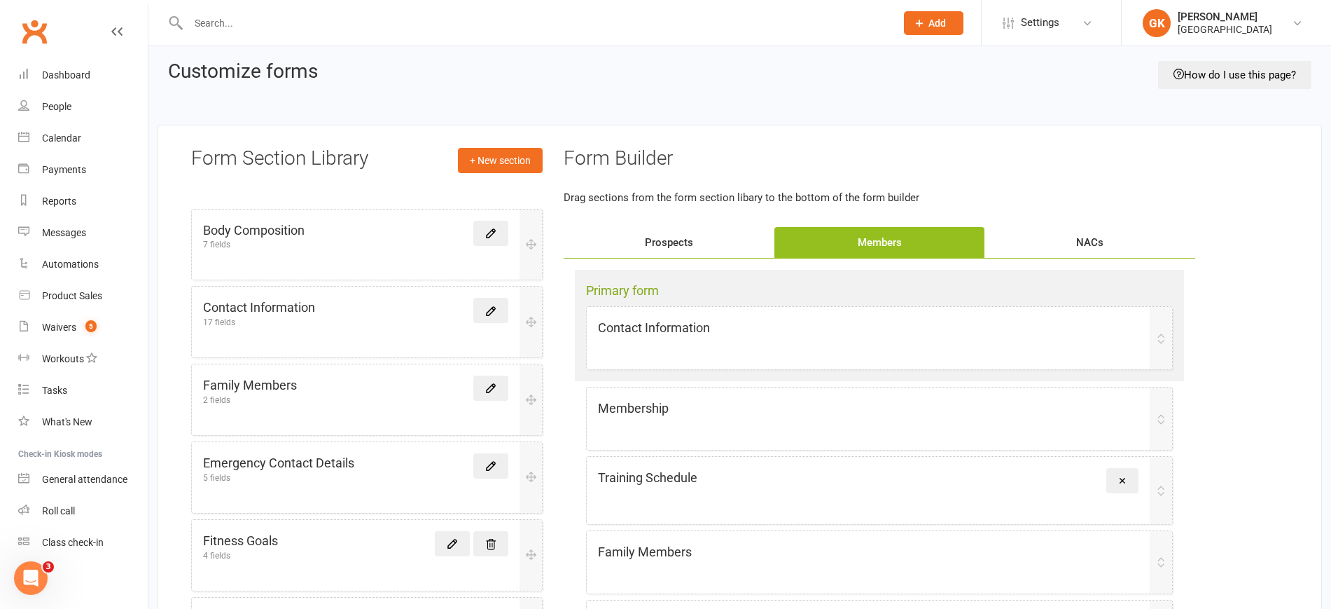
click at [889, 242] on div "Members" at bounding box center [880, 242] width 211 height 31
click at [48, 107] on div "People" at bounding box center [56, 106] width 29 height 11
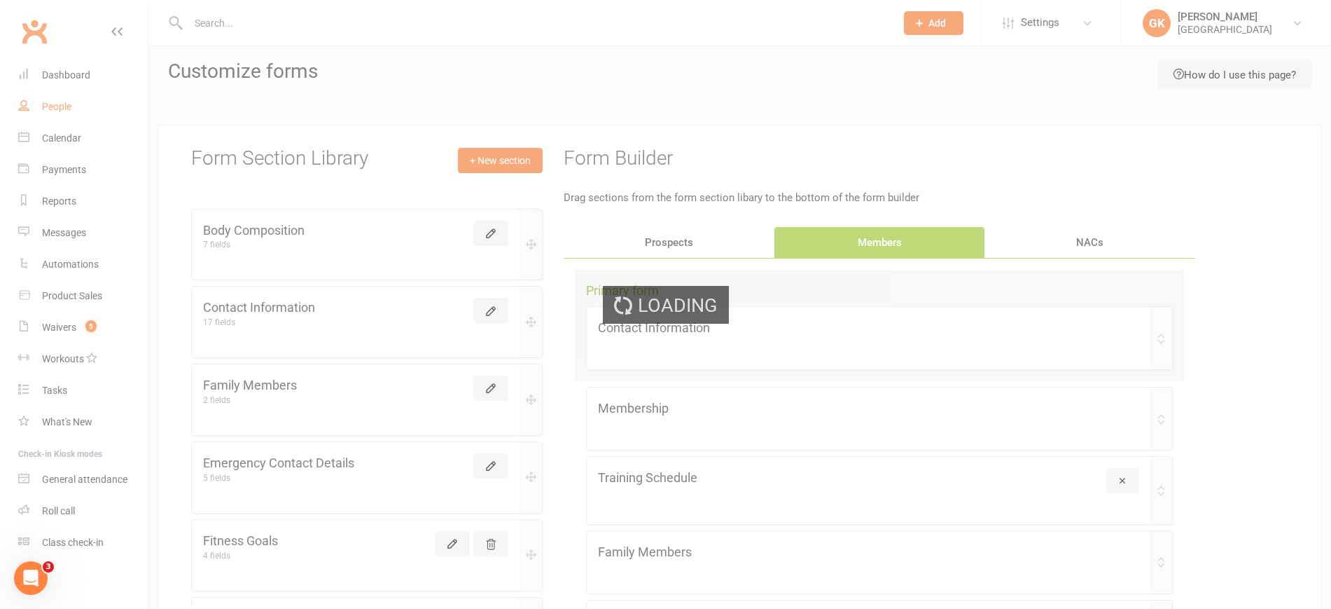
select select "100"
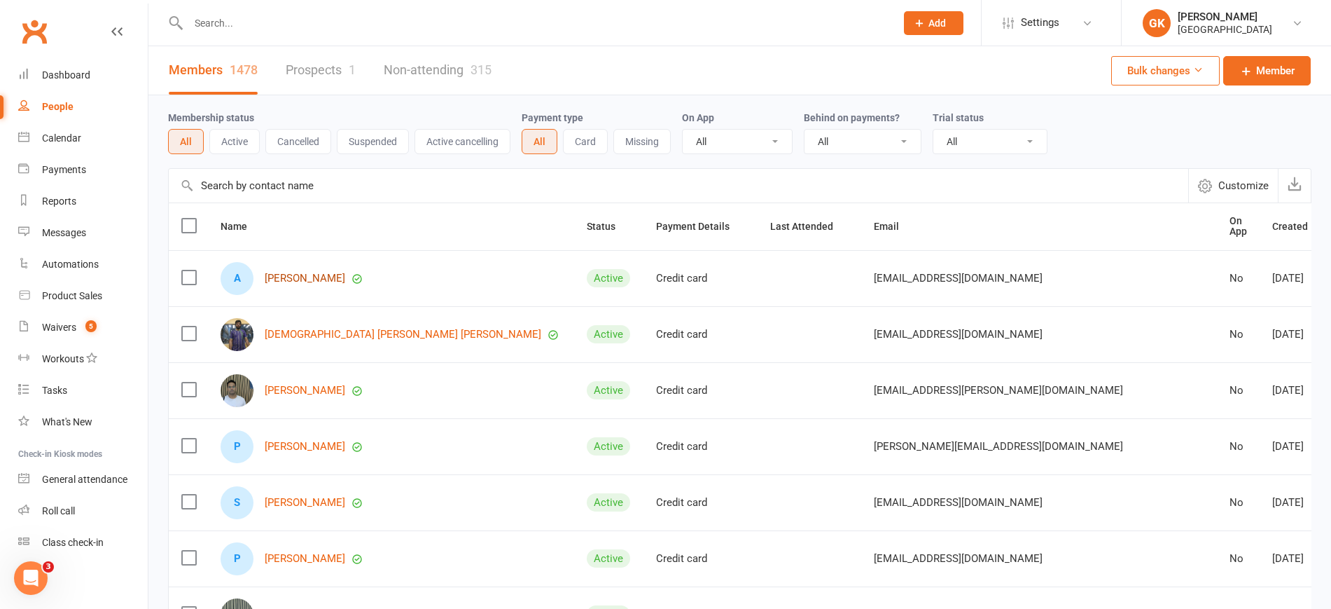
click at [307, 274] on link "[PERSON_NAME]" at bounding box center [305, 278] width 81 height 12
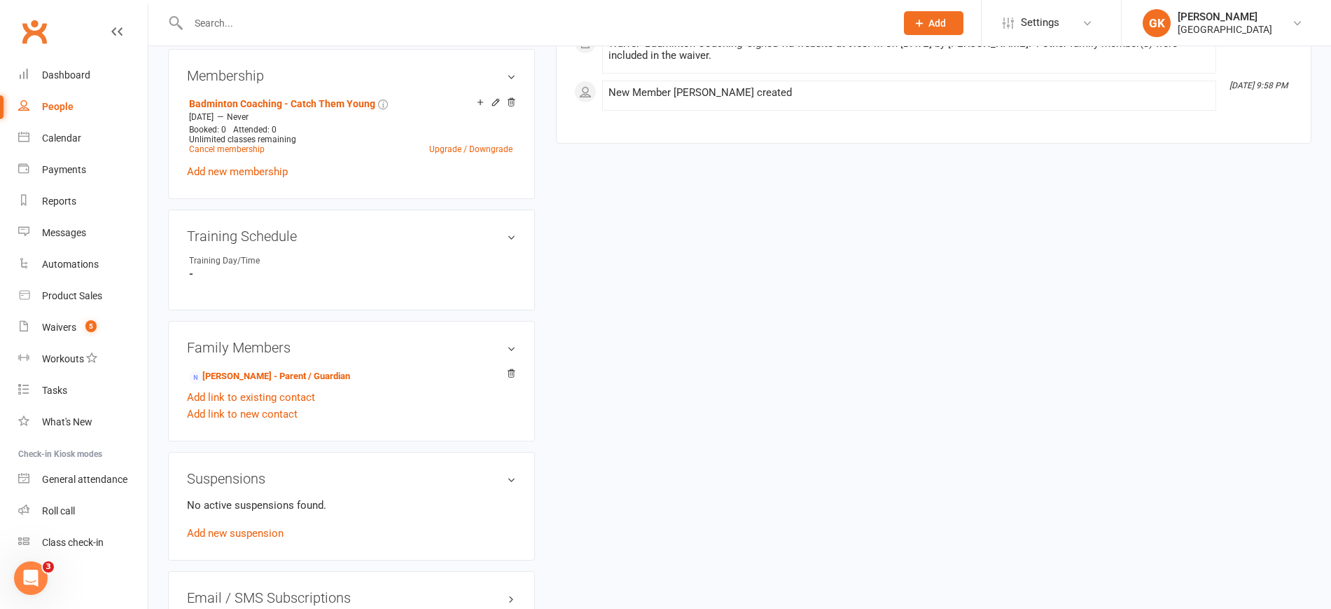
scroll to position [578, 0]
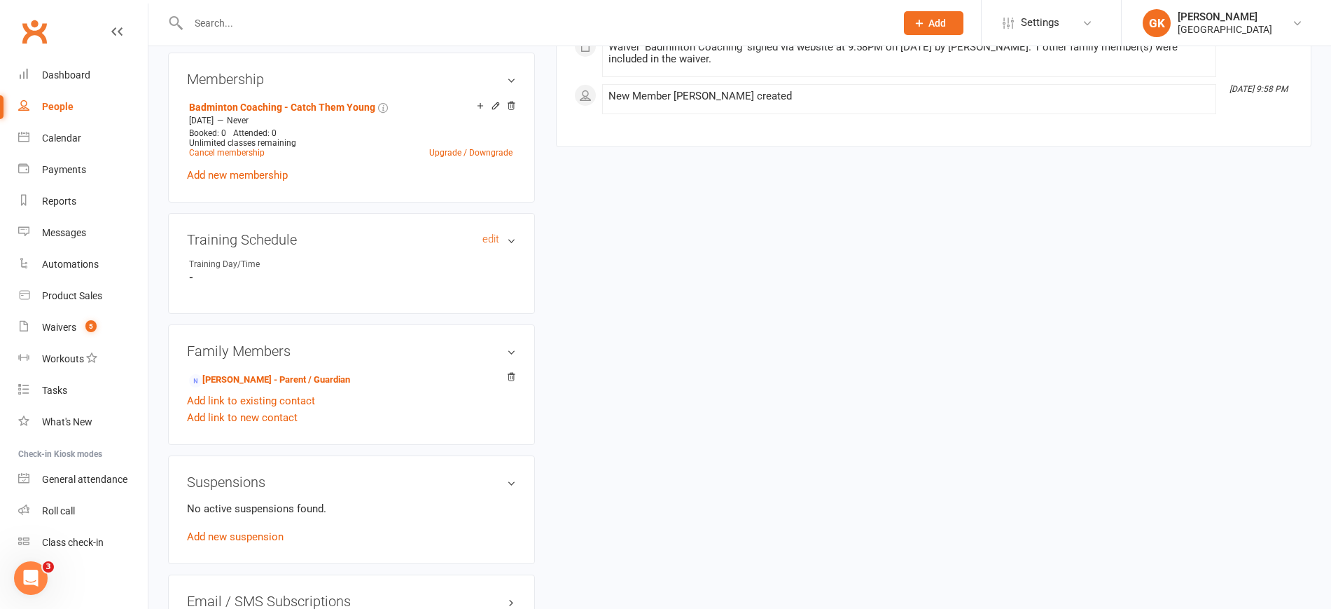
click at [509, 237] on h3 "Training Schedule edit" at bounding box center [351, 239] width 329 height 15
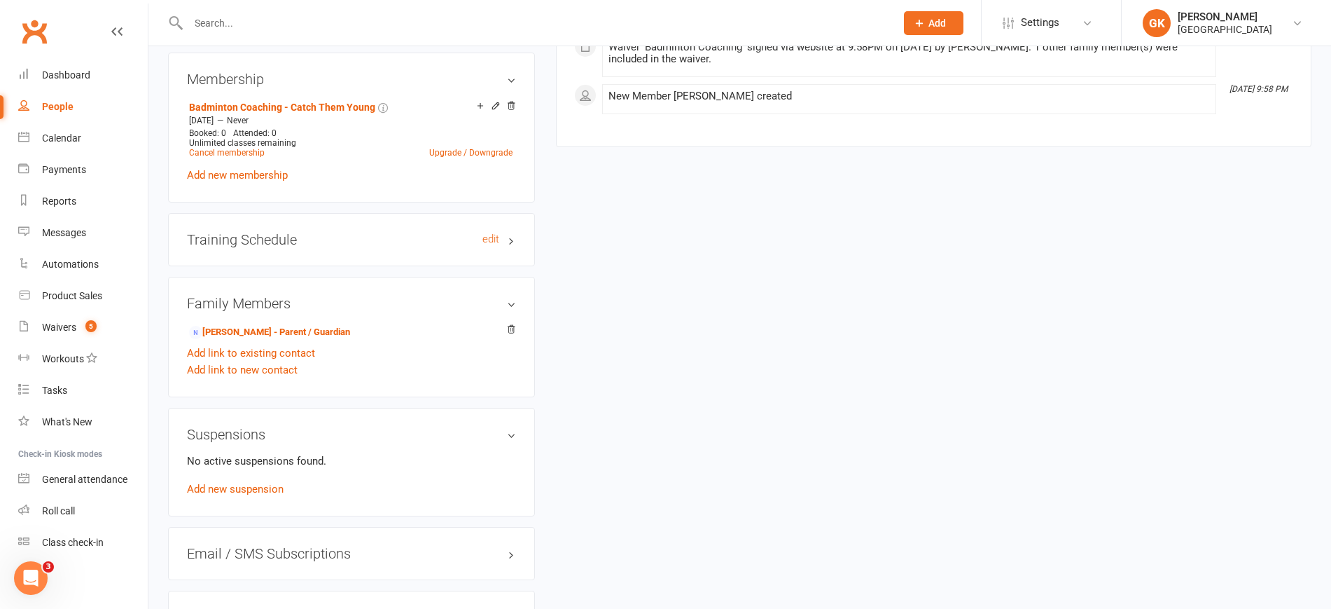
click at [509, 237] on h3 "Training Schedule edit" at bounding box center [351, 239] width 329 height 15
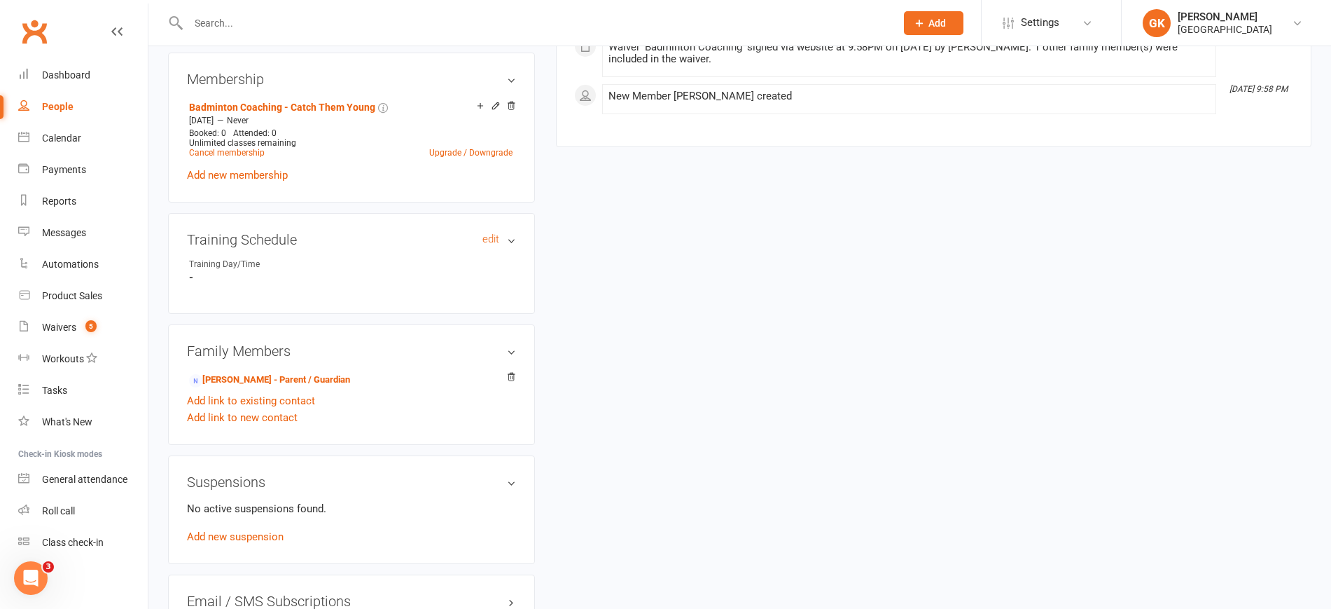
click at [477, 240] on h3 "Training Schedule edit" at bounding box center [351, 239] width 329 height 15
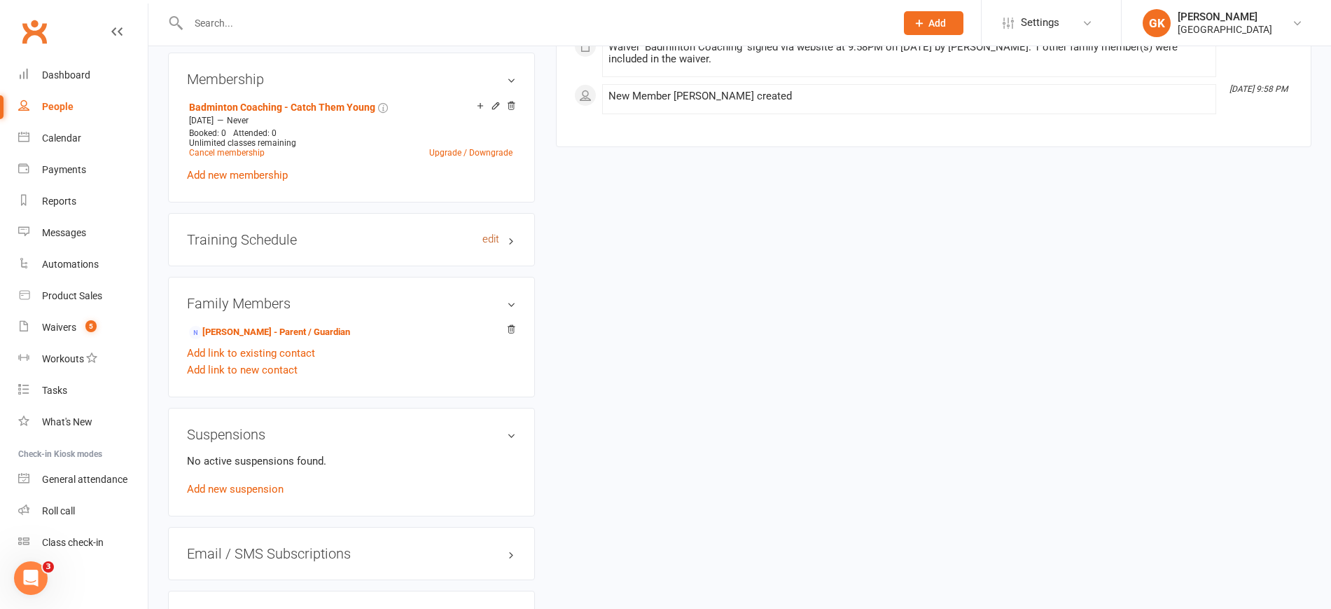
click at [490, 237] on link "edit" at bounding box center [491, 239] width 17 height 12
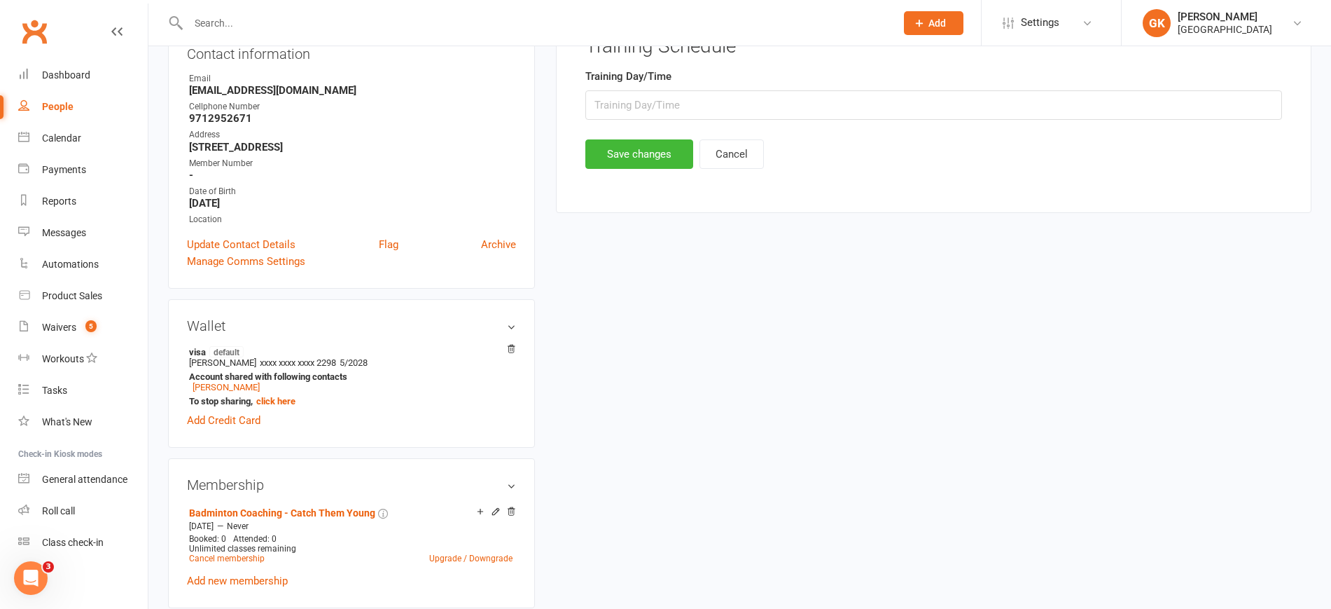
scroll to position [108, 0]
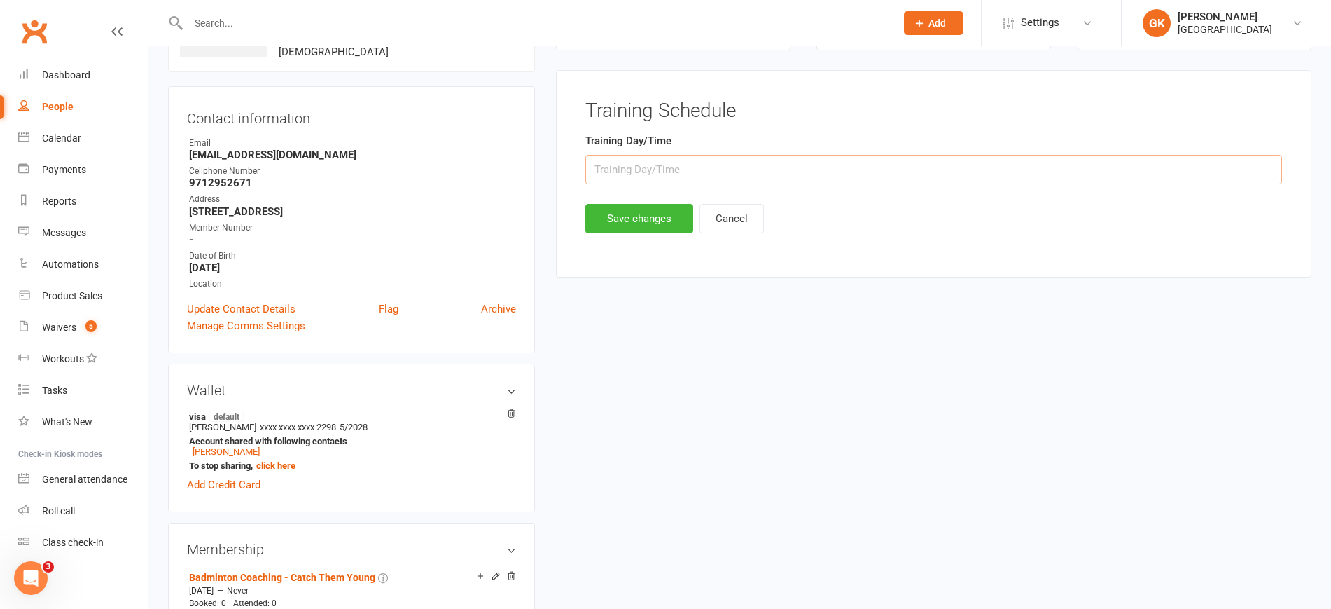
click at [663, 179] on input "text" at bounding box center [934, 169] width 697 height 29
click at [735, 226] on button "Cancel" at bounding box center [732, 218] width 64 height 29
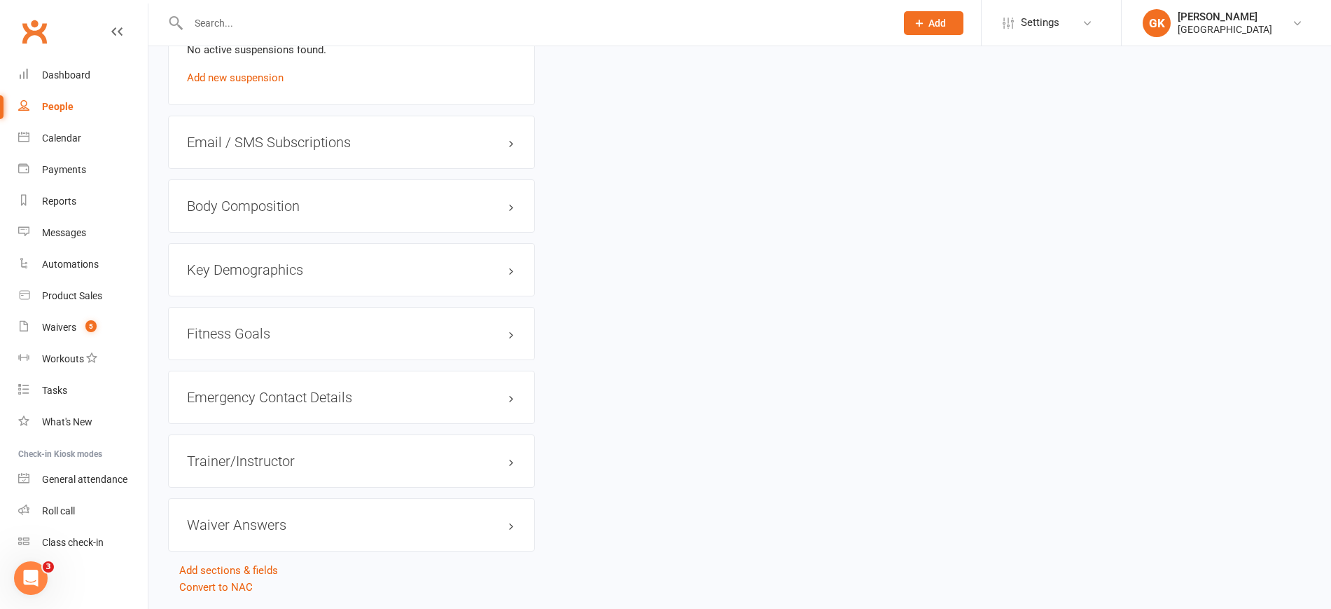
scroll to position [1079, 0]
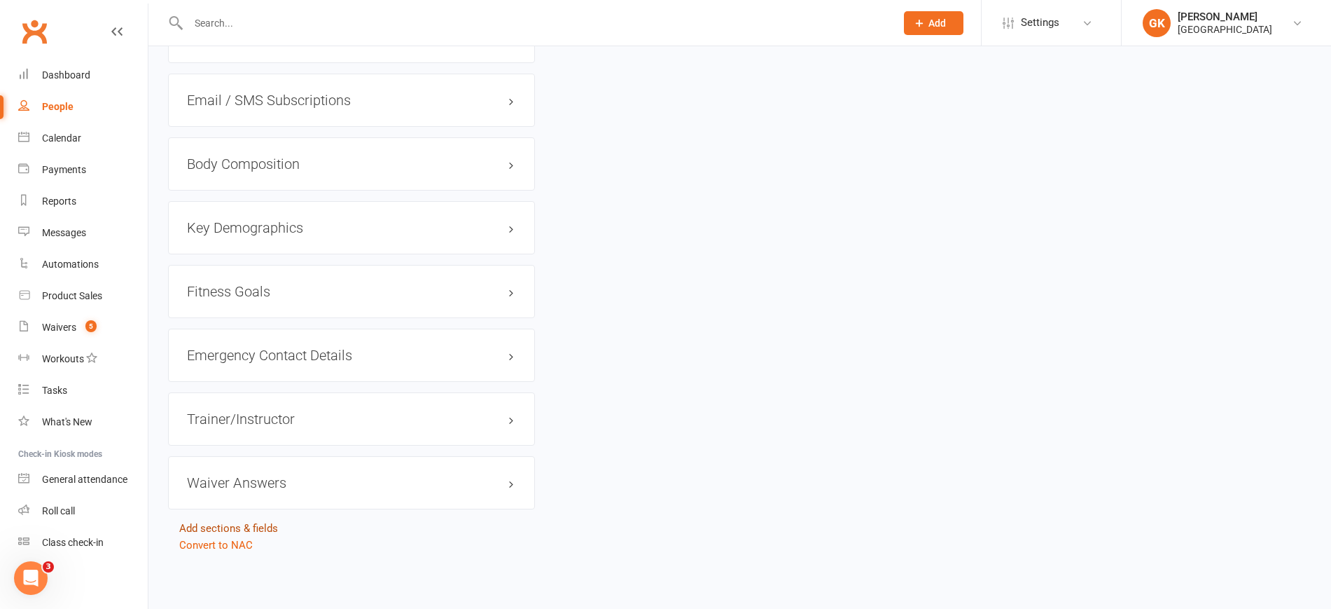
click at [256, 524] on link "Add sections & fields" at bounding box center [228, 528] width 99 height 13
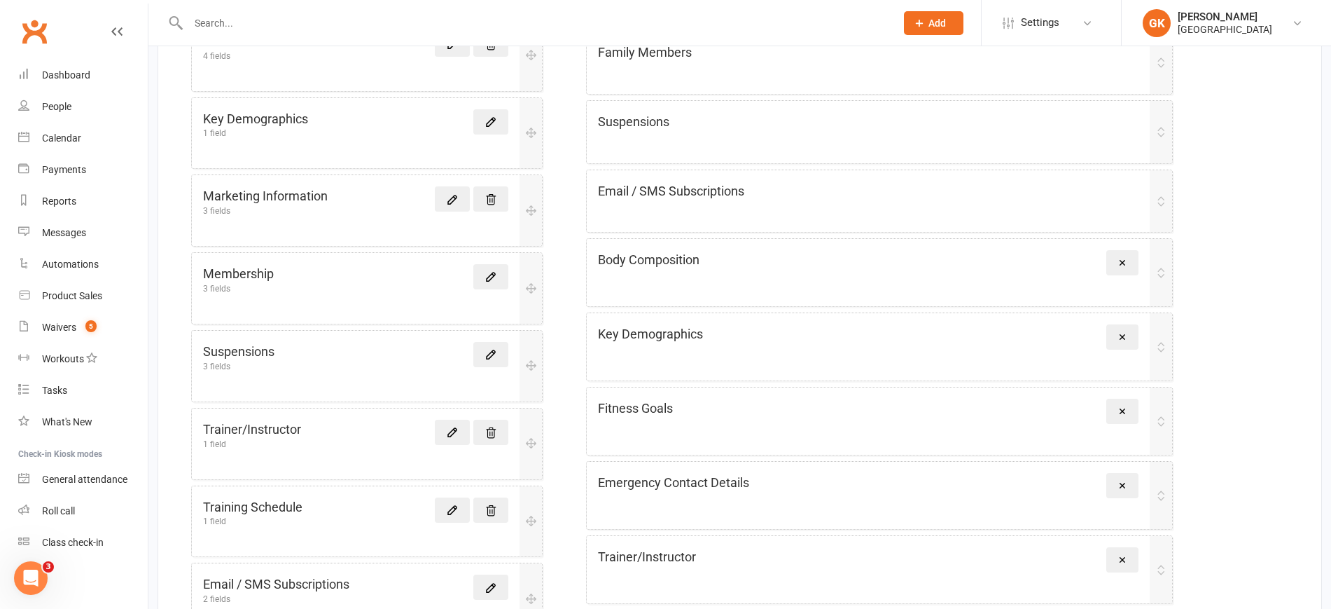
scroll to position [613, 0]
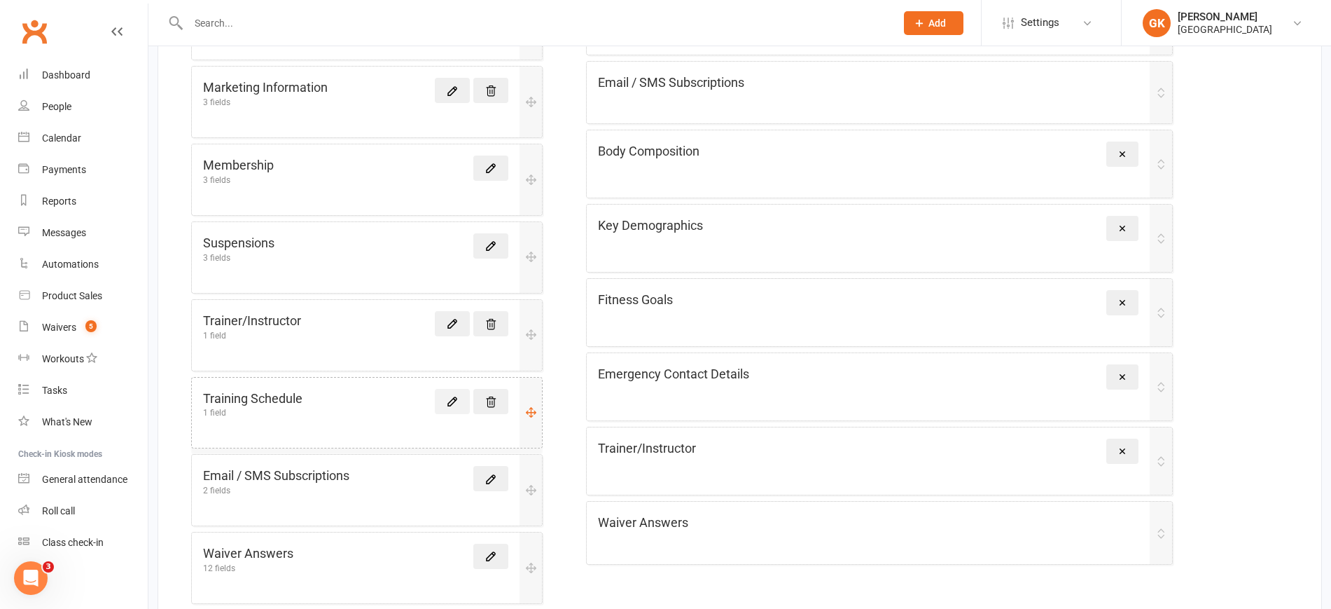
click at [458, 402] on icon at bounding box center [452, 401] width 13 height 13
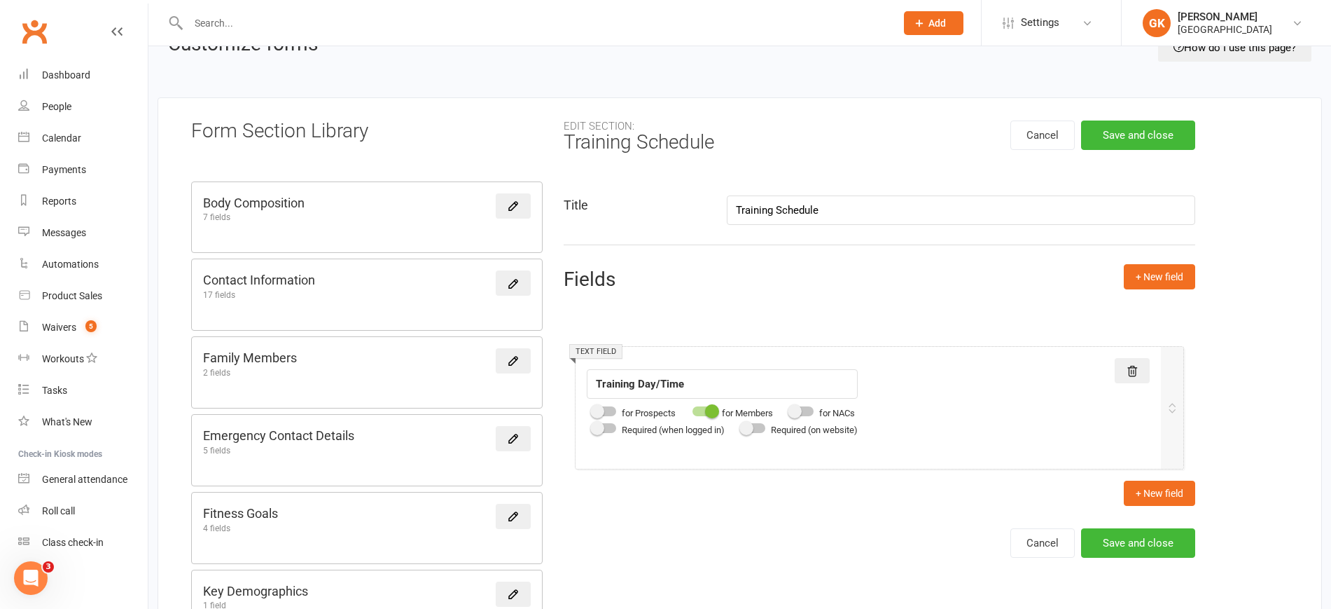
scroll to position [34, 0]
click at [1162, 275] on button "+ New field" at bounding box center [1159, 275] width 71 height 25
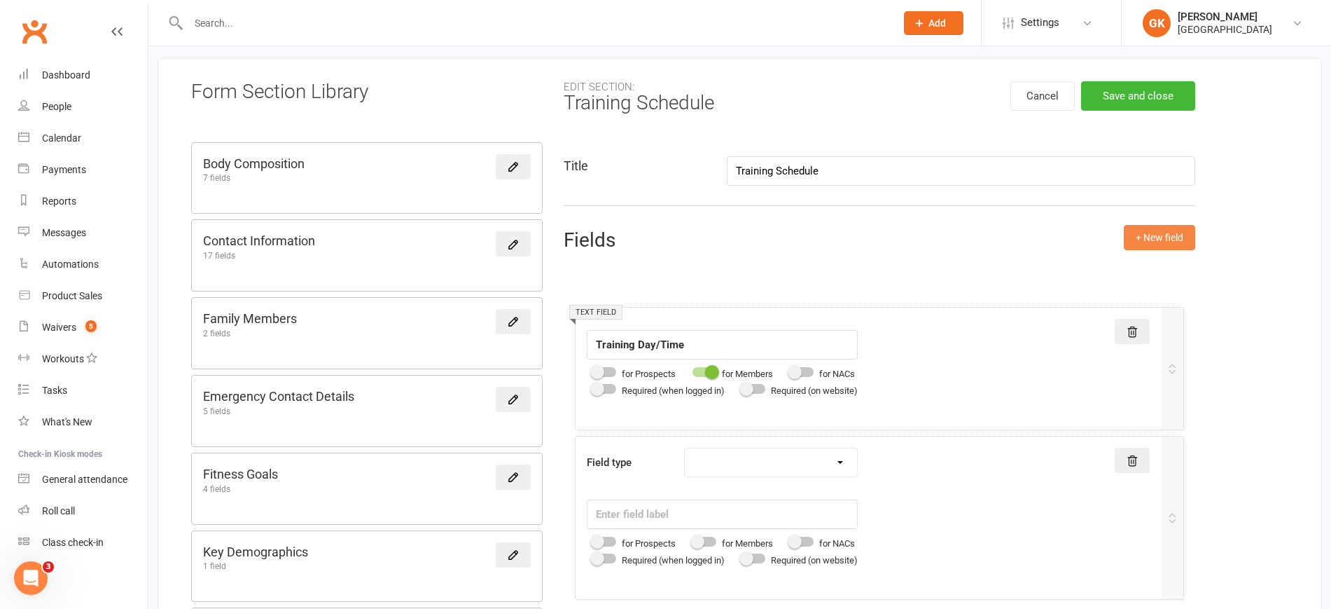
scroll to position [72, 0]
click at [825, 164] on input "Training Schedule" at bounding box center [961, 169] width 469 height 29
type input "Training Schedule 1"
click at [781, 469] on select "Text field Checkbox field Date field Number field Currency field Percent field …" at bounding box center [771, 462] width 172 height 28
select select "text"
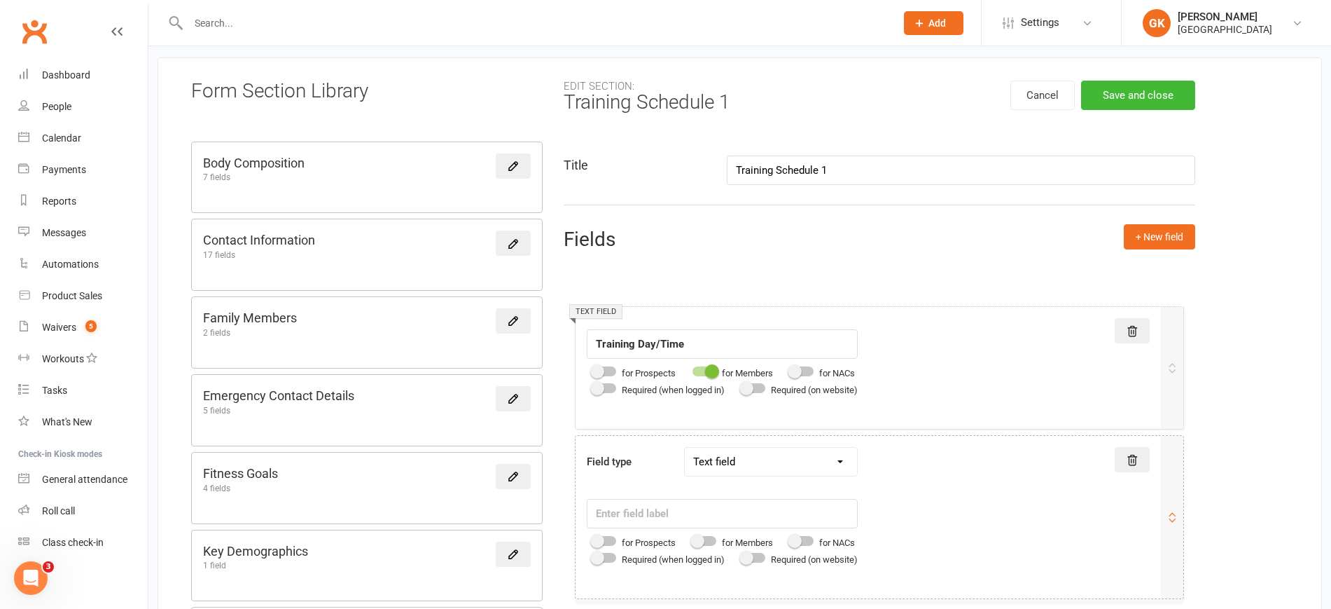
click at [688, 448] on select "Text field Checkbox field Date field Number field Currency field Percent field …" at bounding box center [771, 462] width 172 height 28
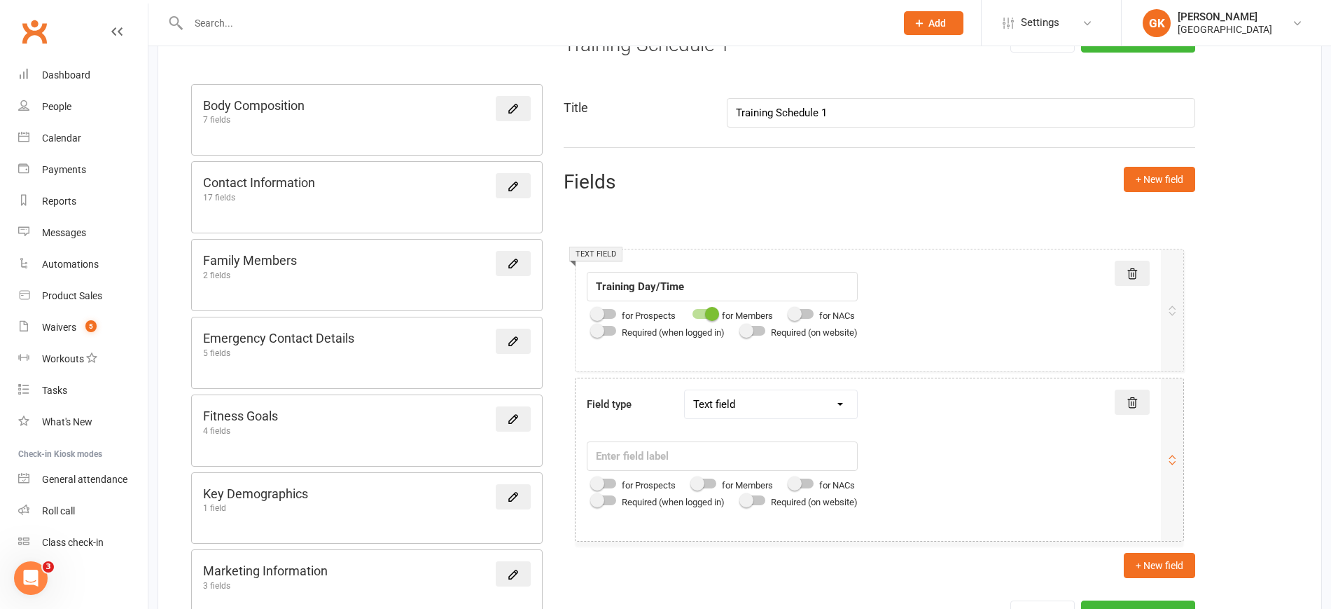
scroll to position [131, 0]
click at [716, 482] on div at bounding box center [705, 482] width 24 height 10
click at [693, 480] on input "checkbox" at bounding box center [693, 480] width 0 height 0
drag, startPoint x: 838, startPoint y: 110, endPoint x: 704, endPoint y: 106, distance: 133.8
click at [704, 106] on div "Title Training Schedule 1" at bounding box center [879, 111] width 653 height 29
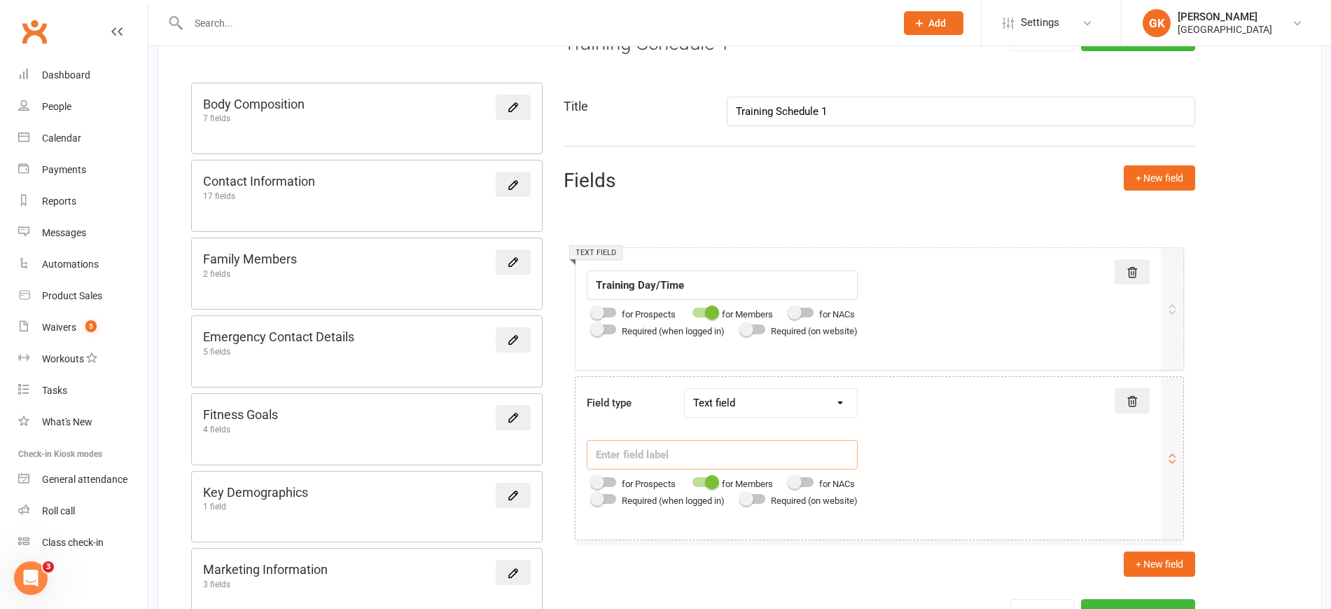
click at [709, 443] on input "text" at bounding box center [722, 454] width 271 height 29
paste input "Training Schedule 1"
type input "Training Schedule 2"
click at [1158, 560] on button "+ New field" at bounding box center [1159, 563] width 71 height 25
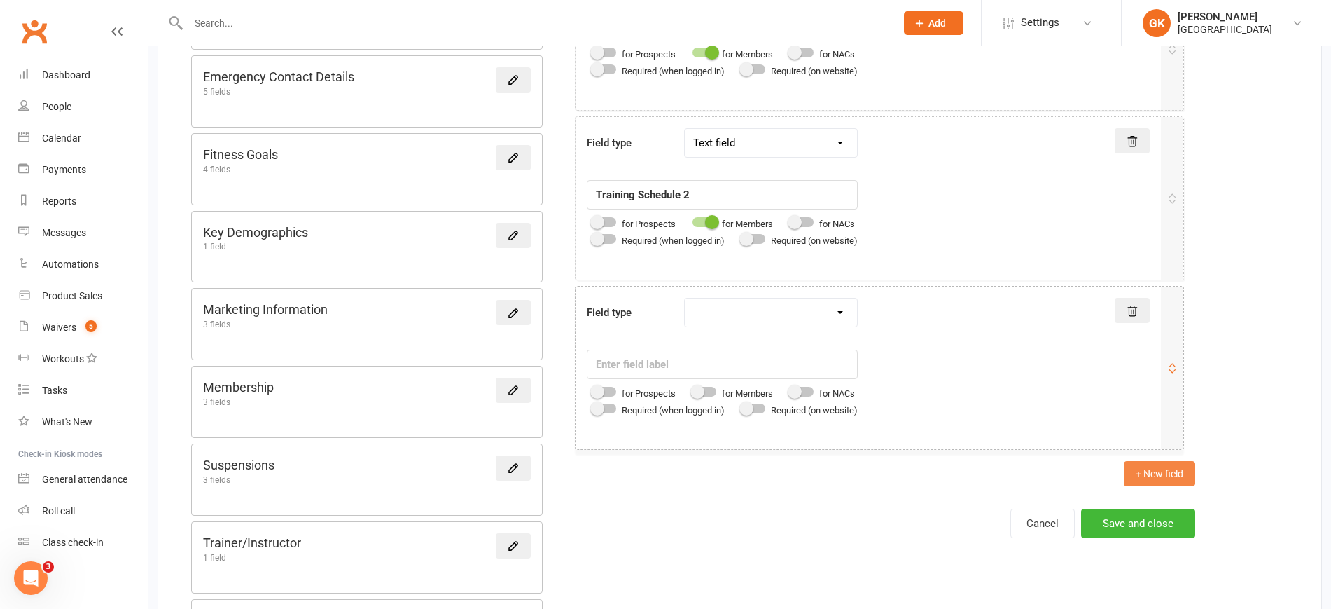
scroll to position [392, 0]
click at [742, 303] on select "Text field Checkbox field Date field Number field Currency field Percent field …" at bounding box center [771, 312] width 172 height 28
select select "text"
click at [688, 298] on select "Text field Checkbox field Date field Number field Currency field Percent field …" at bounding box center [771, 312] width 172 height 28
click at [733, 351] on input "text" at bounding box center [722, 363] width 271 height 29
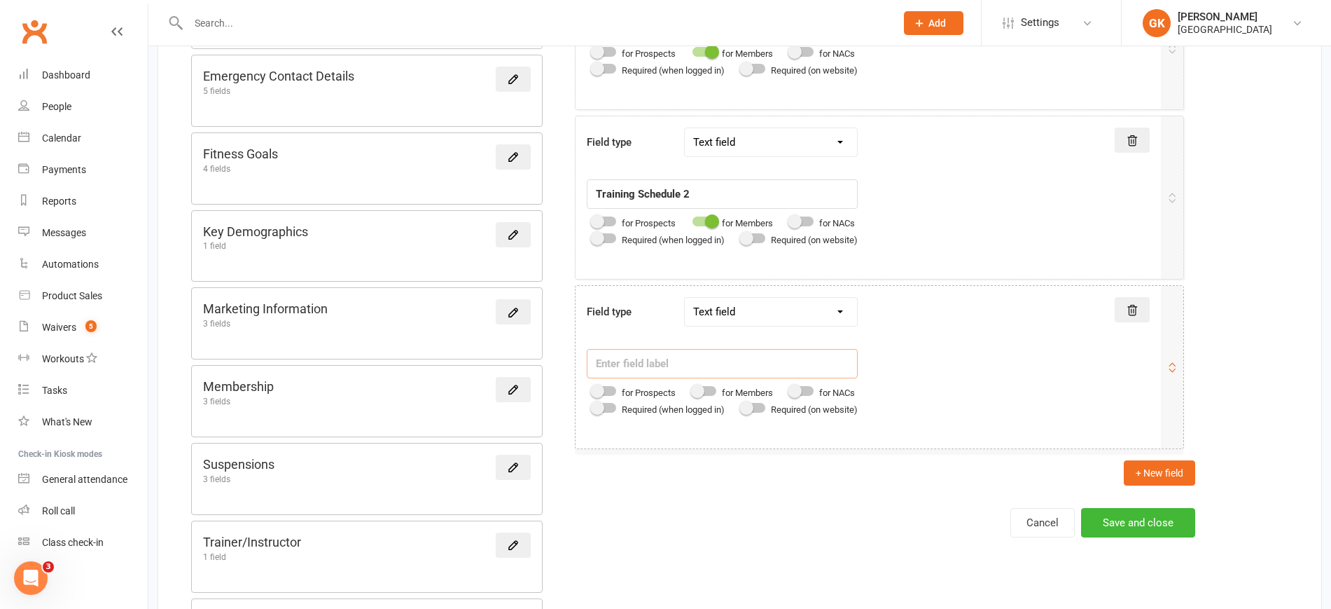
paste input "Training Schedule 1"
type input "Training Schedule 3"
click at [1171, 465] on button "+ New field" at bounding box center [1159, 472] width 71 height 25
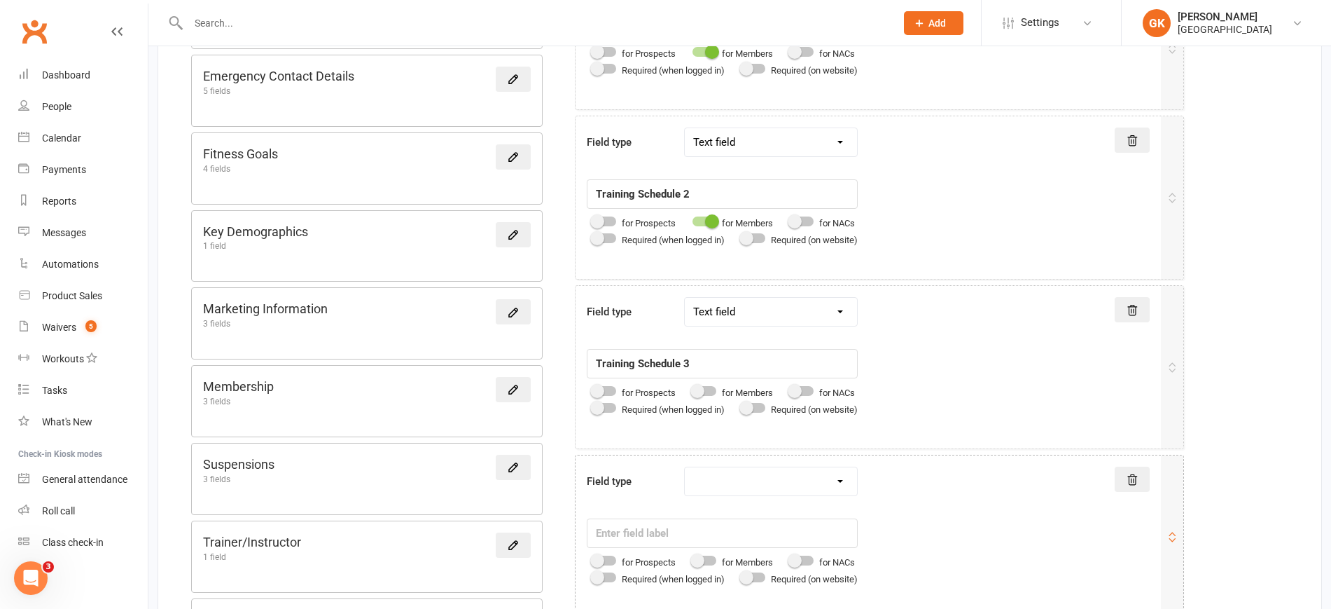
click at [759, 478] on select "Text field Checkbox field Date field Number field Currency field Percent field …" at bounding box center [771, 481] width 172 height 28
select select "text"
click at [688, 467] on select "Text field Checkbox field Date field Number field Currency field Percent field …" at bounding box center [771, 481] width 172 height 28
click at [716, 530] on input "text" at bounding box center [722, 532] width 271 height 29
paste input "Training Schedule 1"
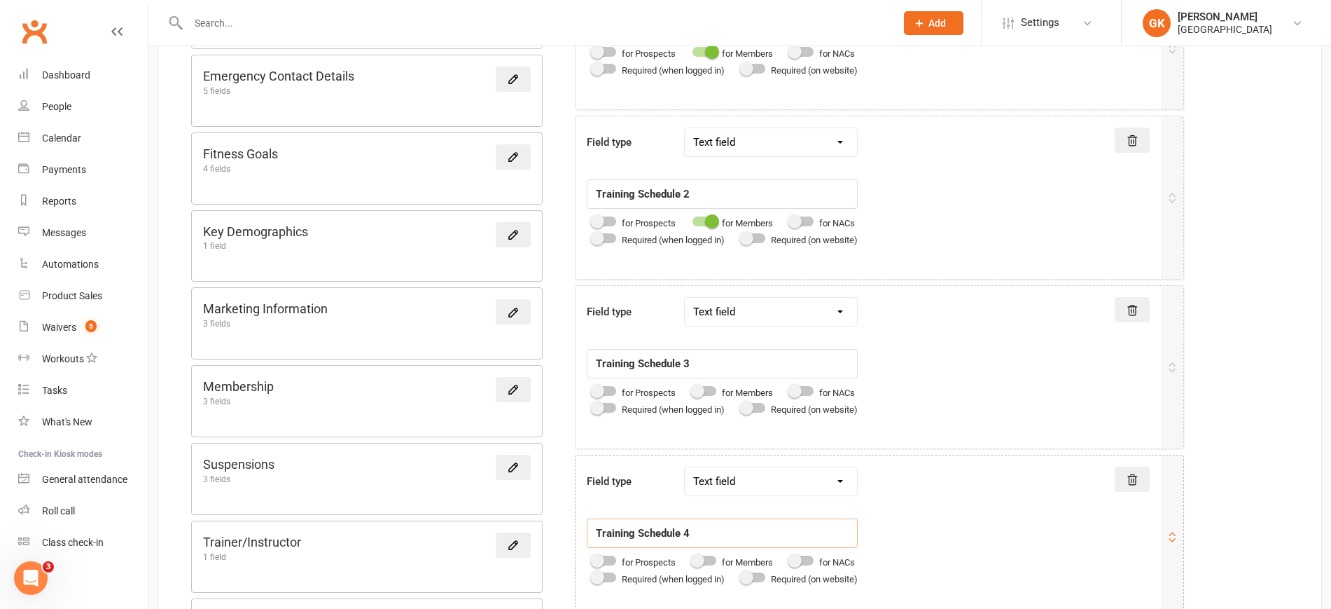
type input "Training Schedule 4"
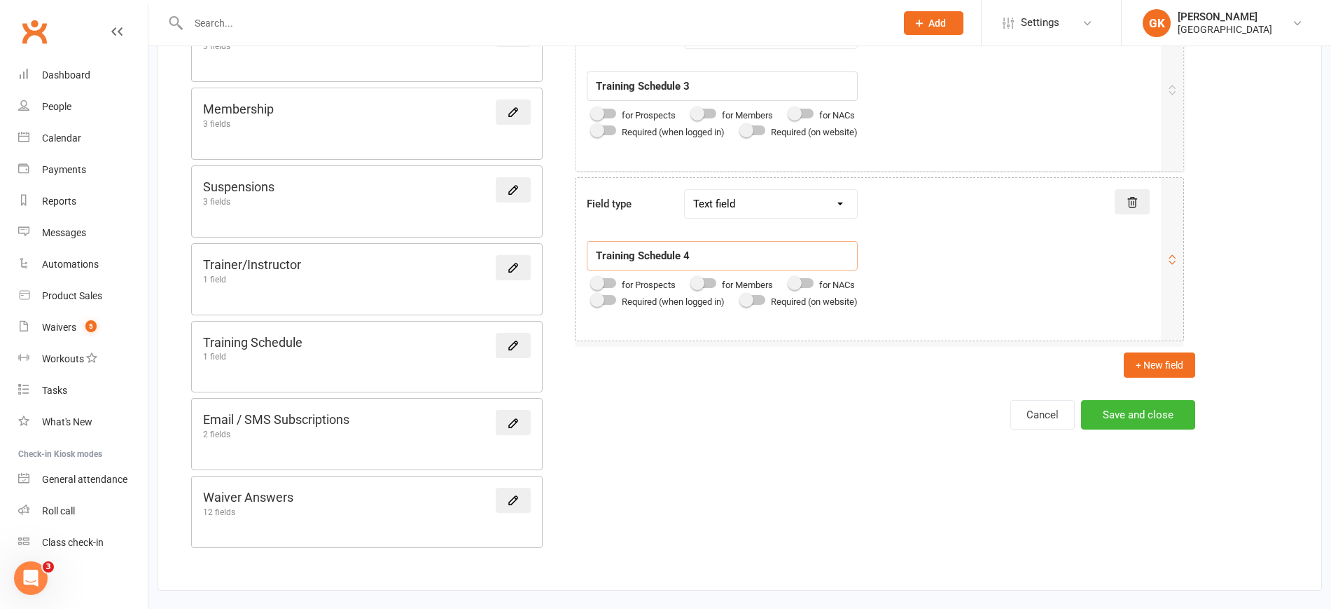
scroll to position [671, 0]
click at [1166, 364] on button "+ New field" at bounding box center [1159, 362] width 71 height 25
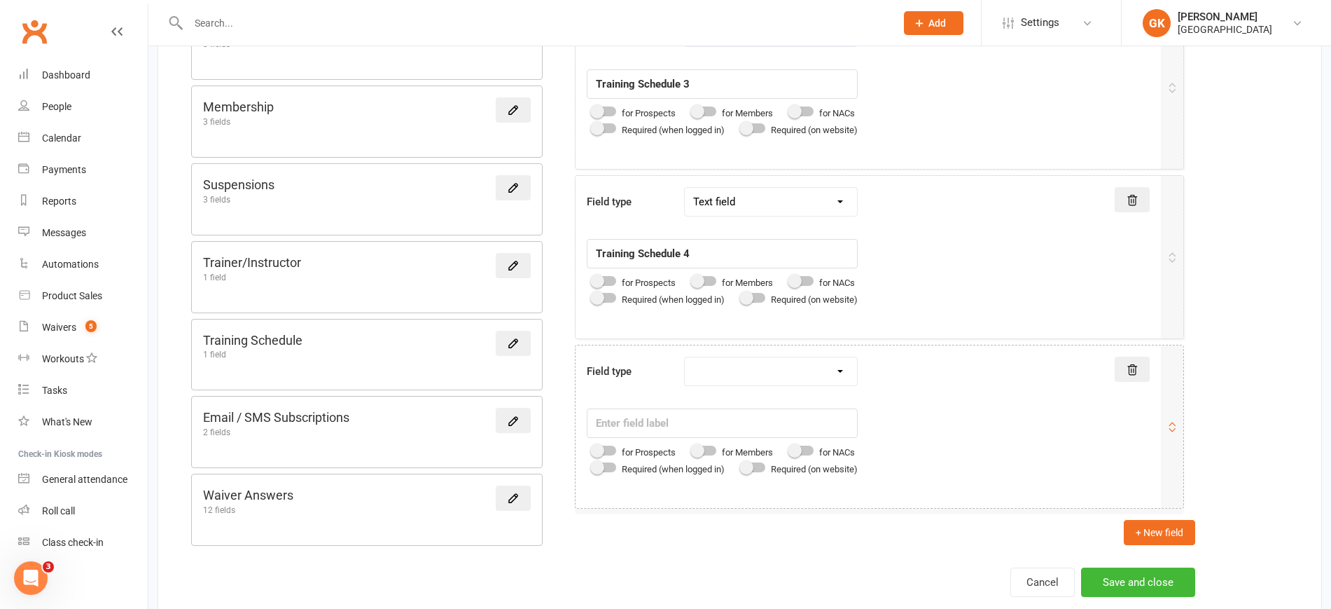
click at [804, 369] on select "Text field Checkbox field Date field Number field Currency field Percent field …" at bounding box center [771, 371] width 172 height 28
select select "text"
click at [688, 357] on select "Text field Checkbox field Date field Number field Currency field Percent field …" at bounding box center [771, 371] width 172 height 28
click at [740, 416] on input "text" at bounding box center [722, 422] width 271 height 29
paste input "Training Schedule 1"
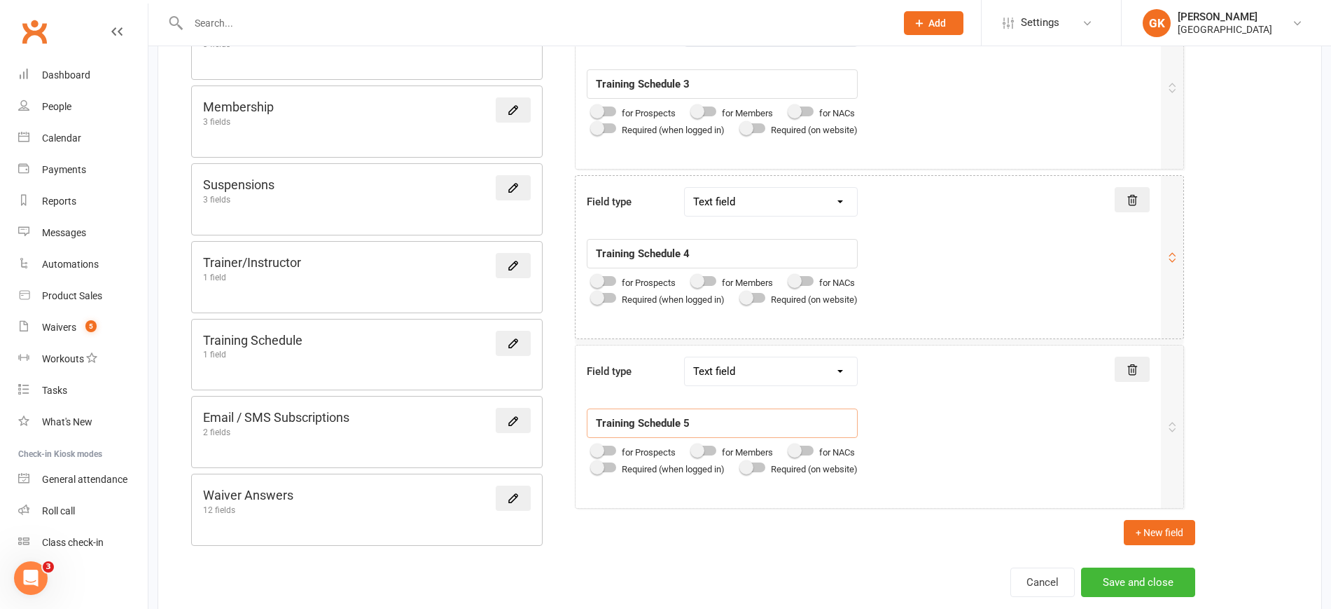
click at [712, 279] on div at bounding box center [705, 281] width 24 height 10
type input "Training Schedule 5"
click at [693, 279] on input "checkbox" at bounding box center [693, 279] width 0 height 0
click at [713, 448] on div at bounding box center [705, 450] width 24 height 10
click at [693, 448] on input "checkbox" at bounding box center [693, 448] width 0 height 0
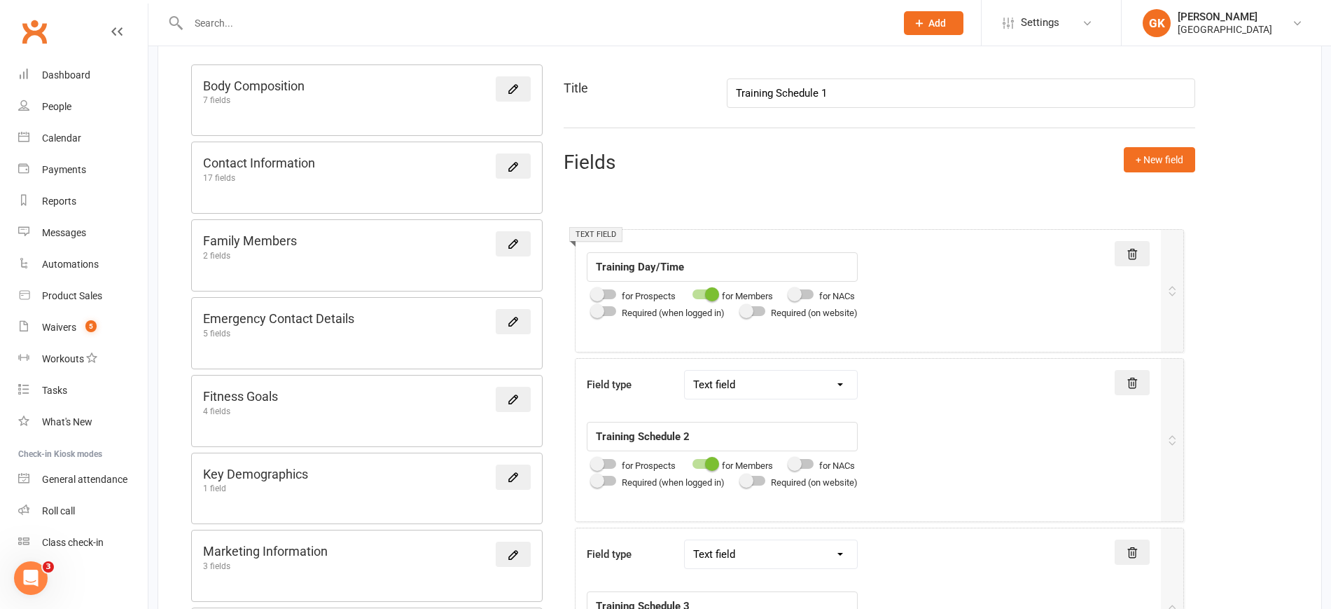
scroll to position [146, 0]
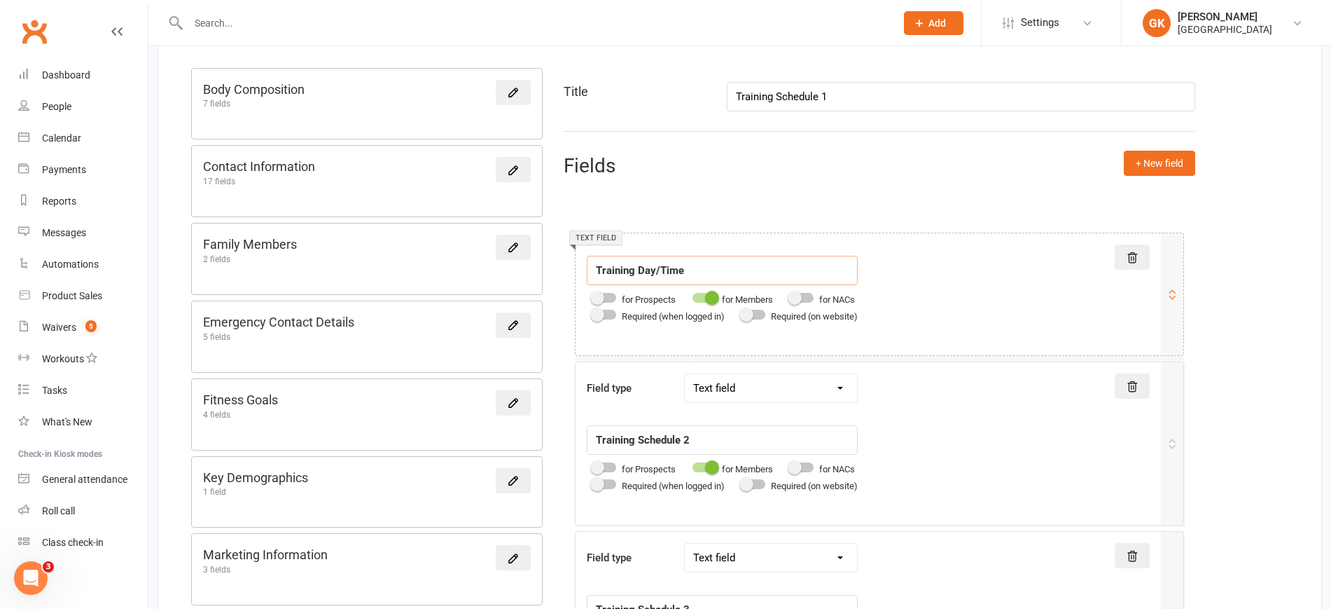
click at [737, 268] on input "Training Day/Time" at bounding box center [722, 270] width 271 height 29
drag, startPoint x: 836, startPoint y: 98, endPoint x: 819, endPoint y: 87, distance: 20.2
click at [819, 87] on input "Training Schedule 1" at bounding box center [961, 96] width 469 height 29
type input "Training Schedule"
click at [686, 271] on input "Training Day/Time" at bounding box center [722, 270] width 271 height 29
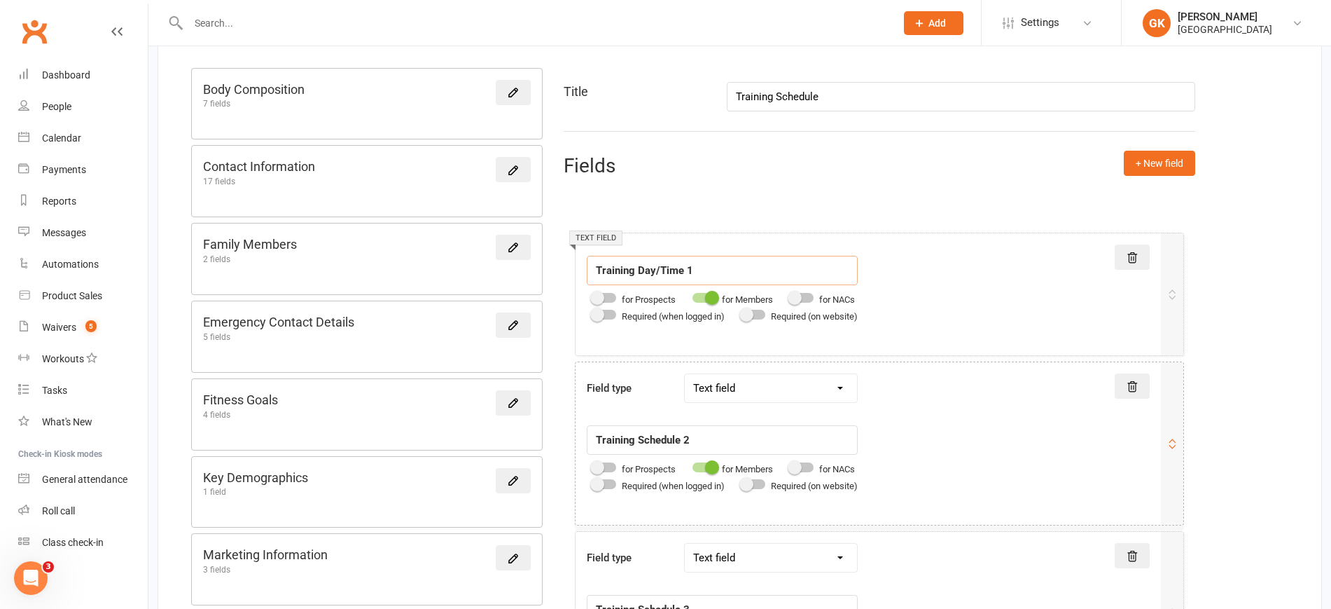
type input "Training Day/Time 1"
click at [719, 440] on input "Training Schedule 2" at bounding box center [722, 439] width 271 height 29
paste input "Day/Time 1"
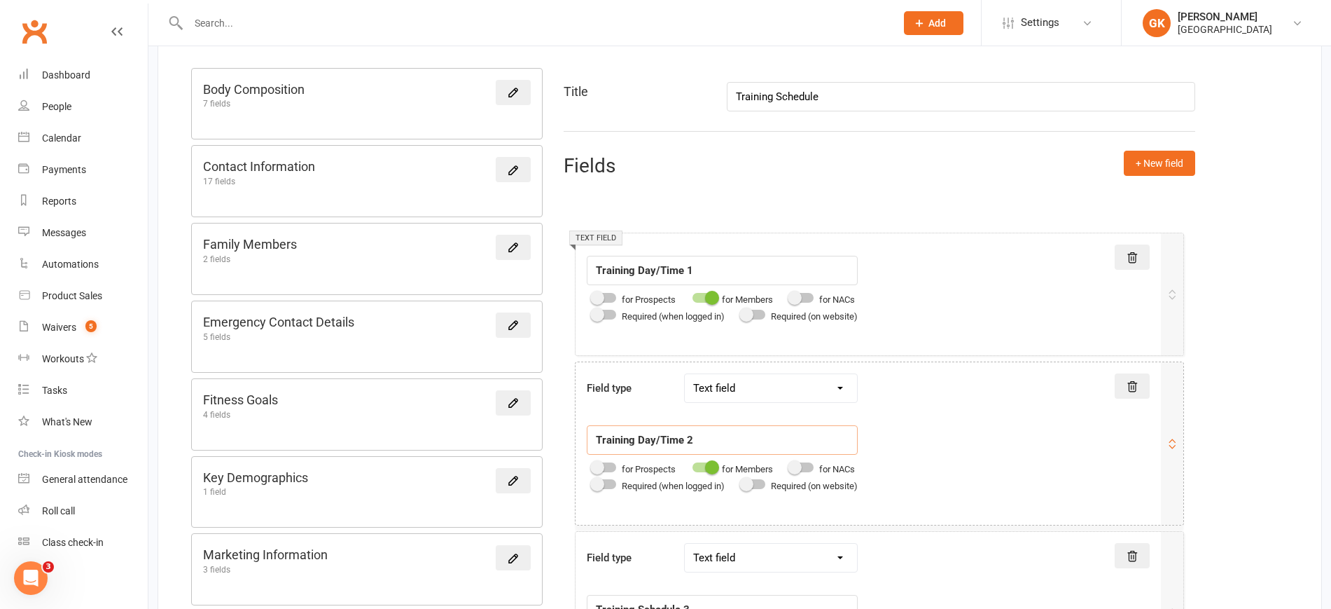
scroll to position [307, 0]
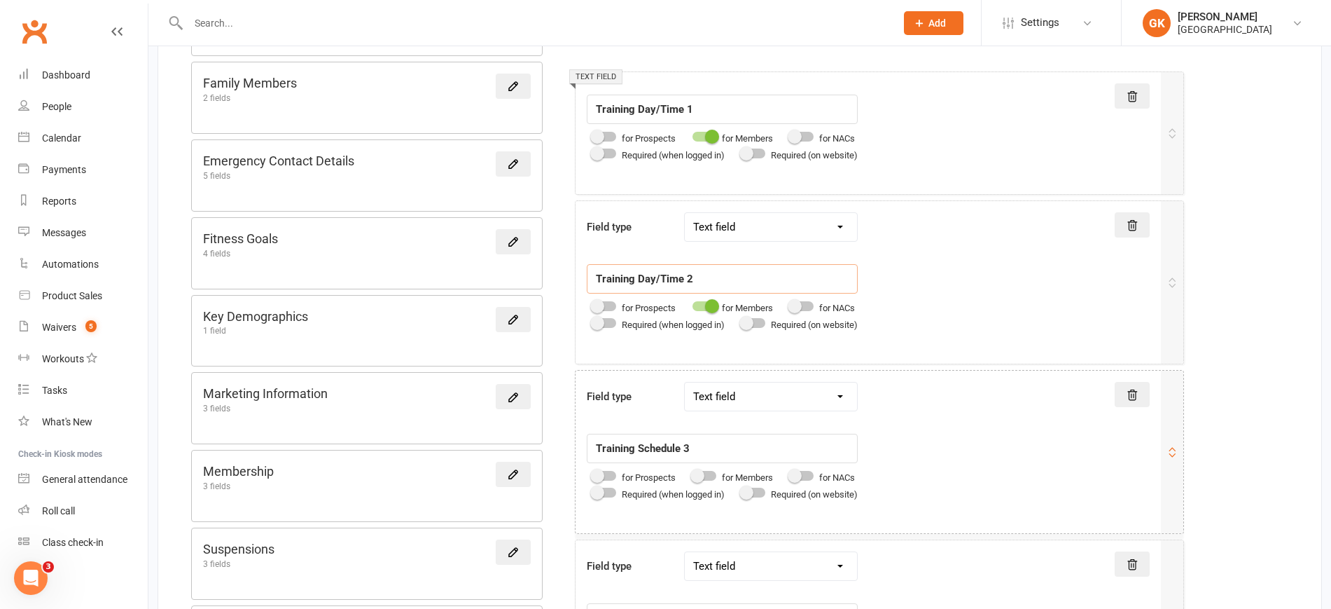
type input "Training Day/Time 2"
click at [705, 447] on input "Training Schedule 3" at bounding box center [722, 448] width 271 height 29
paste input "Day/Time 1"
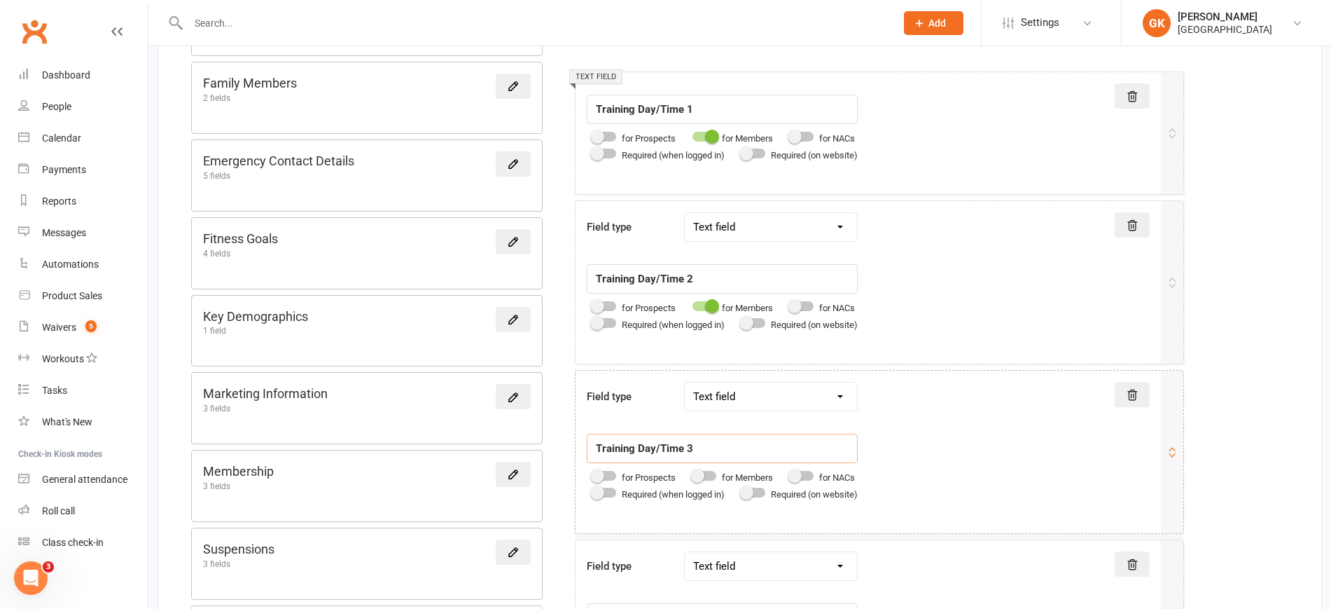
type input "Training Day/Time 3"
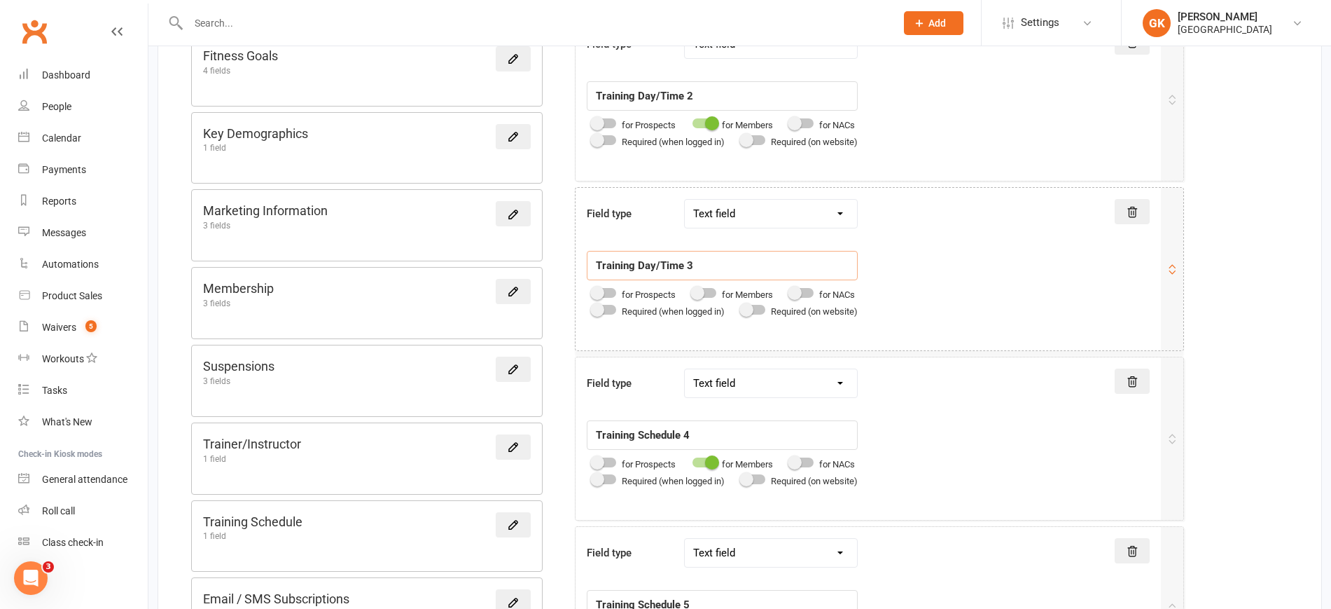
scroll to position [507, 0]
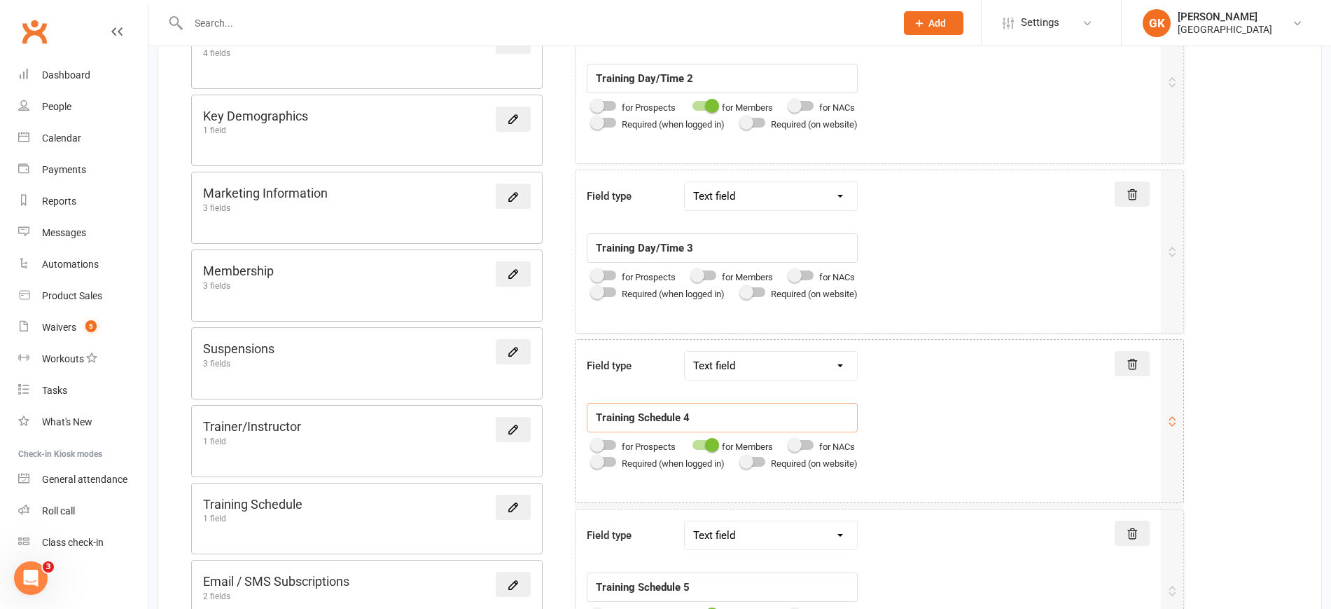
click at [705, 417] on input "Training Schedule 4" at bounding box center [722, 417] width 271 height 29
paste input "Day/Time 1"
click at [705, 417] on input "Training Day/Time 1" at bounding box center [722, 417] width 271 height 29
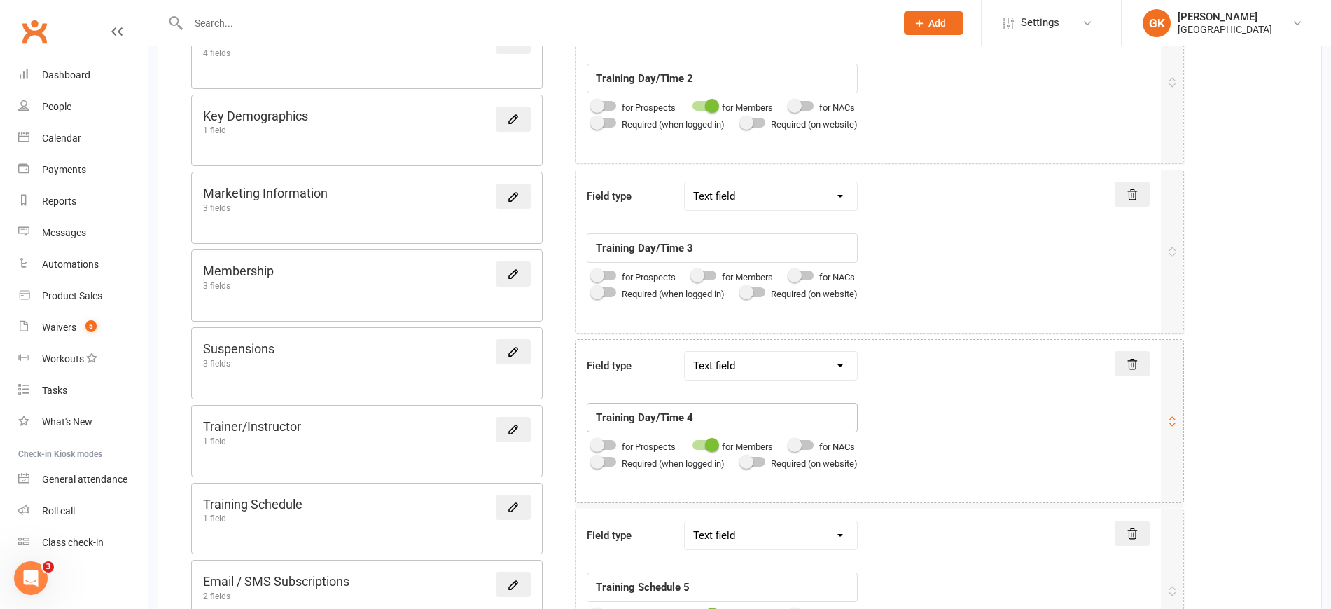
type input "Training Day/Time 4"
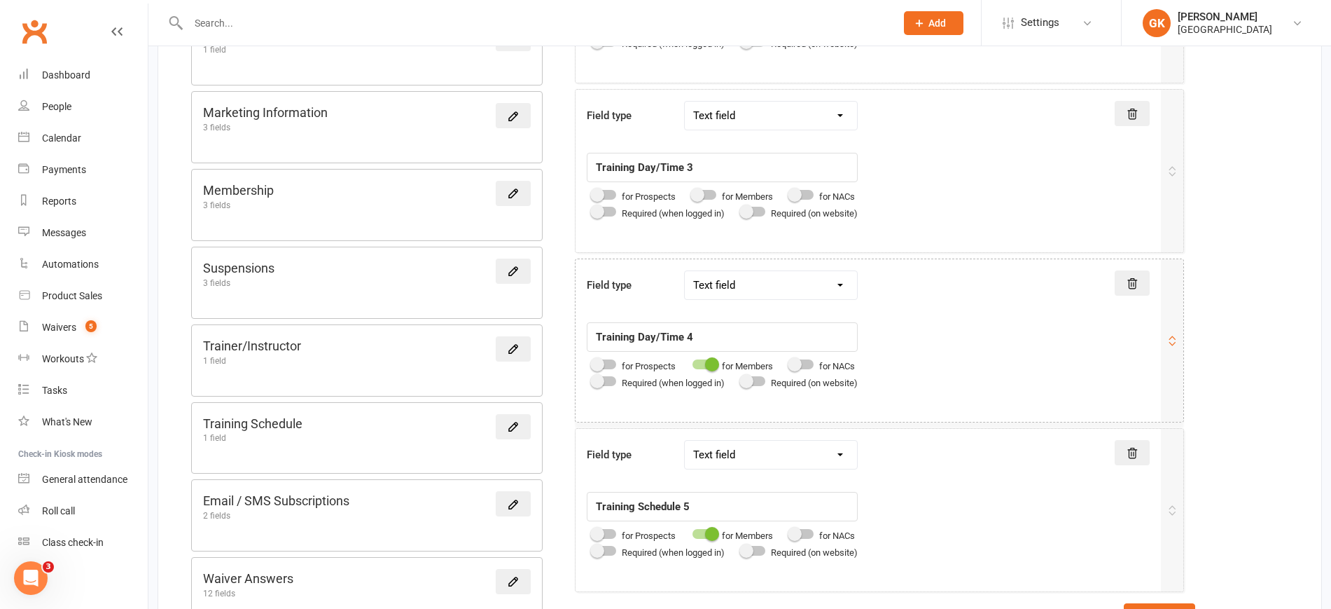
scroll to position [602, 0]
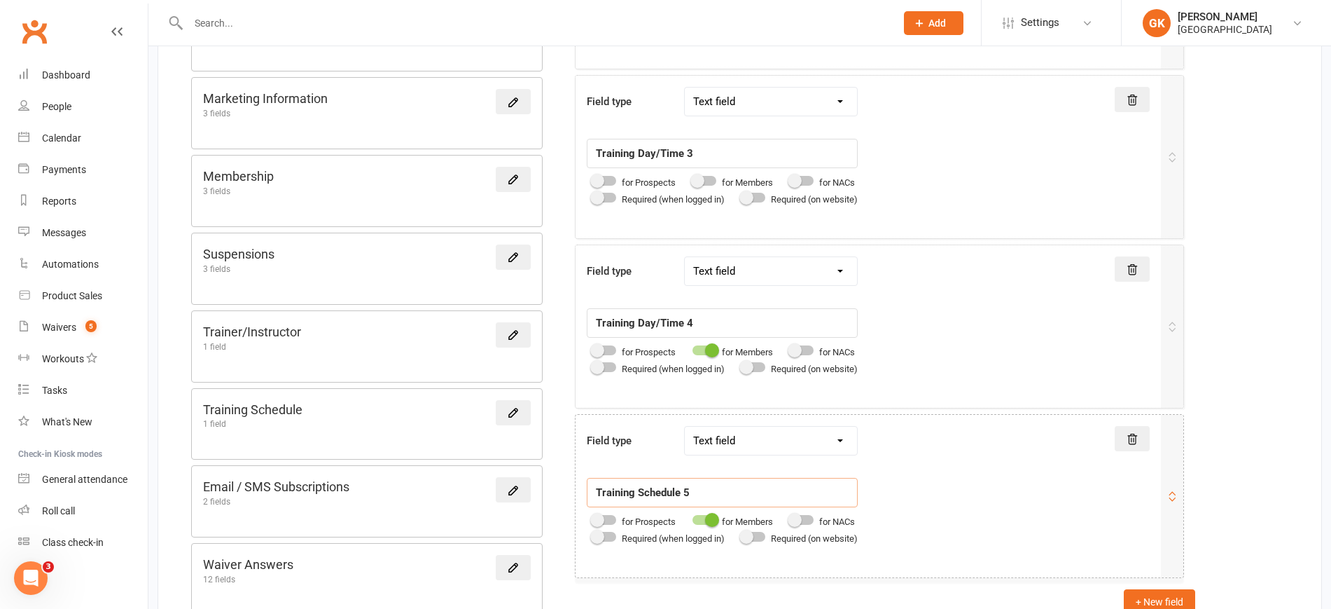
click at [691, 482] on input "Training Schedule 5" at bounding box center [722, 492] width 271 height 29
paste input "Day/Time 1"
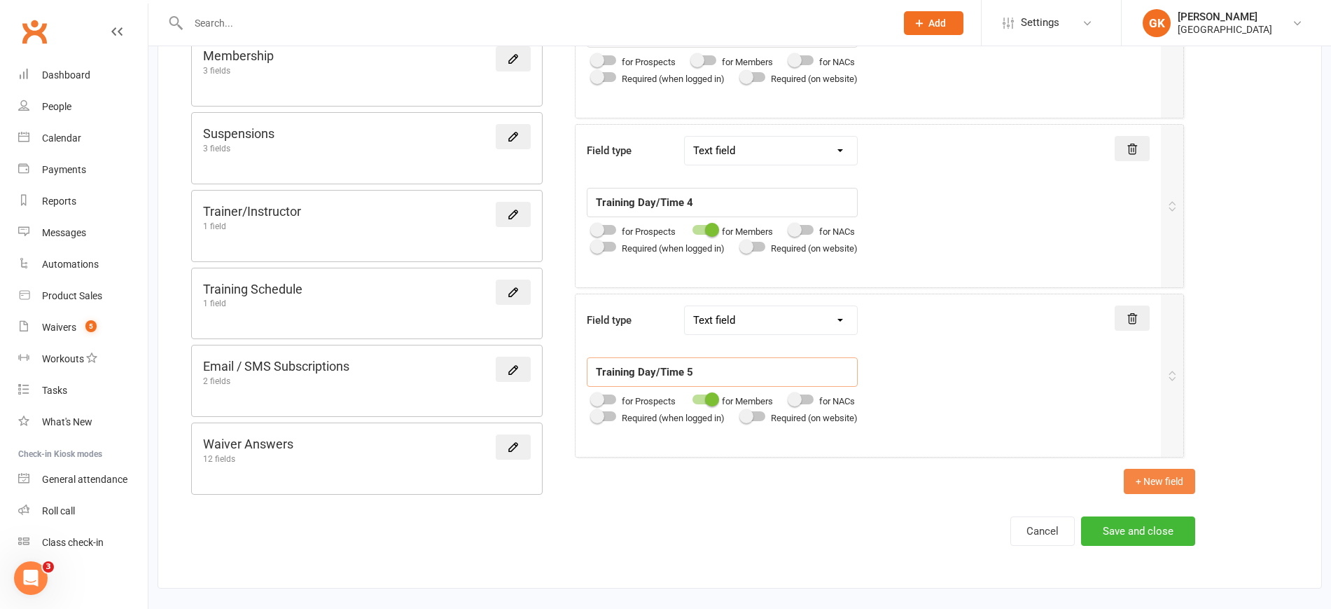
type input "Training Day/Time 5"
click at [1173, 484] on button "+ New field" at bounding box center [1159, 481] width 71 height 25
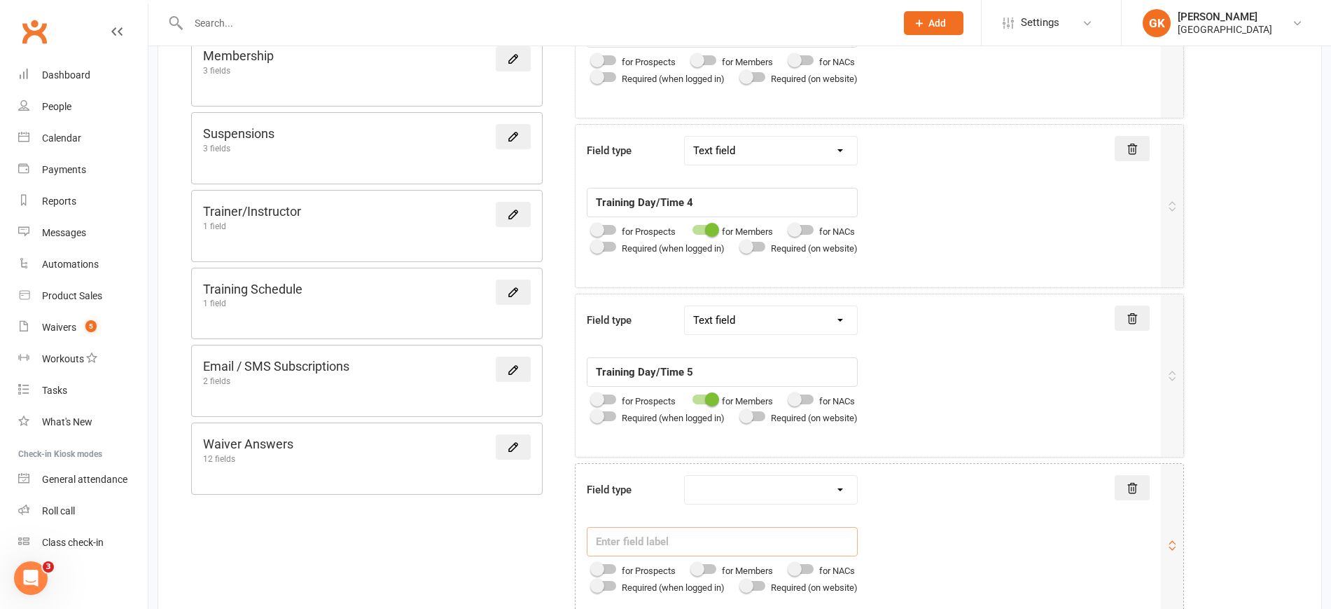
click at [735, 527] on input "text" at bounding box center [722, 541] width 271 height 29
click at [754, 497] on select "Text field Checkbox field Date field Number field Currency field Percent field …" at bounding box center [771, 490] width 172 height 28
select select "text"
click at [688, 476] on select "Text field Checkbox field Date field Number field Currency field Percent field …" at bounding box center [771, 490] width 172 height 28
click at [672, 539] on input "text" at bounding box center [722, 541] width 271 height 29
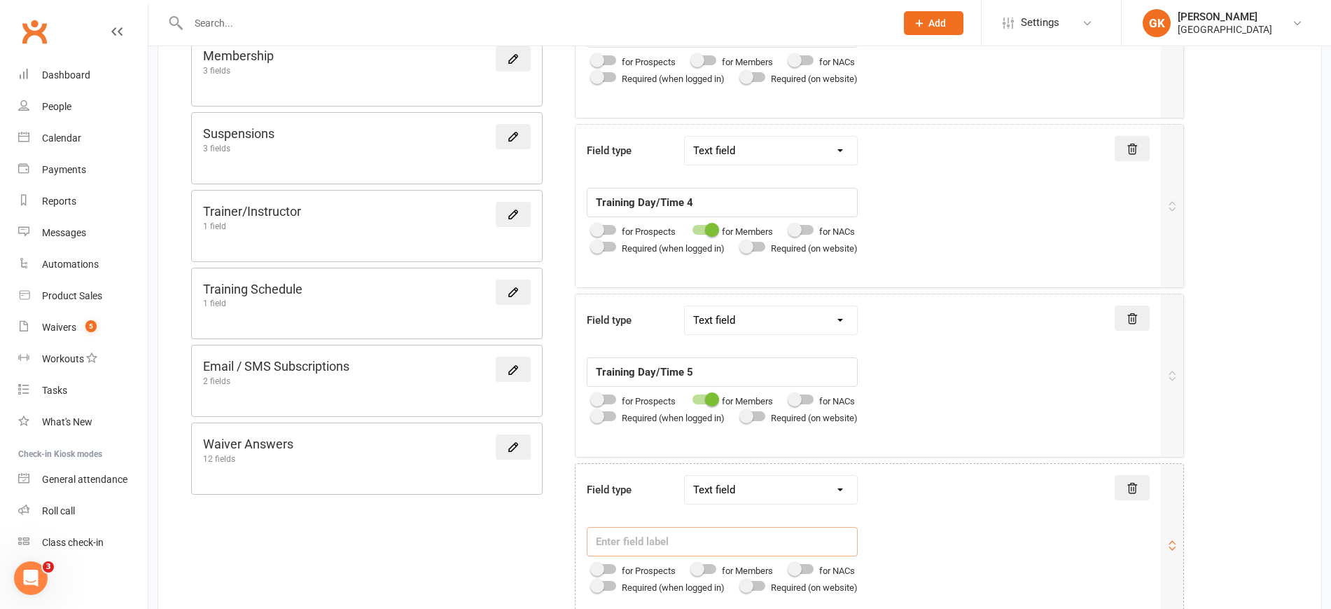
paste input "Training Day/Time 1"
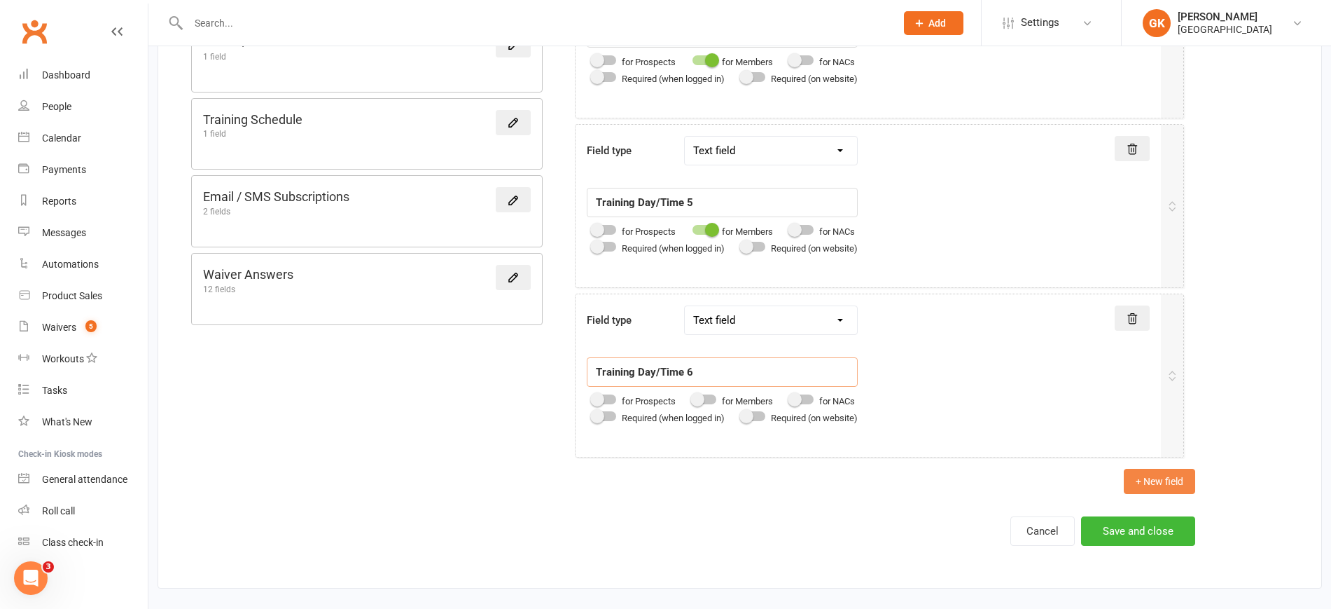
type input "Training Day/Time 6"
click at [1160, 487] on button "+ New field" at bounding box center [1159, 481] width 71 height 25
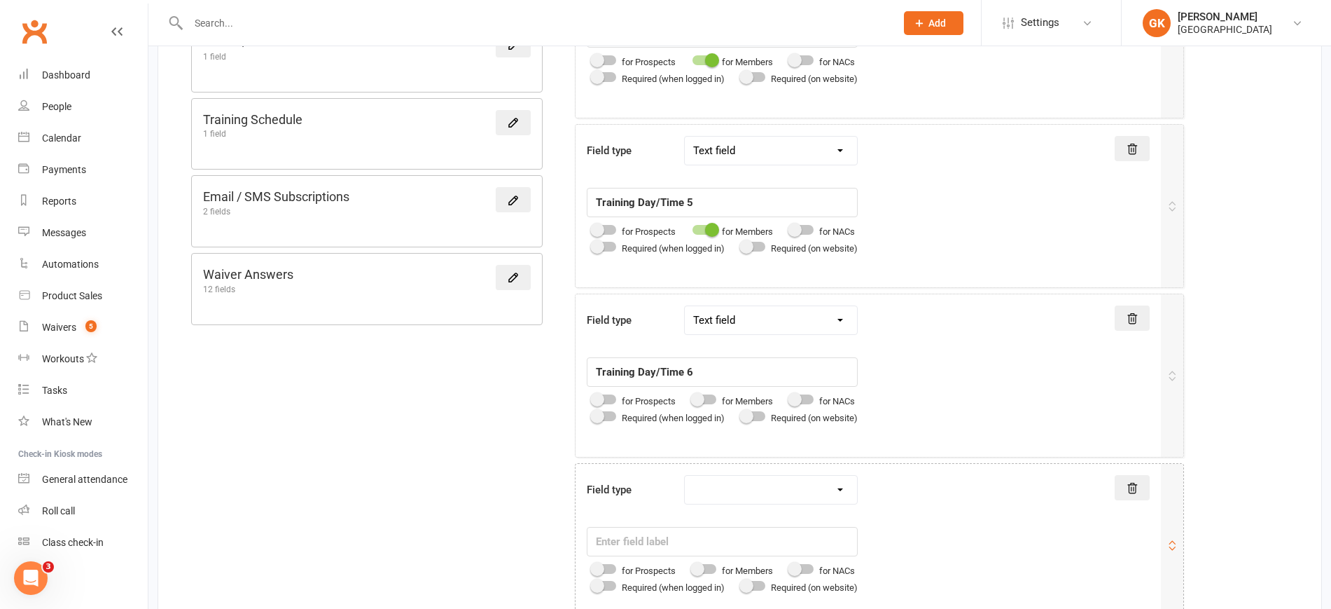
click at [731, 479] on select "Text field Checkbox field Date field Number field Currency field Percent field …" at bounding box center [771, 490] width 172 height 28
select select "text"
click at [688, 476] on select "Text field Checkbox field Date field Number field Currency field Percent field …" at bounding box center [771, 490] width 172 height 28
click at [711, 534] on input "text" at bounding box center [722, 541] width 271 height 29
paste input "Training Day/Time 1"
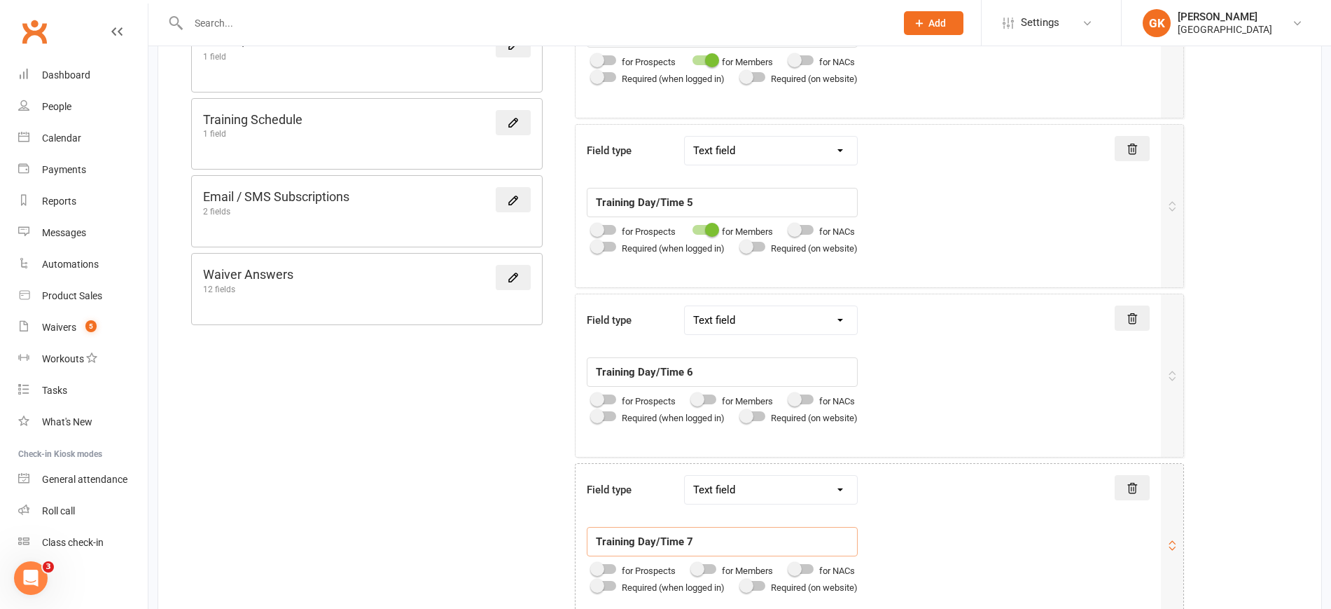
type input "Training Day/Time 7"
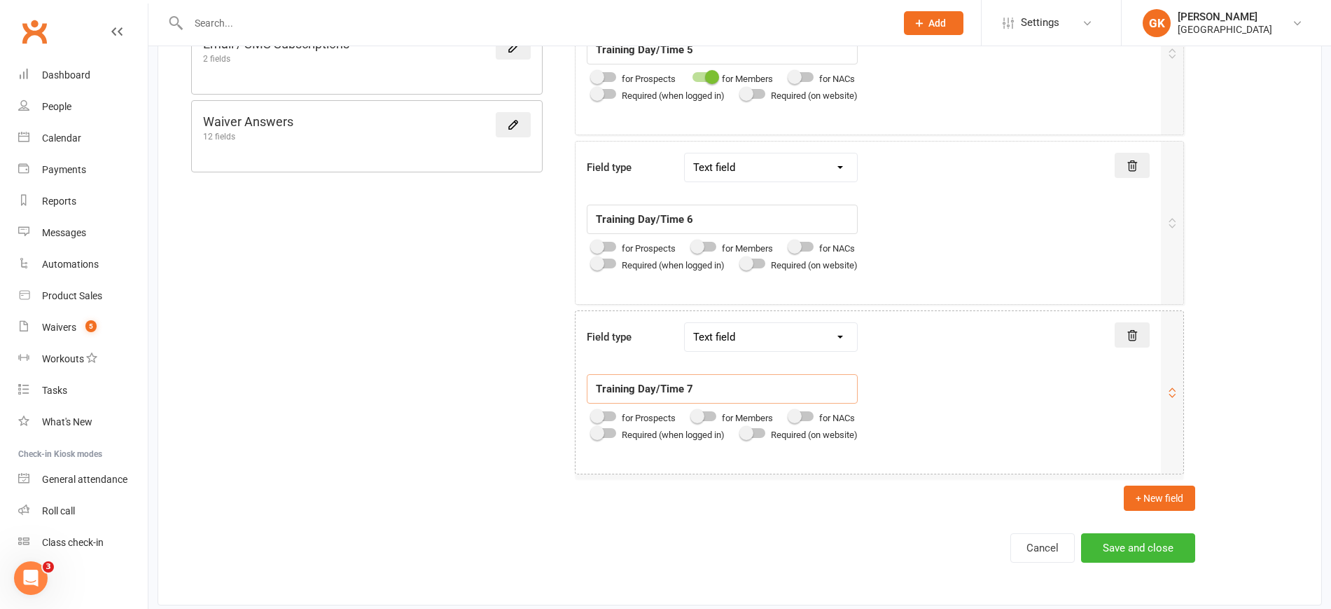
scroll to position [1061, 0]
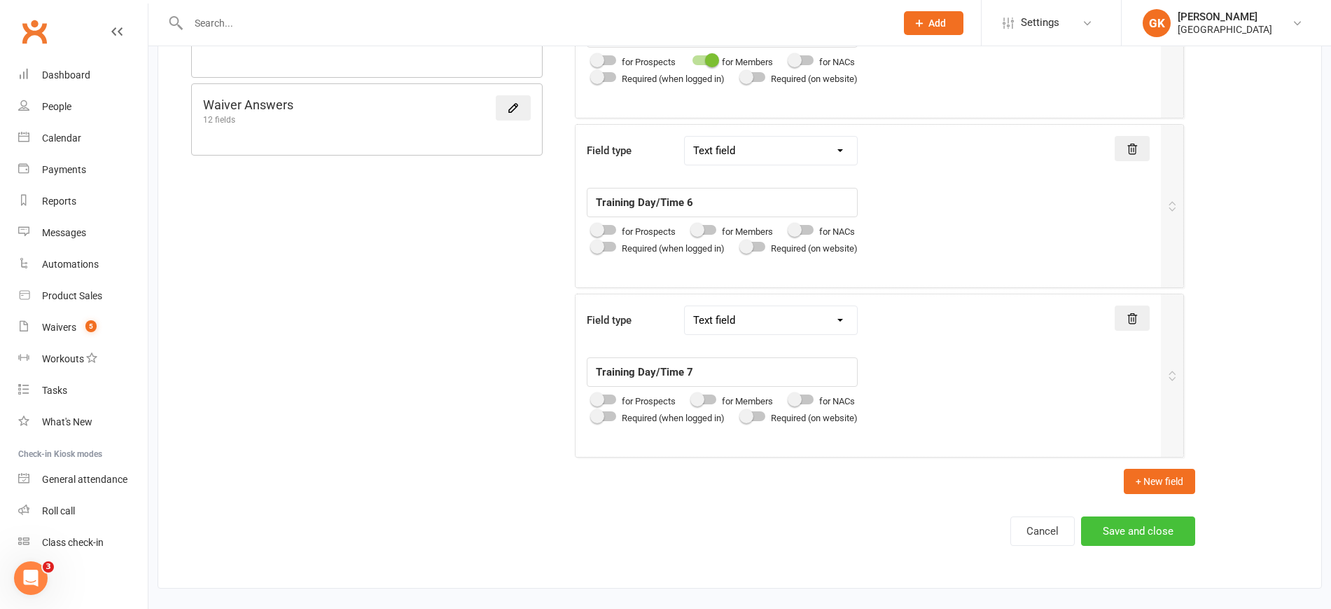
click at [1098, 532] on button "Save and close" at bounding box center [1138, 530] width 114 height 29
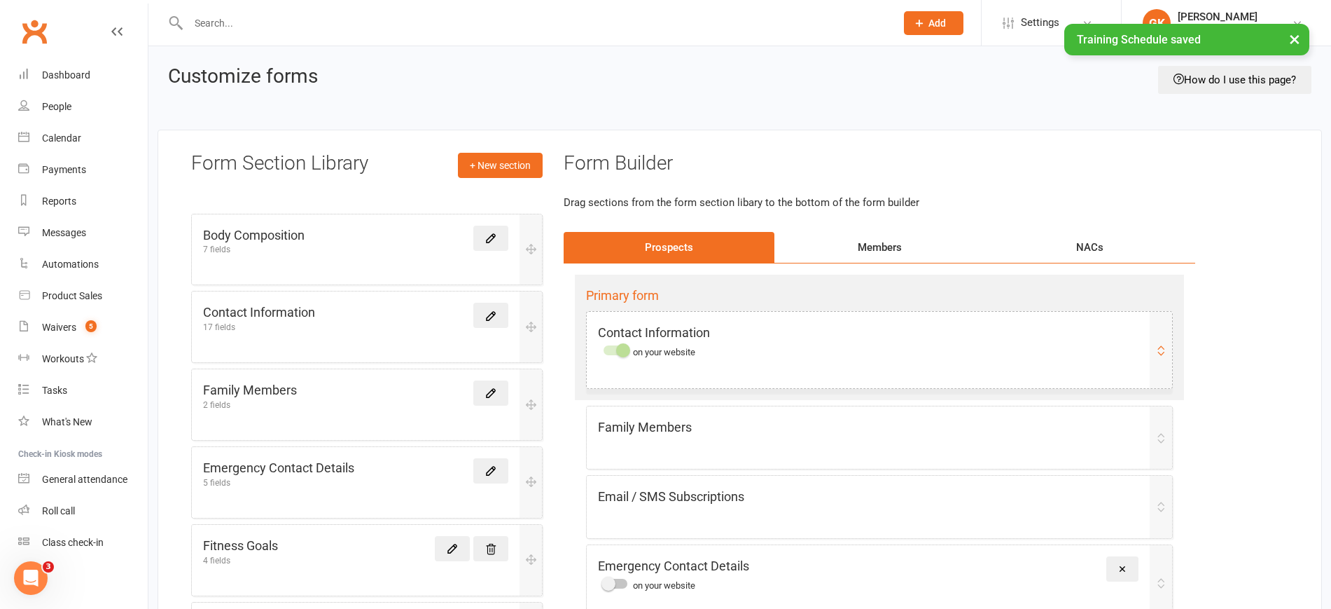
scroll to position [104, 0]
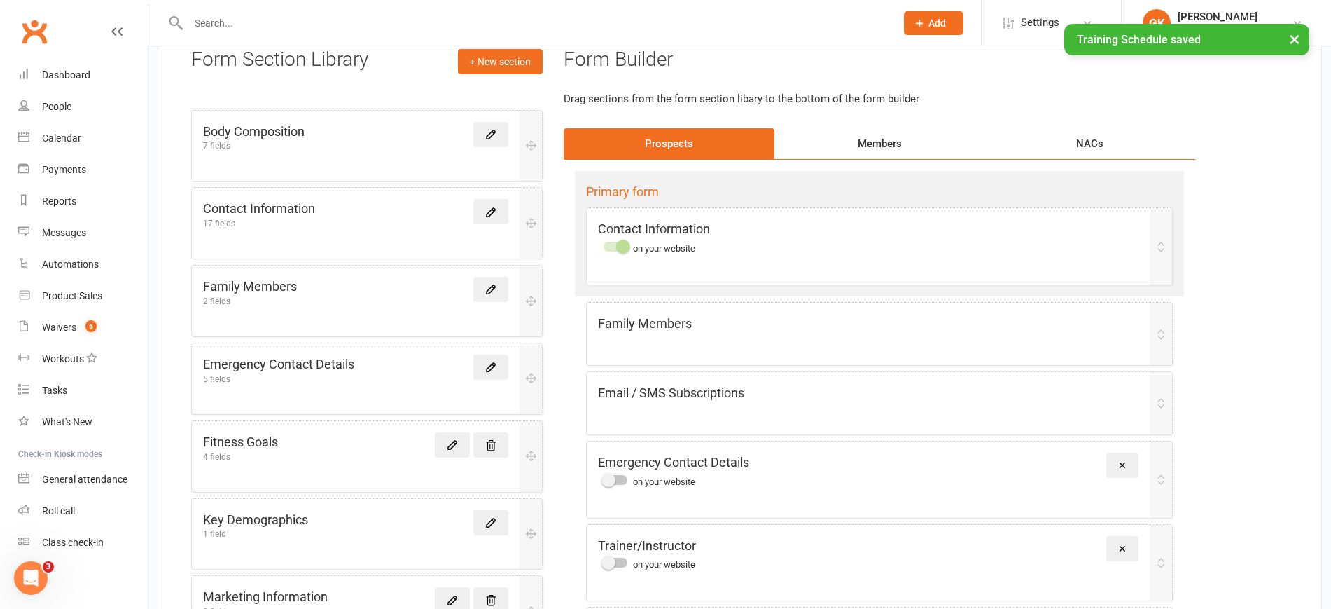
click at [857, 132] on div "Members" at bounding box center [880, 143] width 211 height 31
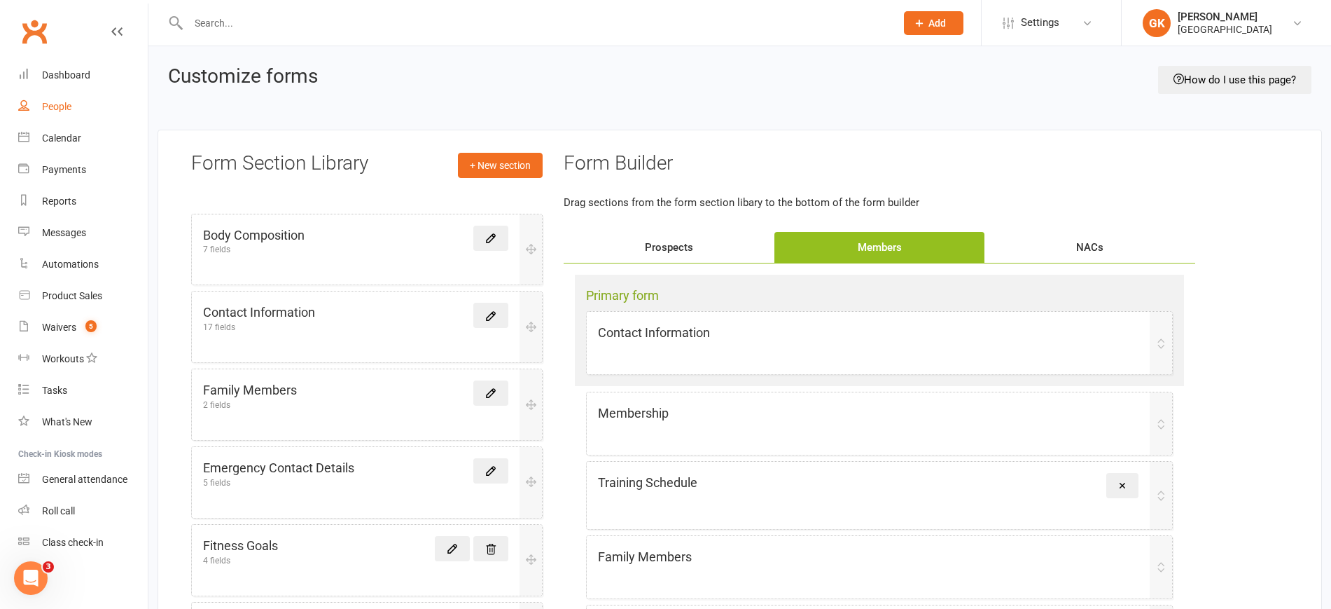
click at [52, 104] on div "People" at bounding box center [56, 106] width 29 height 11
select select "100"
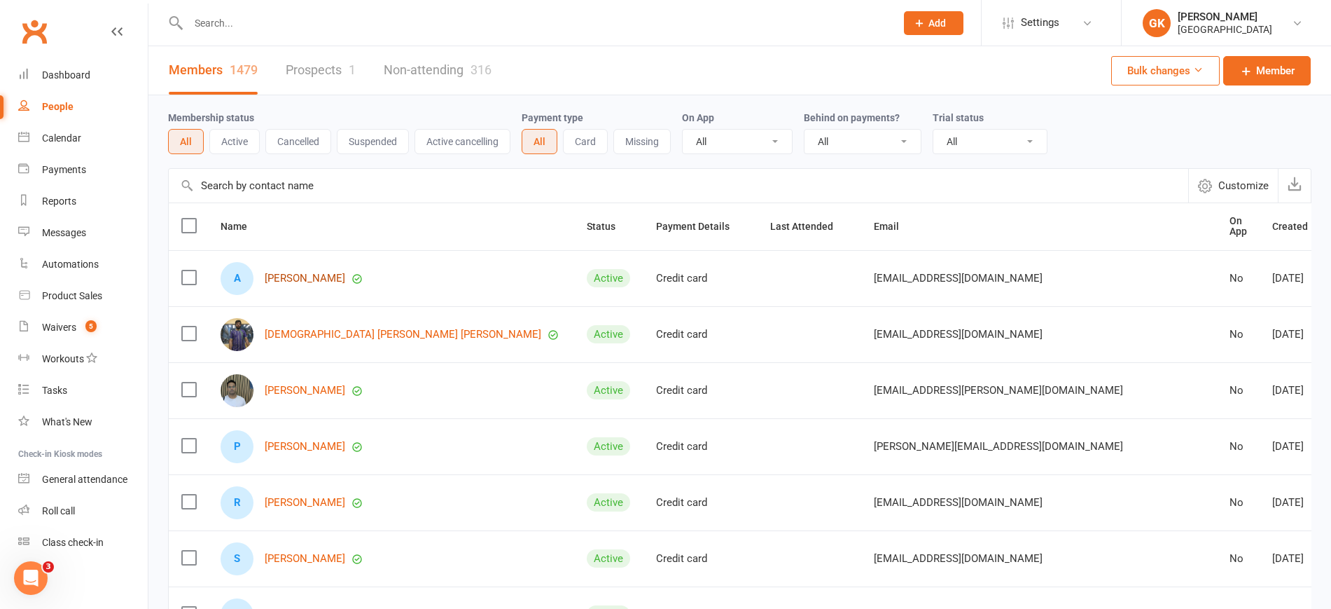
click at [293, 274] on link "[PERSON_NAME]" at bounding box center [305, 278] width 81 height 12
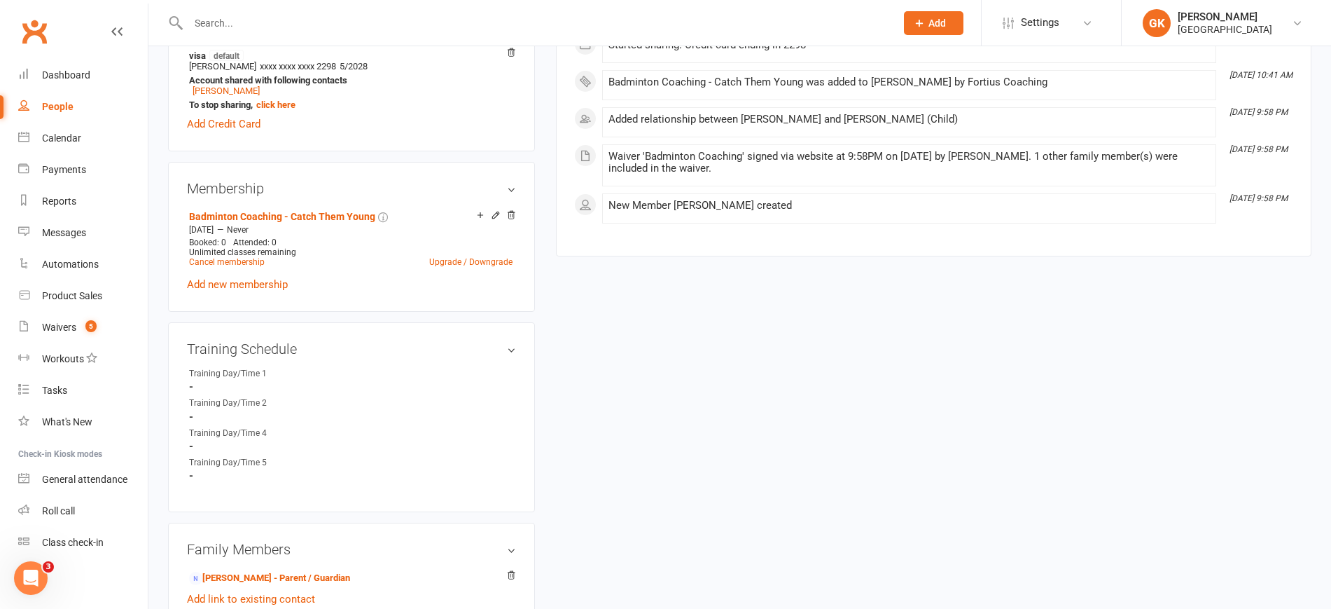
scroll to position [568, 0]
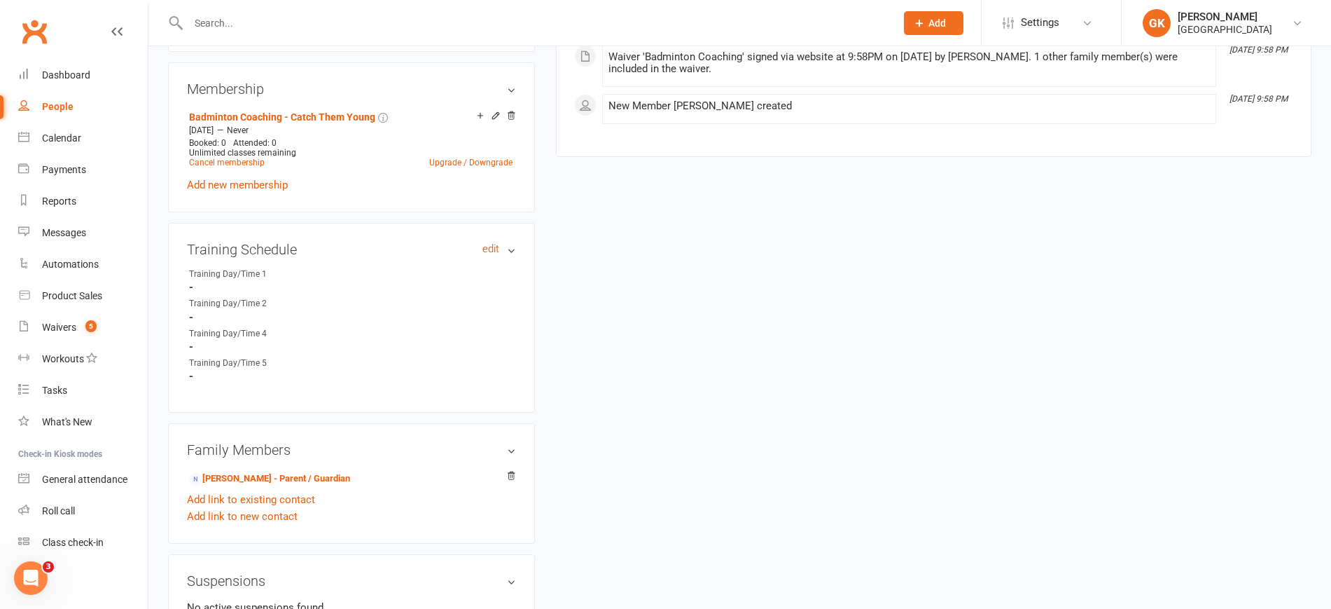
click at [489, 247] on link "edit" at bounding box center [491, 249] width 17 height 12
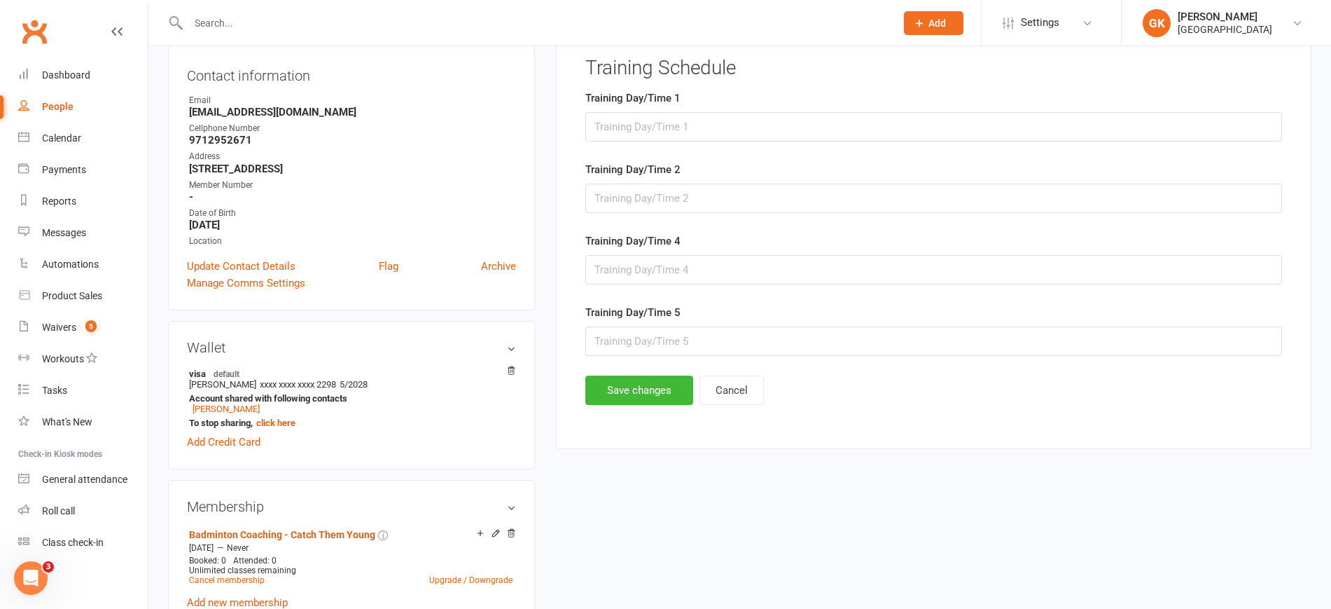
scroll to position [150, 0]
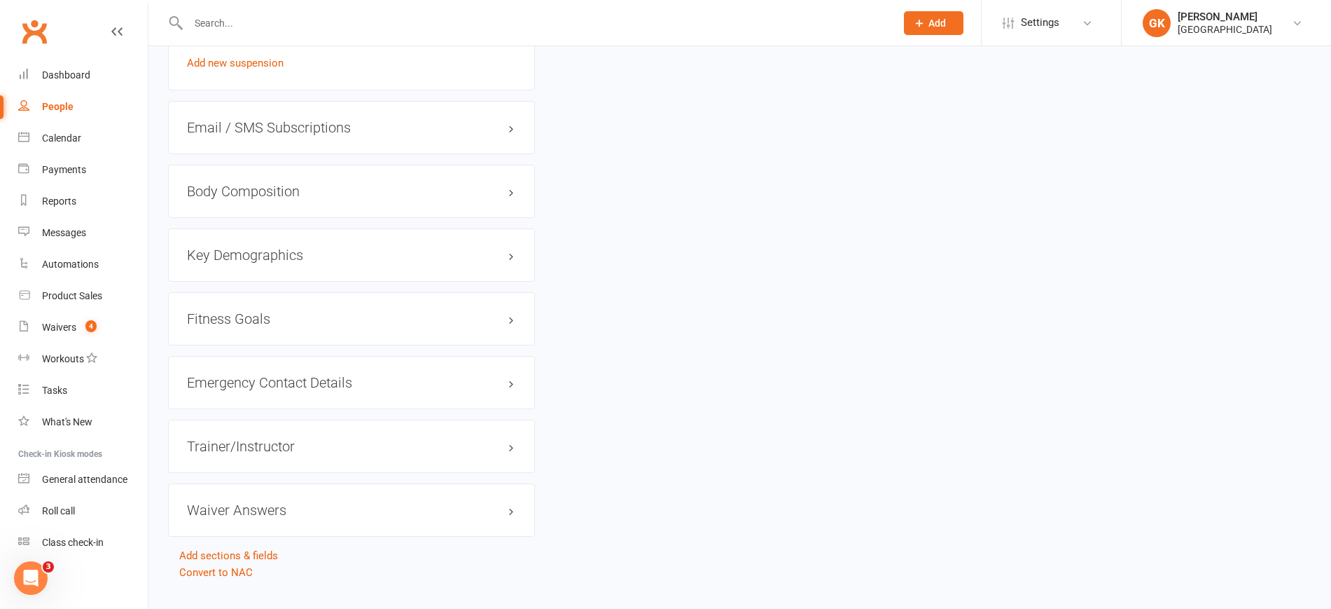
scroll to position [1168, 0]
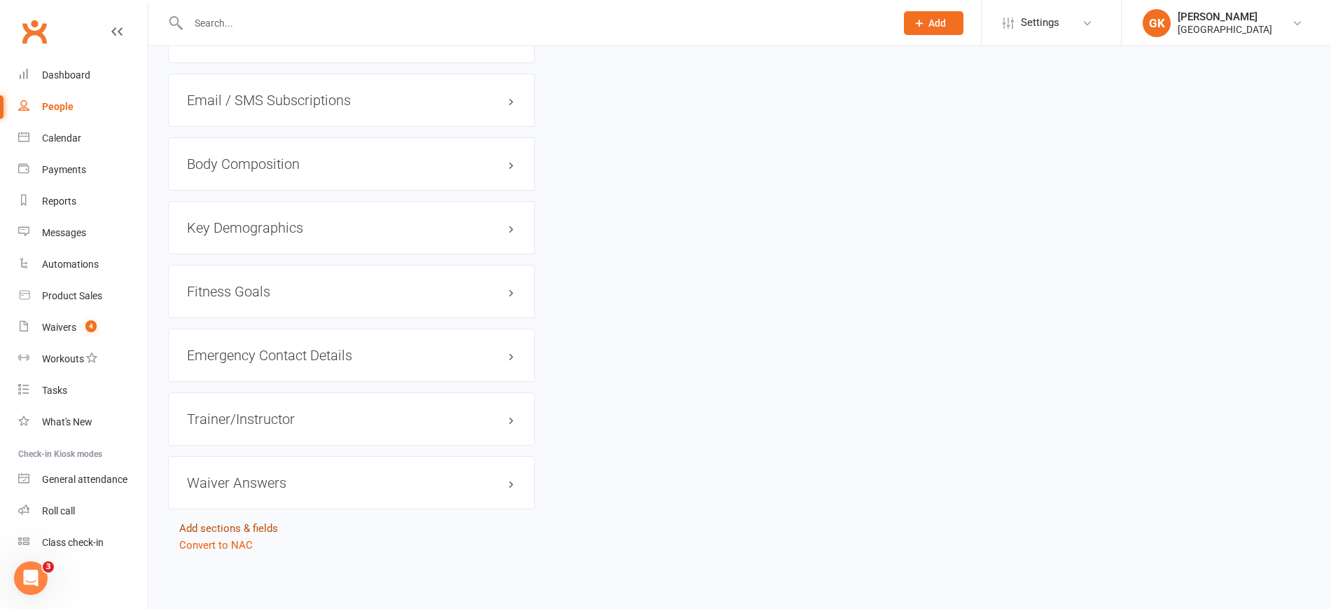
click at [233, 530] on link "Add sections & fields" at bounding box center [228, 528] width 99 height 13
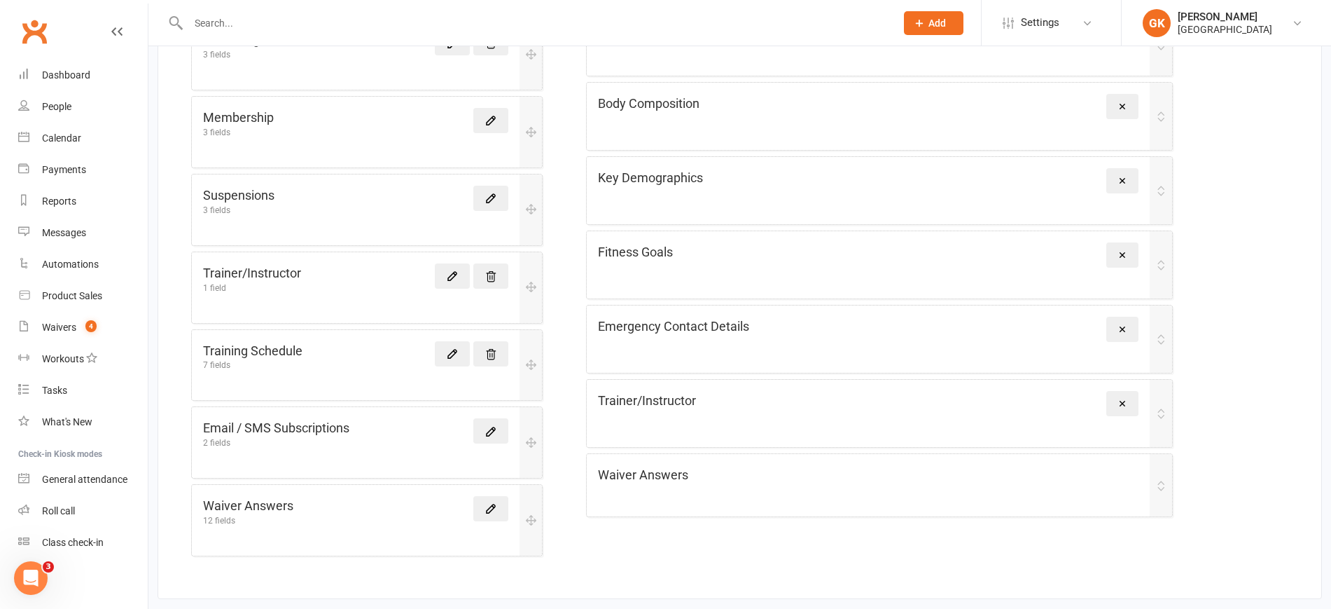
scroll to position [663, 0]
click at [450, 356] on icon at bounding box center [452, 351] width 13 height 13
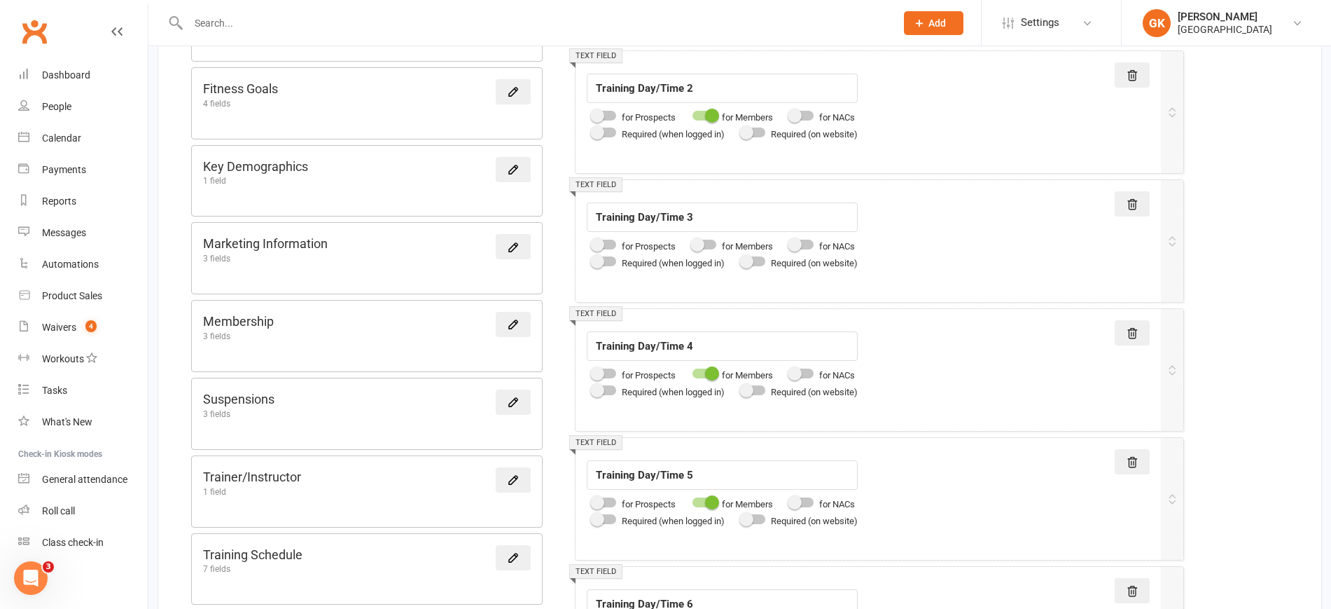
scroll to position [485, 0]
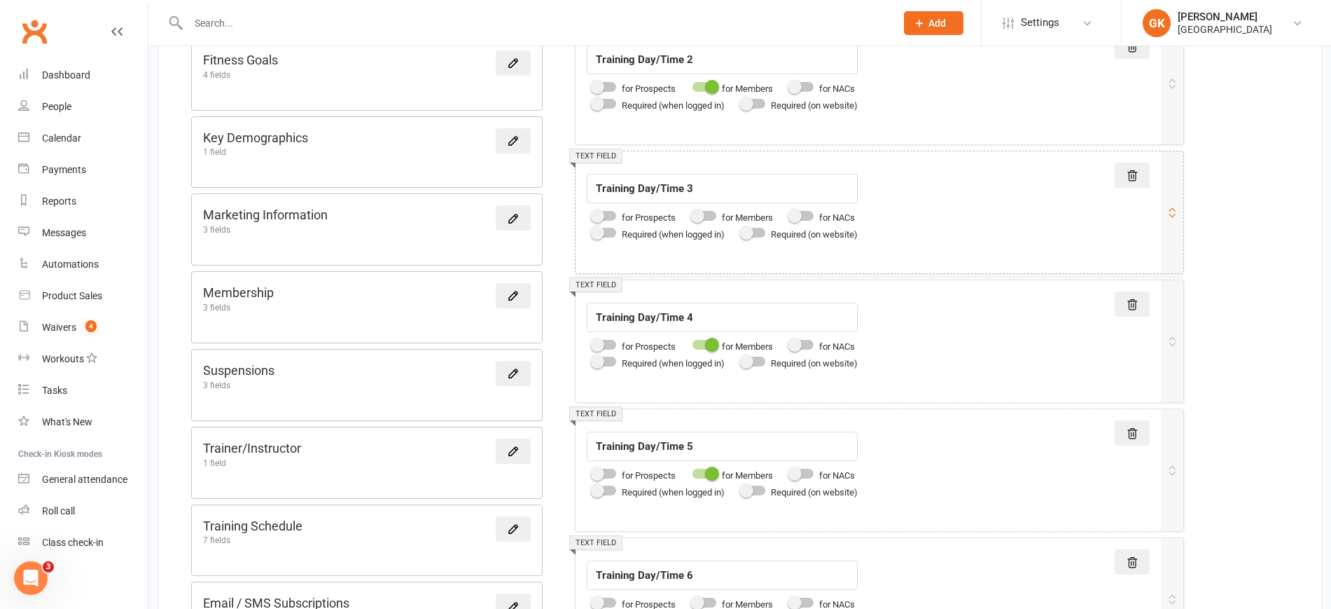
click at [714, 217] on div at bounding box center [705, 216] width 24 height 10
click at [693, 214] on input "checkbox" at bounding box center [693, 214] width 0 height 0
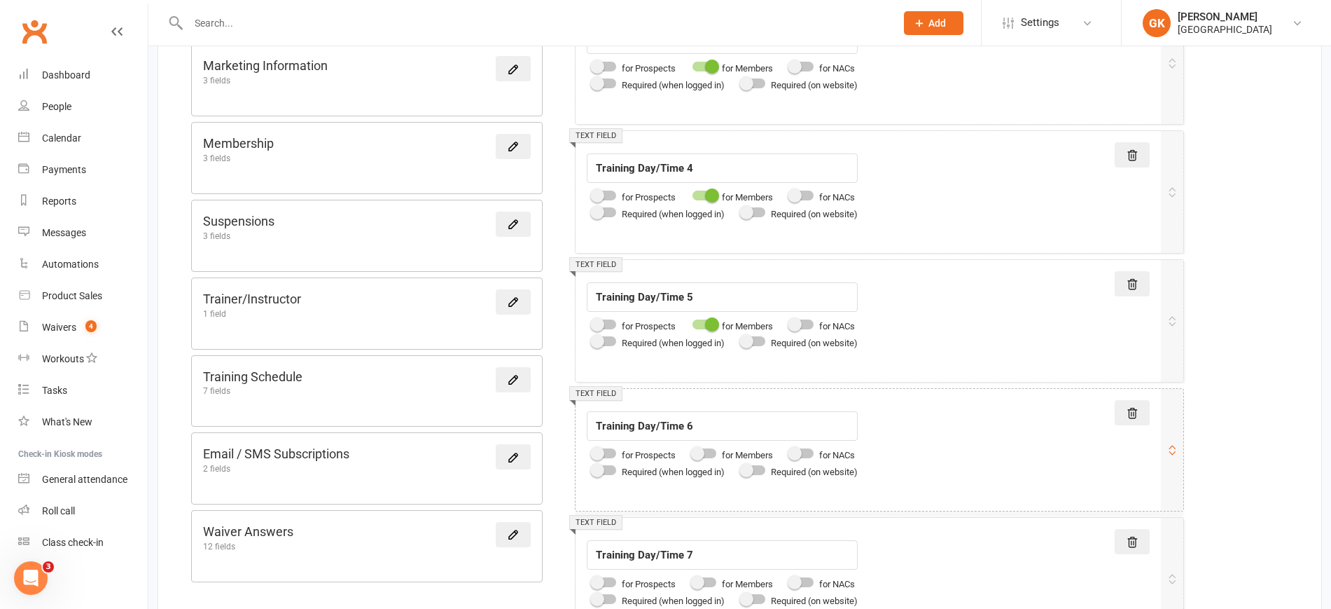
click at [712, 452] on div at bounding box center [705, 453] width 24 height 10
click at [693, 451] on input "checkbox" at bounding box center [693, 451] width 0 height 0
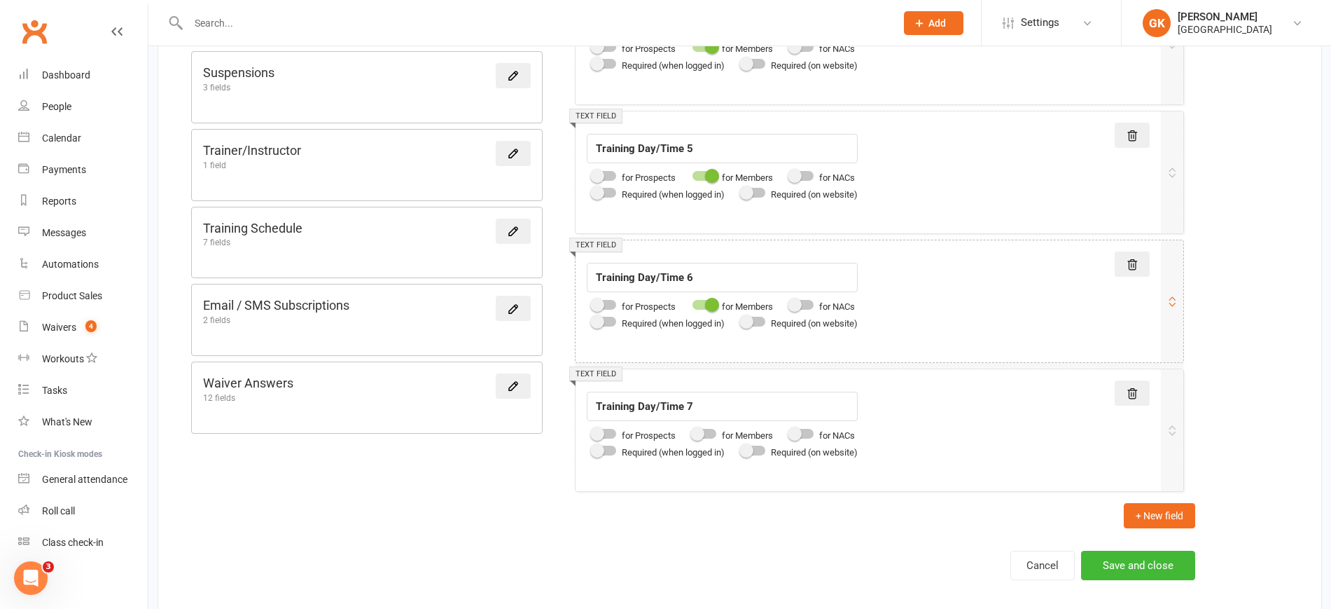
scroll to position [784, 0]
click at [710, 431] on div at bounding box center [705, 432] width 24 height 10
click at [693, 430] on input "checkbox" at bounding box center [693, 430] width 0 height 0
click at [1136, 562] on button "Save and close" at bounding box center [1138, 563] width 114 height 29
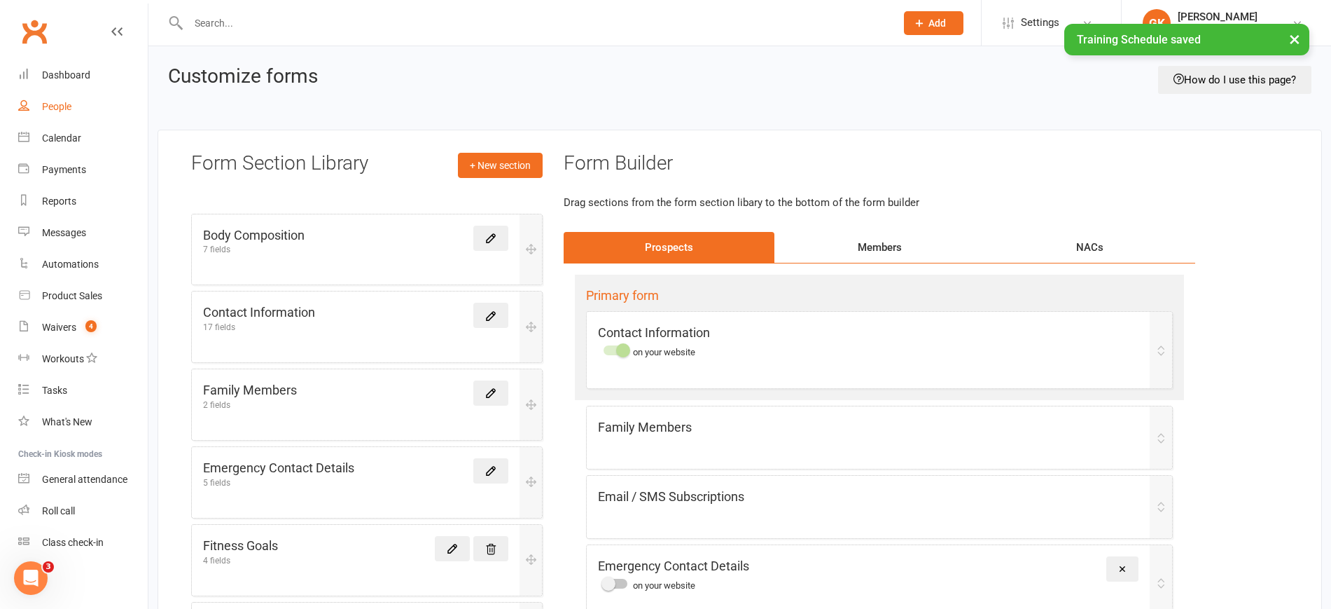
click at [75, 109] on link "People" at bounding box center [83, 107] width 130 height 32
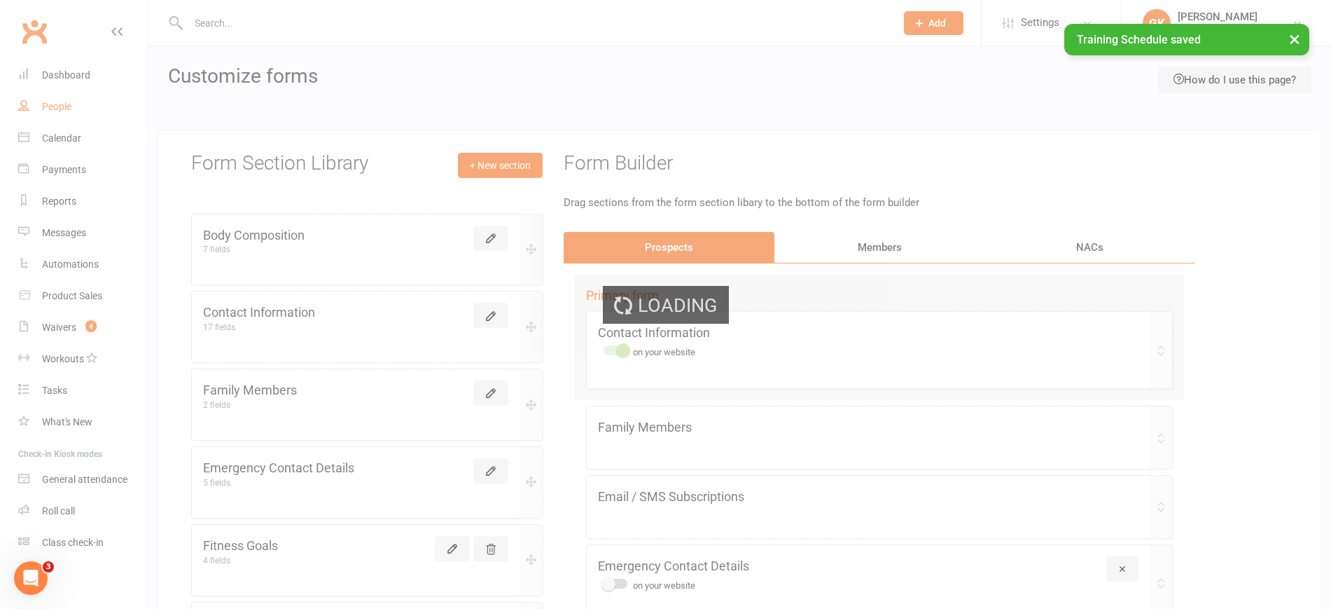
select select "100"
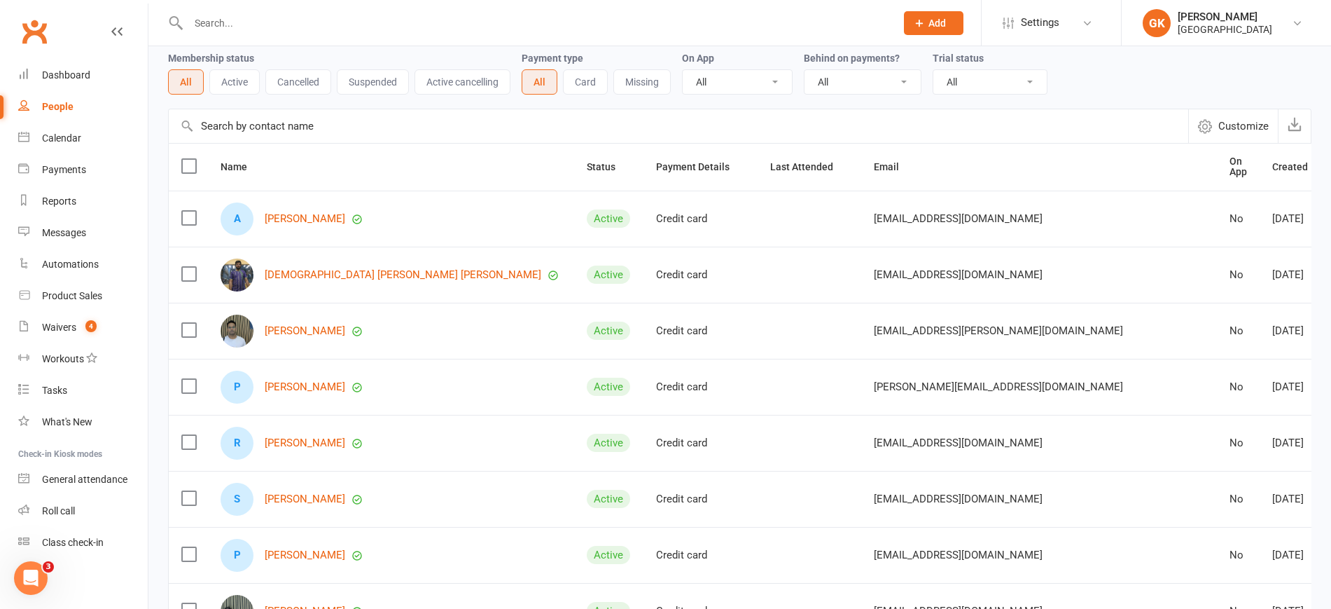
scroll to position [55, 0]
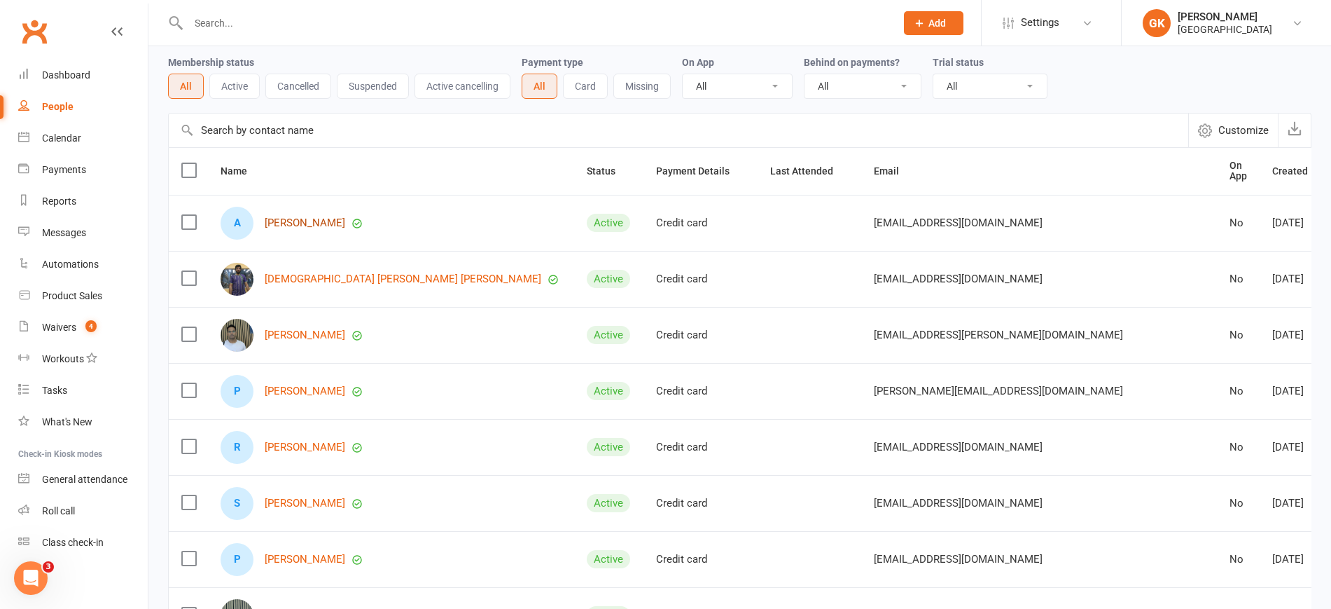
click at [337, 217] on link "[PERSON_NAME]" at bounding box center [305, 223] width 81 height 12
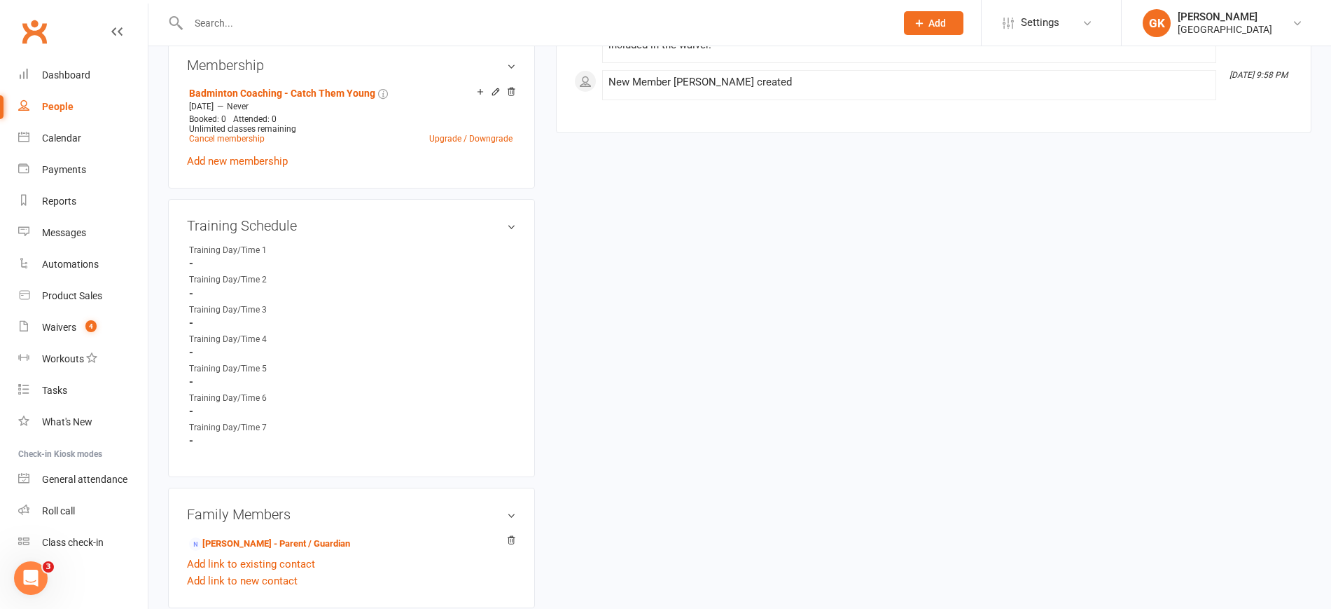
scroll to position [596, 0]
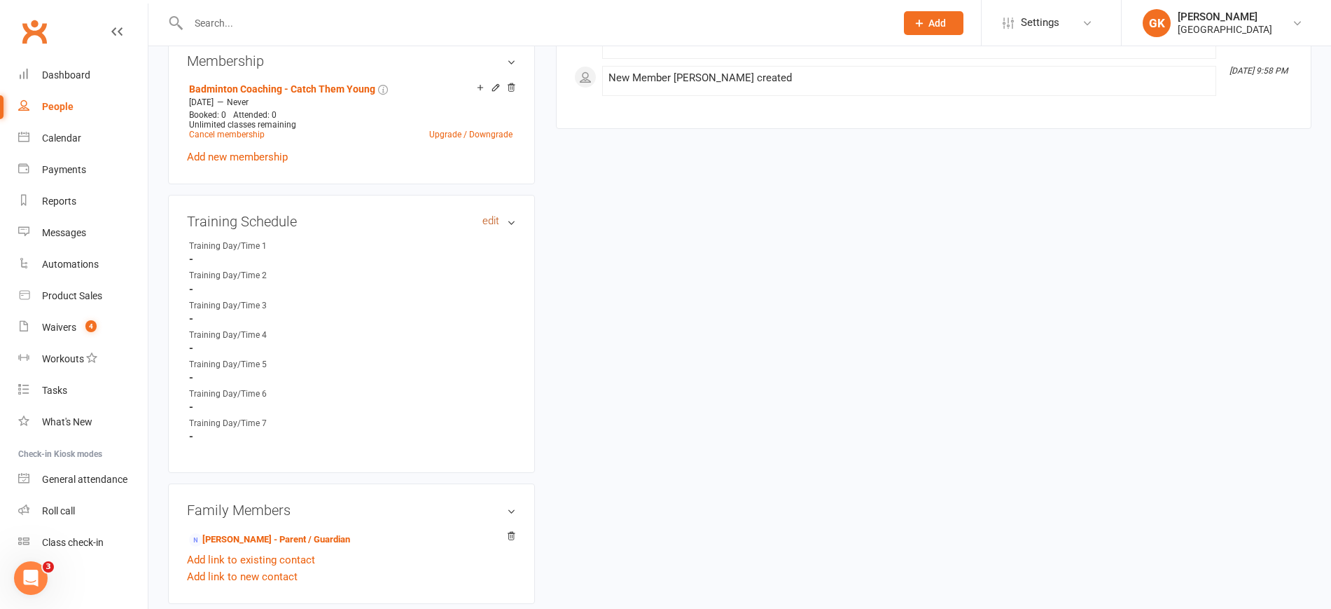
click at [483, 218] on link "edit" at bounding box center [491, 221] width 17 height 12
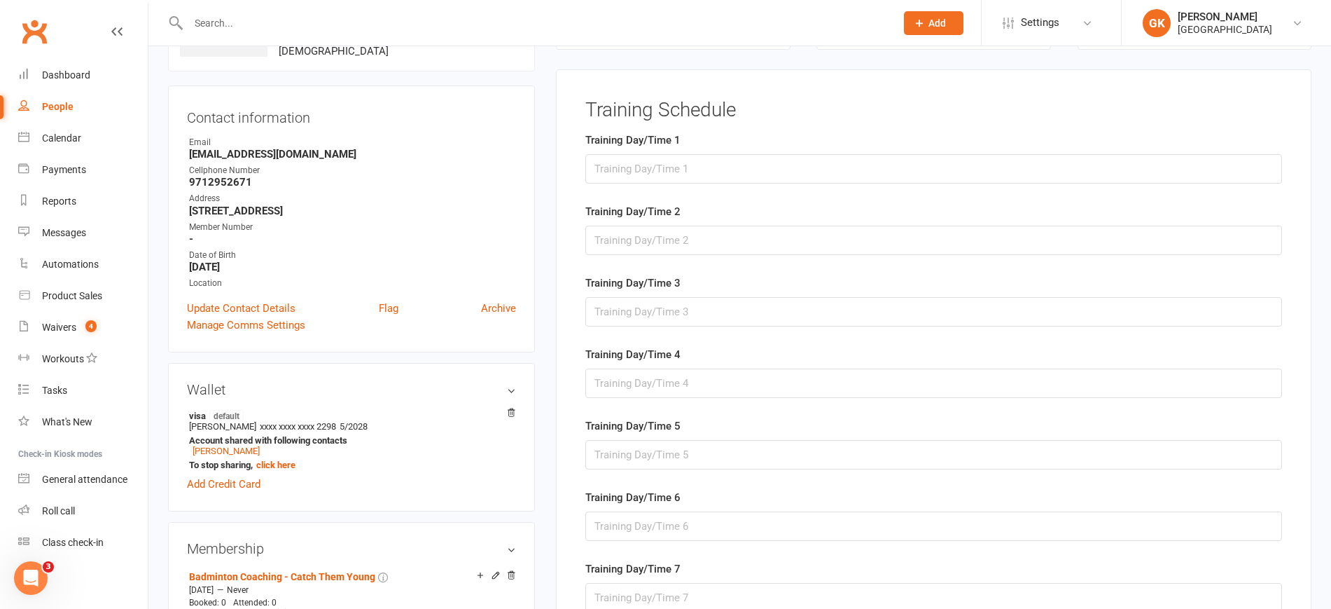
scroll to position [108, 0]
click at [716, 179] on input "text" at bounding box center [934, 169] width 697 height 29
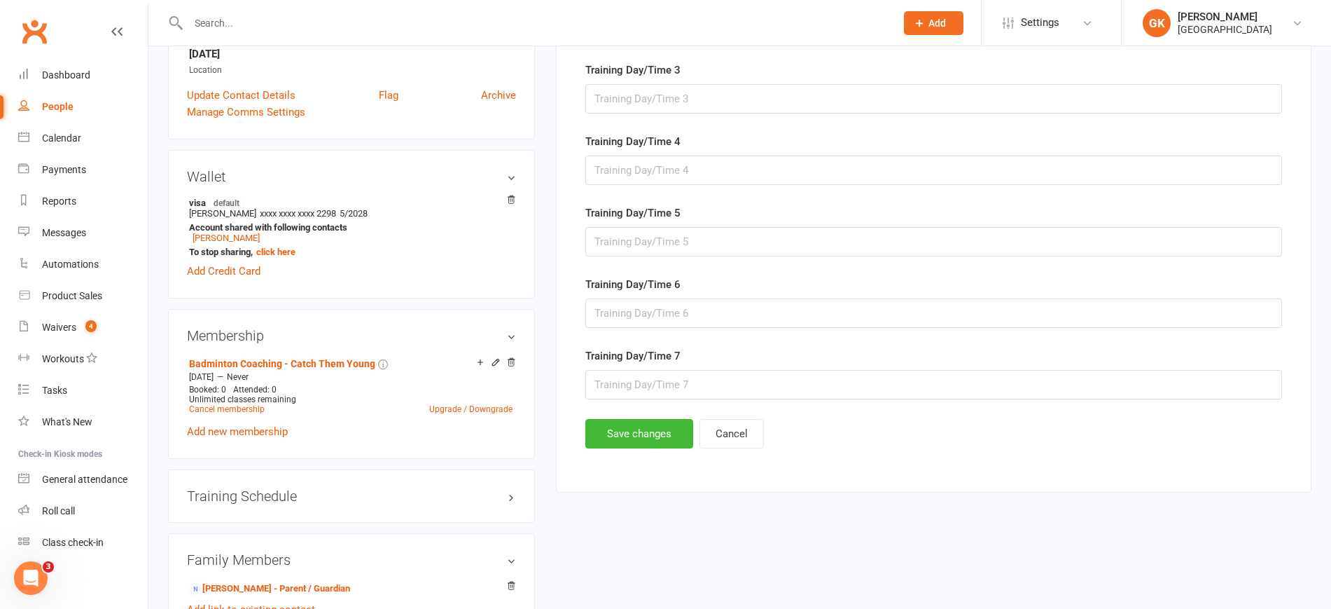
scroll to position [322, 0]
click at [743, 435] on button "Cancel" at bounding box center [732, 432] width 64 height 29
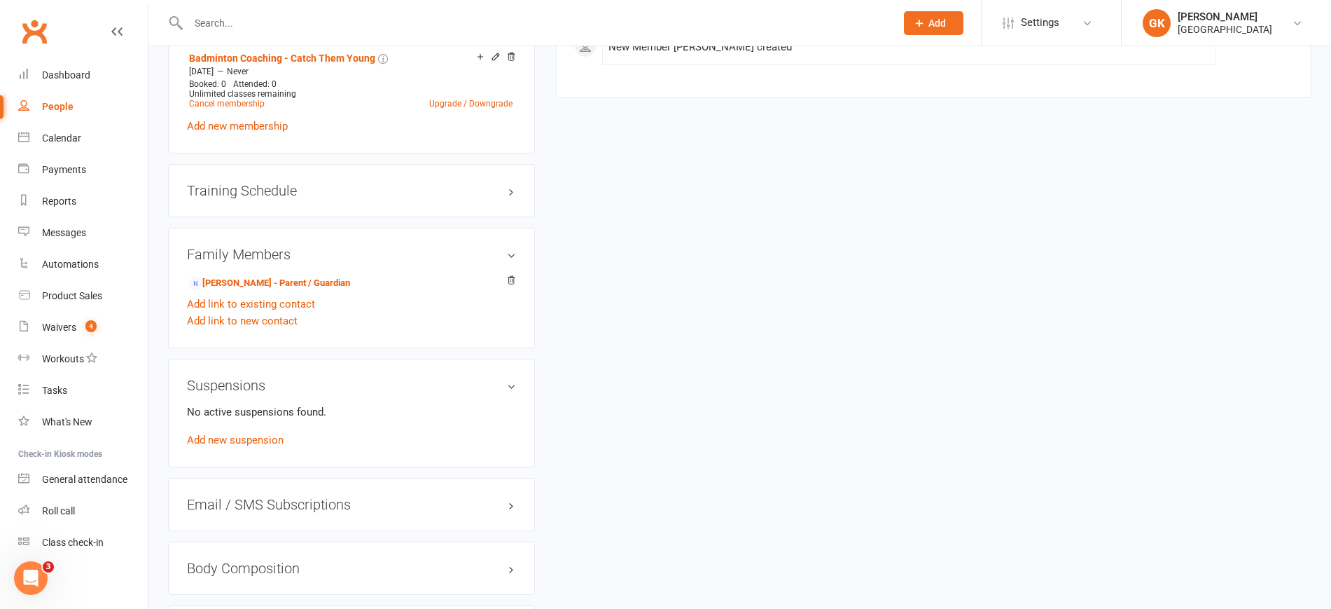
scroll to position [630, 0]
click at [324, 177] on div "Training Schedule edit" at bounding box center [351, 187] width 367 height 53
click at [369, 192] on h3 "Training Schedule edit" at bounding box center [351, 187] width 329 height 15
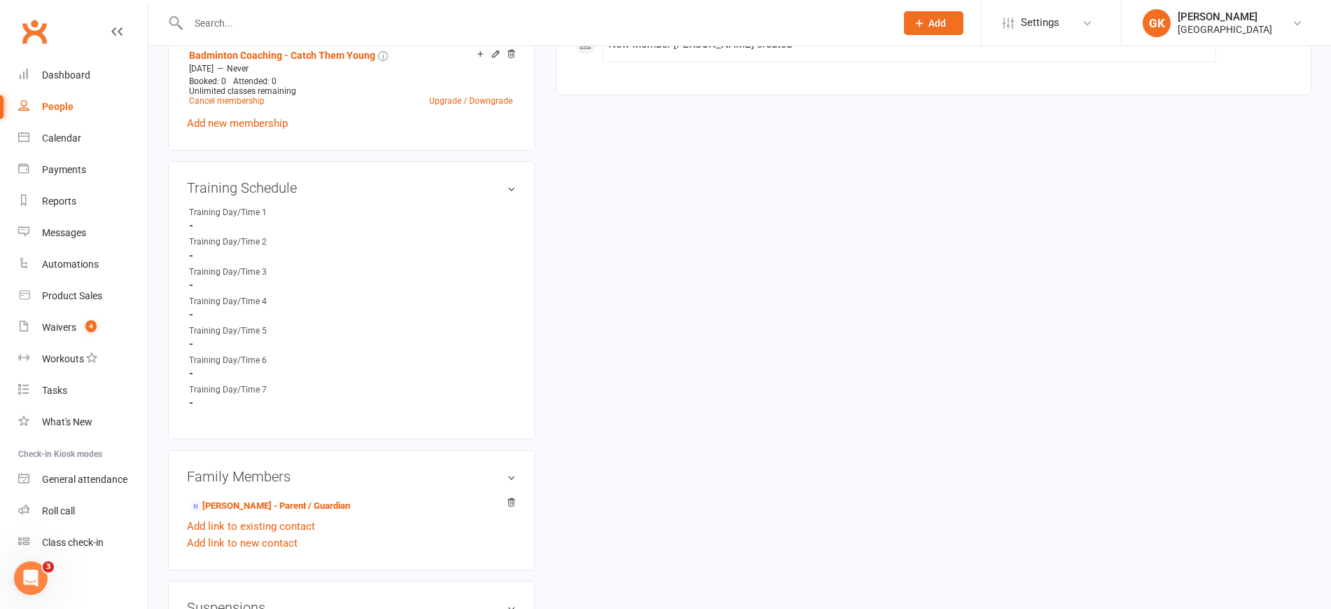
click at [219, 212] on div "Training Day/Time 1" at bounding box center [247, 212] width 116 height 13
click at [480, 187] on h3 "Training Schedule edit" at bounding box center [351, 187] width 329 height 15
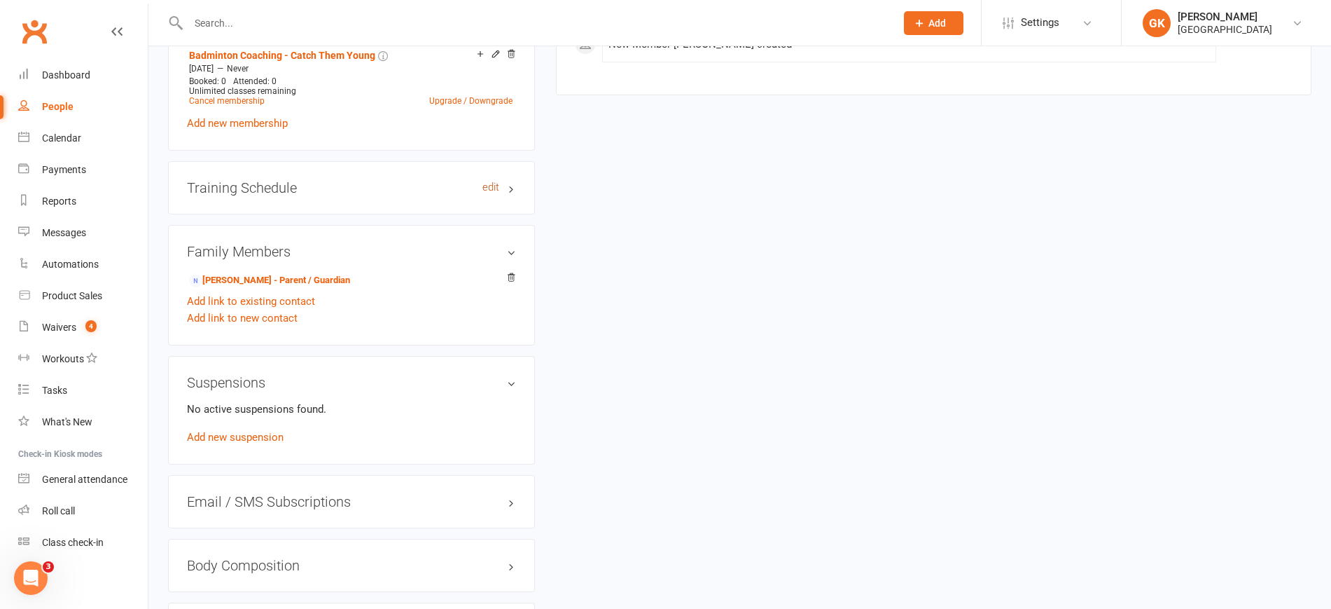
click at [483, 189] on link "edit" at bounding box center [491, 187] width 17 height 12
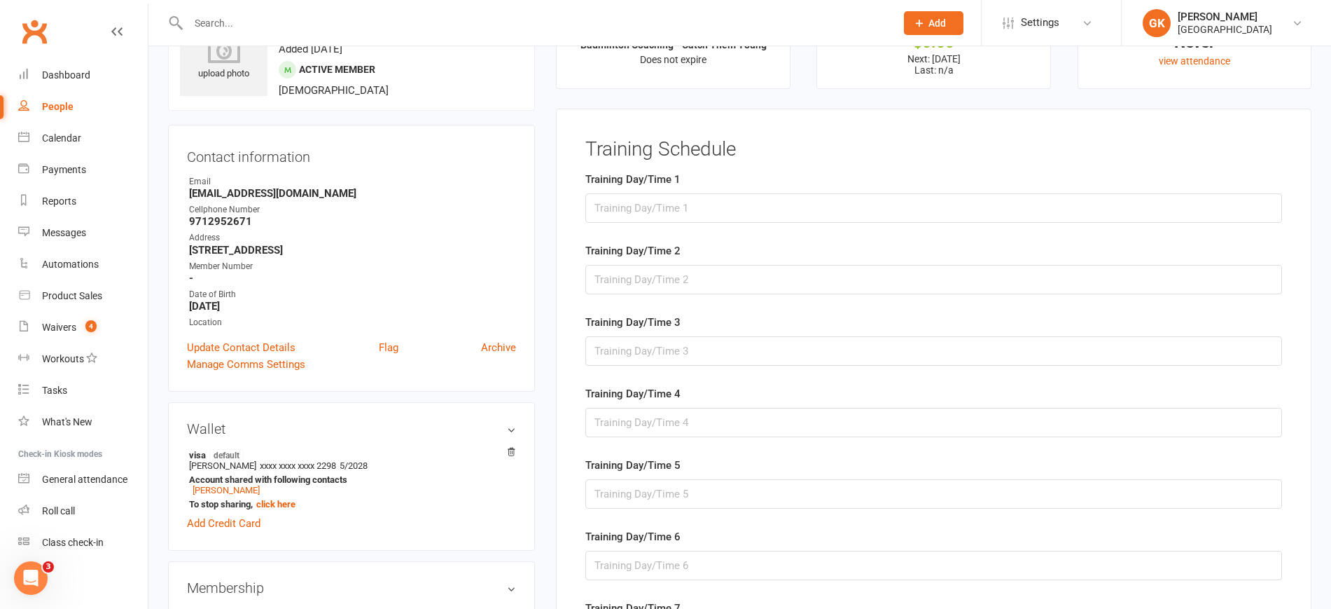
scroll to position [67, 0]
click at [651, 204] on input "text" at bounding box center [934, 210] width 697 height 29
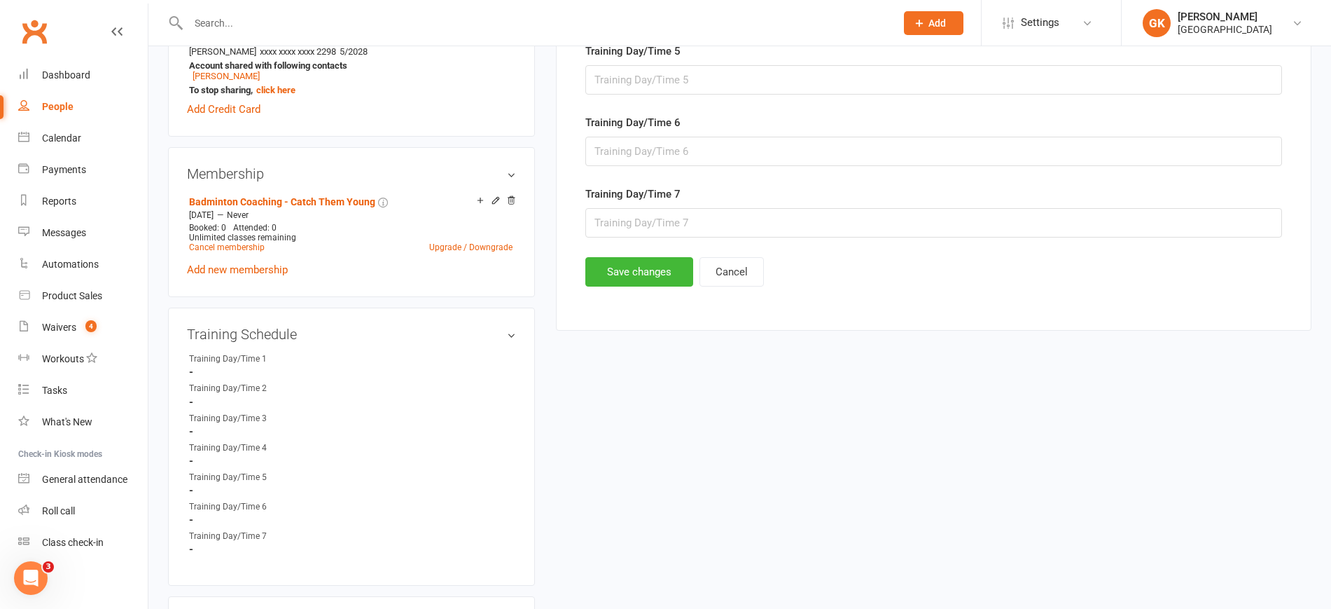
scroll to position [480, 0]
click at [506, 341] on h3 "Training Schedule edit" at bounding box center [351, 336] width 329 height 15
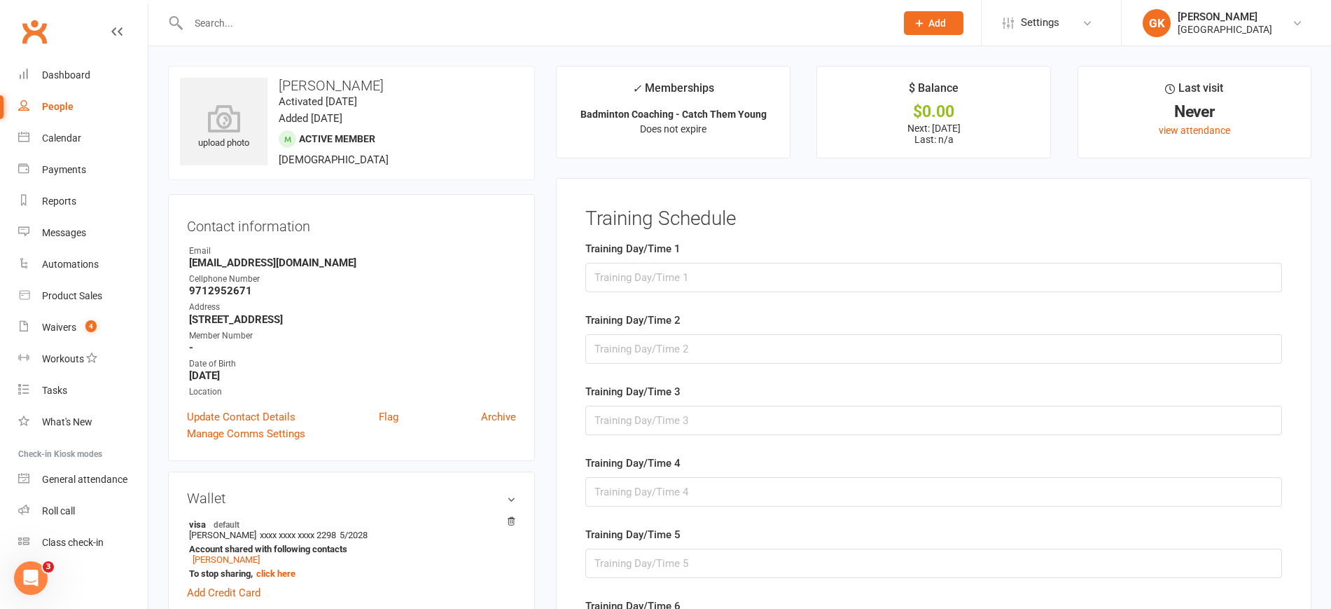
scroll to position [1, 0]
click at [731, 279] on input "text" at bounding box center [934, 276] width 697 height 29
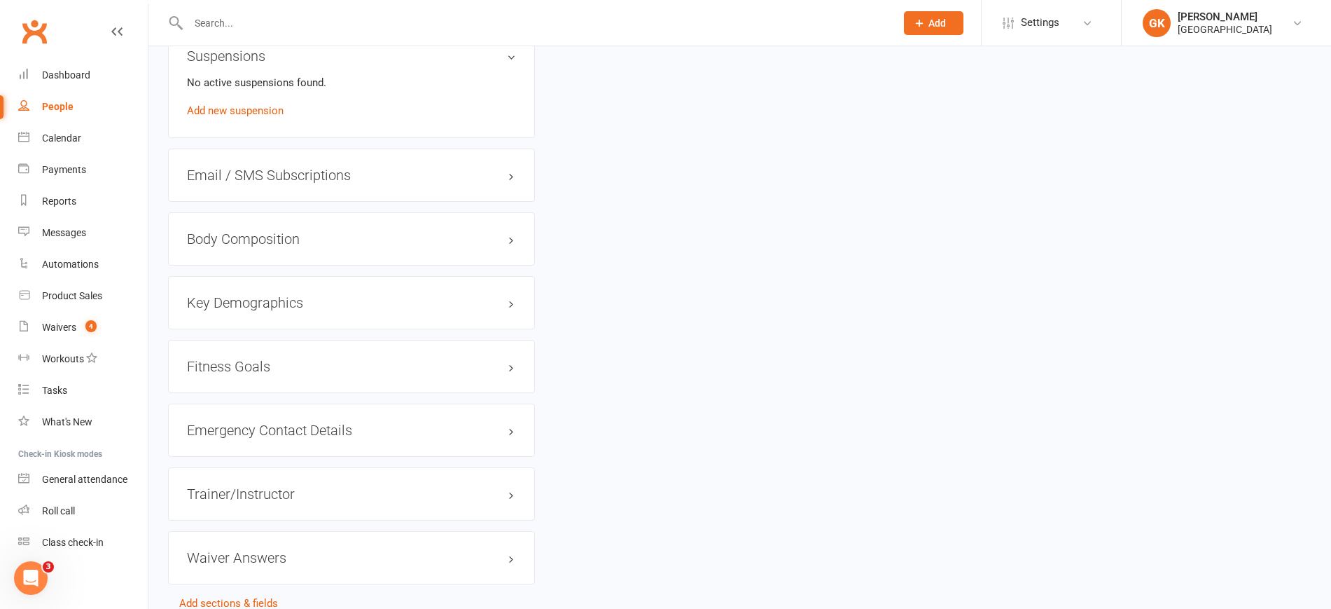
scroll to position [1031, 0]
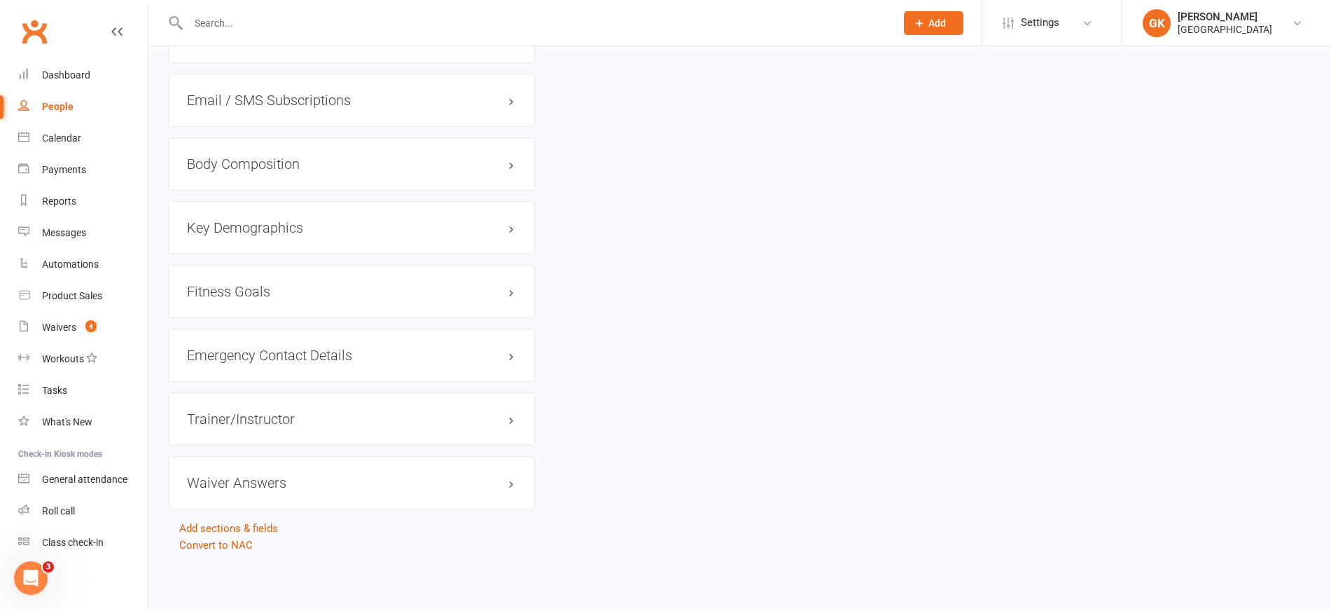
click at [453, 235] on div "Key Demographics edit" at bounding box center [351, 227] width 367 height 53
click at [506, 226] on h3 "Key Demographics edit" at bounding box center [351, 227] width 329 height 15
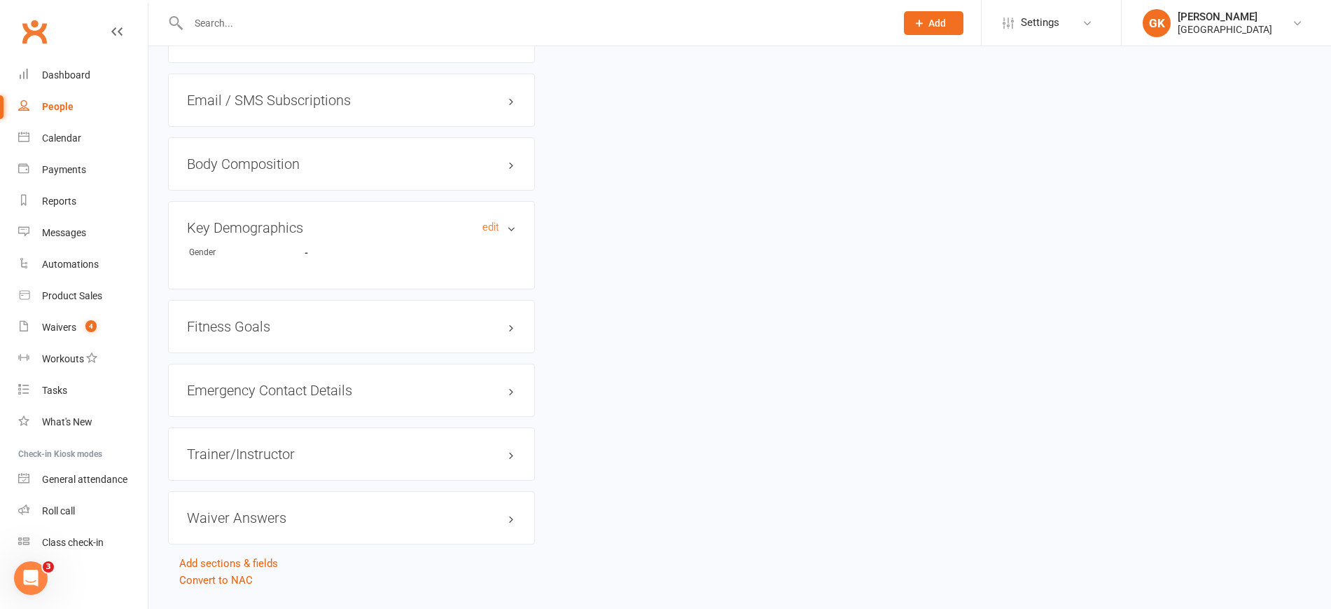
click at [506, 226] on h3 "Key Demographics edit" at bounding box center [351, 227] width 329 height 15
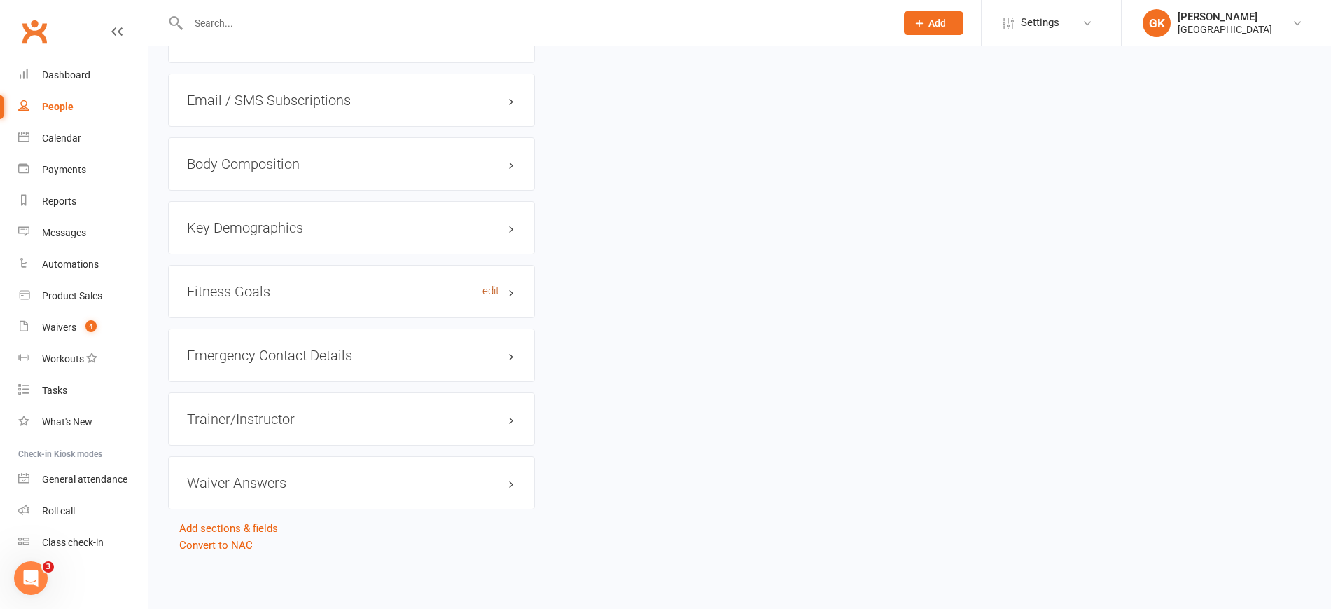
click at [492, 287] on link "edit" at bounding box center [491, 291] width 17 height 12
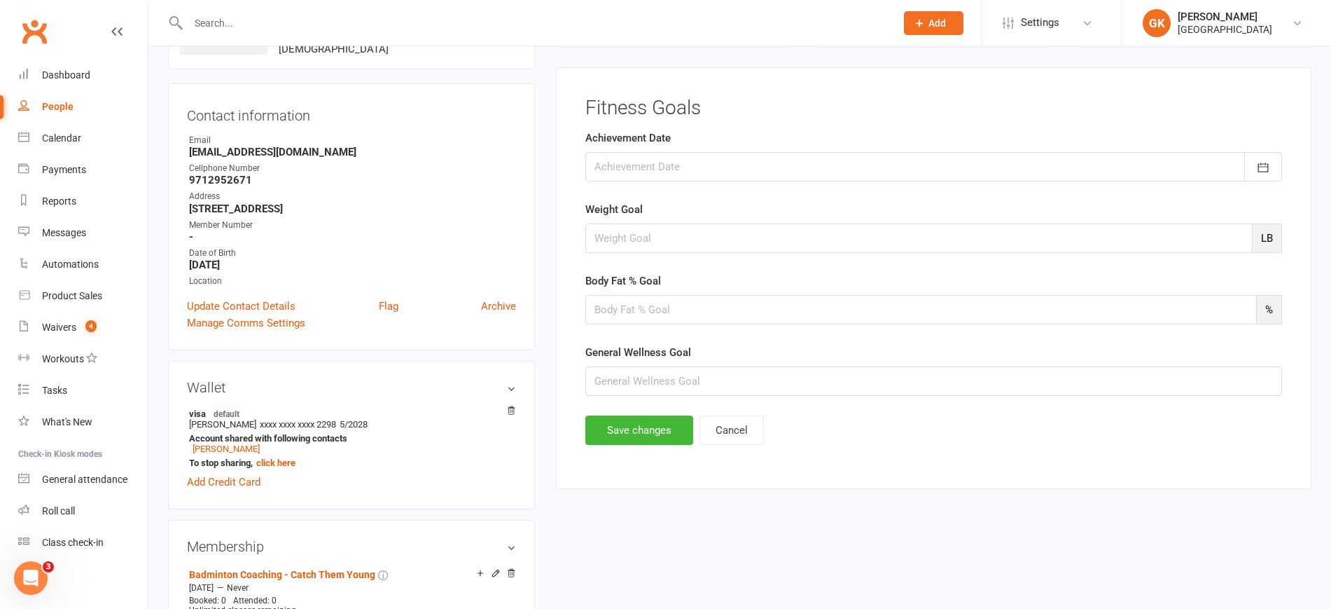
scroll to position [108, 0]
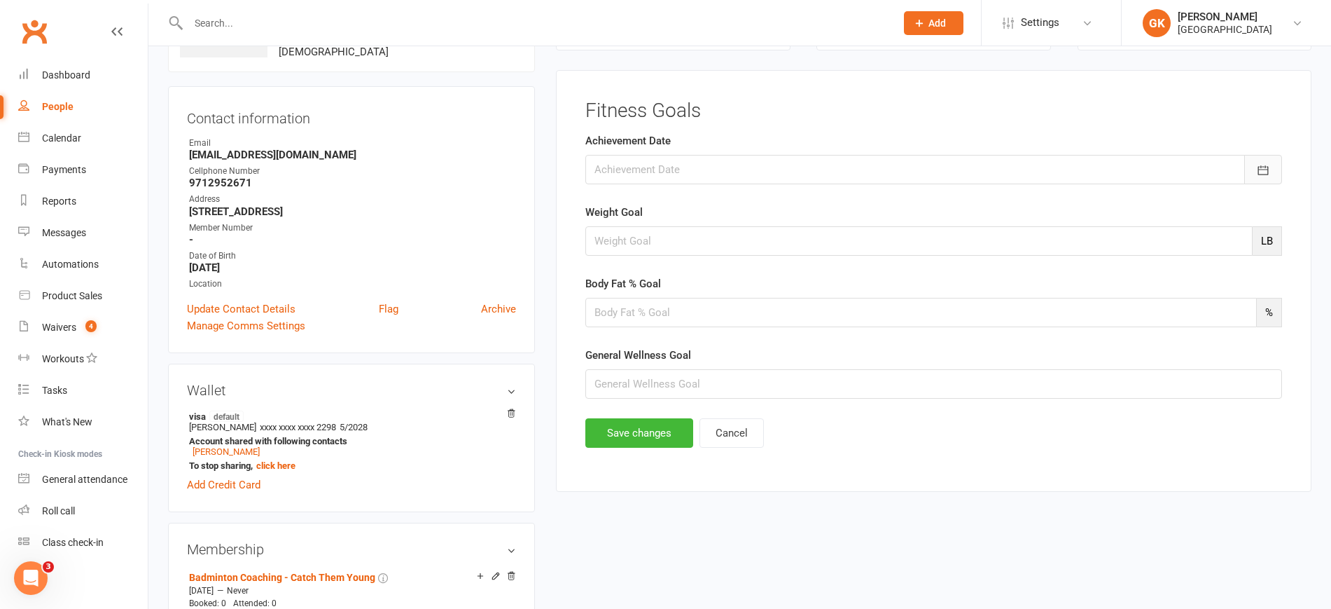
click at [1260, 176] on icon "button" at bounding box center [1263, 170] width 14 height 14
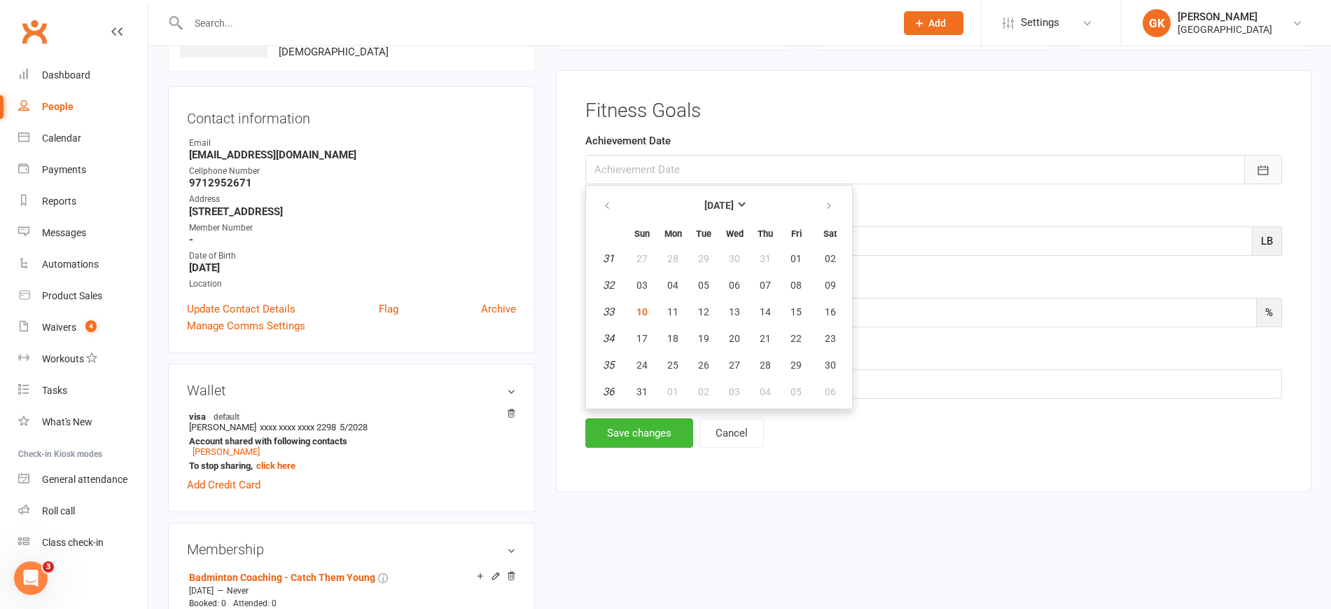
click at [1260, 176] on icon "button" at bounding box center [1263, 170] width 14 height 14
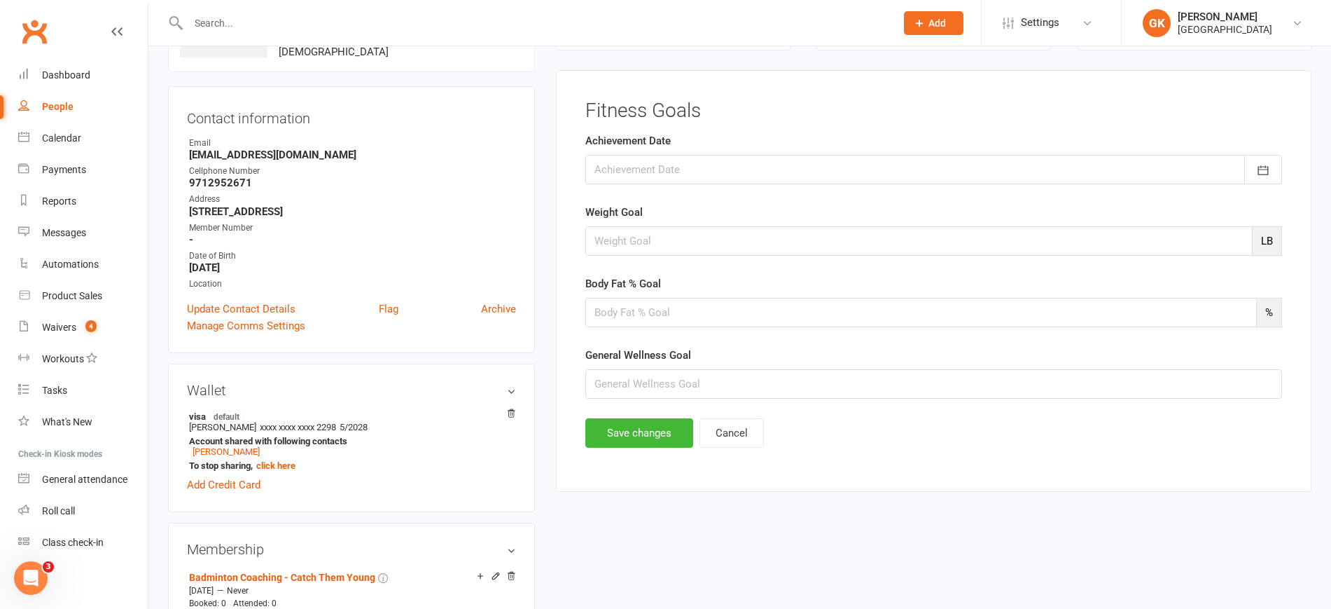
click at [1270, 321] on span "%" at bounding box center [1269, 312] width 25 height 29
click at [866, 370] on input "text" at bounding box center [934, 383] width 697 height 29
click at [728, 435] on button "Cancel" at bounding box center [732, 432] width 64 height 29
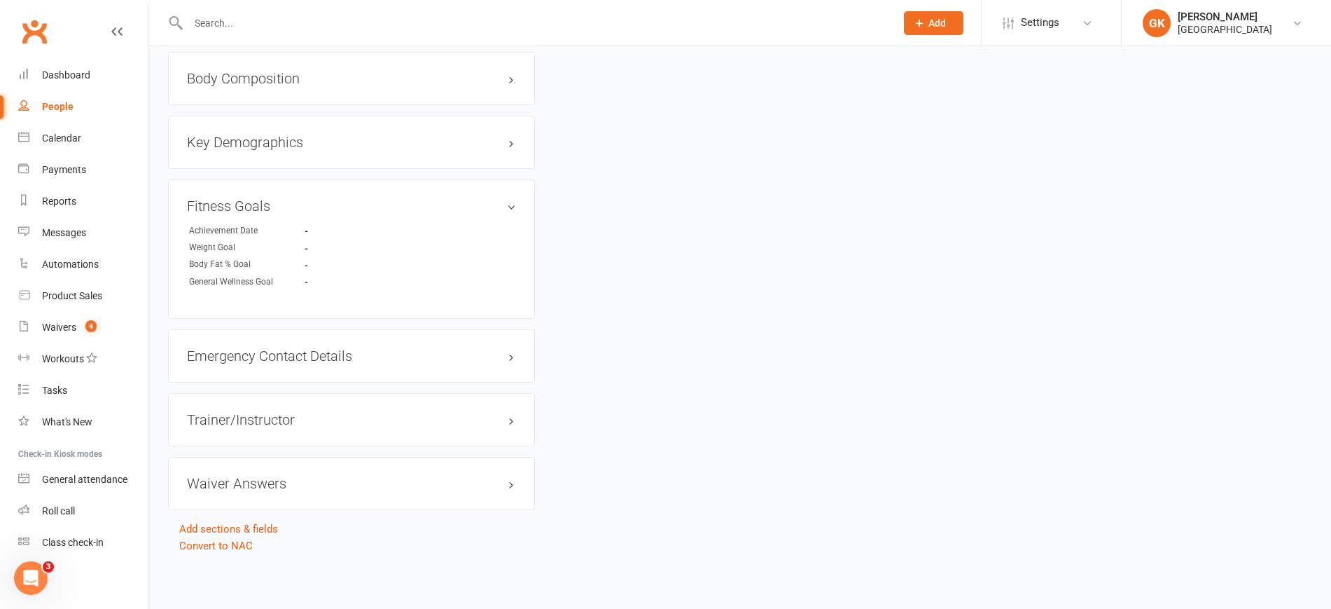
scroll to position [1117, 0]
click at [364, 478] on h3 "Waiver Answers edit" at bounding box center [351, 482] width 329 height 15
click at [270, 505] on link "show blank answers" at bounding box center [234, 510] width 95 height 13
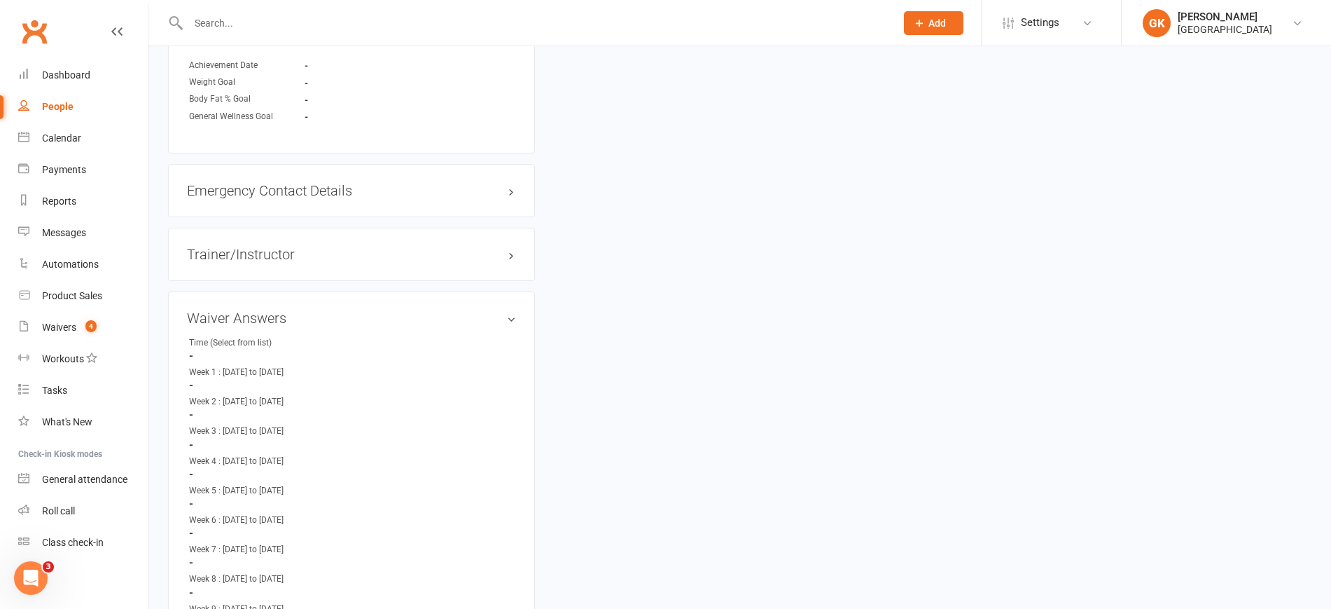
scroll to position [1281, 0]
click at [342, 309] on div "Waiver Answers edit Time (Select from list) - Week 1 : [DATE] to [DATE] - Week …" at bounding box center [351, 520] width 367 height 456
click at [342, 324] on h3 "Waiver Answers edit" at bounding box center [351, 318] width 329 height 15
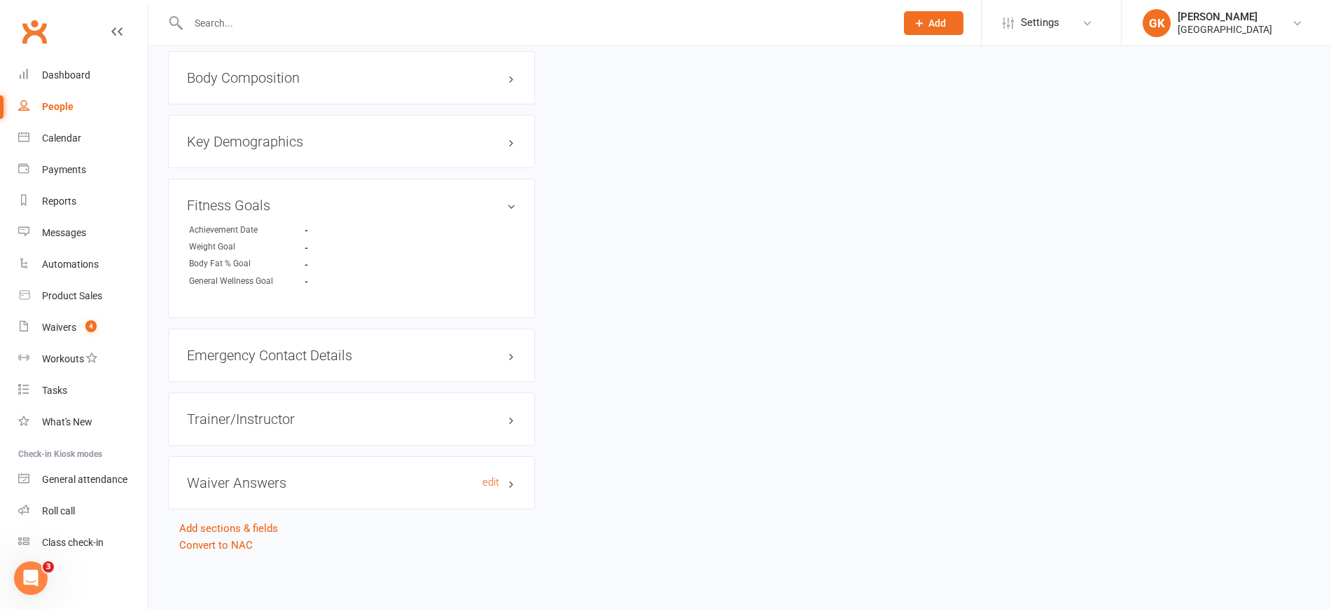
scroll to position [1117, 0]
click at [347, 427] on div "Trainer/Instructor edit" at bounding box center [351, 418] width 367 height 53
click at [487, 423] on link "edit" at bounding box center [491, 419] width 17 height 12
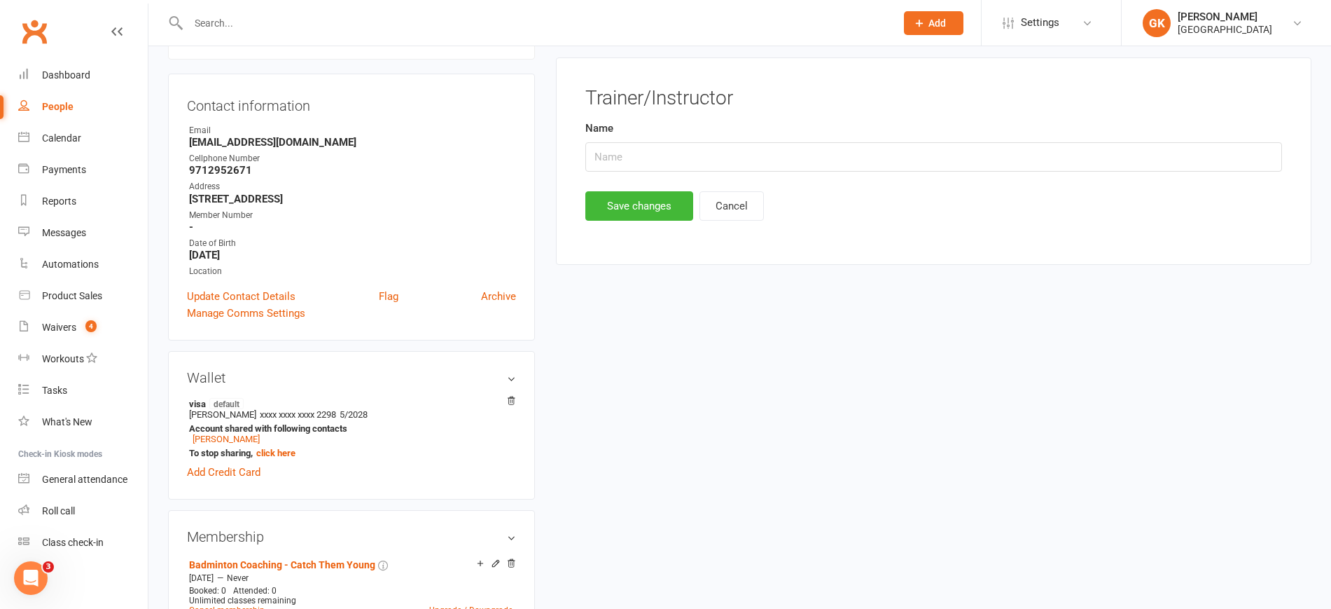
scroll to position [108, 0]
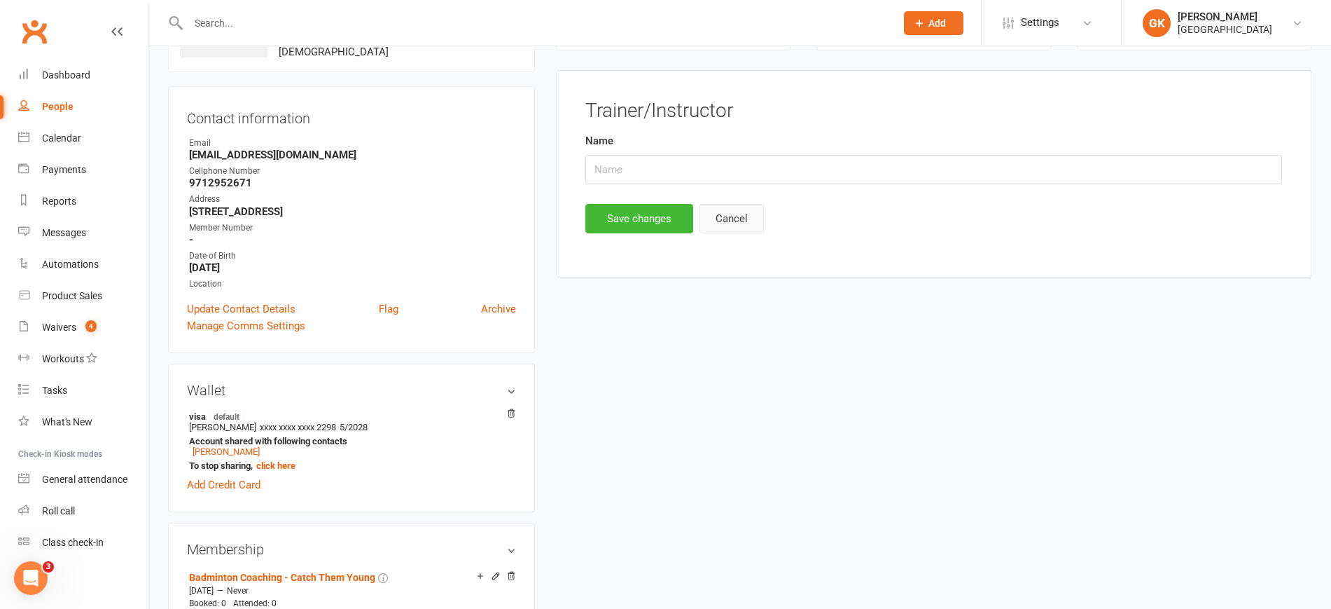
click at [713, 215] on button "Cancel" at bounding box center [732, 218] width 64 height 29
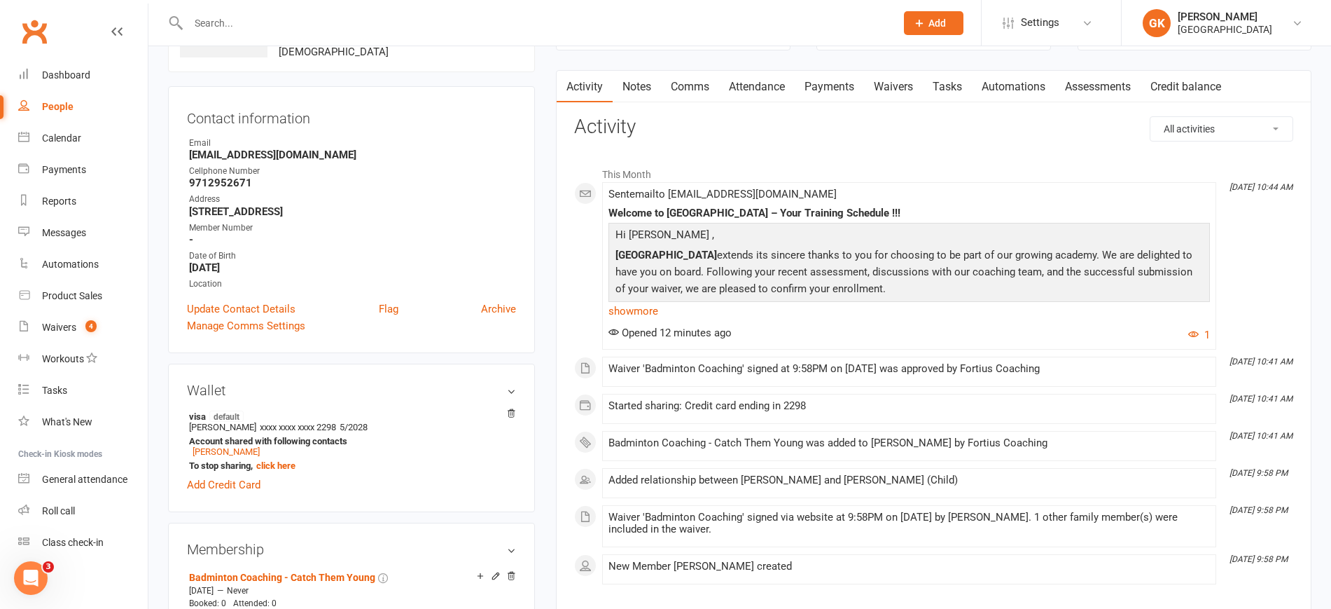
click at [942, 81] on link "Tasks" at bounding box center [947, 87] width 49 height 32
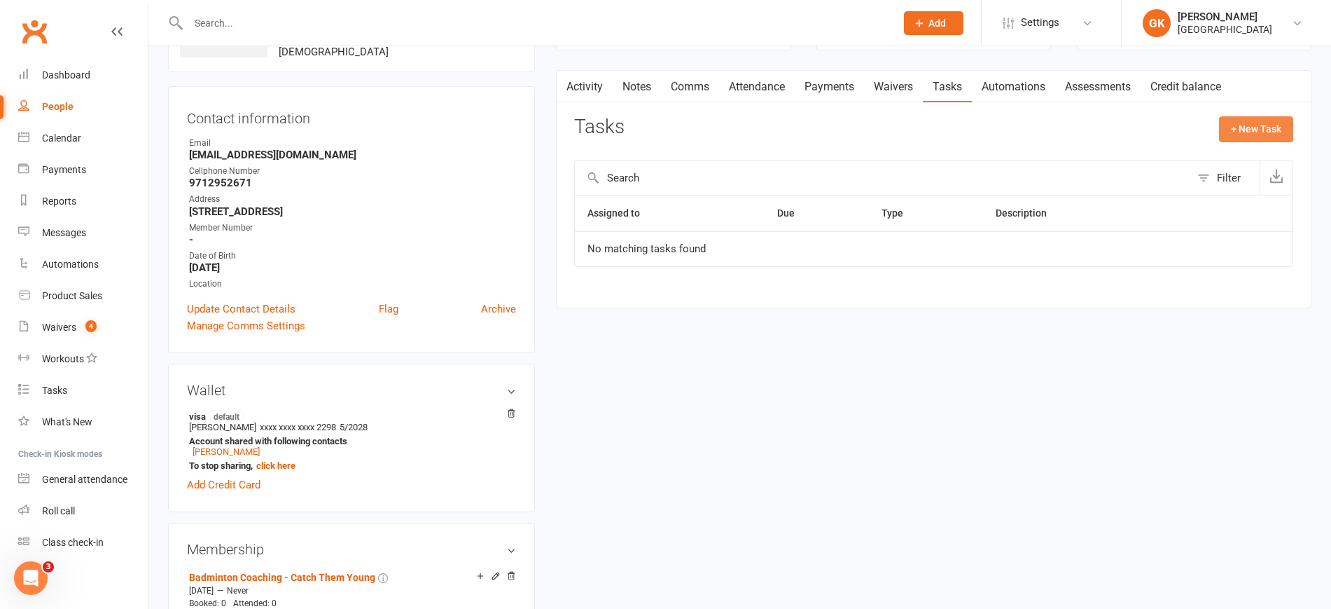
click at [1266, 130] on button "+ New Task" at bounding box center [1256, 128] width 74 height 25
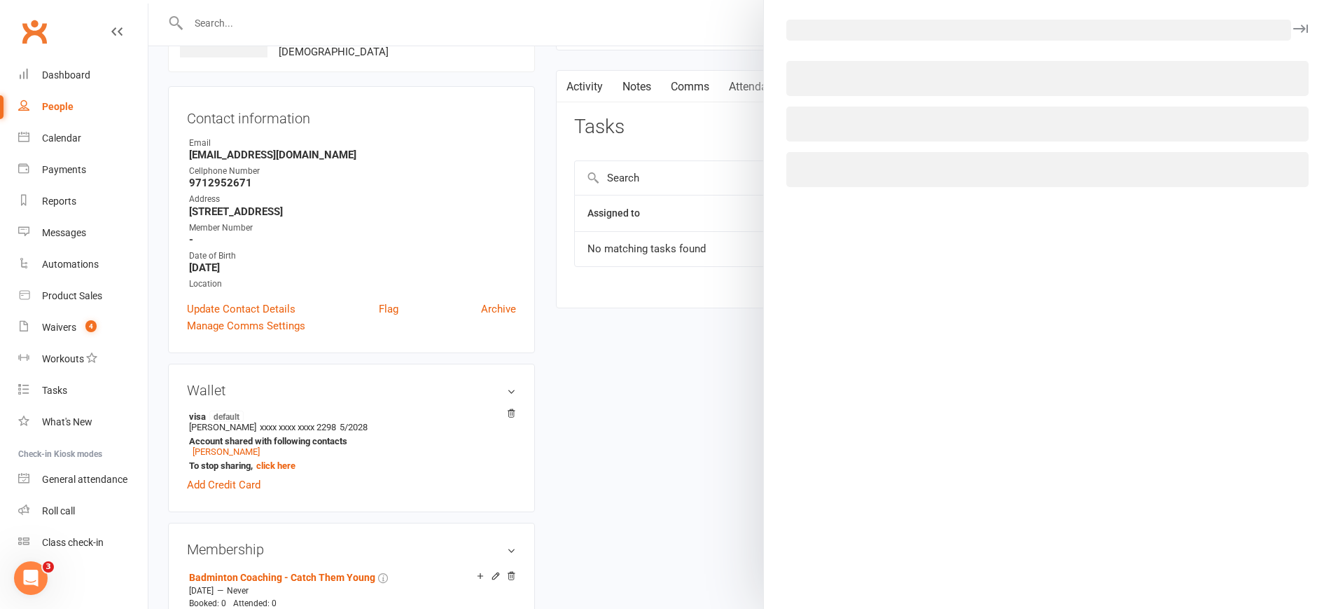
select select "52720"
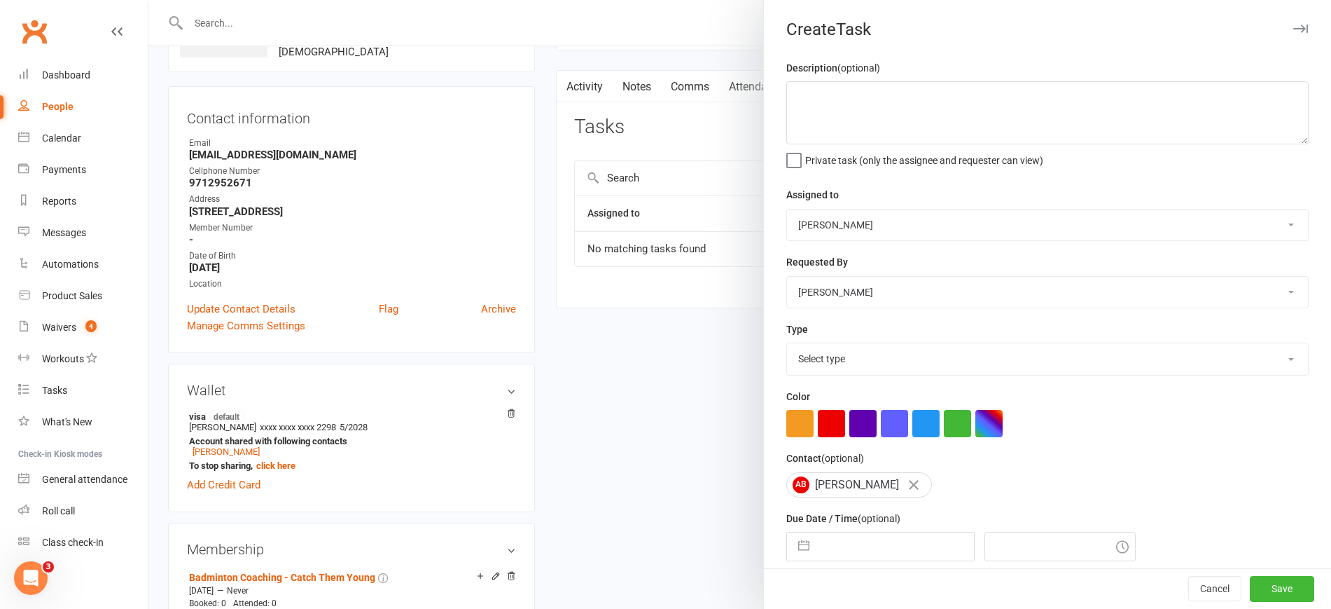
scroll to position [62, 0]
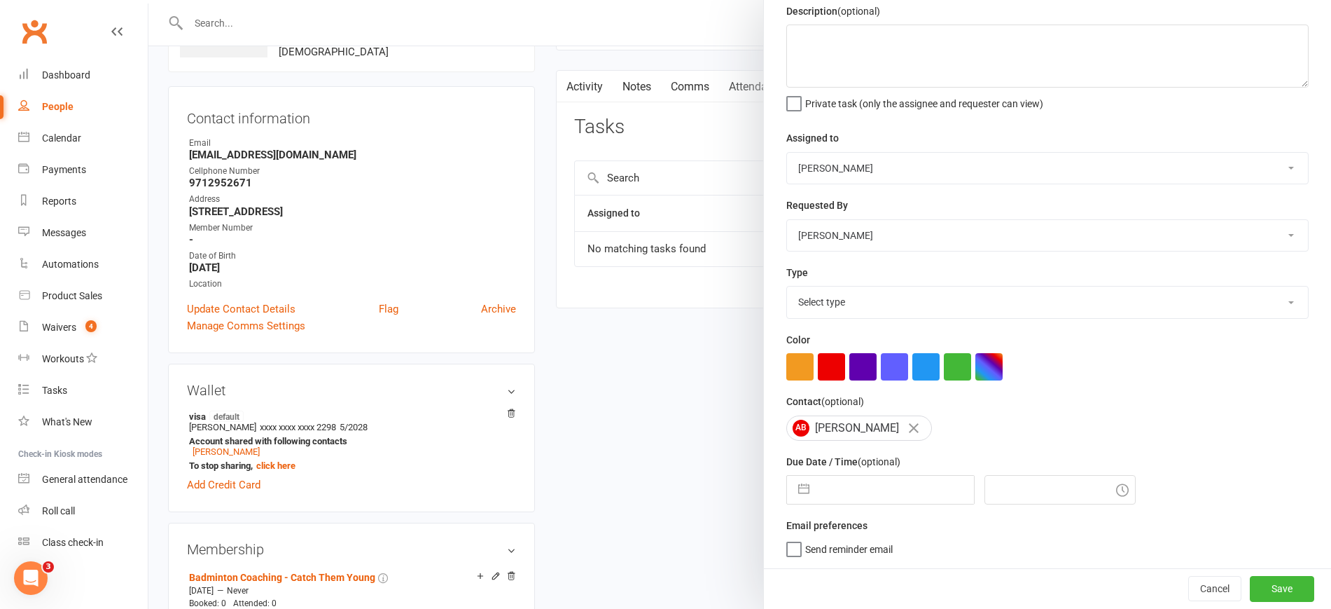
click at [1088, 153] on select "[PERSON_NAME] Humblers [PERSON_NAME] Fortius Sports [PERSON_NAME] [PERSON_NAME]…" at bounding box center [1047, 168] width 521 height 31
click at [768, 162] on div "Description (optional) Private task (only the assignee and requester can view) …" at bounding box center [1047, 285] width 567 height 565
click at [1189, 596] on button "Cancel" at bounding box center [1215, 588] width 53 height 25
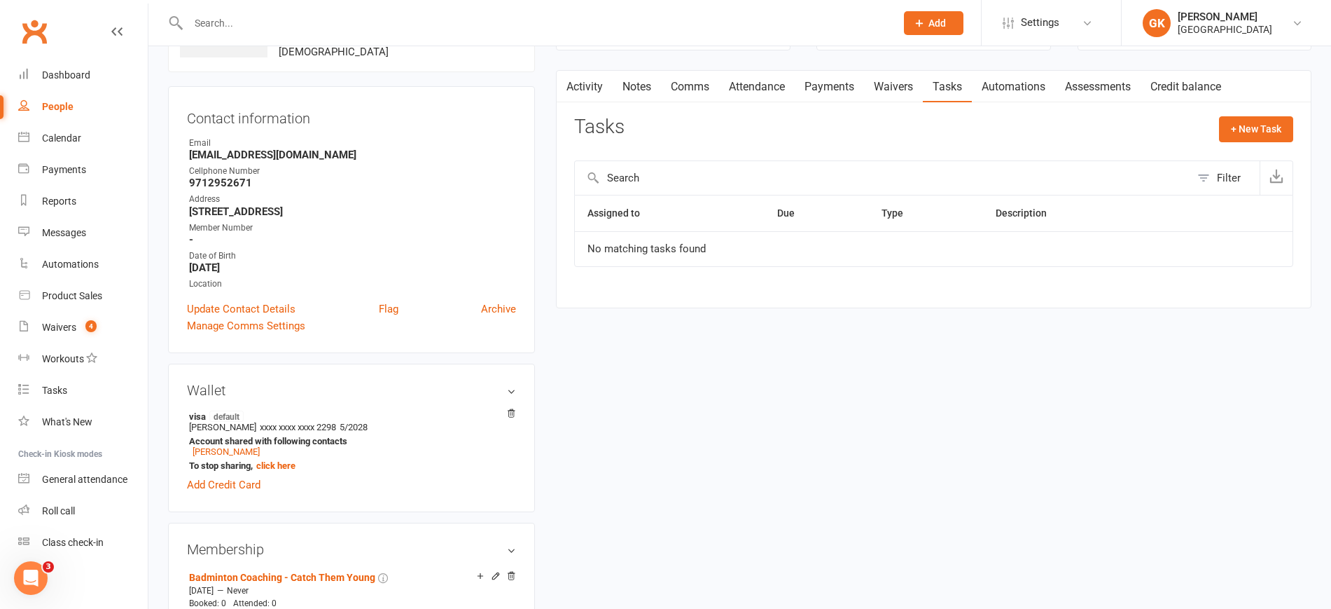
click at [1025, 90] on link "Automations" at bounding box center [1013, 87] width 83 height 32
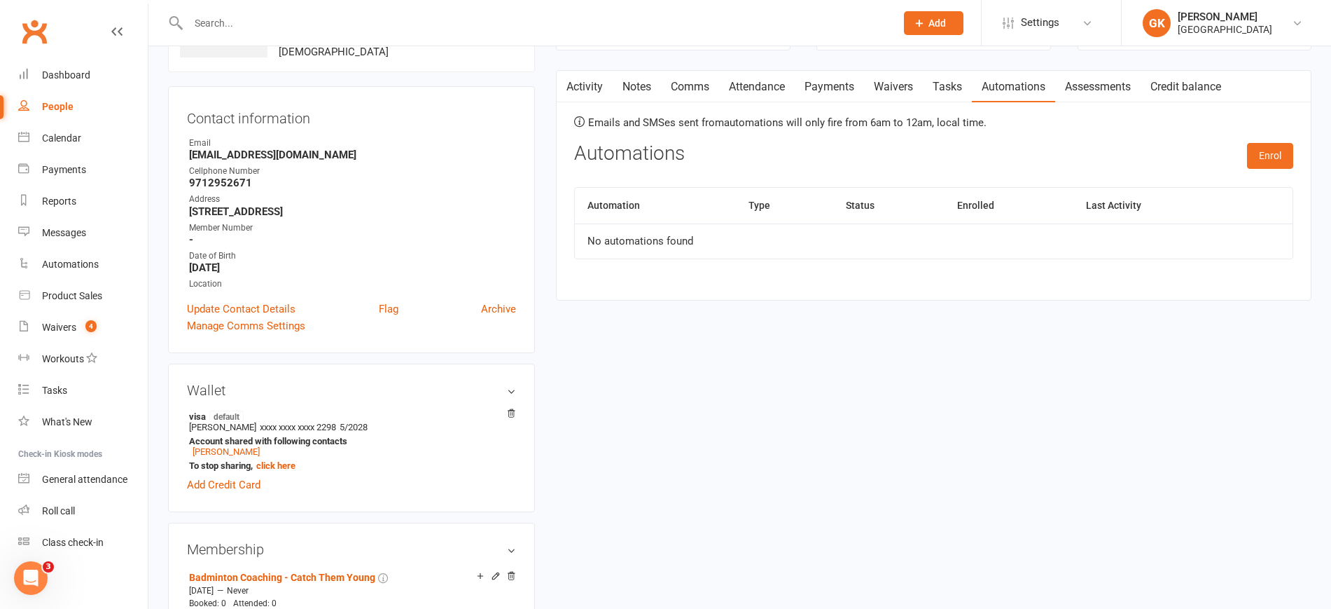
click at [845, 86] on link "Payments" at bounding box center [829, 87] width 69 height 32
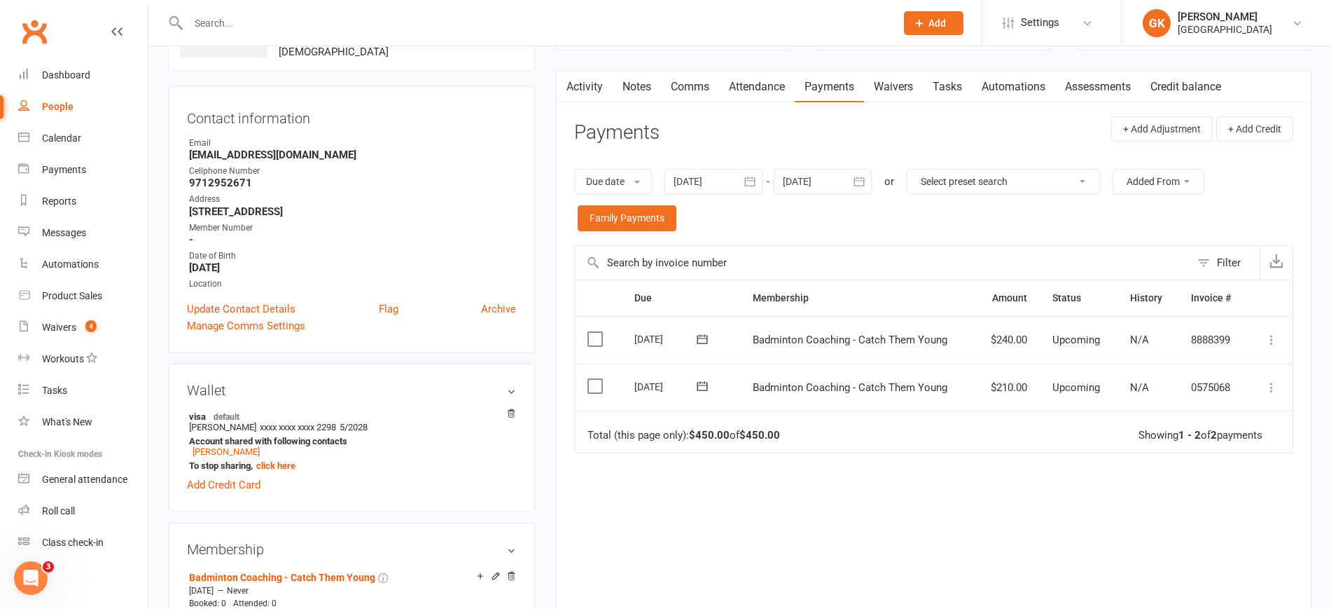
click at [1018, 86] on link "Automations" at bounding box center [1013, 87] width 83 height 32
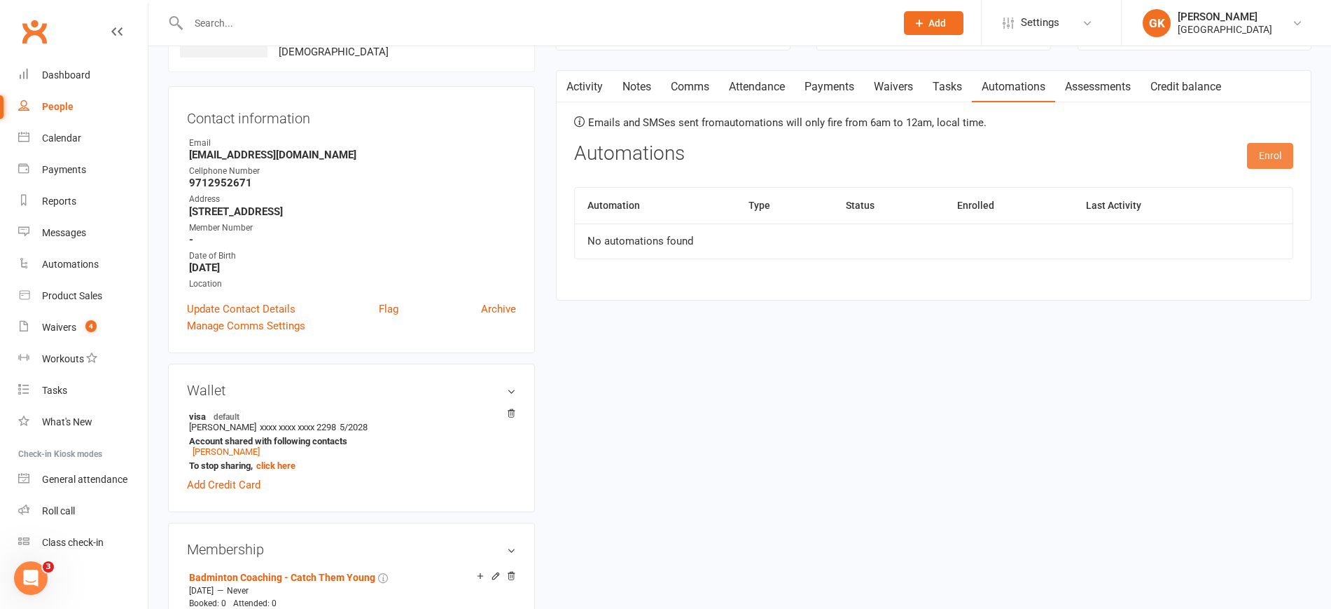
click at [1263, 155] on button "Enrol" at bounding box center [1270, 155] width 46 height 25
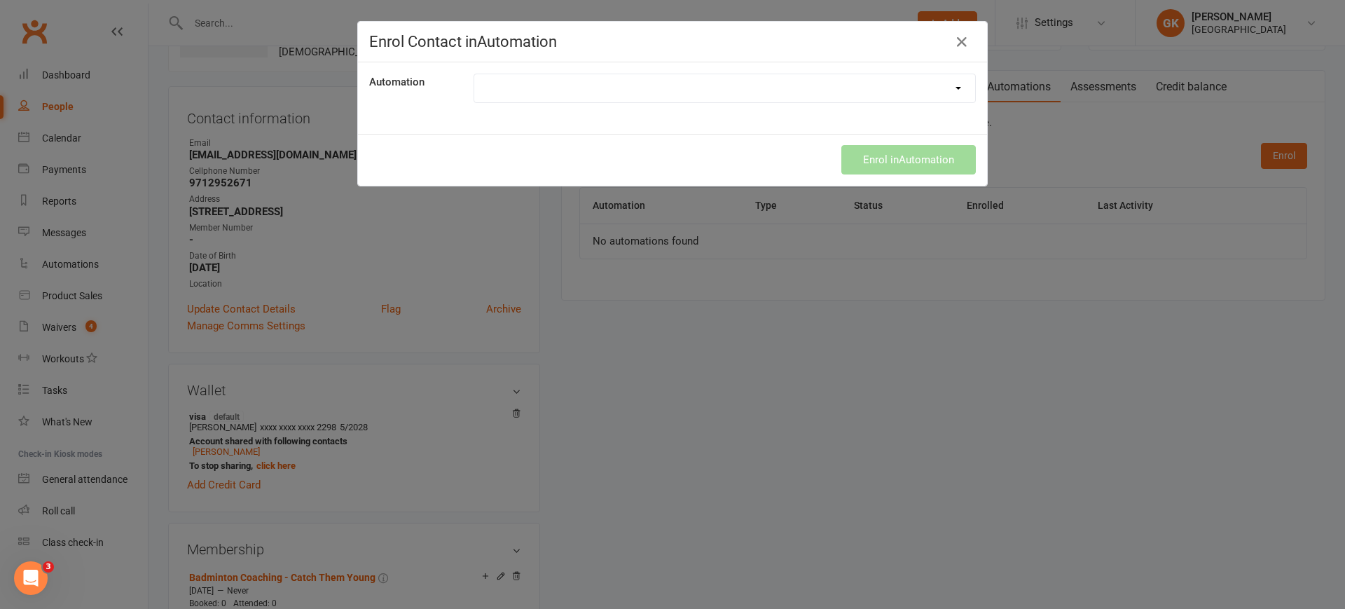
click at [822, 79] on select "Weekend member checked on a weekday" at bounding box center [724, 88] width 501 height 28
click at [956, 36] on icon "button" at bounding box center [961, 42] width 17 height 17
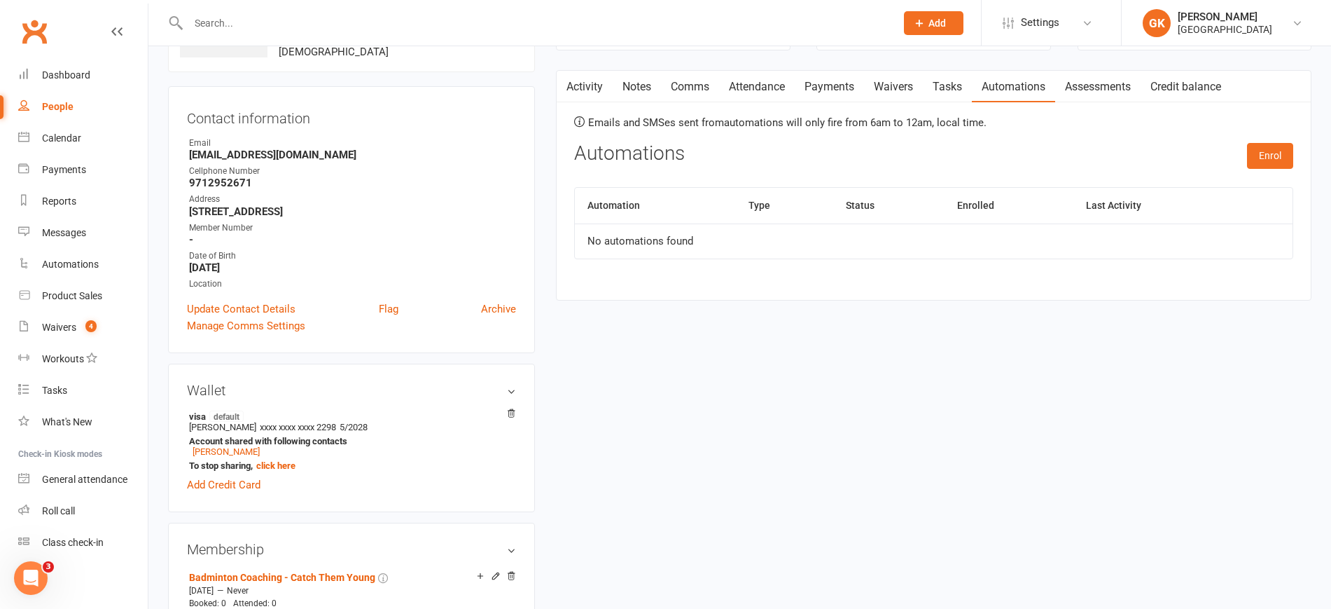
click at [792, 81] on link "Attendance" at bounding box center [757, 87] width 76 height 32
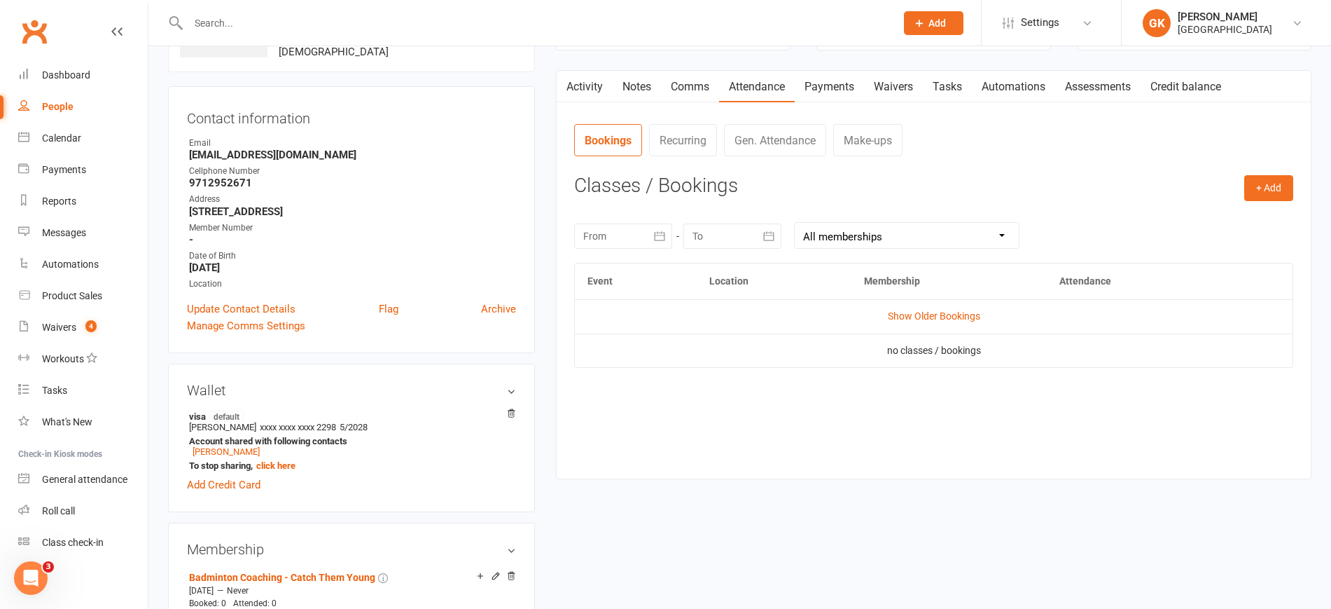
click at [1109, 85] on link "Assessments" at bounding box center [1097, 87] width 85 height 32
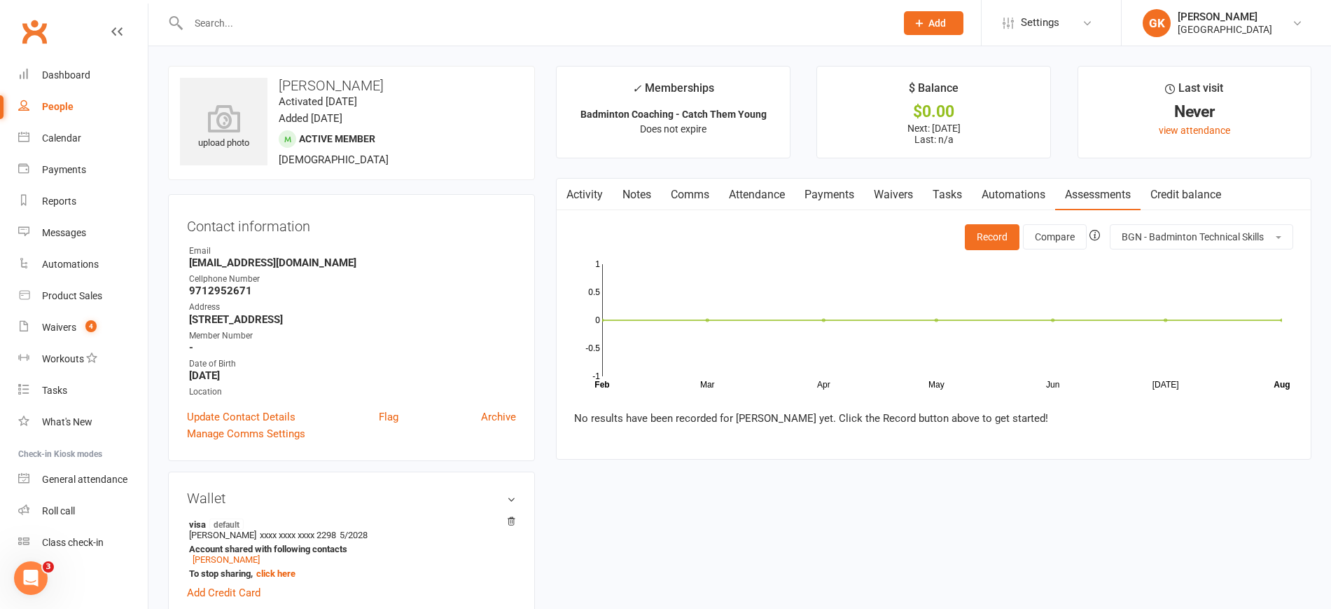
click at [1217, 190] on link "Credit balance" at bounding box center [1186, 195] width 90 height 32
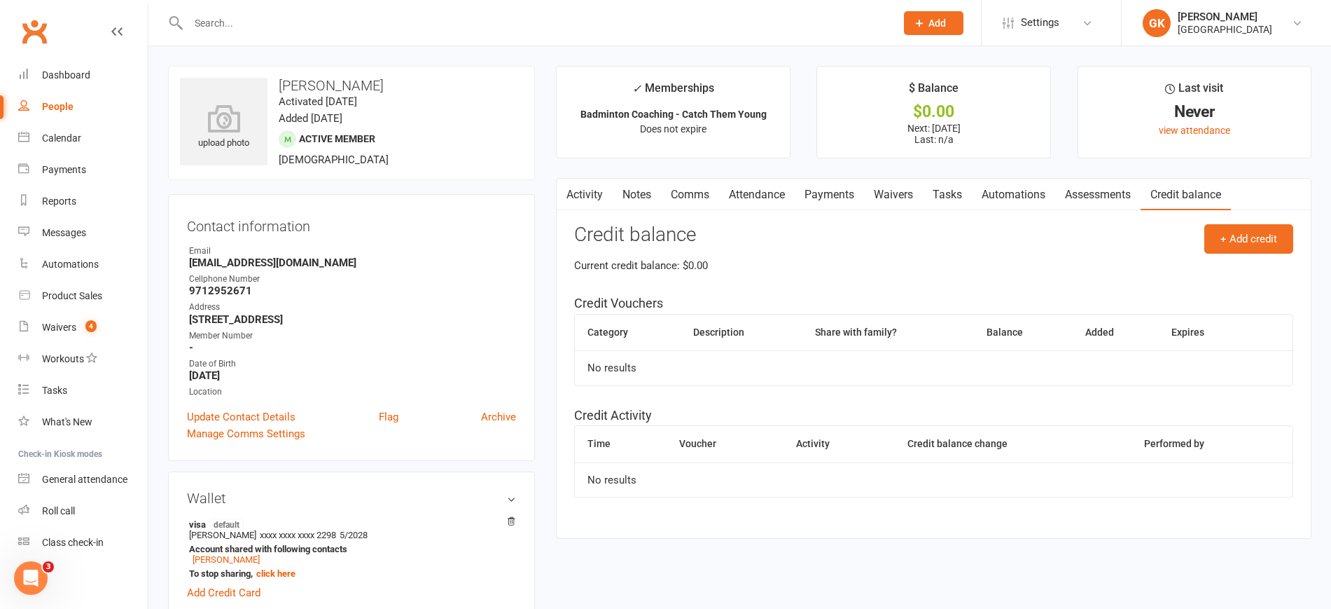
click at [1084, 200] on link "Assessments" at bounding box center [1097, 195] width 85 height 32
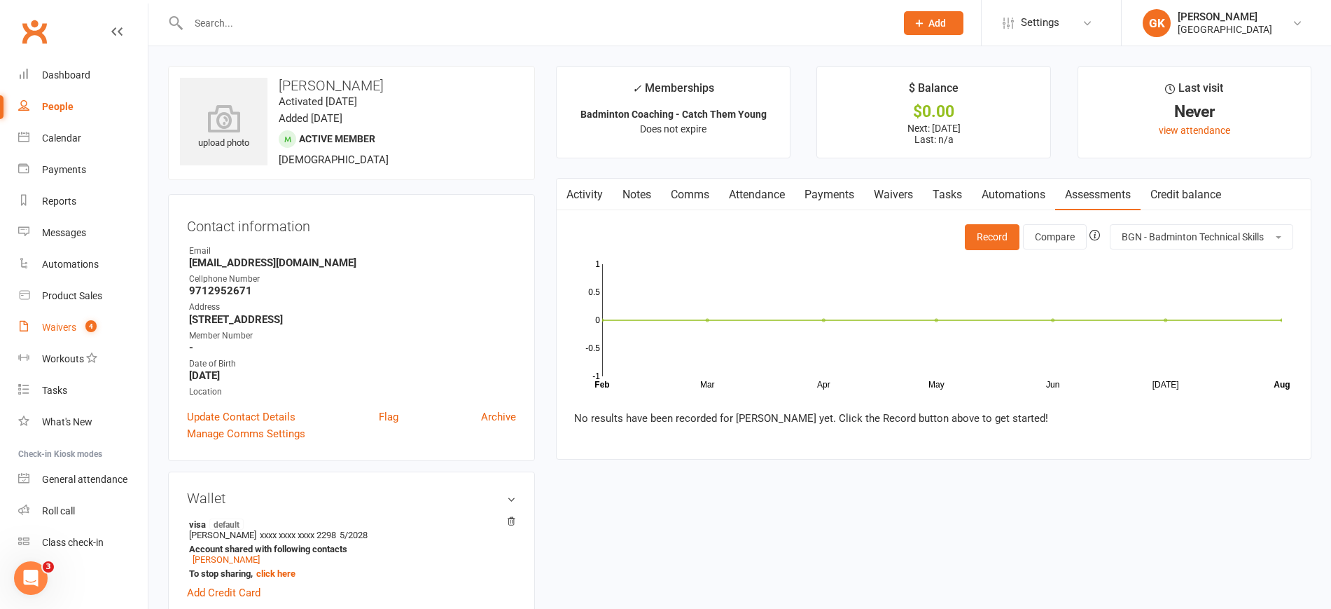
click at [61, 331] on div "Waivers" at bounding box center [59, 326] width 34 height 11
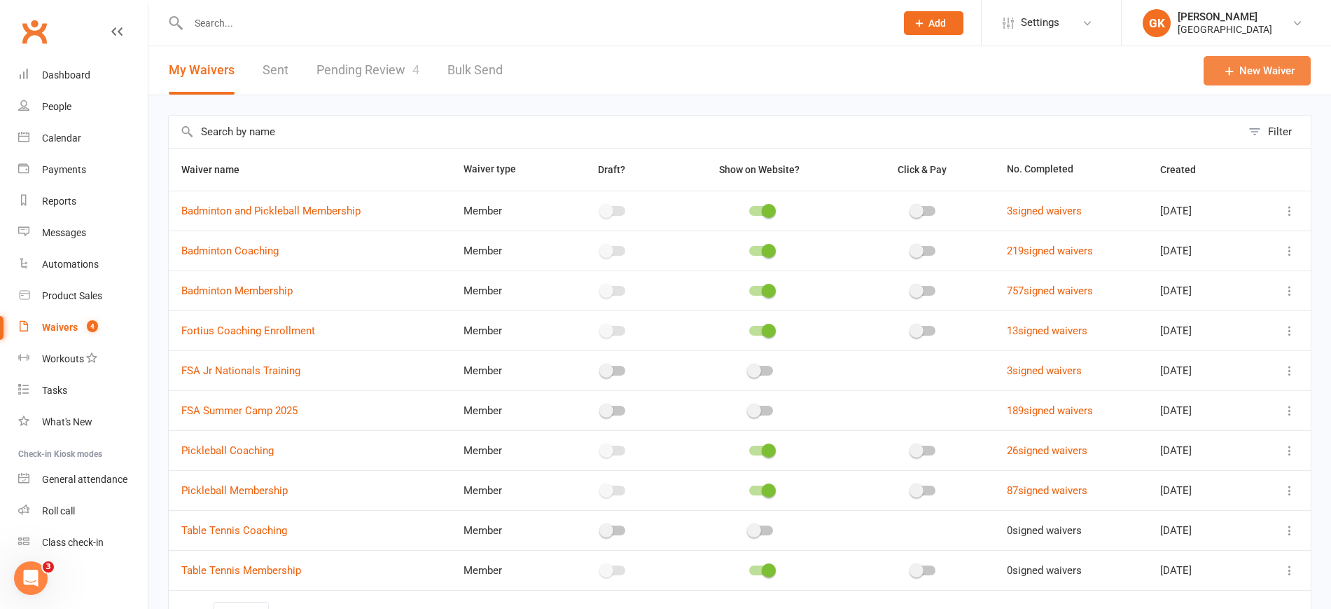
click at [1275, 65] on link "New Waiver" at bounding box center [1257, 70] width 107 height 29
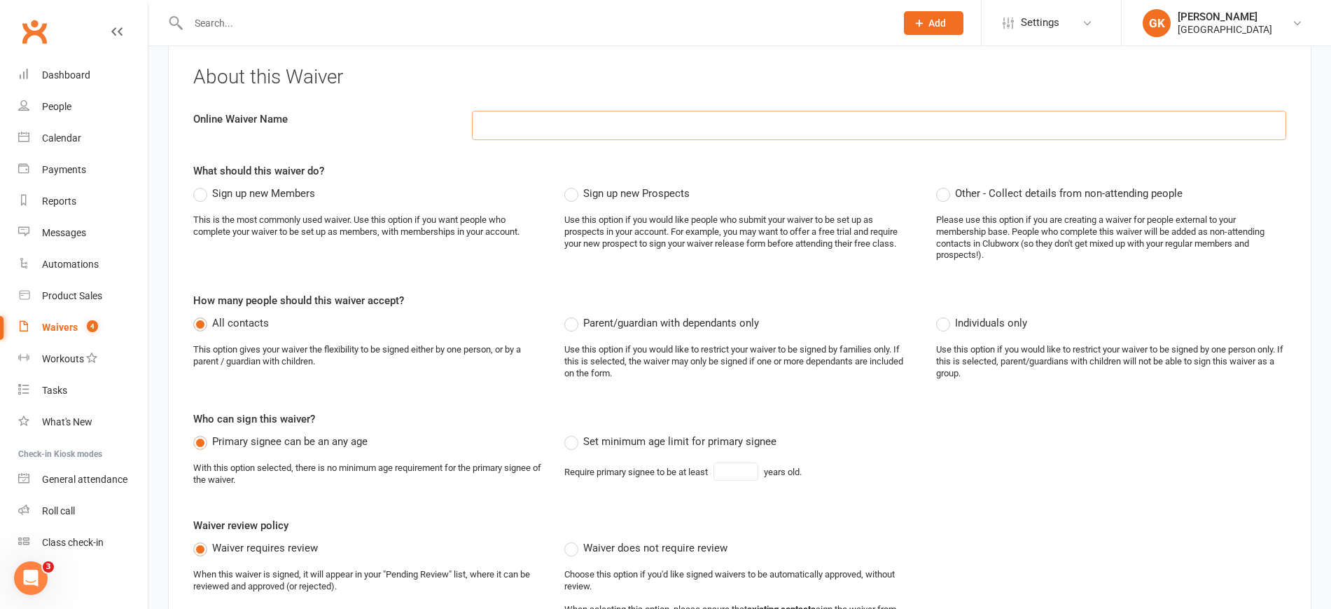
scroll to position [245, 0]
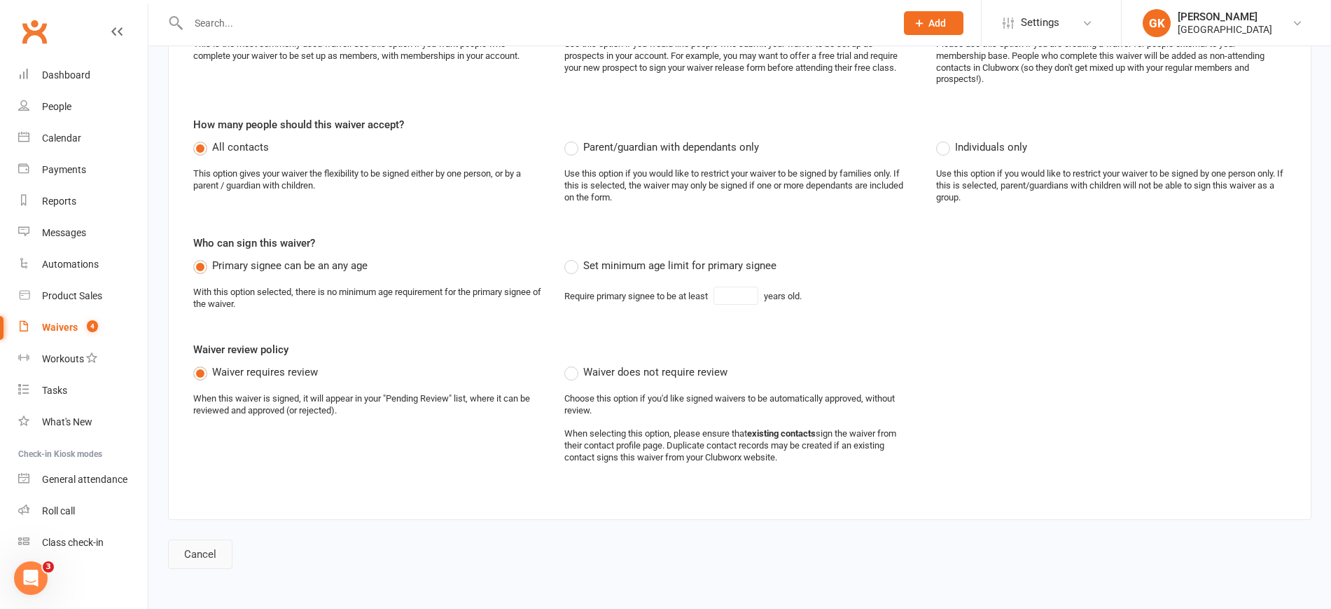
click at [200, 549] on link "Cancel" at bounding box center [200, 553] width 64 height 29
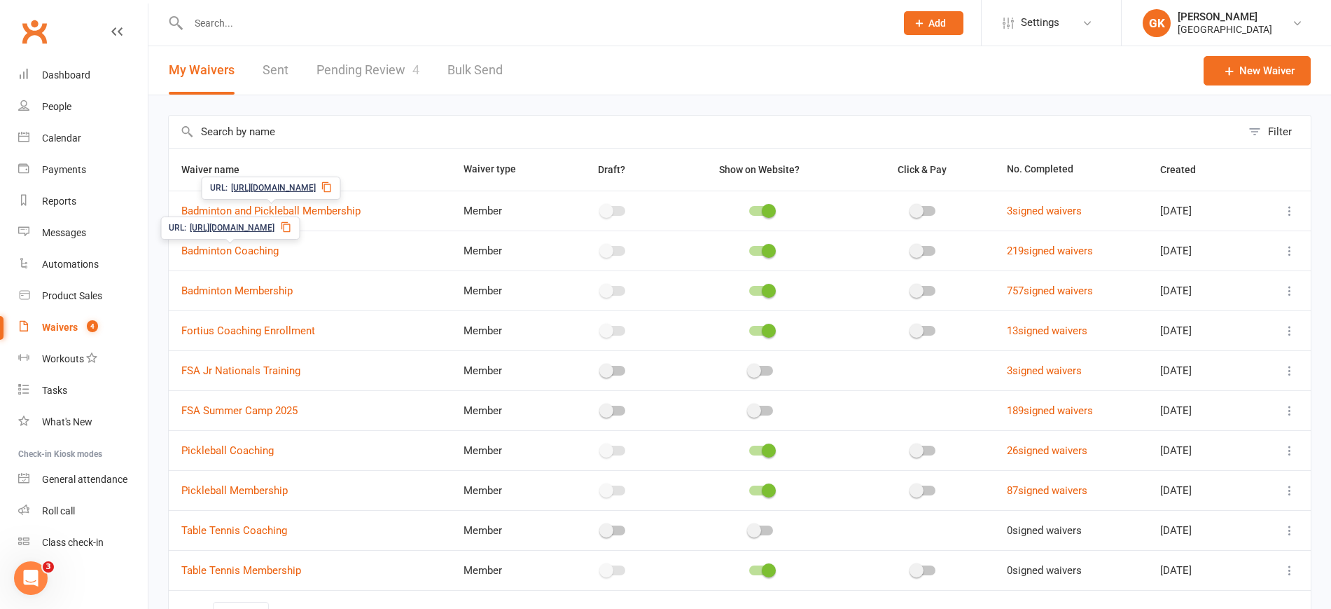
click at [274, 239] on div "URL: [URL][DOMAIN_NAME]" at bounding box center [229, 227] width 139 height 23
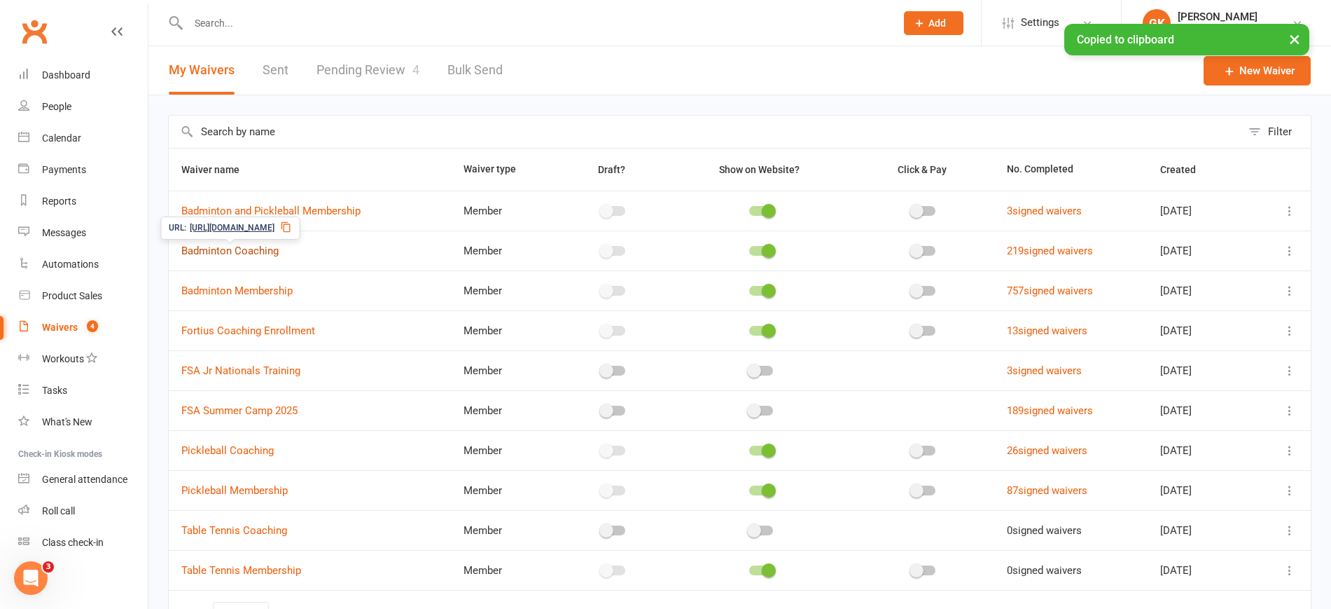
click at [273, 245] on link "Badminton Coaching" at bounding box center [229, 250] width 97 height 13
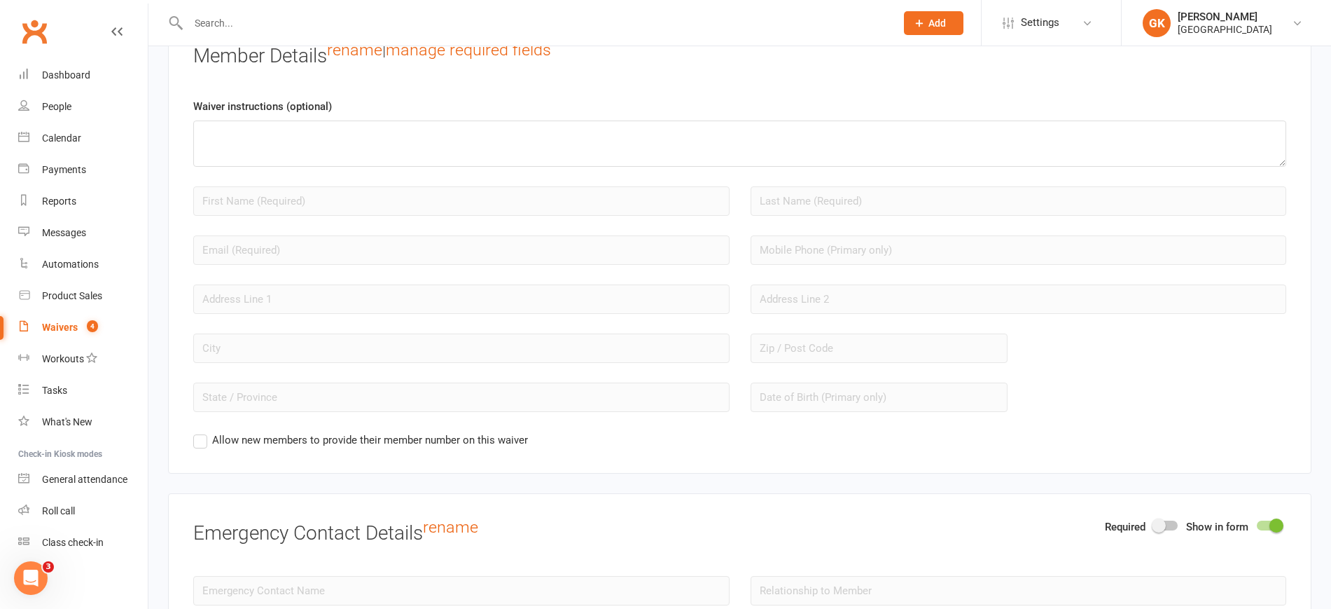
scroll to position [1081, 0]
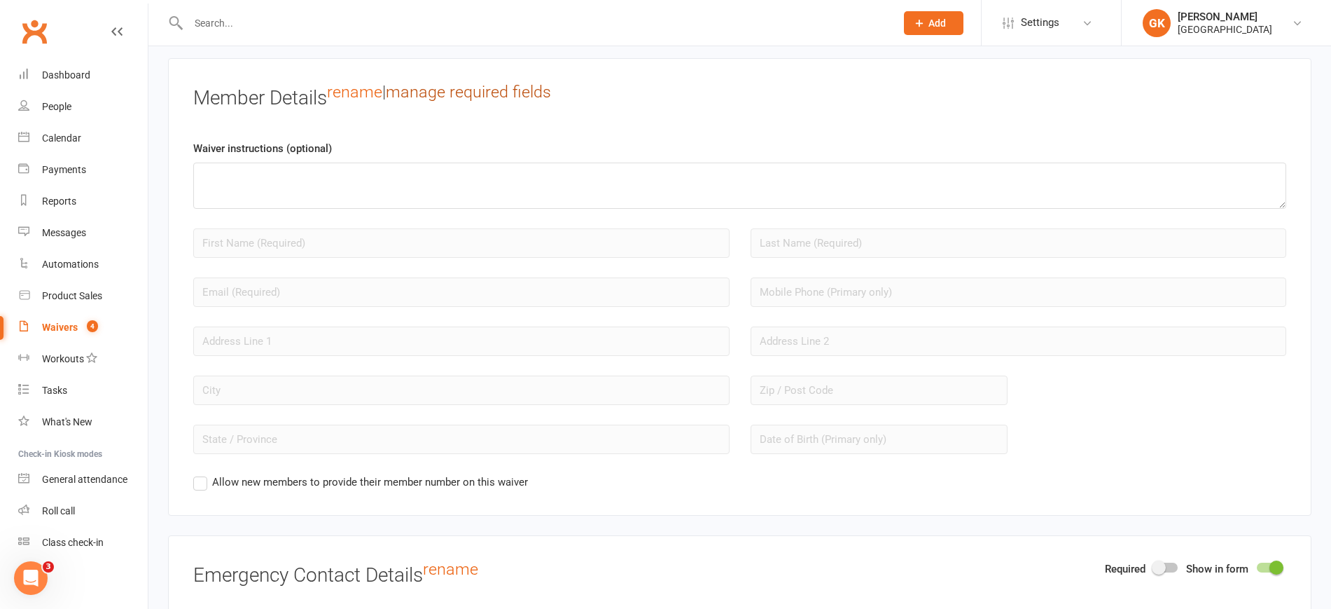
click at [511, 87] on link "manage required fields" at bounding box center [468, 92] width 165 height 20
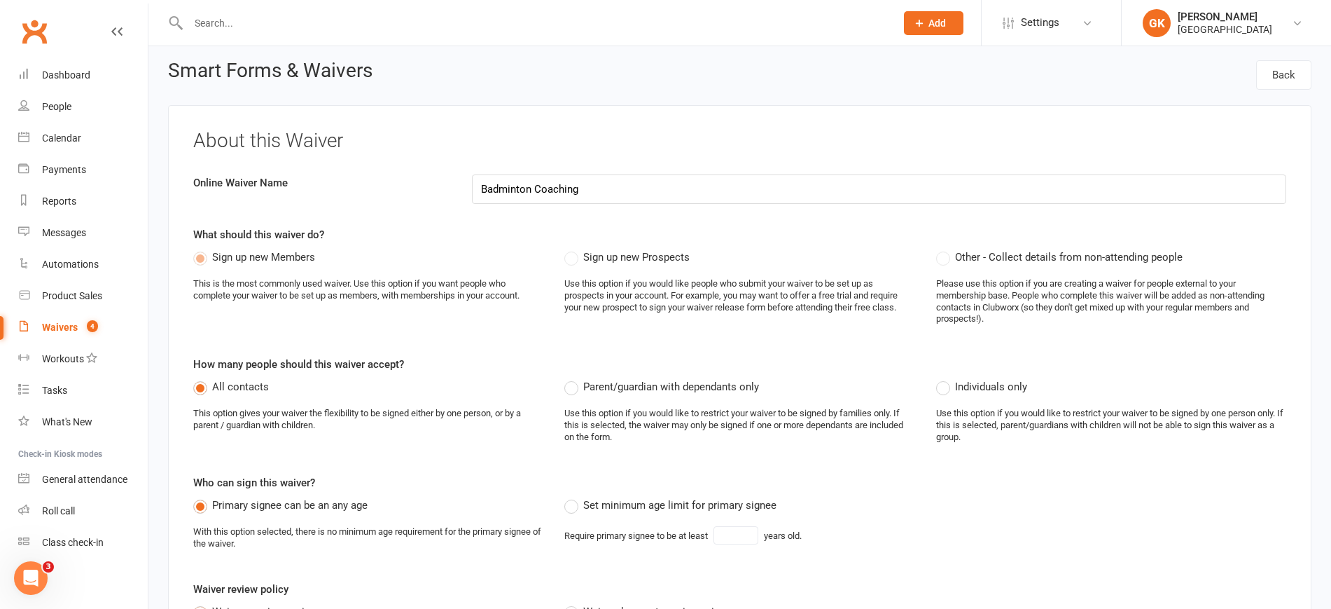
scroll to position [0, 0]
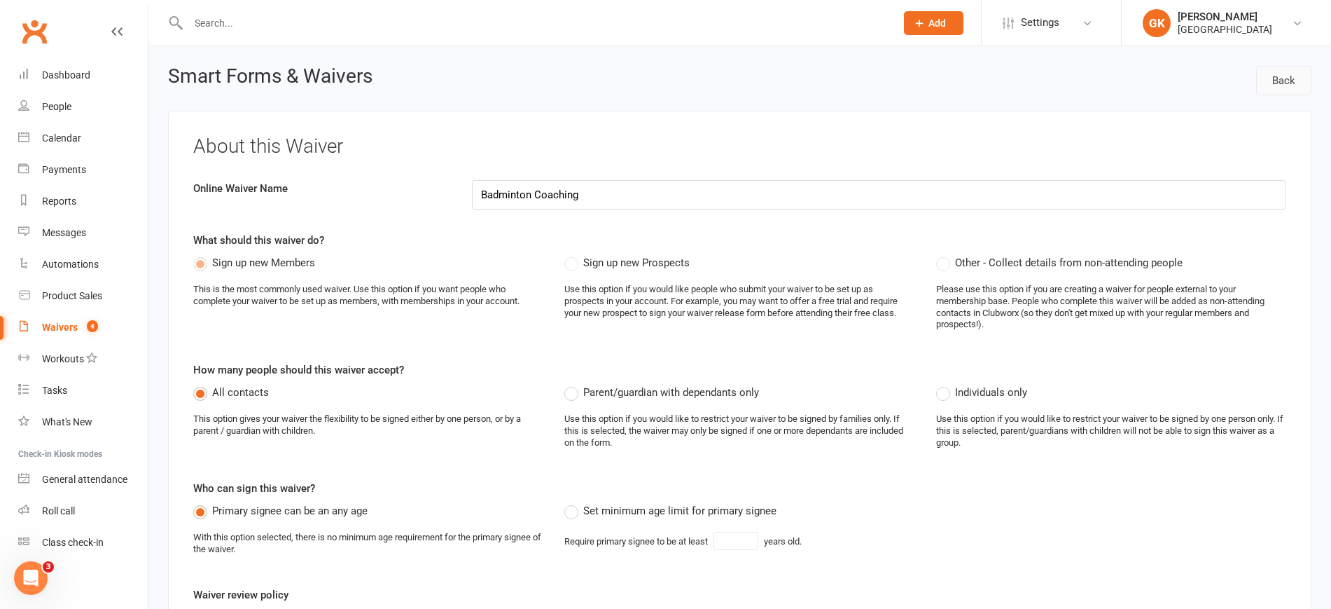
click at [1275, 74] on link "Back" at bounding box center [1283, 80] width 55 height 29
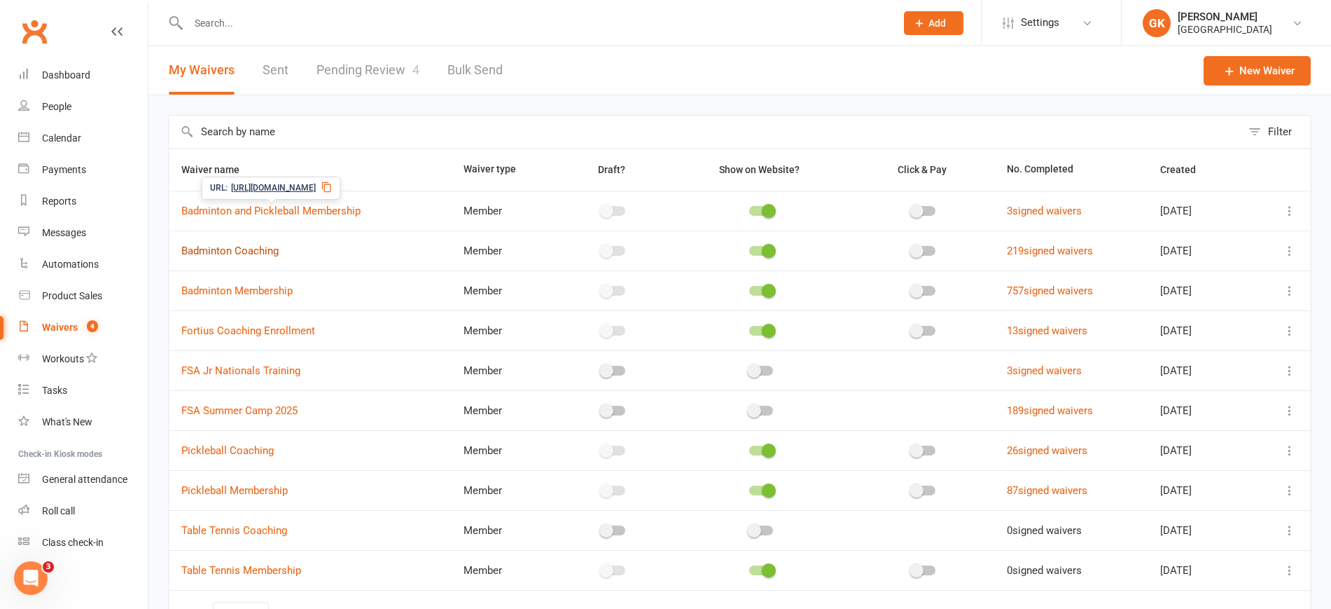
click at [261, 250] on link "Badminton Coaching" at bounding box center [229, 250] width 97 height 13
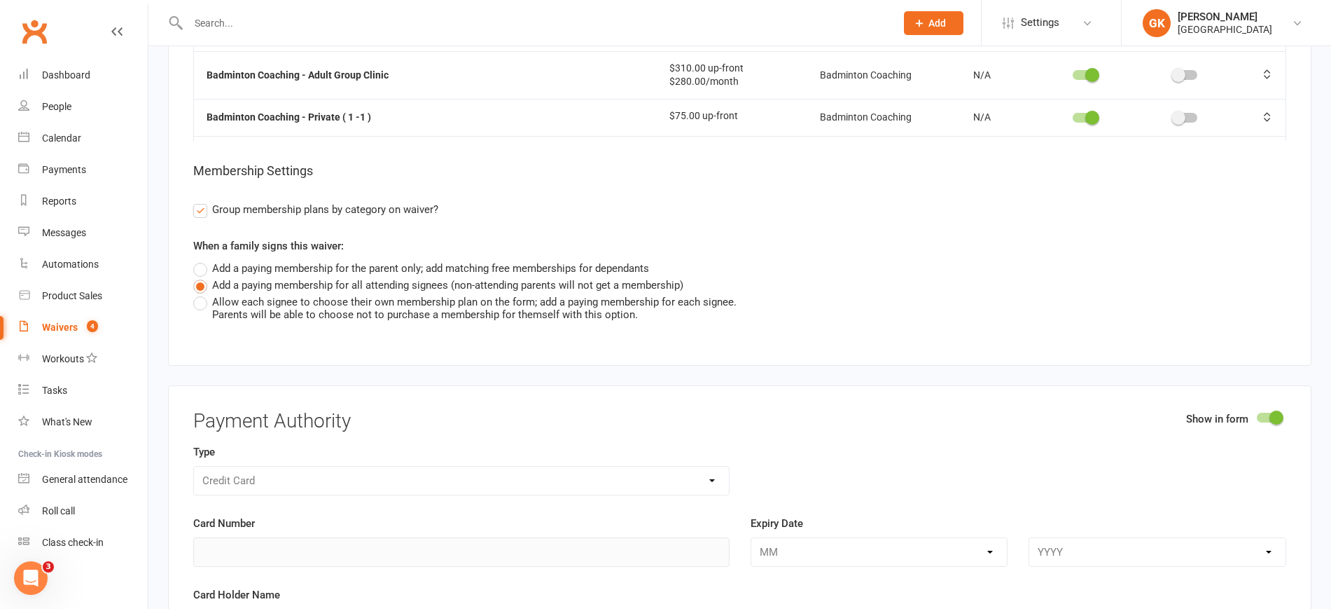
scroll to position [7388, 0]
